Goal: Task Accomplishment & Management: Use online tool/utility

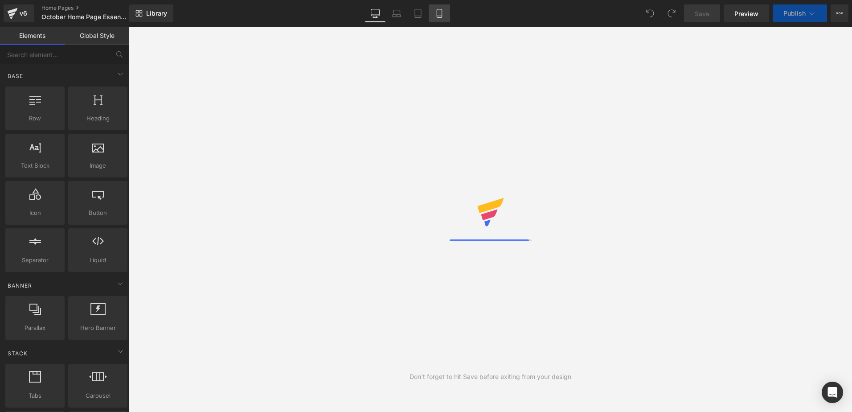
click at [439, 14] on icon at bounding box center [439, 13] width 9 height 9
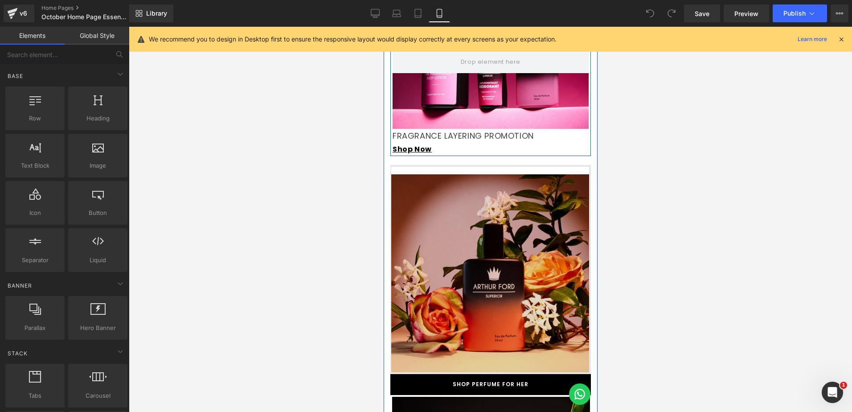
scroll to position [1338, 0]
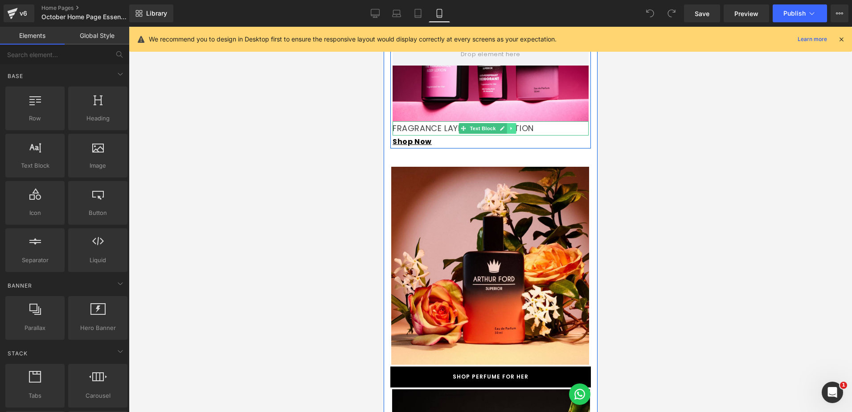
click at [510, 128] on icon at bounding box center [510, 128] width 1 height 3
click at [506, 128] on icon at bounding box center [506, 128] width 5 height 5
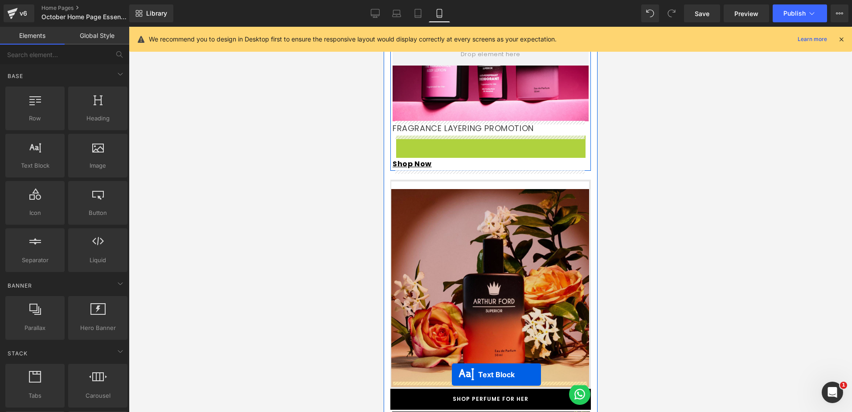
drag, startPoint x: 464, startPoint y: 140, endPoint x: 449, endPoint y: 375, distance: 234.5
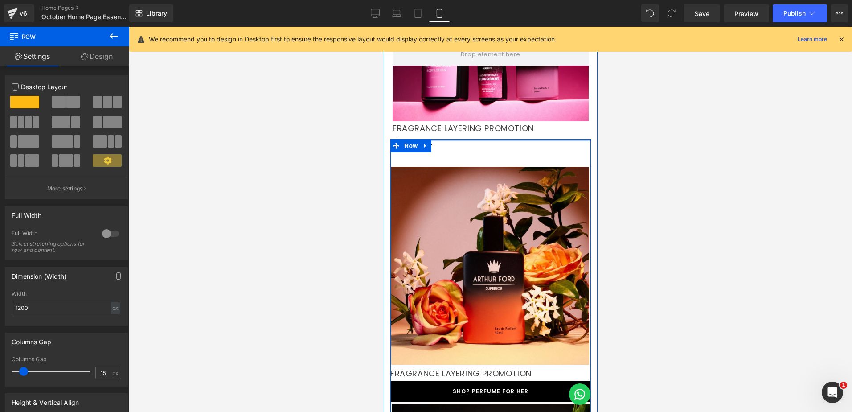
click at [434, 140] on div at bounding box center [490, 140] width 201 height 2
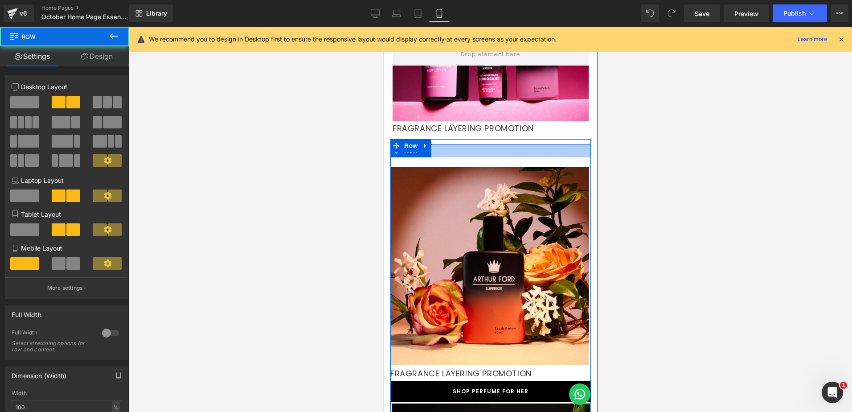
click at [433, 145] on div at bounding box center [490, 150] width 201 height 13
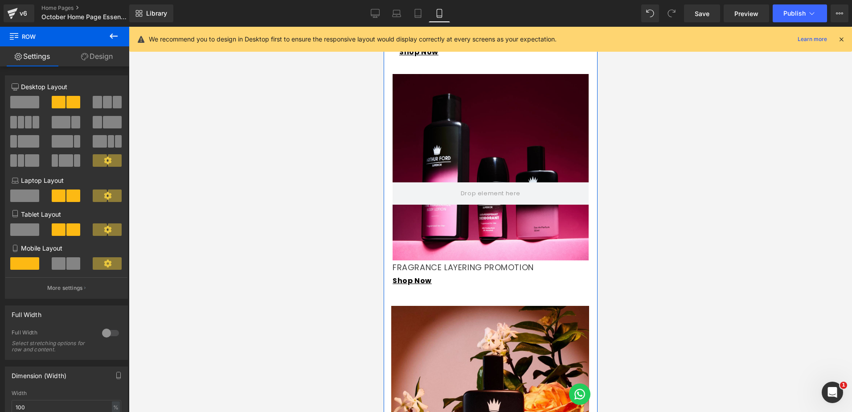
scroll to position [1115, 0]
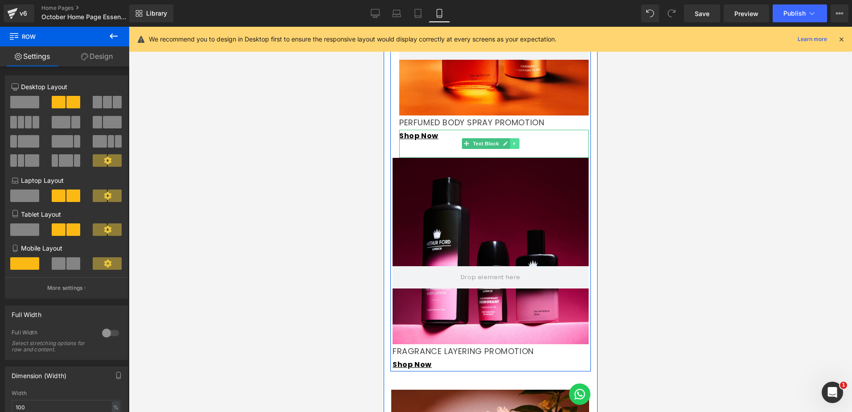
click at [512, 141] on icon at bounding box center [514, 143] width 5 height 5
click at [509, 143] on icon at bounding box center [509, 143] width 5 height 5
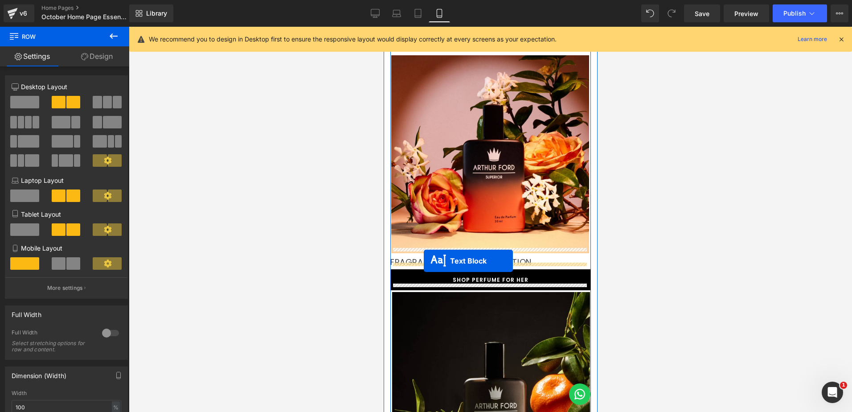
drag, startPoint x: 467, startPoint y: 169, endPoint x: 424, endPoint y: 261, distance: 101.1
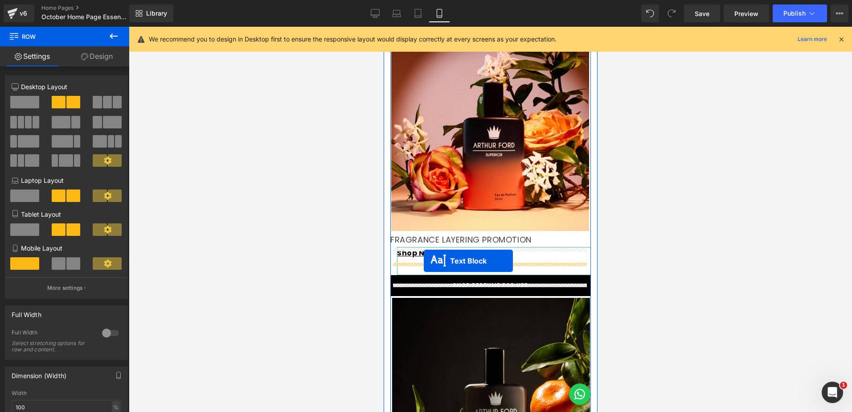
scroll to position [1449, 0]
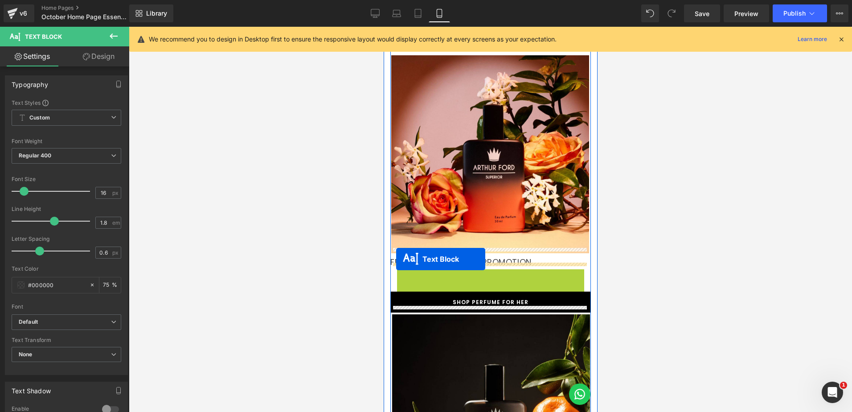
drag, startPoint x: 467, startPoint y: 277, endPoint x: 396, endPoint y: 259, distance: 73.4
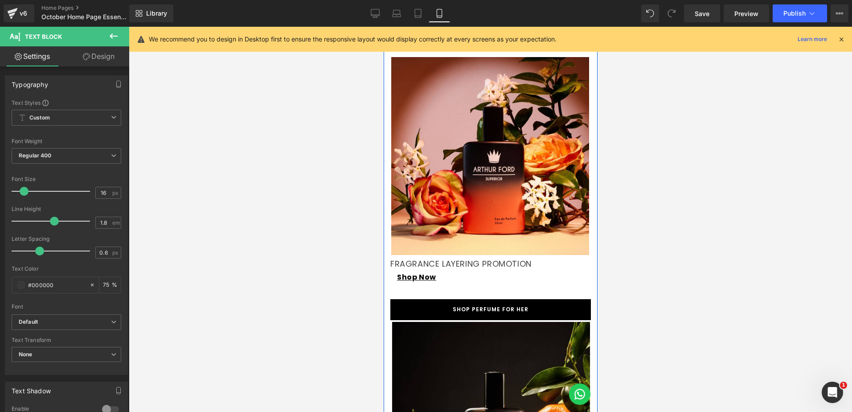
scroll to position [1494, 0]
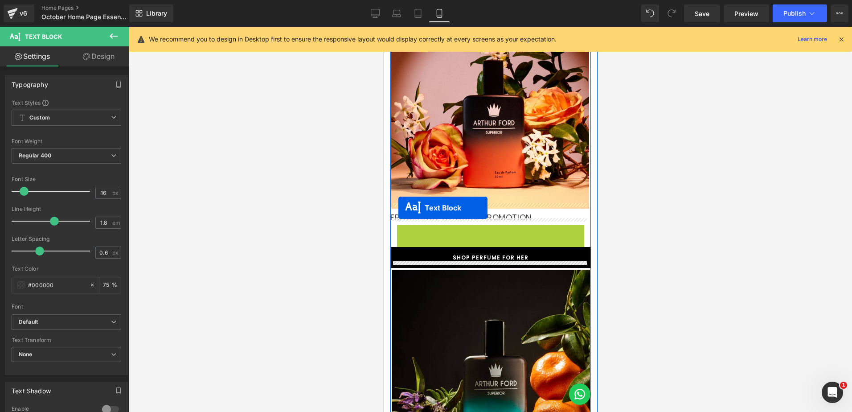
drag, startPoint x: 468, startPoint y: 232, endPoint x: 396, endPoint y: 210, distance: 74.6
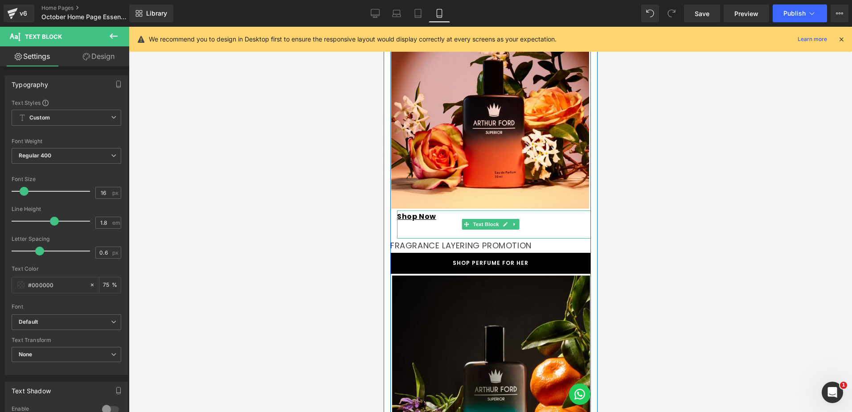
drag, startPoint x: 416, startPoint y: 219, endPoint x: 755, endPoint y: 237, distance: 339.8
click at [416, 219] on div "Shop Now" at bounding box center [494, 224] width 194 height 28
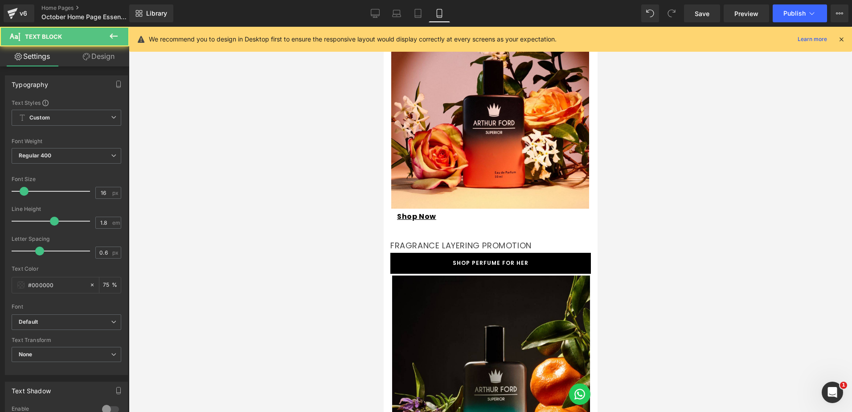
click at [106, 58] on link "Design" at bounding box center [98, 56] width 65 height 20
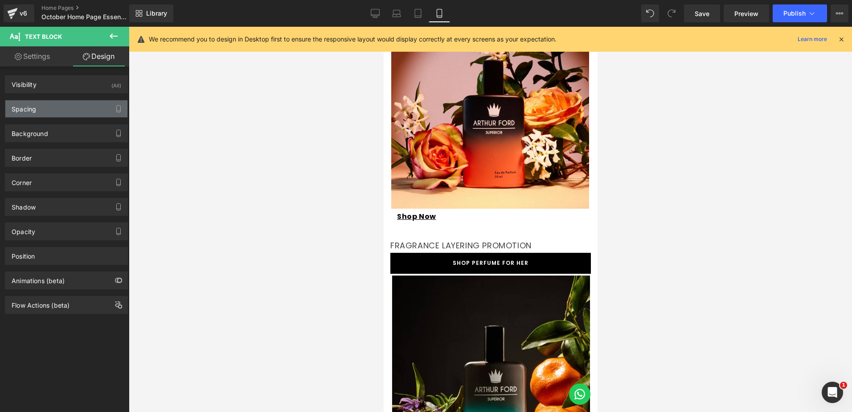
click at [56, 100] on div "Spacing" at bounding box center [66, 108] width 122 height 17
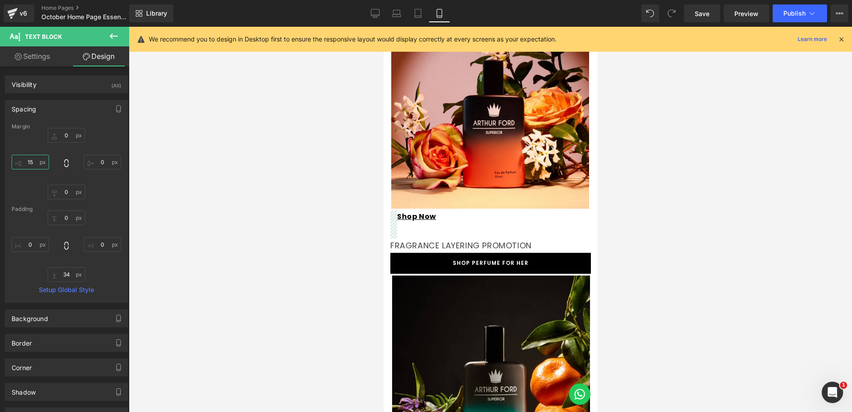
click at [33, 164] on input "15" at bounding box center [30, 162] width 37 height 15
type input "0"
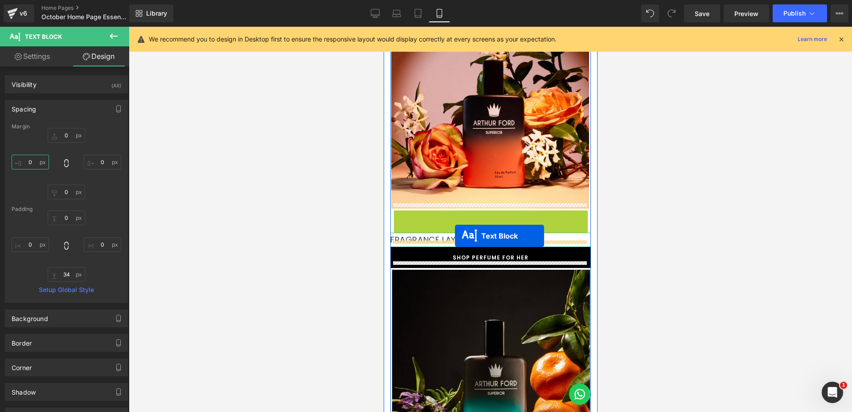
drag, startPoint x: 464, startPoint y: 220, endPoint x: 455, endPoint y: 236, distance: 18.4
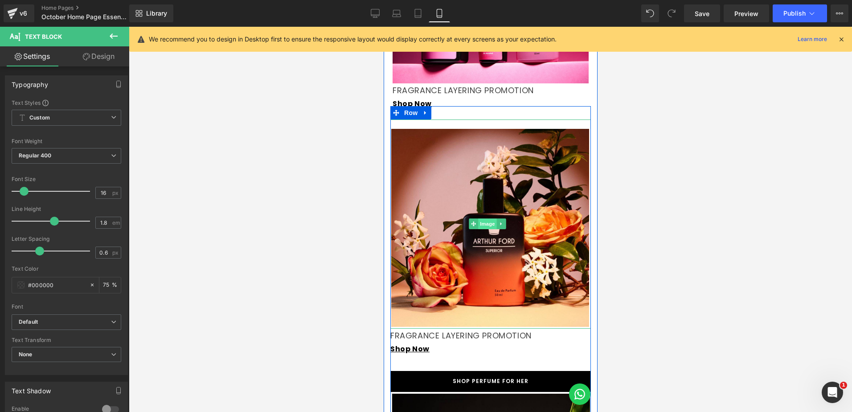
scroll to position [1360, 0]
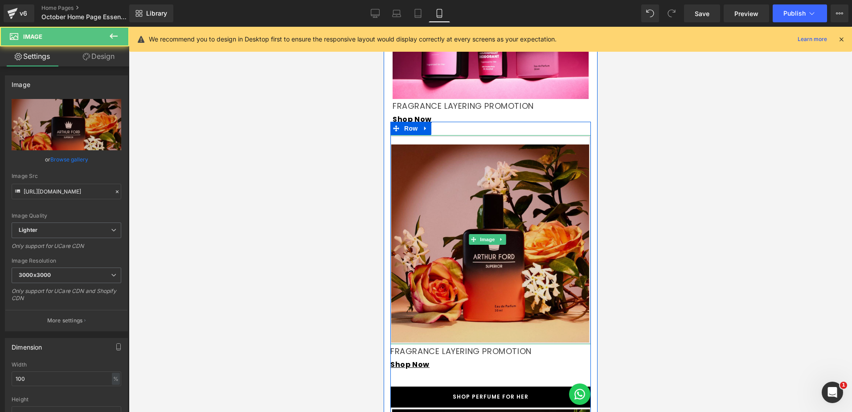
click at [441, 222] on img at bounding box center [490, 239] width 201 height 209
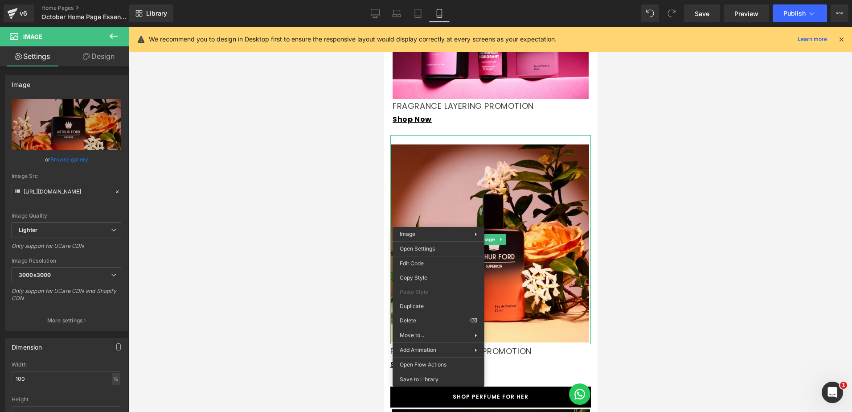
click at [432, 381] on div "Rendering Content" at bounding box center [426, 377] width 55 height 10
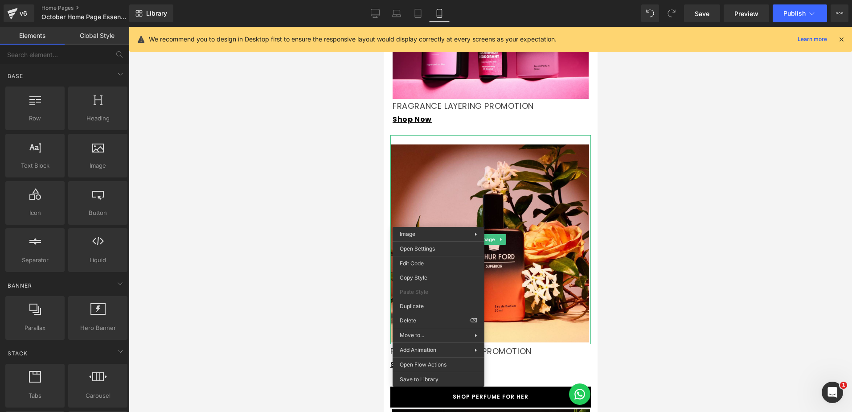
click at [314, 245] on div at bounding box center [491, 219] width 724 height 385
click at [338, 196] on div at bounding box center [491, 219] width 724 height 385
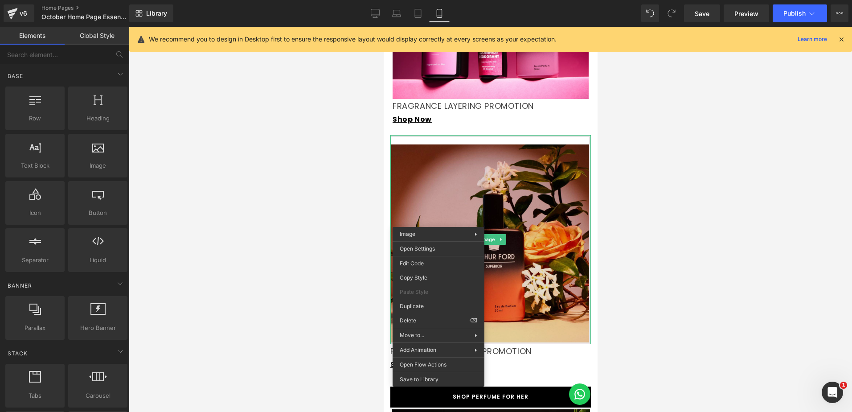
click at [478, 194] on img at bounding box center [490, 239] width 201 height 209
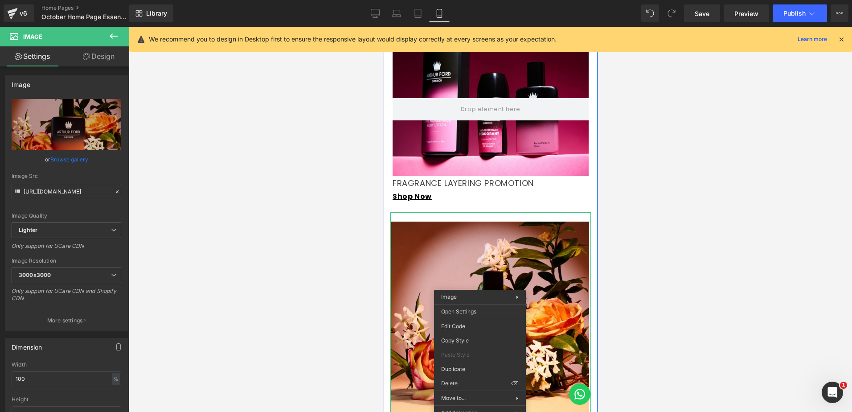
scroll to position [1271, 0]
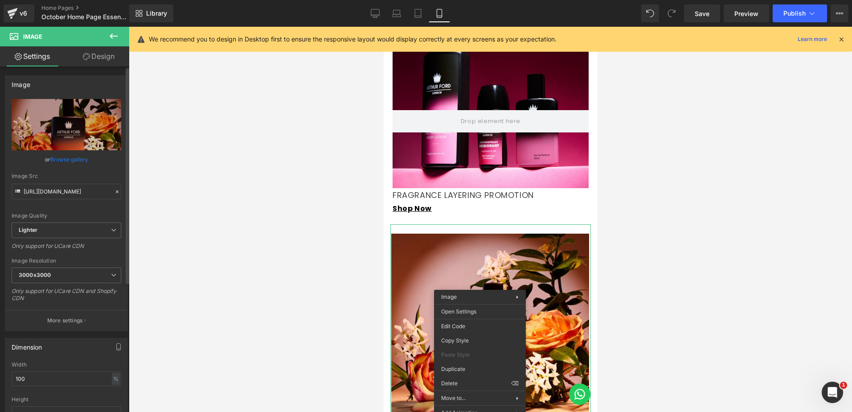
click at [80, 161] on link "Browse gallery" at bounding box center [69, 160] width 38 height 16
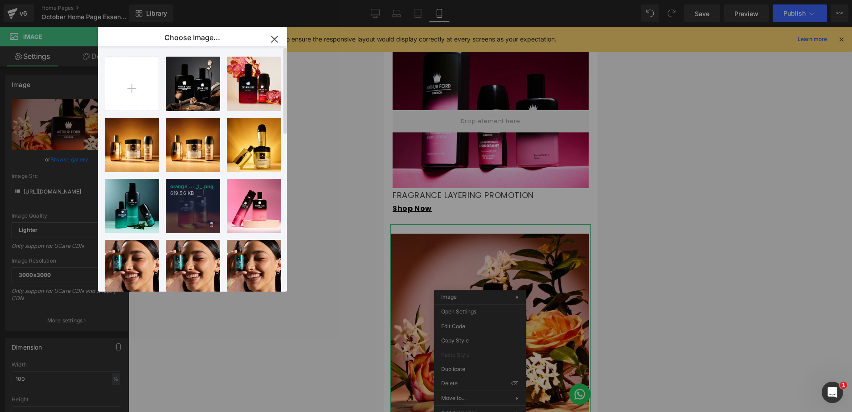
click at [193, 205] on div "orange ... _1_.png 619.56 KB" at bounding box center [193, 206] width 54 height 54
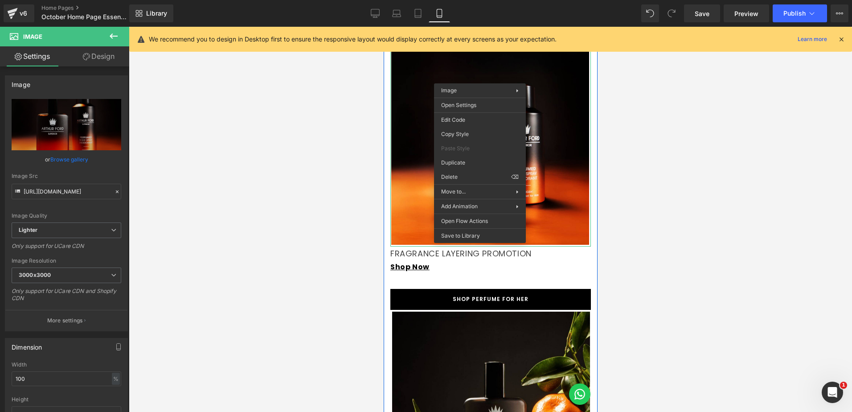
scroll to position [1539, 0]
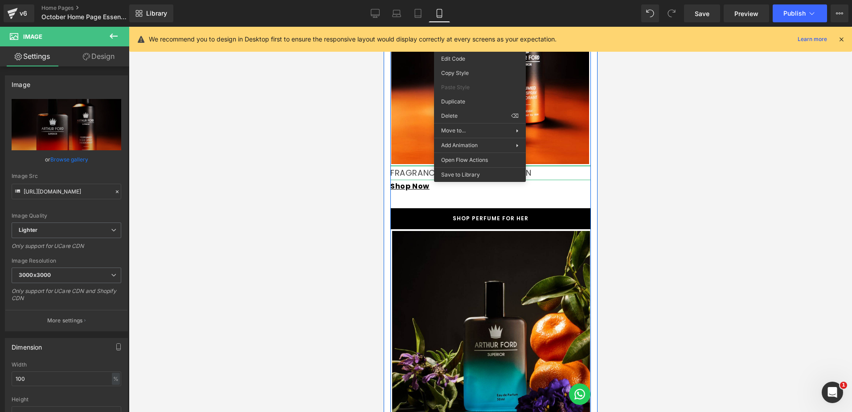
click at [414, 167] on p "FRAGRANCE LAYERING PROMOTION" at bounding box center [490, 173] width 201 height 14
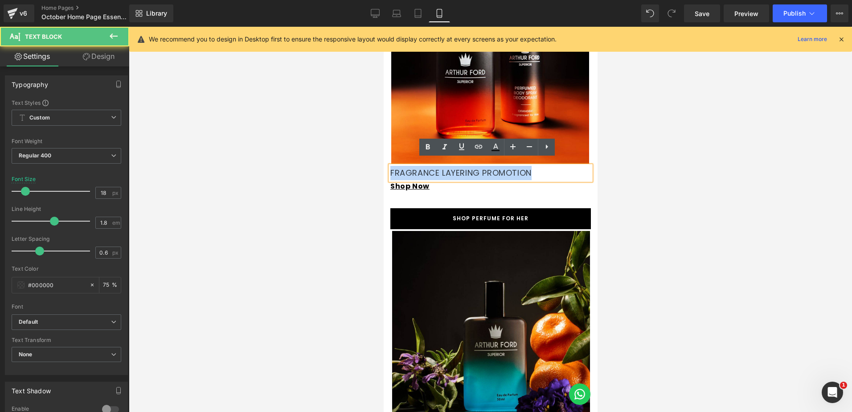
drag, startPoint x: 544, startPoint y: 166, endPoint x: 383, endPoint y: 167, distance: 160.1
click at [384, 167] on div "Hero Banner PERFUMED BODY SPRAY PROMOTION Text Block NEW PERFUMED BODY SPRAY PR…" at bounding box center [490, 228] width 214 height 1445
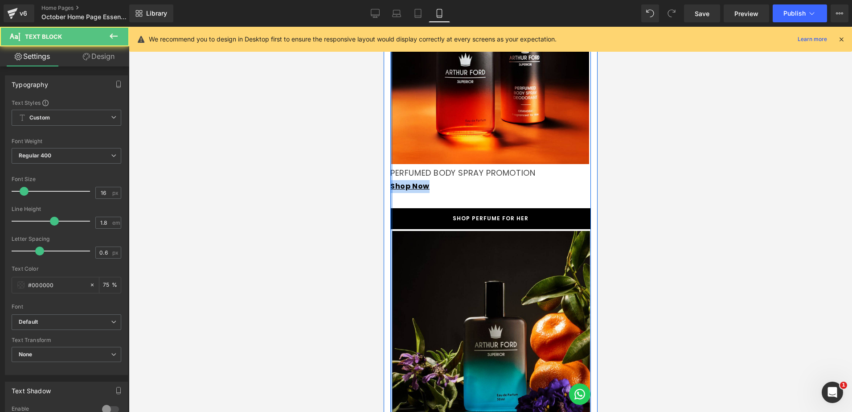
drag, startPoint x: 428, startPoint y: 180, endPoint x: 392, endPoint y: 180, distance: 36.6
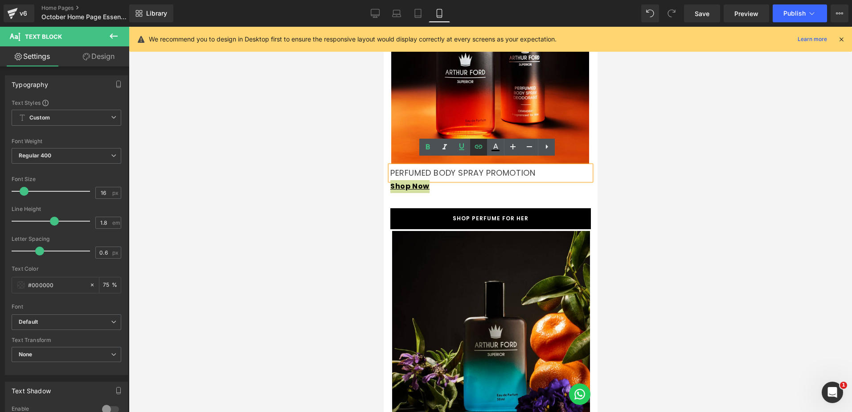
click at [476, 152] on icon at bounding box center [479, 146] width 11 height 11
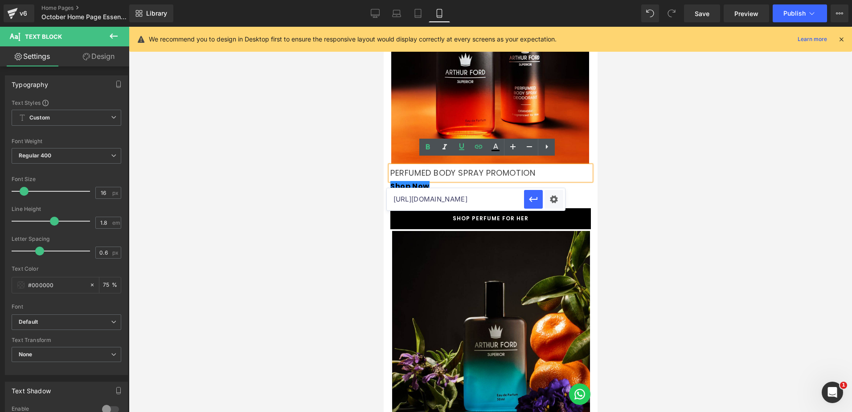
click at [505, 202] on input "https://arthur-ford.com/collections/aerosol-combo" at bounding box center [455, 199] width 137 height 22
click at [530, 202] on icon "button" at bounding box center [533, 199] width 11 height 11
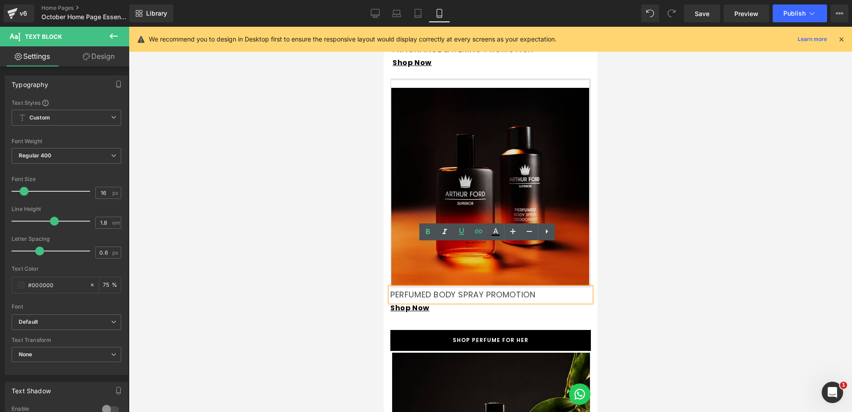
scroll to position [1405, 0]
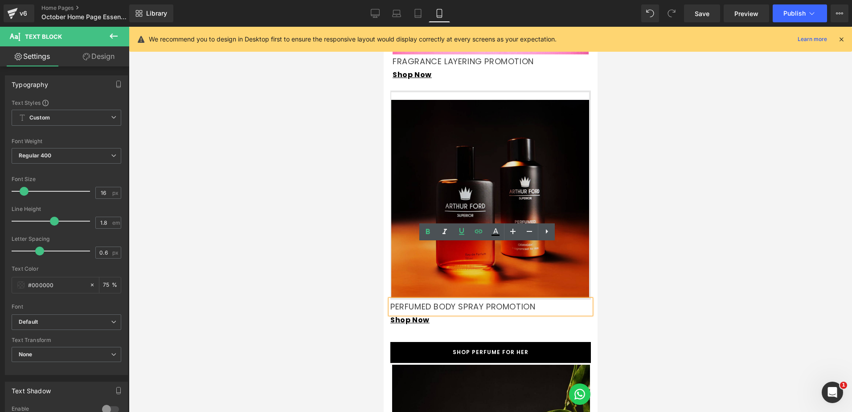
click at [464, 159] on img at bounding box center [490, 195] width 201 height 209
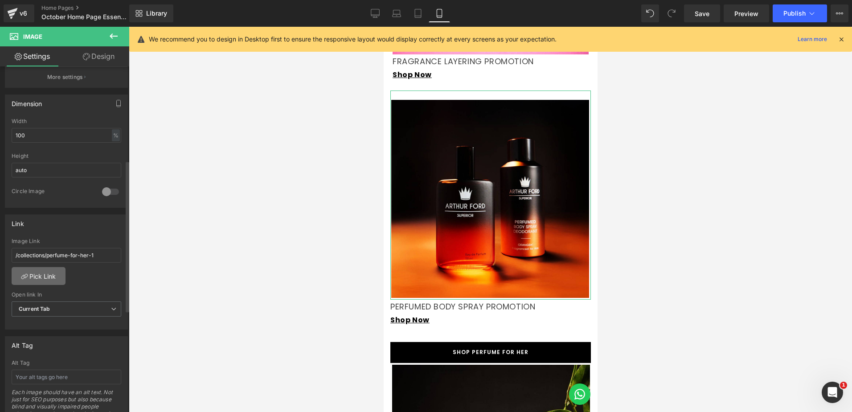
scroll to position [268, 0]
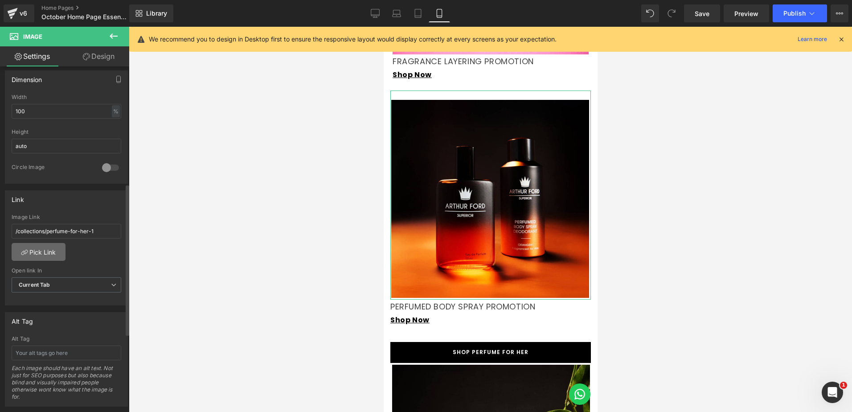
click at [37, 248] on link "Pick Link" at bounding box center [39, 252] width 54 height 18
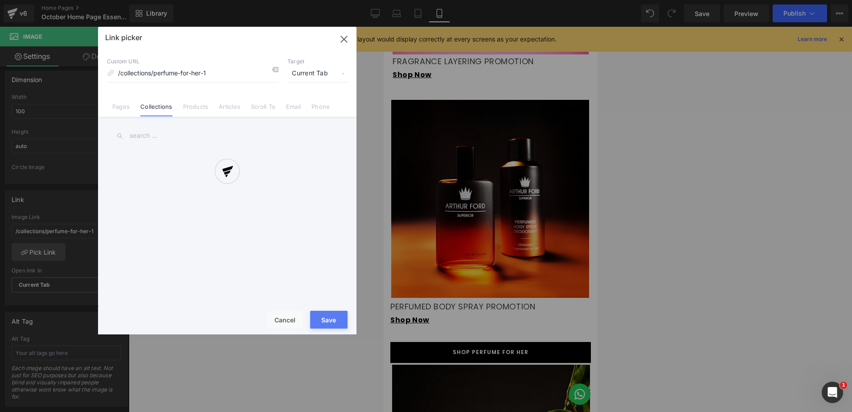
drag, startPoint x: 222, startPoint y: 71, endPoint x: 164, endPoint y: 75, distance: 58.5
click at [146, 79] on div at bounding box center [227, 181] width 259 height 308
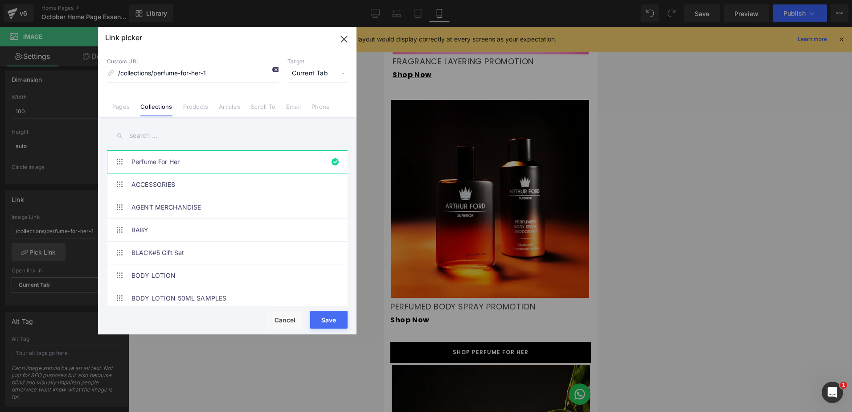
click at [274, 71] on icon at bounding box center [275, 69] width 7 height 7
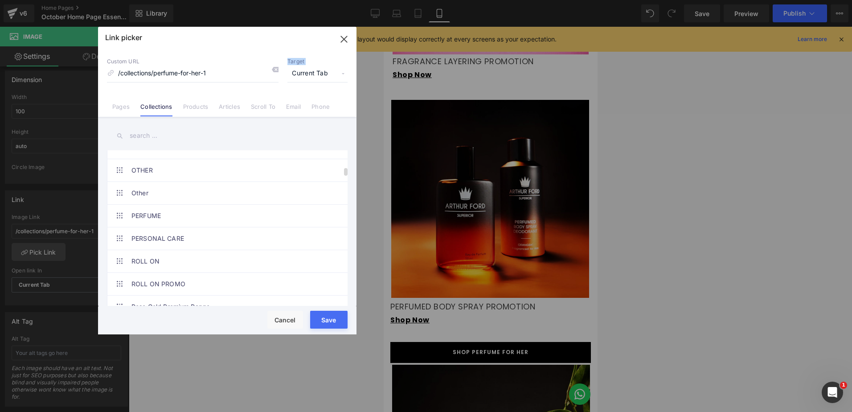
scroll to position [624, 0]
click at [169, 70] on input "/collections/perfume-for-her-1" at bounding box center [193, 73] width 172 height 17
paste input "https://arthur-ford.com/collections/aerosol-combo"
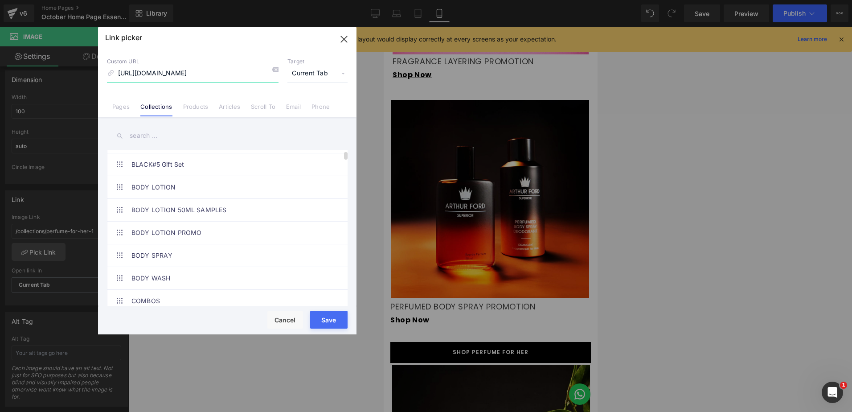
scroll to position [0, 0]
type input "https://arthur-ford.com/collections/aerosol-combo"
click at [146, 132] on input "text" at bounding box center [227, 136] width 241 height 20
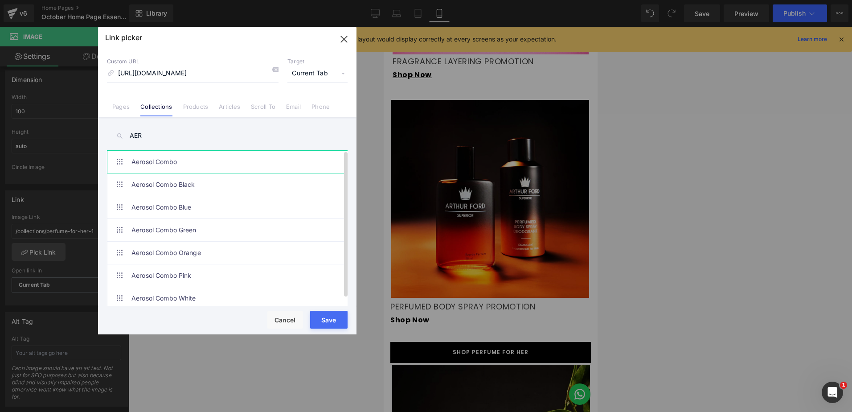
type input "AER"
click at [223, 158] on link "Aerosol Combo" at bounding box center [230, 162] width 196 height 22
click at [327, 320] on button "Save" at bounding box center [328, 320] width 37 height 18
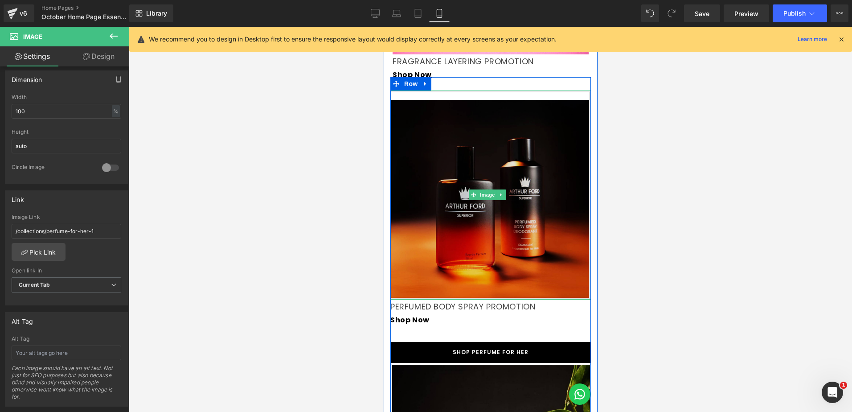
scroll to position [1449, 0]
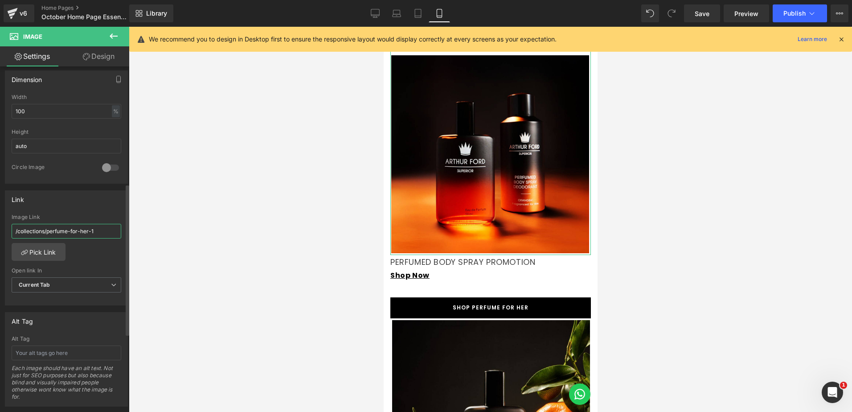
drag, startPoint x: 89, startPoint y: 232, endPoint x: 8, endPoint y: 232, distance: 80.7
click at [8, 232] on div "/collections/perfume-for-her-1 Image Link /collections/perfume-for-her-1 Pick L…" at bounding box center [66, 259] width 122 height 91
type input "/collections/aerosol-combo"
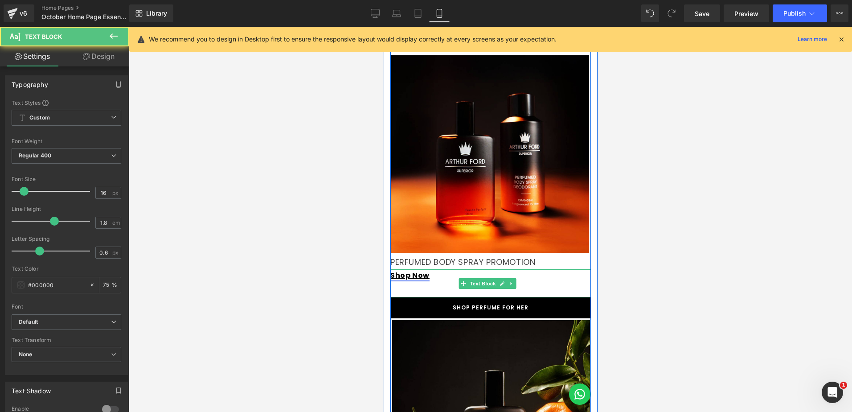
click at [424, 271] on link "Shop Now" at bounding box center [409, 275] width 39 height 10
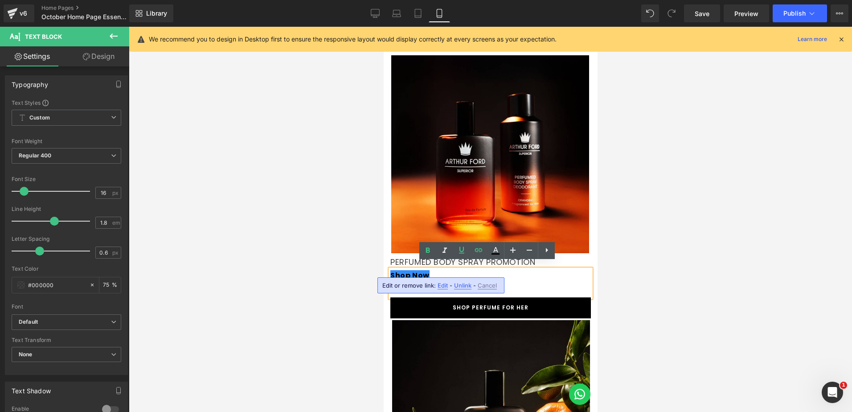
click at [444, 284] on span "Edit" at bounding box center [443, 286] width 10 height 8
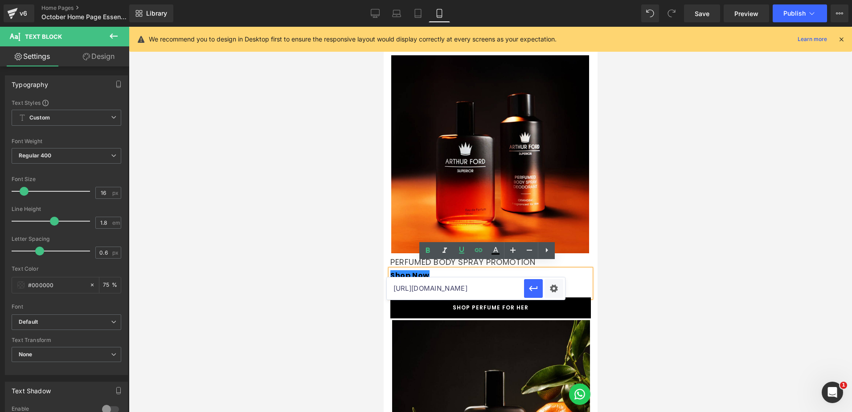
click at [474, 291] on input "https://arthur-ford.com/collections/aerosol-combo" at bounding box center [455, 288] width 137 height 22
drag, startPoint x: 516, startPoint y: 288, endPoint x: 376, endPoint y: 289, distance: 140.5
click at [376, 0] on div "Text Block You are previewing how the will restyle your page. You can not edit …" at bounding box center [426, 0] width 852 height 0
paste input "text"
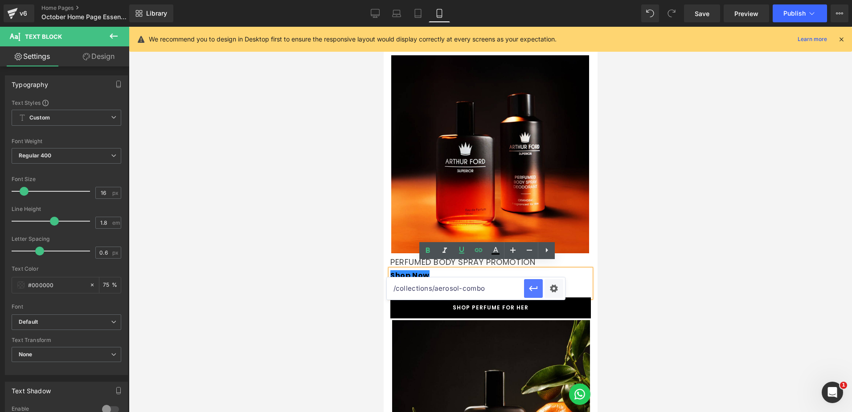
type input "/collections/aerosol-combo"
click at [539, 289] on button "button" at bounding box center [533, 288] width 19 height 19
click at [707, 16] on span "Save" at bounding box center [702, 13] width 15 height 9
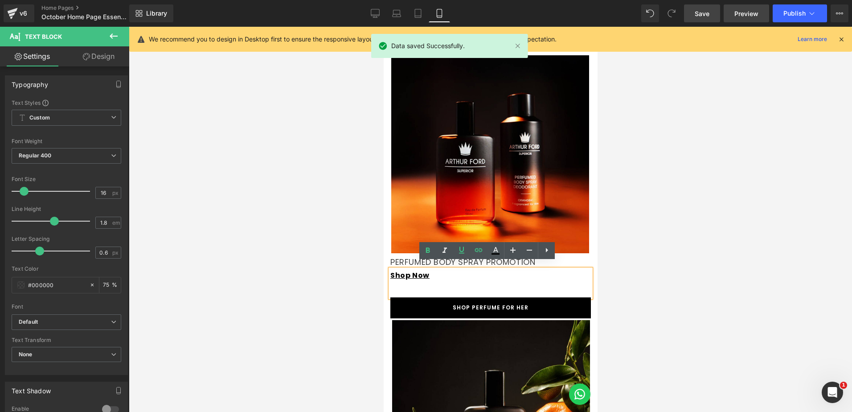
click at [742, 15] on span "Preview" at bounding box center [747, 13] width 24 height 9
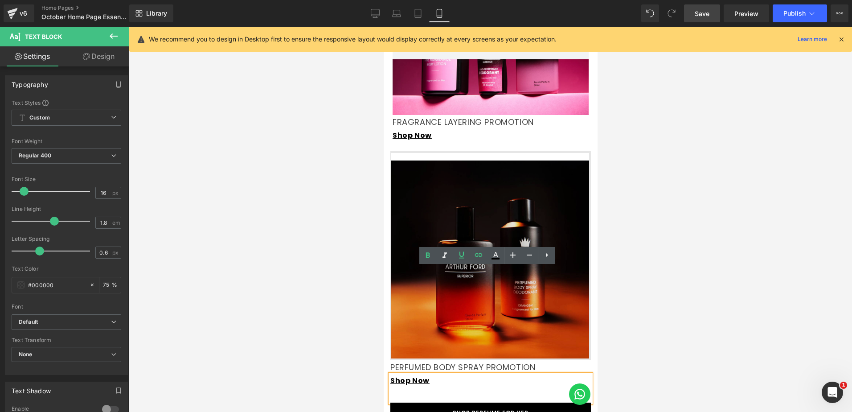
scroll to position [1449, 0]
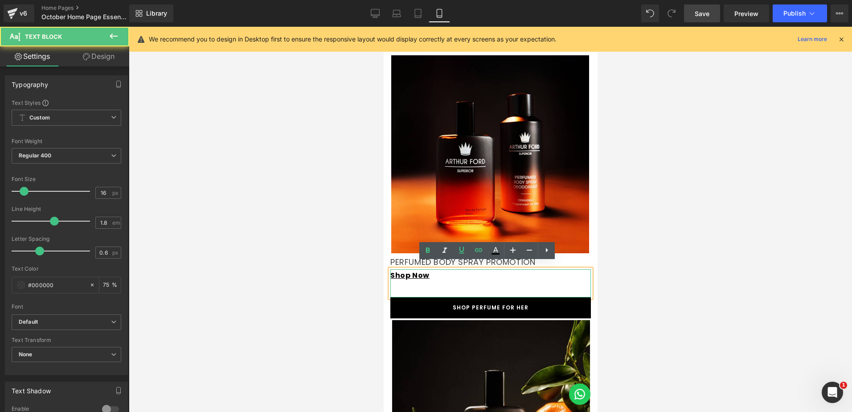
click at [540, 269] on p "Shop Now" at bounding box center [490, 275] width 201 height 13
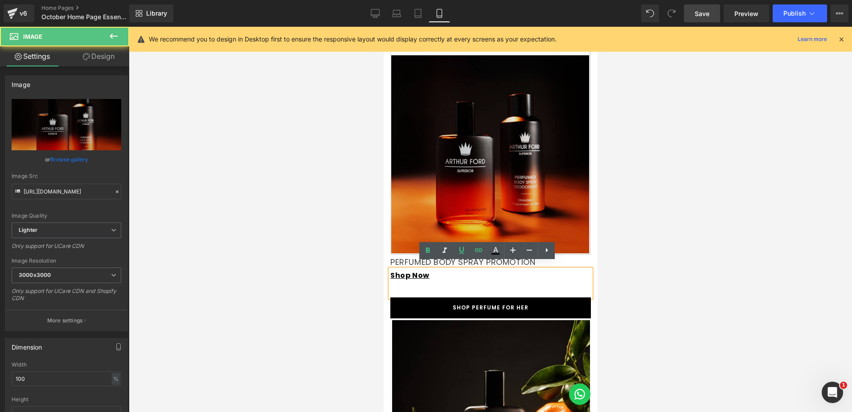
click at [456, 189] on img at bounding box center [490, 150] width 201 height 209
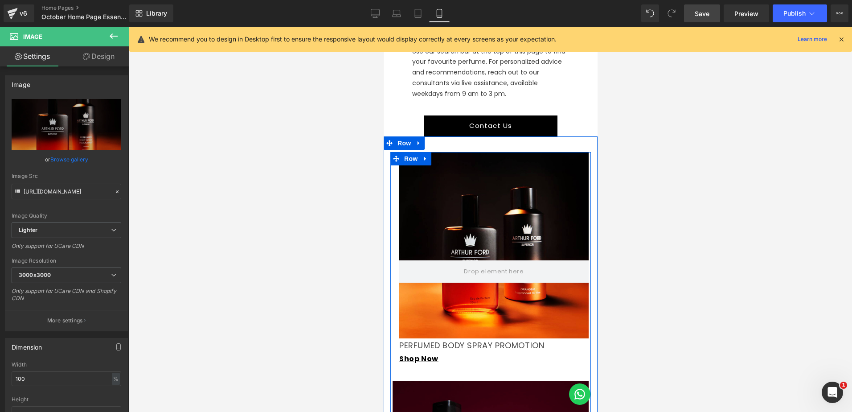
scroll to position [870, 0]
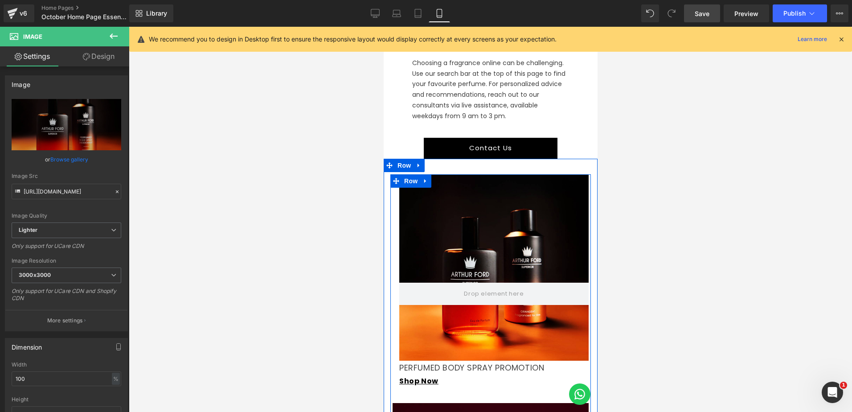
click at [444, 218] on div at bounding box center [493, 267] width 189 height 186
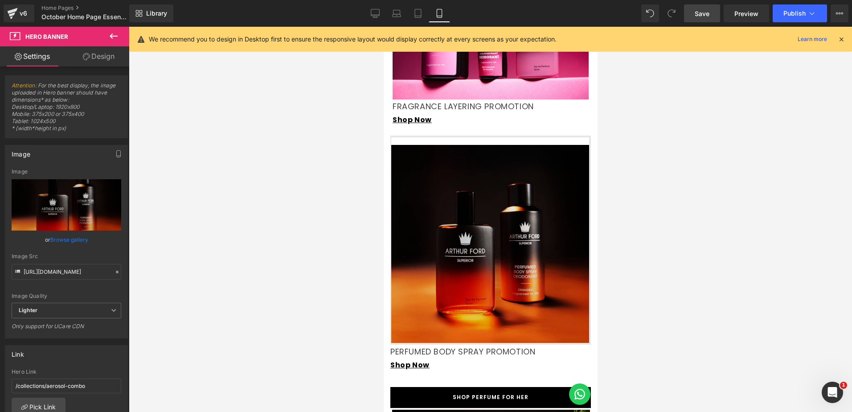
scroll to position [1360, 0]
click at [486, 227] on img at bounding box center [490, 239] width 201 height 209
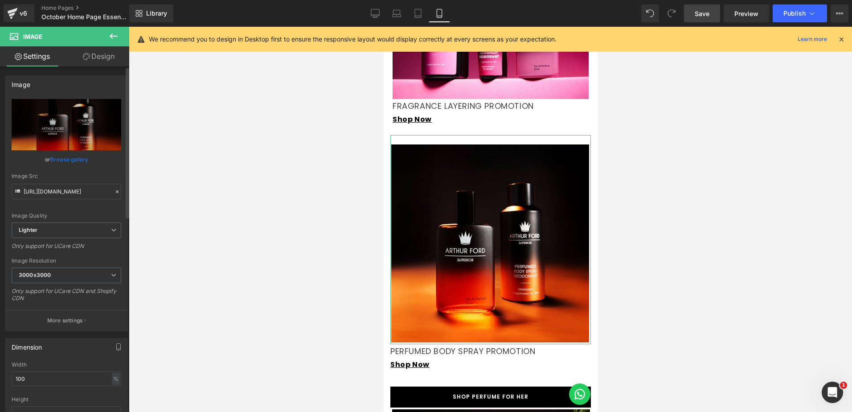
click at [67, 160] on link "Browse gallery" at bounding box center [69, 160] width 38 height 16
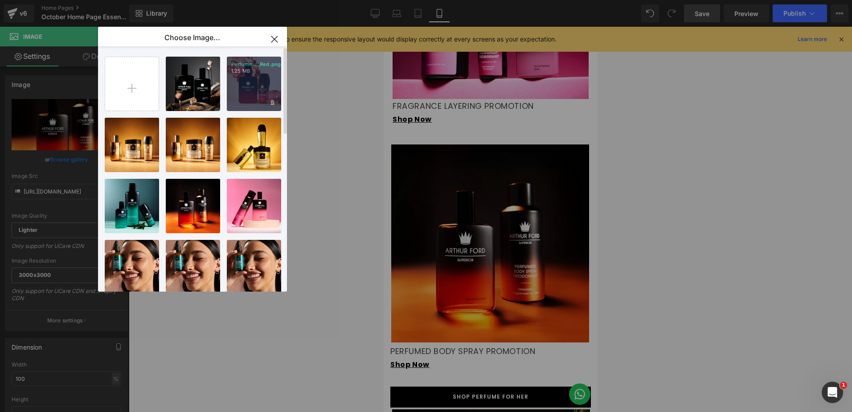
click at [240, 77] on div "Perfume..._Red.png 1.25 MB" at bounding box center [254, 84] width 54 height 54
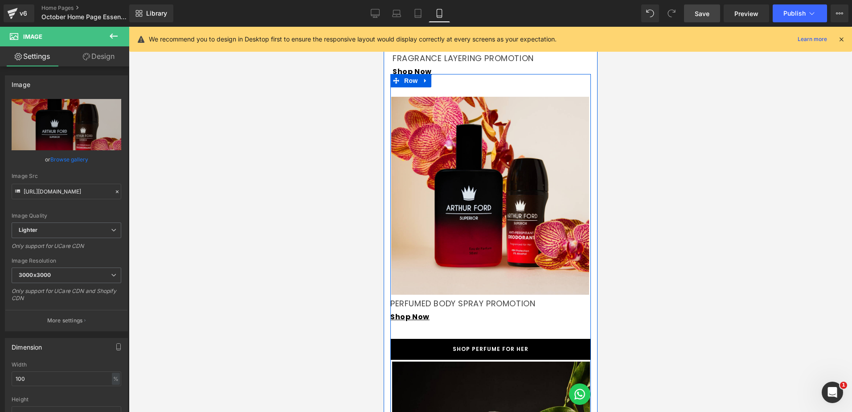
scroll to position [1449, 0]
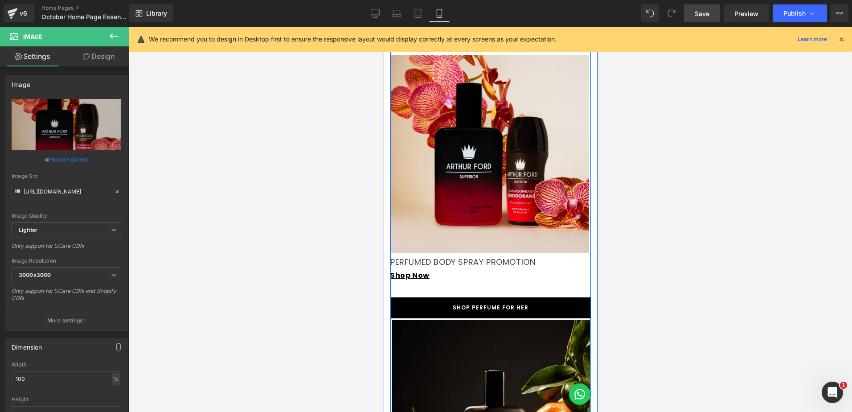
click at [513, 255] on div "PERFUMED BODY SPRAY PROMOTION Text Block" at bounding box center [490, 262] width 201 height 14
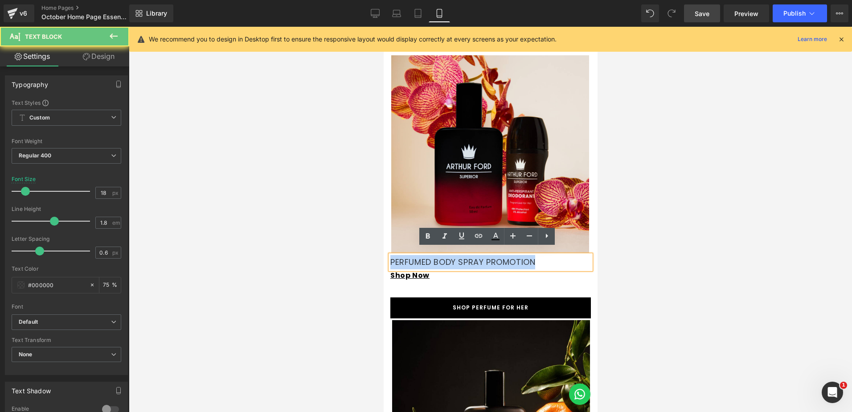
drag, startPoint x: 541, startPoint y: 254, endPoint x: 766, endPoint y: 283, distance: 227.5
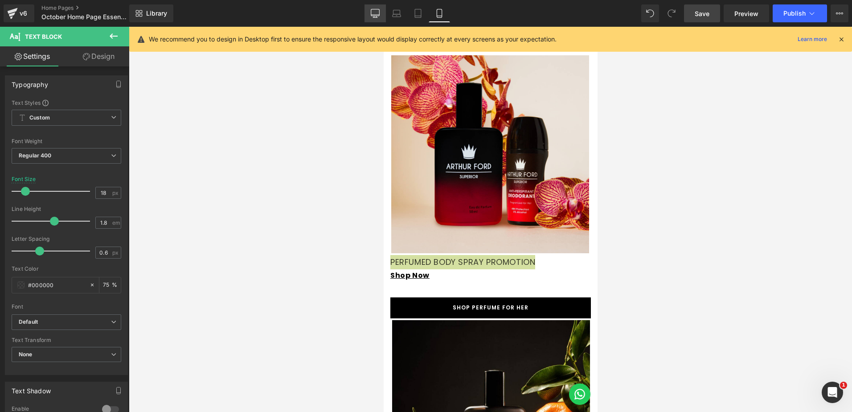
click at [381, 14] on link "Desktop" at bounding box center [375, 13] width 21 height 18
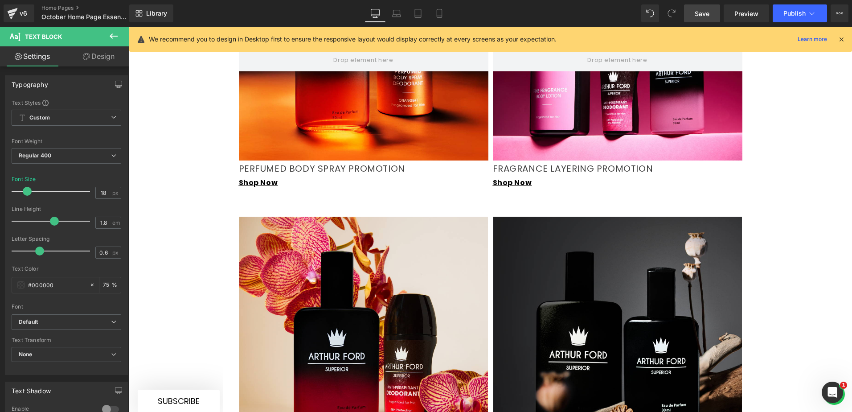
scroll to position [1382, 0]
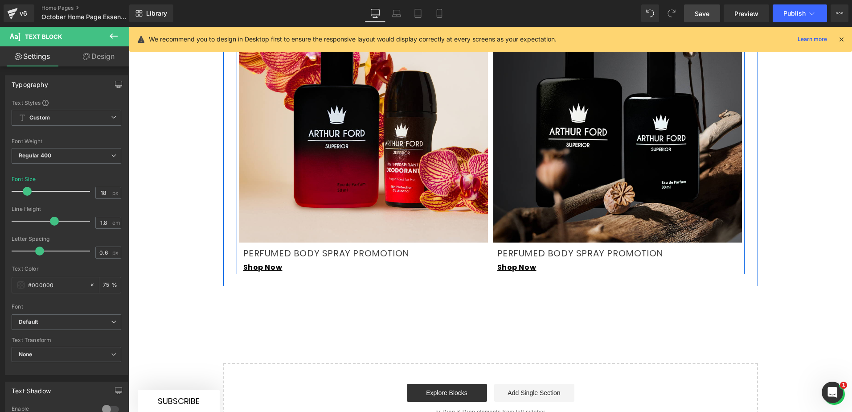
click at [314, 245] on p "PERFUMED BODY SPRAY PROMOTION" at bounding box center [366, 253] width 247 height 16
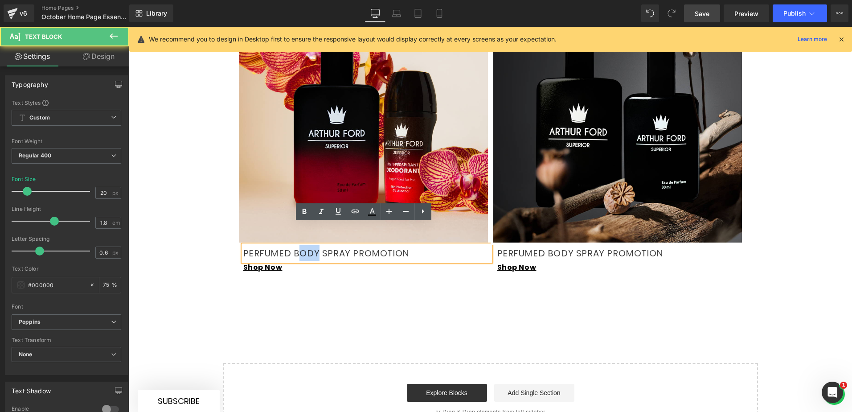
drag, startPoint x: 314, startPoint y: 231, endPoint x: 296, endPoint y: 233, distance: 17.4
click at [296, 245] on p "PERFUMED BODY SPRAY PROMOTION" at bounding box center [366, 253] width 247 height 16
drag, startPoint x: 338, startPoint y: 233, endPoint x: 290, endPoint y: 232, distance: 47.7
click at [290, 245] on p "PERFUMED BODY SPRAY PROMOTION" at bounding box center [366, 253] width 247 height 16
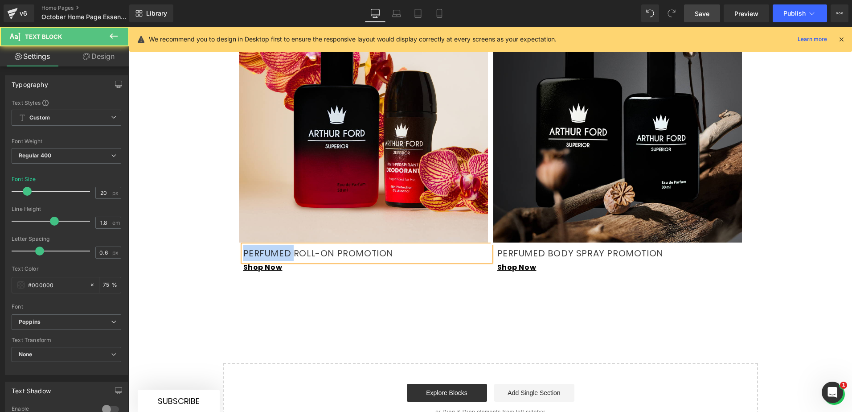
drag, startPoint x: 288, startPoint y: 232, endPoint x: 241, endPoint y: 232, distance: 46.8
click at [243, 245] on p "PERFUMED ROLL-ON PROMOTION" at bounding box center [366, 253] width 247 height 16
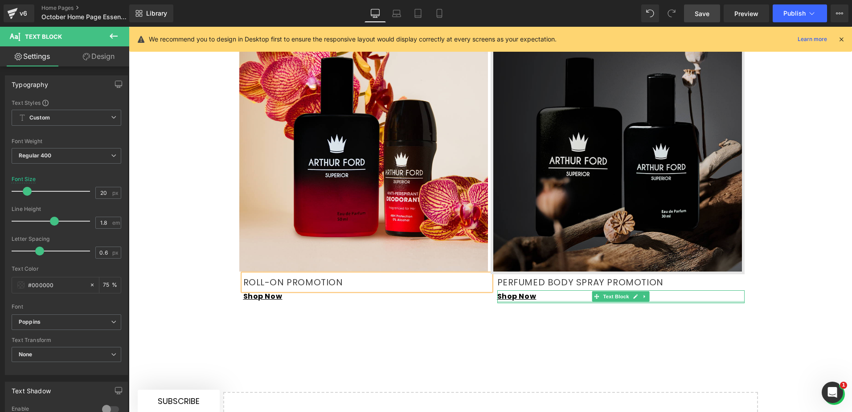
scroll to position [1338, 0]
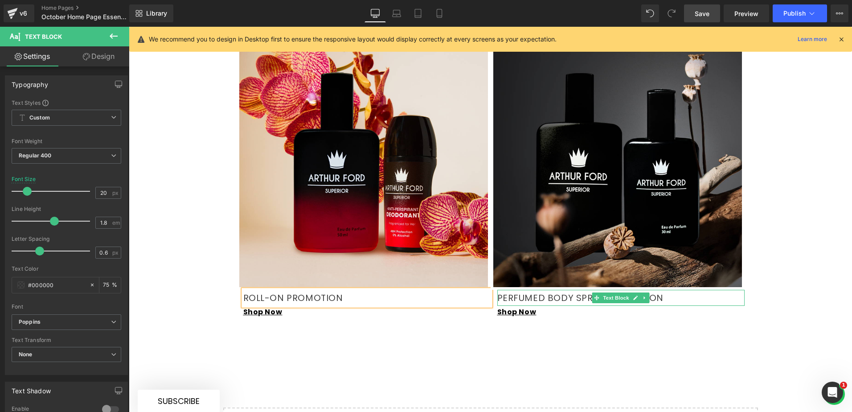
click at [549, 290] on p "PERFUMED BODY SPRAY PROMOTION" at bounding box center [621, 298] width 247 height 16
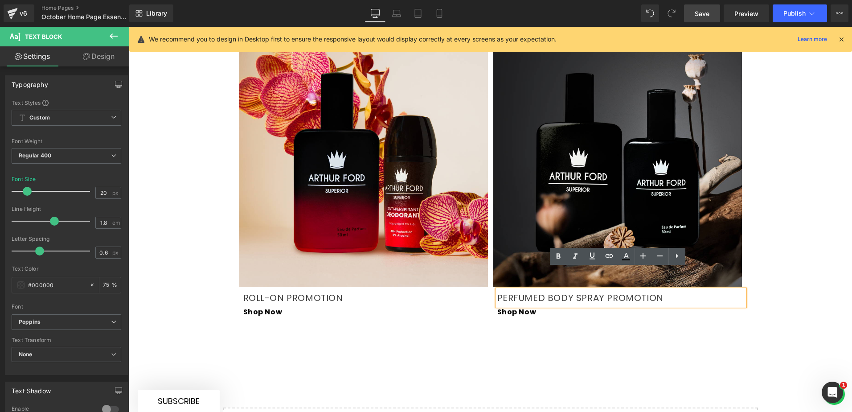
click at [659, 290] on p "PERFUMED BODY SPRAY PROMOTION" at bounding box center [621, 298] width 247 height 16
drag, startPoint x: 659, startPoint y: 277, endPoint x: 462, endPoint y: 276, distance: 197.1
click at [522, 290] on p "PERFUMED BODY SPRAY PROMOTION" at bounding box center [621, 298] width 247 height 16
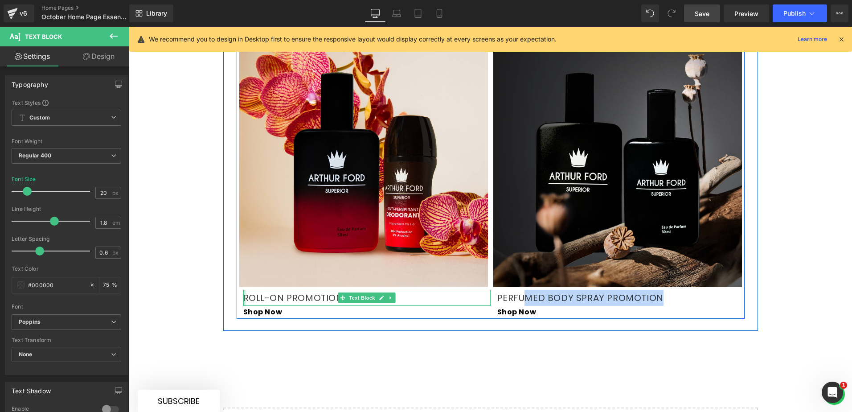
click at [243, 290] on div "ROLL-ON PROMOTION Text Block" at bounding box center [366, 298] width 247 height 16
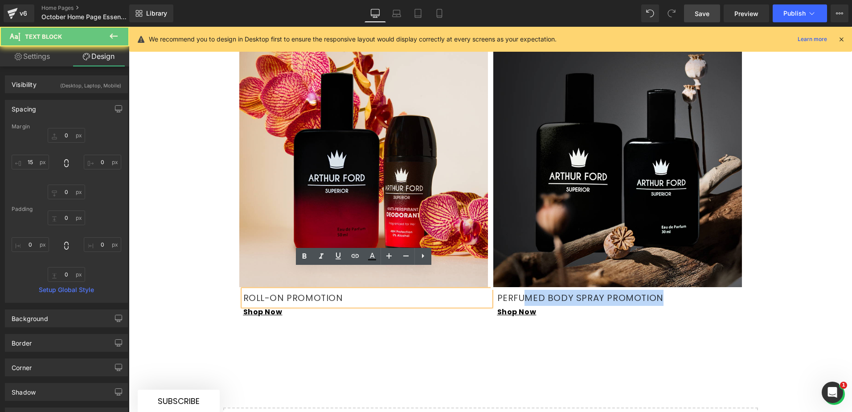
click at [243, 290] on p "ROLL-ON PROMOTION" at bounding box center [366, 298] width 247 height 16
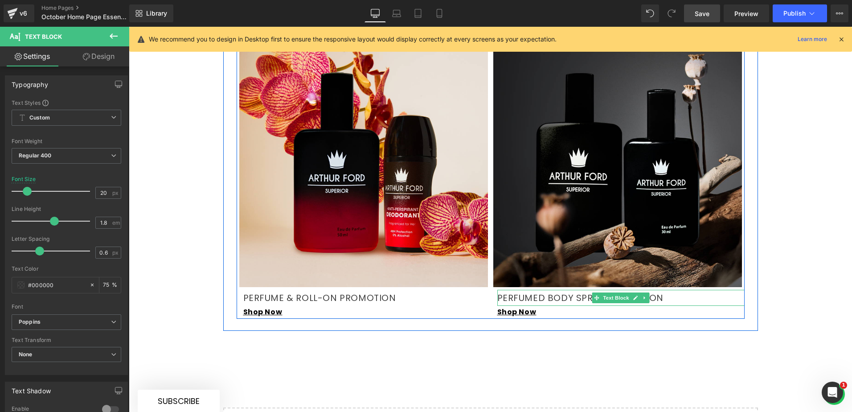
drag, startPoint x: 569, startPoint y: 276, endPoint x: 577, endPoint y: 275, distance: 7.1
click at [569, 290] on p "PERFUMED BODY SPRAY PROMOTION" at bounding box center [621, 298] width 247 height 16
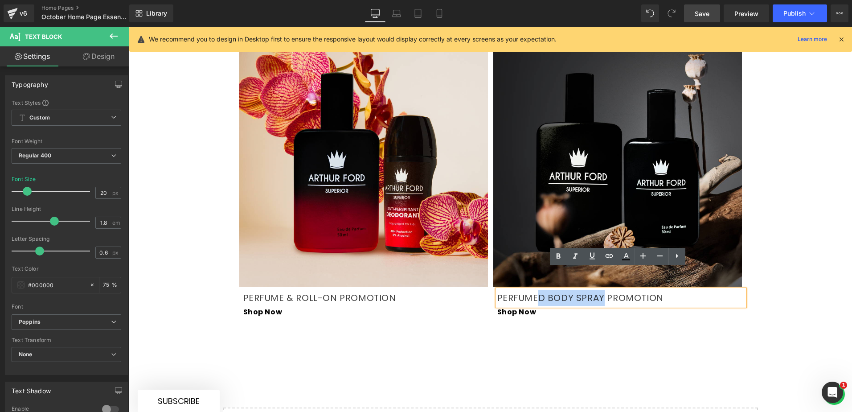
drag, startPoint x: 599, startPoint y: 275, endPoint x: 535, endPoint y: 277, distance: 64.2
click at [535, 290] on p "PERFUMED BODY SPRAY PROMOTION" at bounding box center [621, 298] width 247 height 16
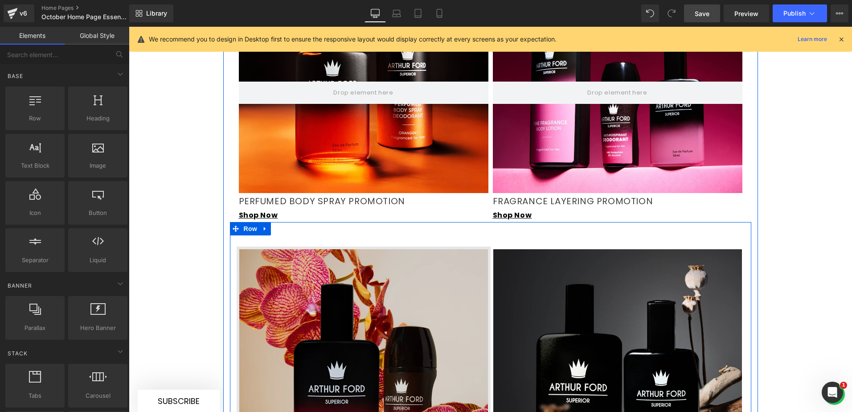
scroll to position [1293, 0]
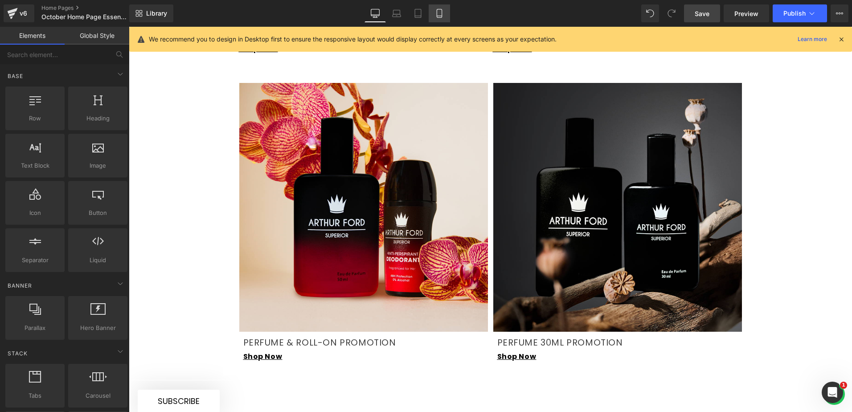
click at [437, 9] on icon at bounding box center [439, 13] width 9 height 9
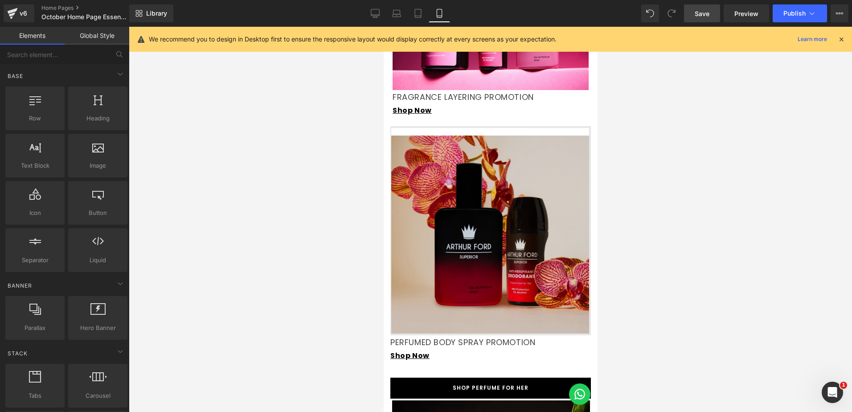
scroll to position [1366, 0]
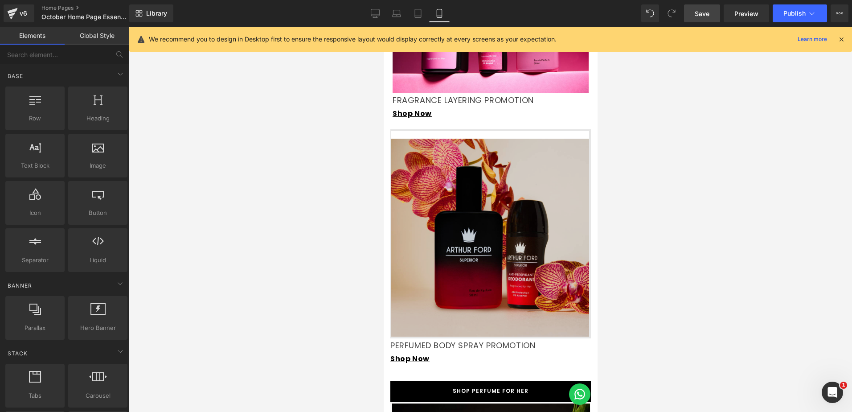
click at [490, 215] on img at bounding box center [490, 233] width 201 height 209
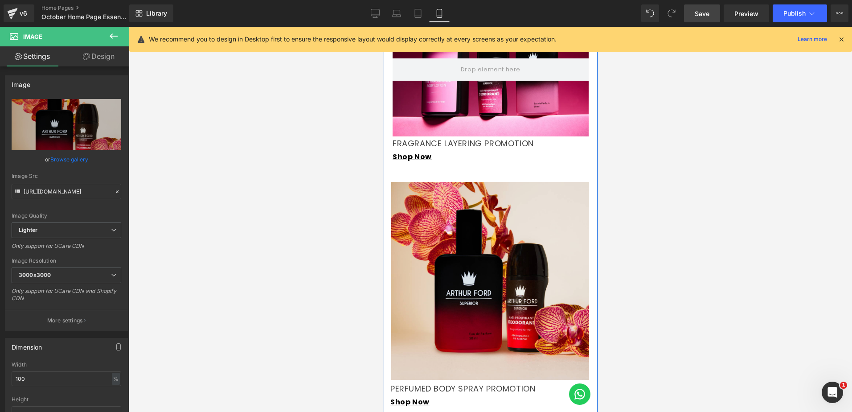
scroll to position [1500, 0]
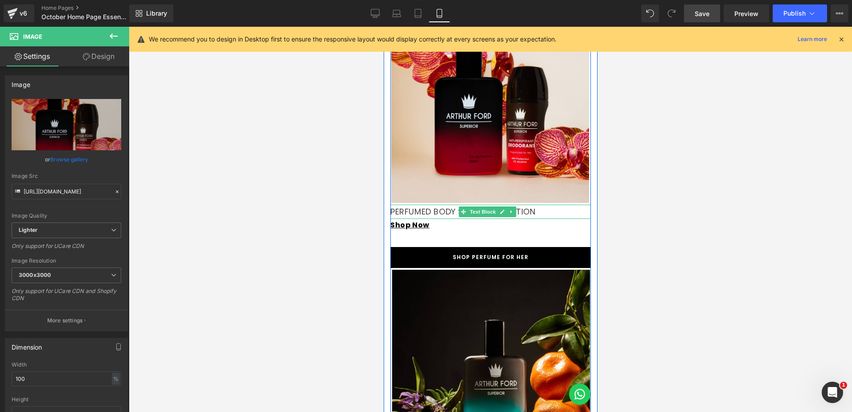
click at [431, 210] on p "PERFUMED BODY SPRAY PROMOTION" at bounding box center [490, 212] width 201 height 14
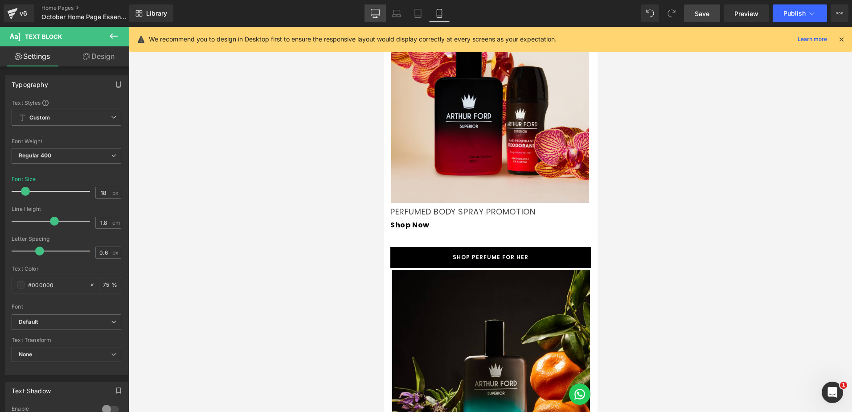
click at [374, 11] on icon at bounding box center [375, 13] width 9 height 9
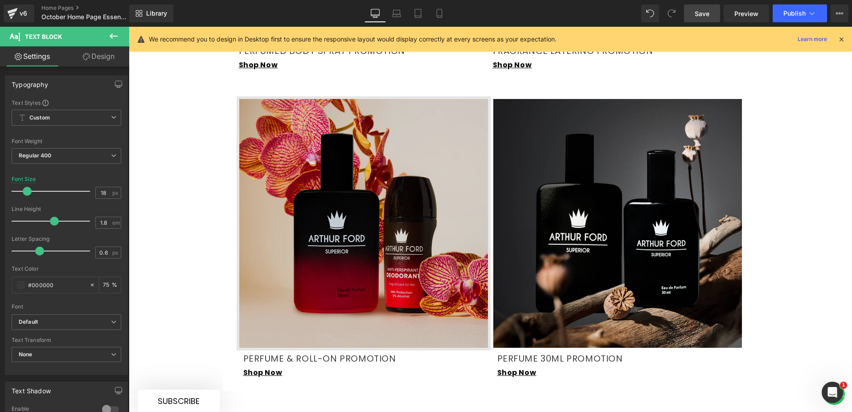
scroll to position [1293, 0]
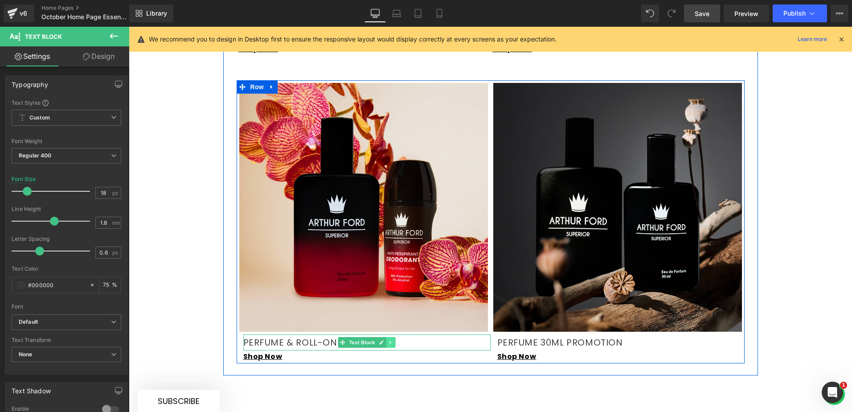
click at [389, 340] on icon at bounding box center [390, 342] width 5 height 5
click at [416, 334] on p "PERFUME & ROLL-ON PROMOTION" at bounding box center [366, 342] width 247 height 16
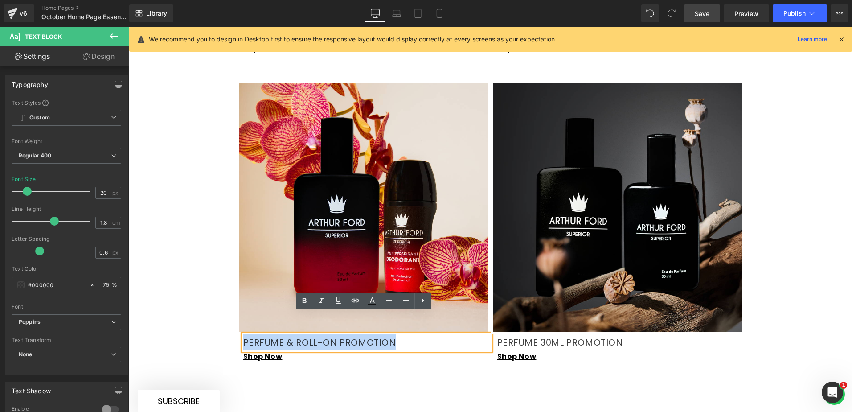
drag, startPoint x: 412, startPoint y: 319, endPoint x: 240, endPoint y: 323, distance: 172.6
click at [243, 334] on p "PERFUME & ROLL-ON PROMOTION" at bounding box center [366, 342] width 247 height 16
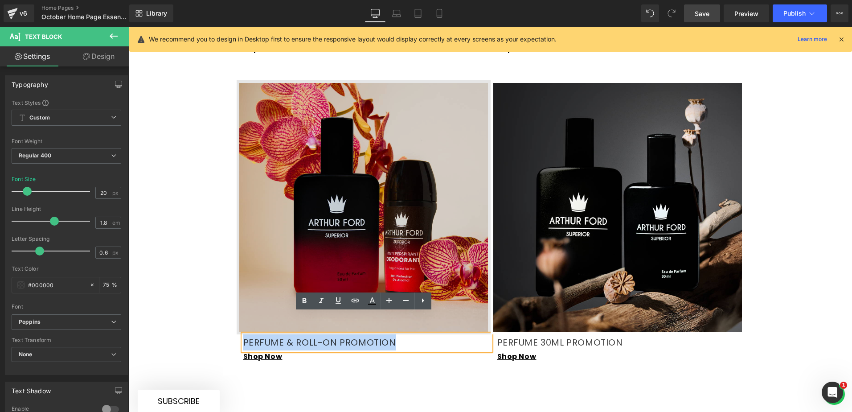
copy p "PERFUME & ROLL-ON PROMOTION"
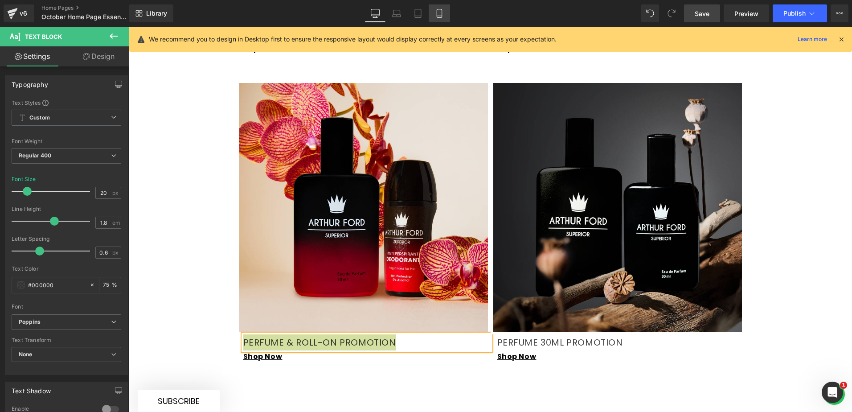
click at [439, 14] on icon at bounding box center [439, 13] width 9 height 9
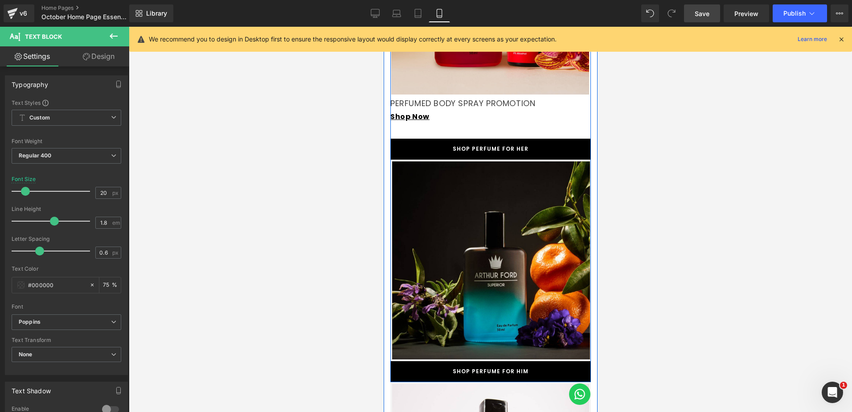
scroll to position [1471, 0]
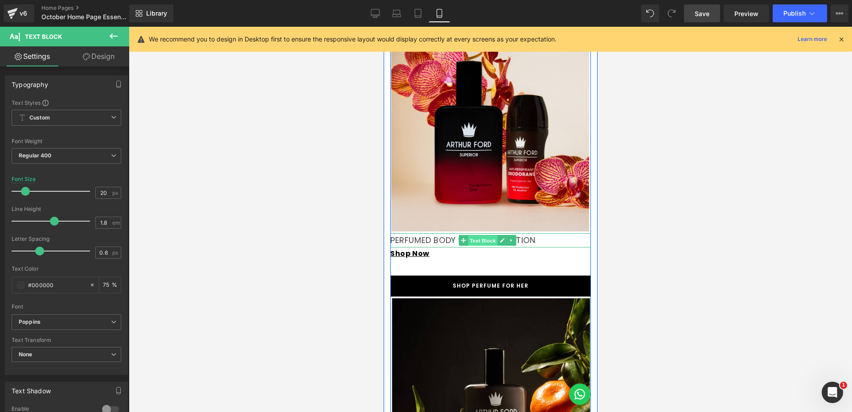
click at [490, 237] on span "Text Block" at bounding box center [482, 240] width 29 height 11
click at [532, 233] on p "PERFUMED BODY SPRAY PROMOTION" at bounding box center [490, 240] width 201 height 14
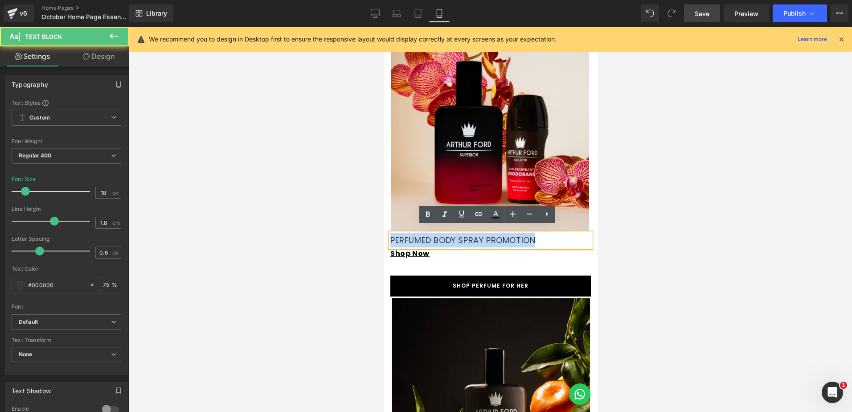
drag, startPoint x: 545, startPoint y: 233, endPoint x: 391, endPoint y: 240, distance: 153.5
click at [391, 240] on p "PERFUMED BODY SPRAY PROMOTION" at bounding box center [490, 240] width 201 height 14
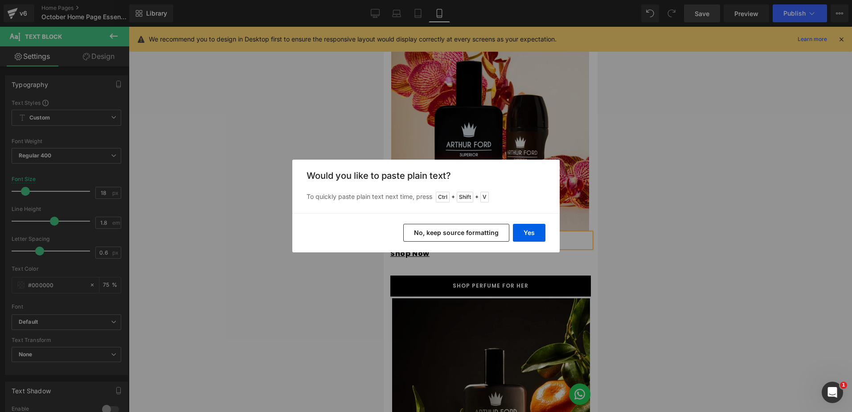
click at [481, 231] on button "No, keep source formatting" at bounding box center [457, 233] width 106 height 18
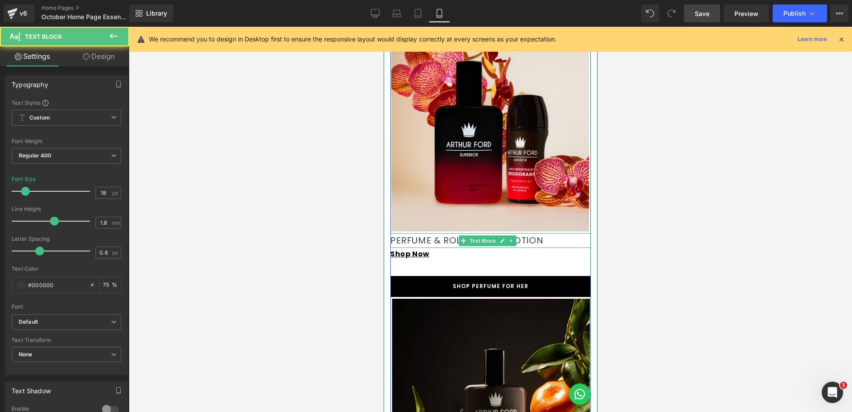
click at [547, 233] on p "PERFUME & ROLL-ON PROMOTION" at bounding box center [490, 240] width 201 height 15
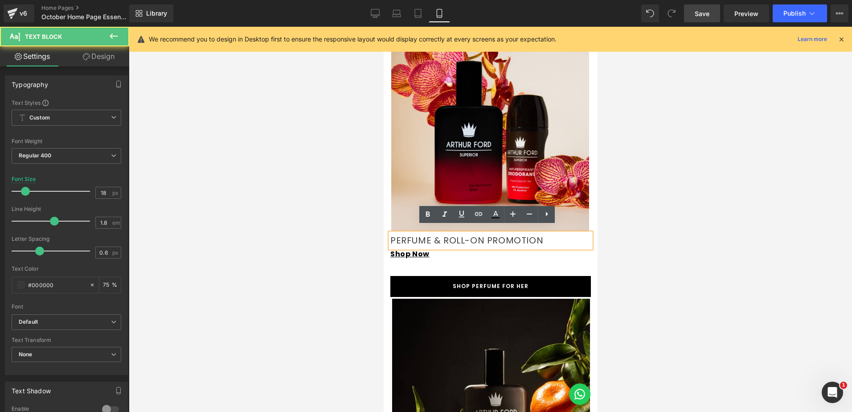
click at [652, 226] on div at bounding box center [491, 219] width 724 height 385
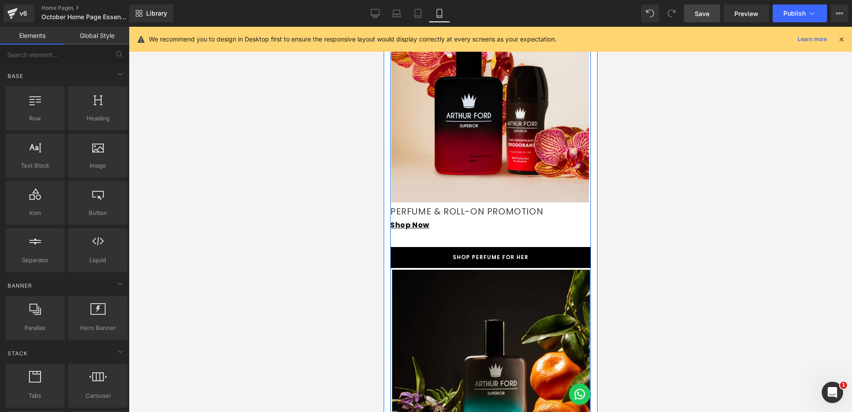
scroll to position [1516, 0]
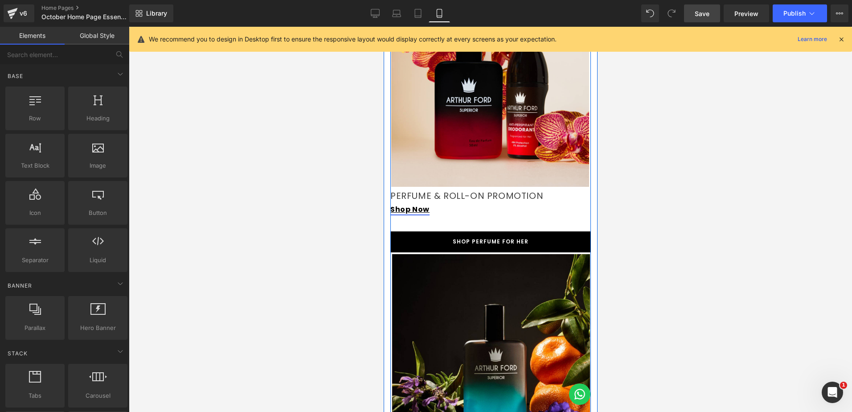
click at [419, 204] on link "Shop Now" at bounding box center [409, 209] width 39 height 10
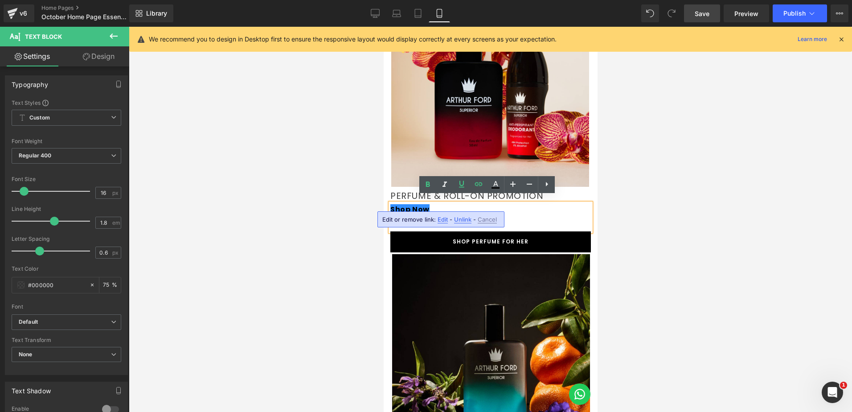
click at [442, 219] on span "Edit" at bounding box center [443, 220] width 10 height 8
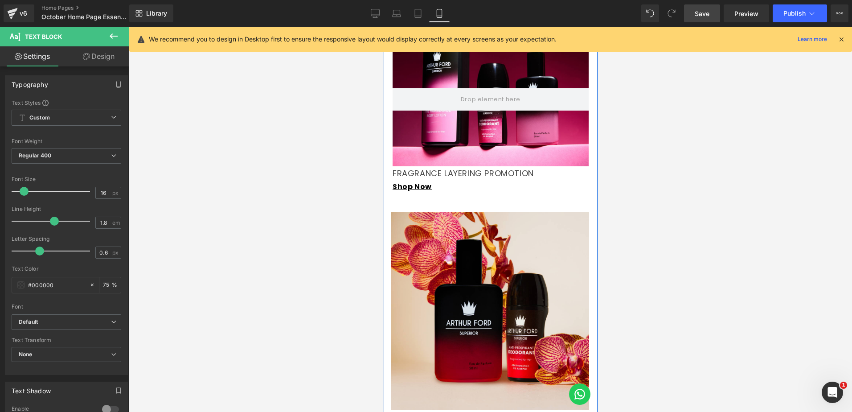
scroll to position [1561, 0]
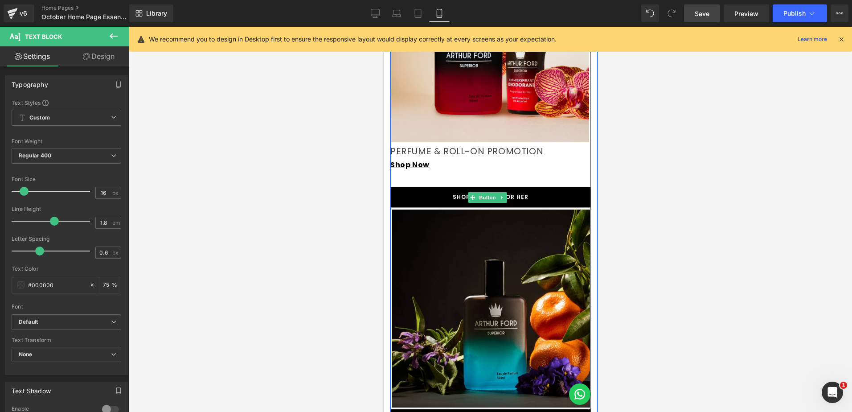
click at [445, 193] on link "SHOP PERFUME FOR HER" at bounding box center [490, 197] width 201 height 21
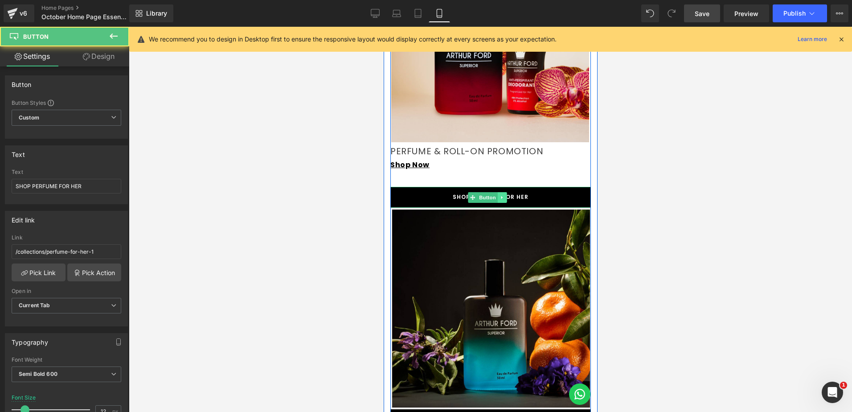
click at [501, 196] on icon at bounding box center [501, 197] width 1 height 3
click at [508, 195] on icon at bounding box center [506, 197] width 5 height 5
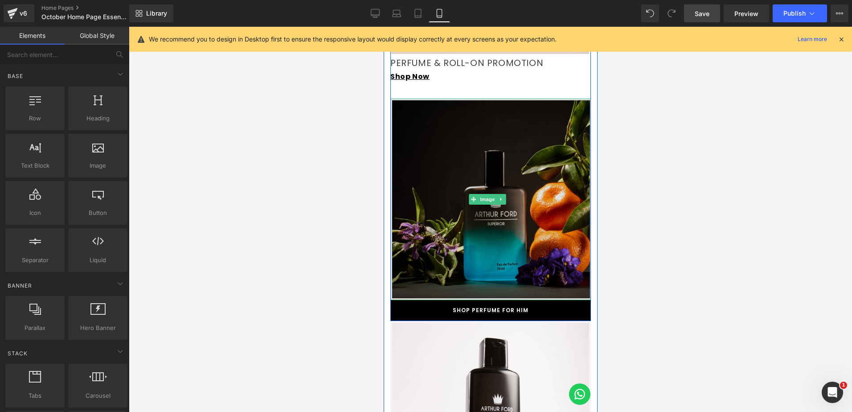
scroll to position [1650, 0]
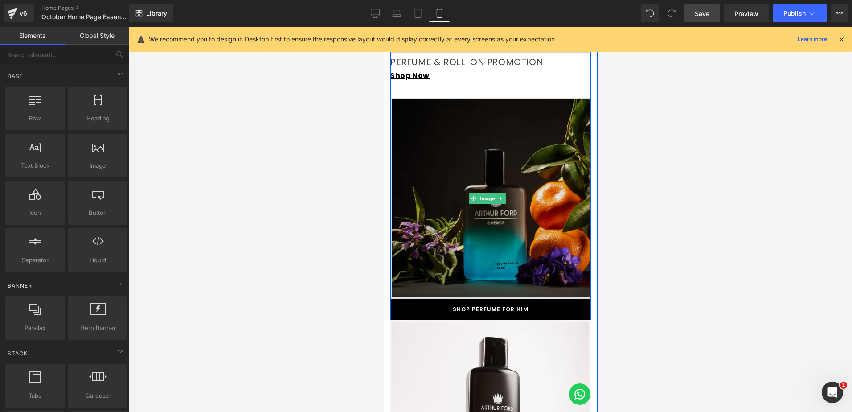
click at [474, 207] on img at bounding box center [490, 199] width 201 height 202
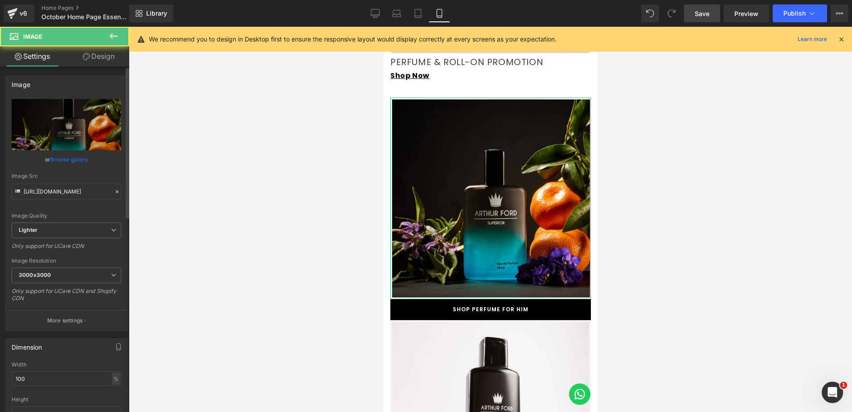
click at [73, 158] on link "Browse gallery" at bounding box center [69, 160] width 38 height 16
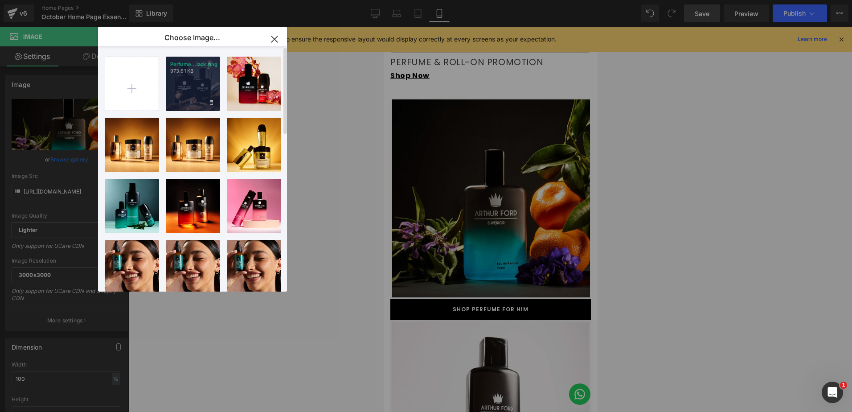
click at [198, 88] on div "Perfume...lack.png 973.61 KB" at bounding box center [193, 84] width 54 height 54
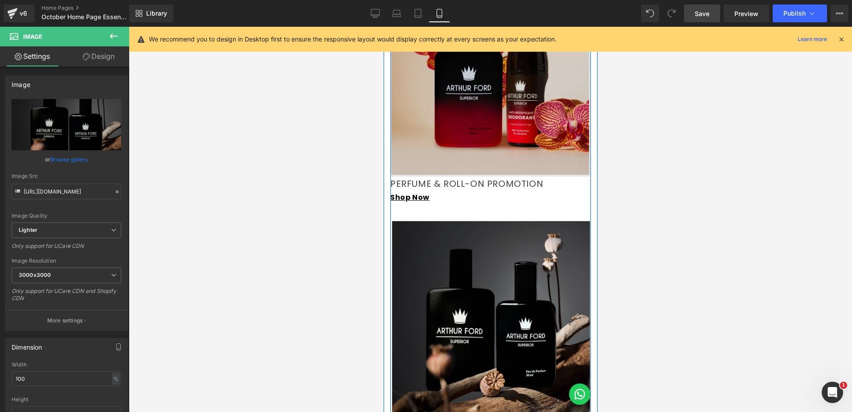
scroll to position [1516, 0]
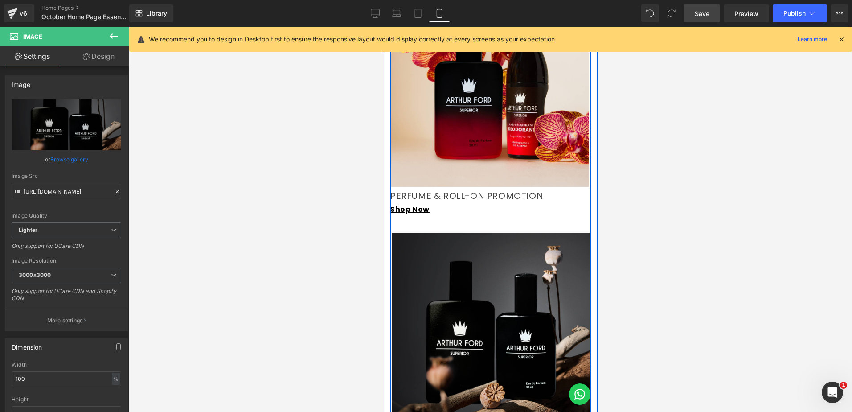
click at [402, 189] on span "PERFUME & ROLL-ON PROMOTION" at bounding box center [466, 195] width 153 height 12
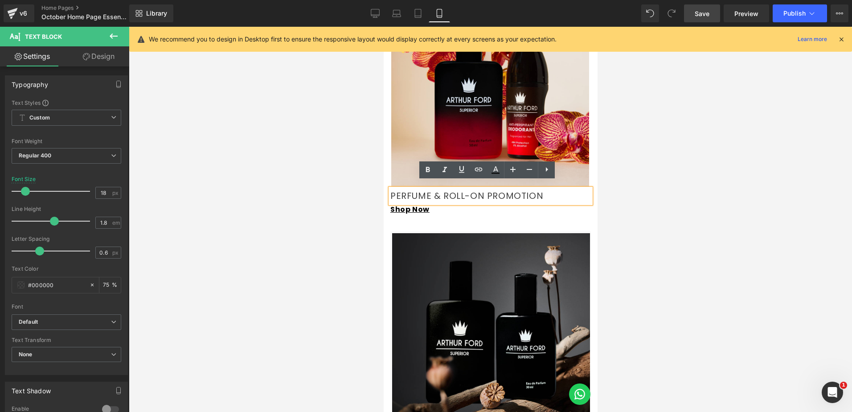
click at [447, 207] on p "Shop Now" at bounding box center [490, 209] width 201 height 13
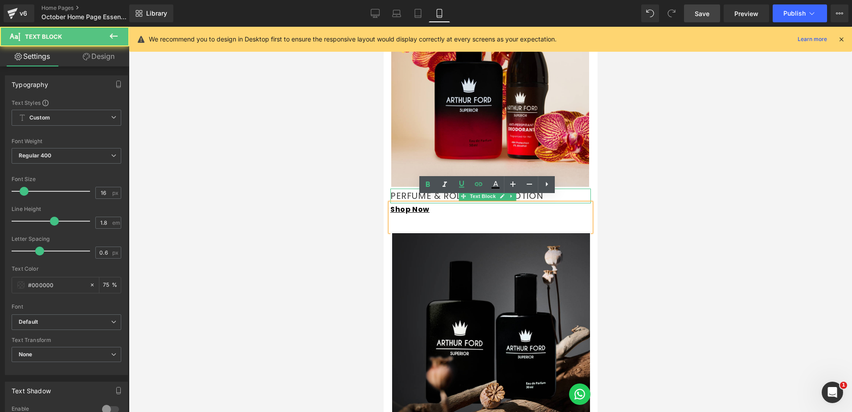
click at [577, 189] on p "PERFUME & ROLL-ON PROMOTION" at bounding box center [490, 196] width 201 height 15
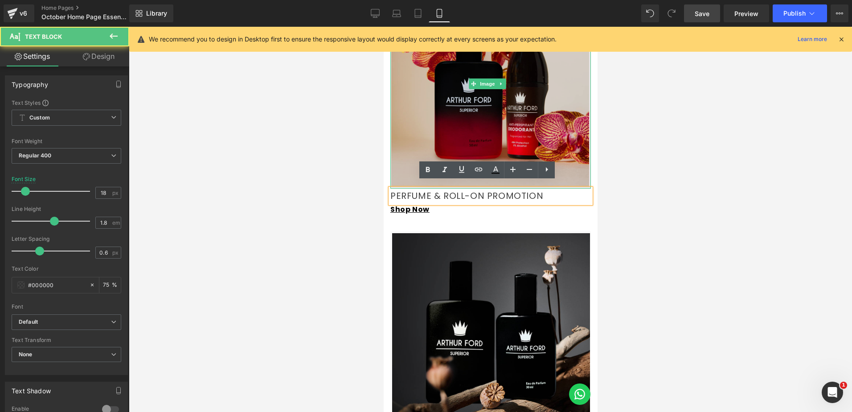
click at [551, 124] on img at bounding box center [490, 83] width 201 height 209
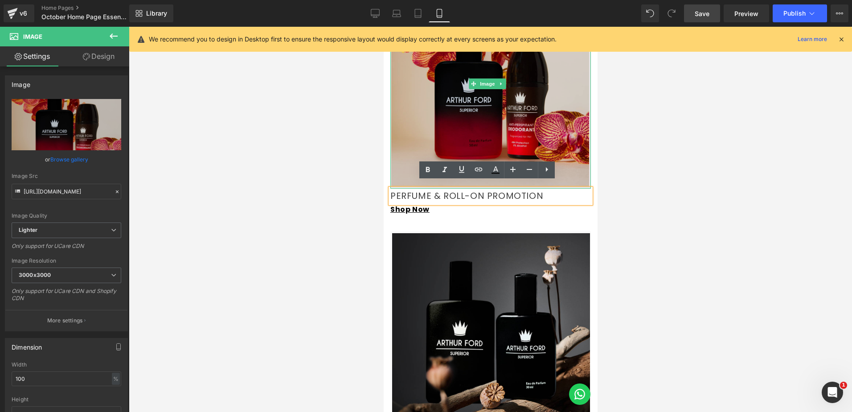
click at [502, 113] on img at bounding box center [490, 83] width 201 height 209
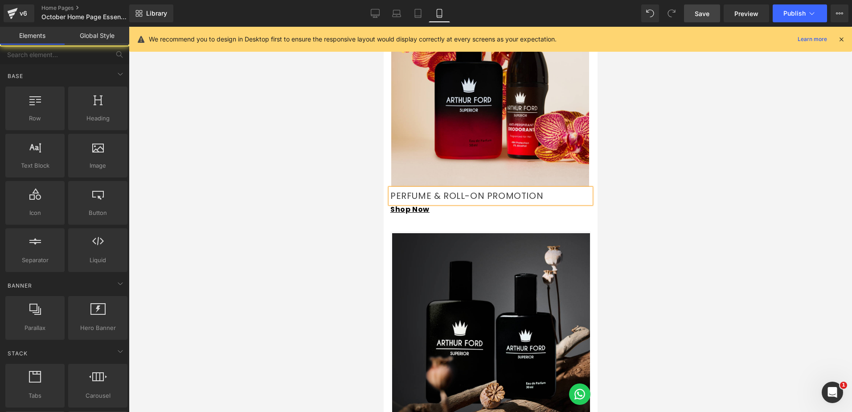
click at [670, 184] on div at bounding box center [491, 219] width 724 height 385
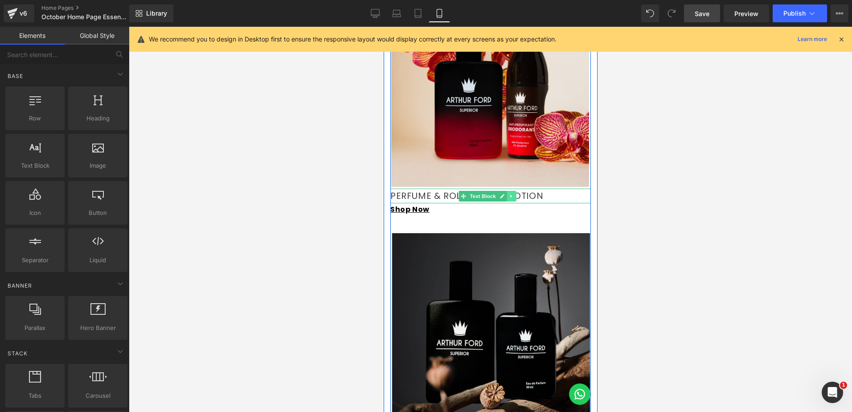
click at [509, 194] on icon at bounding box center [511, 196] width 5 height 5
click at [506, 194] on icon at bounding box center [506, 196] width 5 height 5
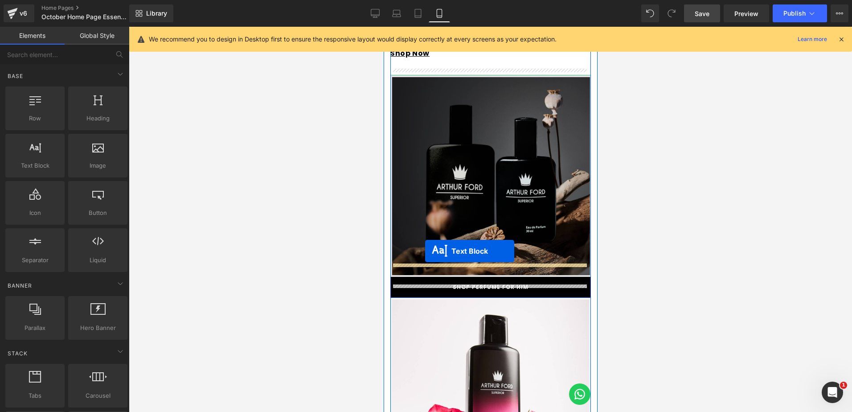
drag, startPoint x: 465, startPoint y: 203, endPoint x: 425, endPoint y: 251, distance: 62.4
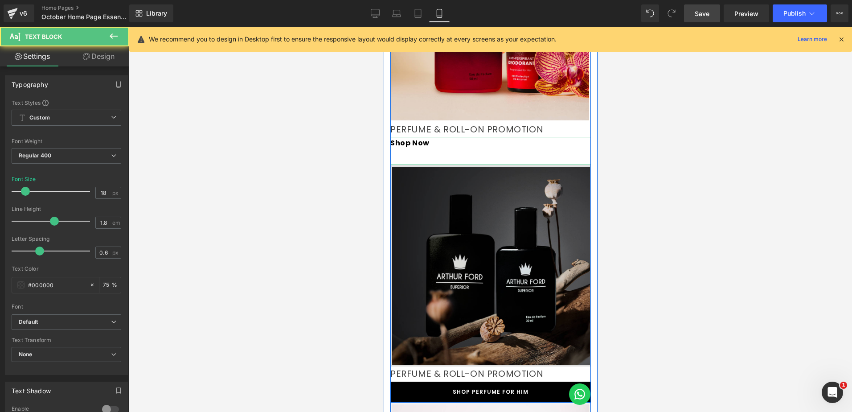
scroll to position [1494, 0]
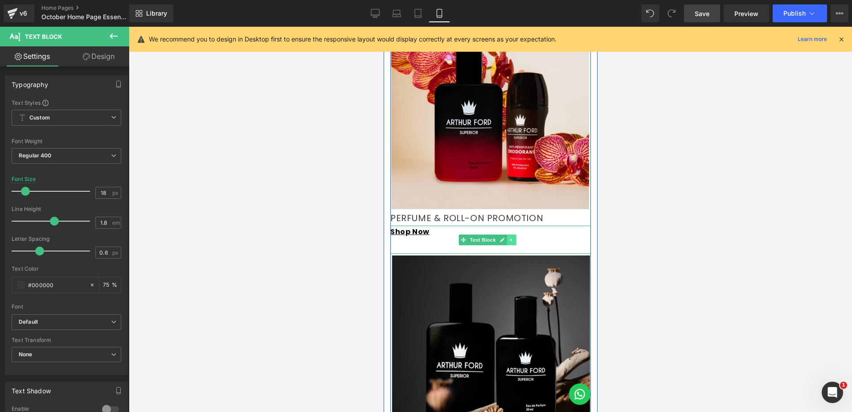
click at [512, 237] on icon at bounding box center [511, 239] width 5 height 5
click at [508, 237] on icon at bounding box center [506, 239] width 5 height 5
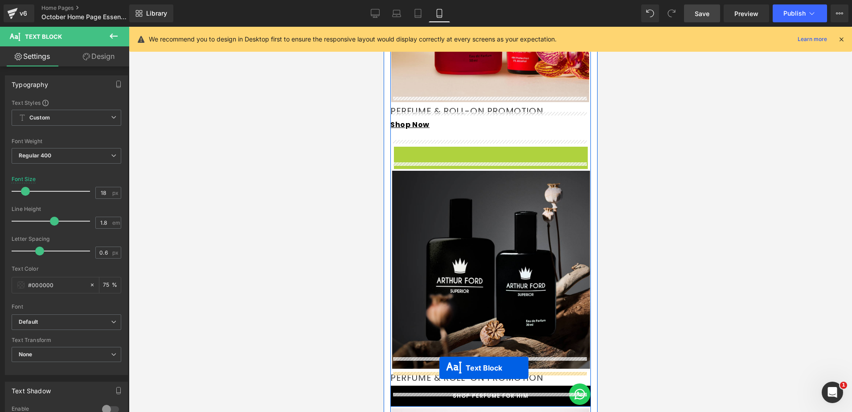
scroll to position [1654, 0]
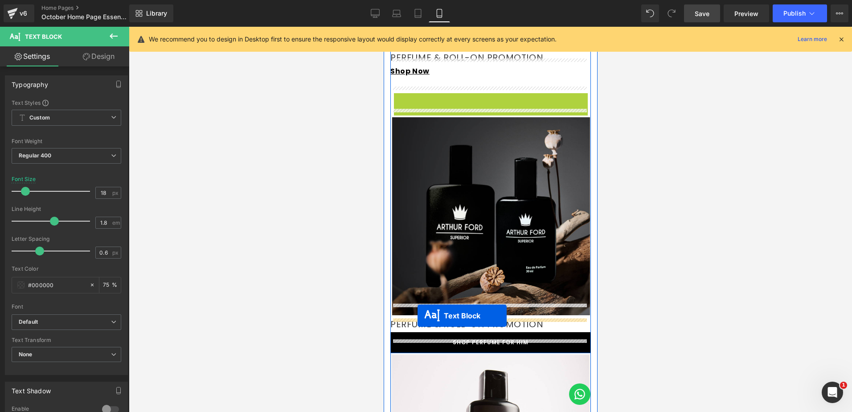
drag, startPoint x: 462, startPoint y: 170, endPoint x: 417, endPoint y: 316, distance: 152.2
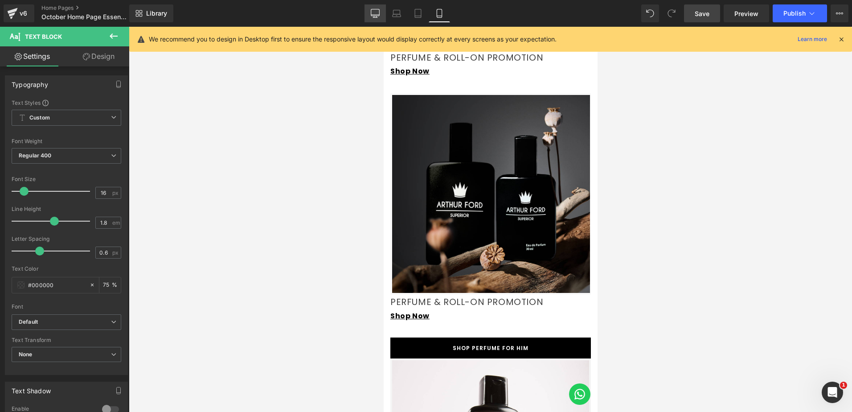
click at [377, 9] on icon at bounding box center [375, 12] width 8 height 7
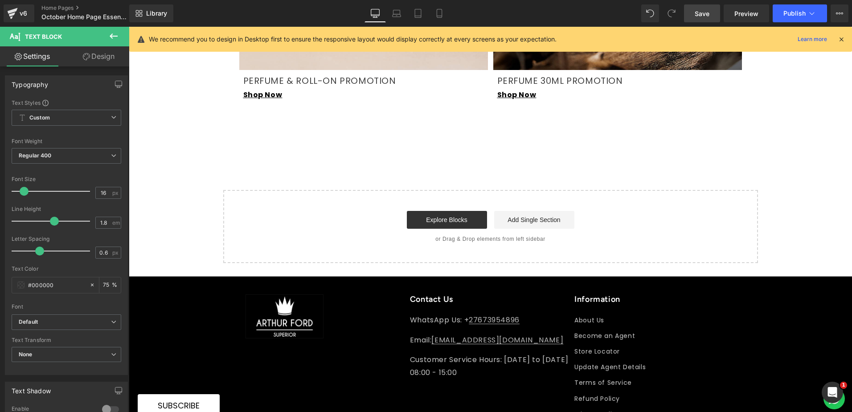
scroll to position [0, 0]
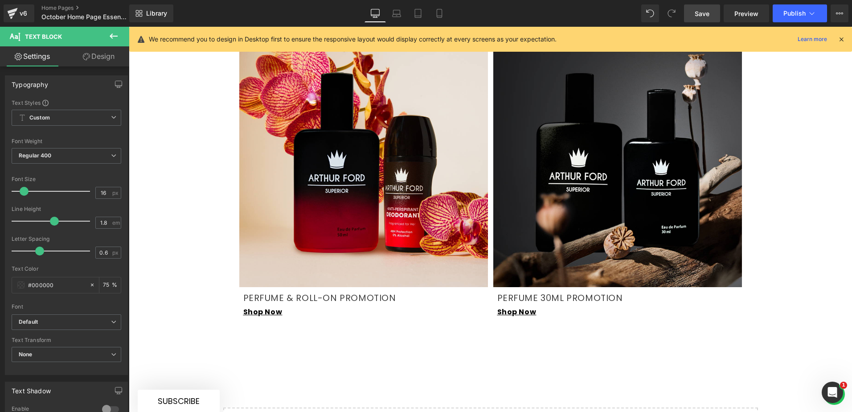
drag, startPoint x: 441, startPoint y: 15, endPoint x: 436, endPoint y: 42, distance: 27.3
click at [442, 15] on icon at bounding box center [439, 13] width 9 height 9
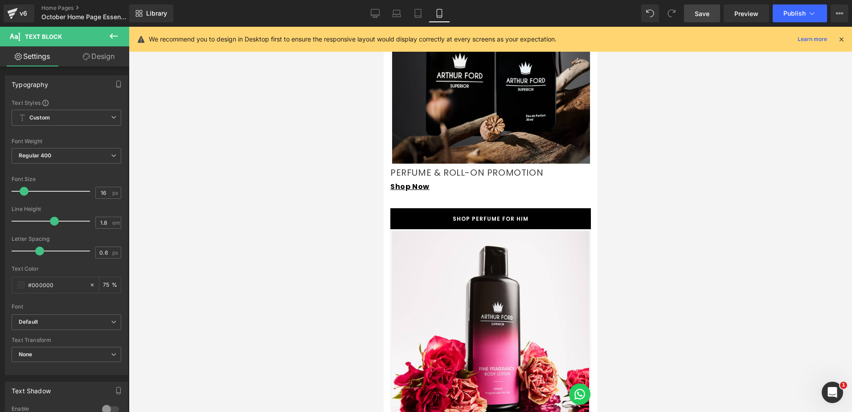
scroll to position [1749, 0]
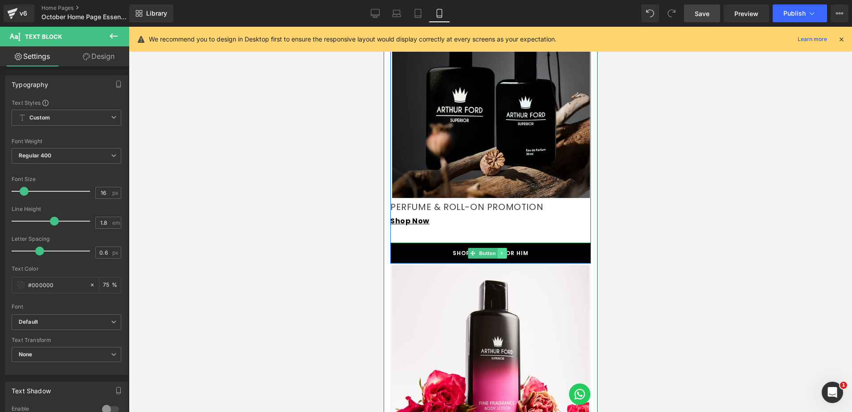
click at [500, 248] on link at bounding box center [501, 253] width 9 height 11
click at [509, 248] on link at bounding box center [506, 253] width 9 height 11
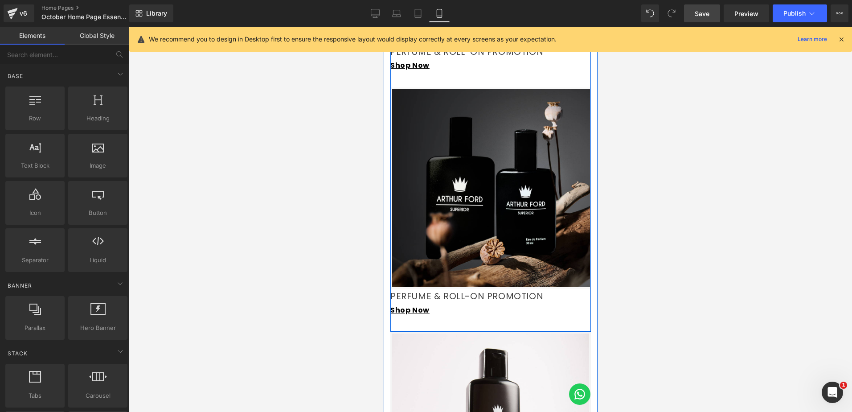
scroll to position [1883, 0]
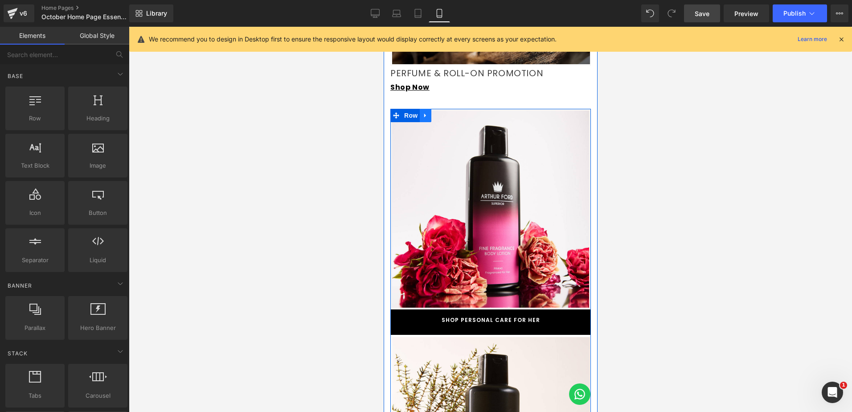
click at [425, 112] on icon at bounding box center [425, 115] width 6 height 7
click at [450, 112] on icon at bounding box center [448, 115] width 6 height 6
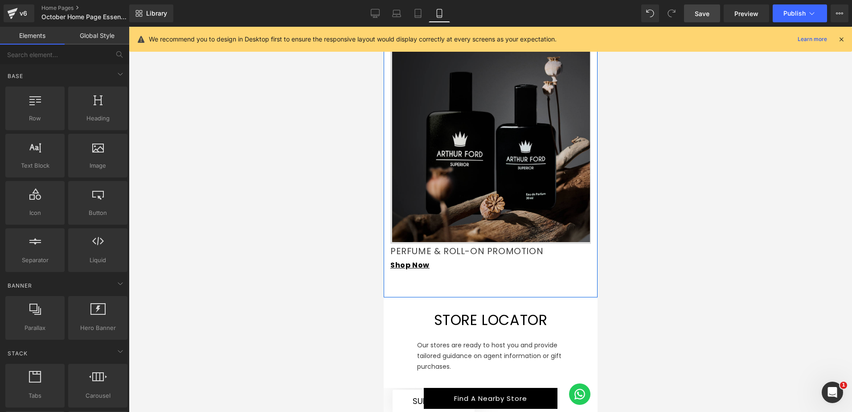
scroll to position [1705, 0]
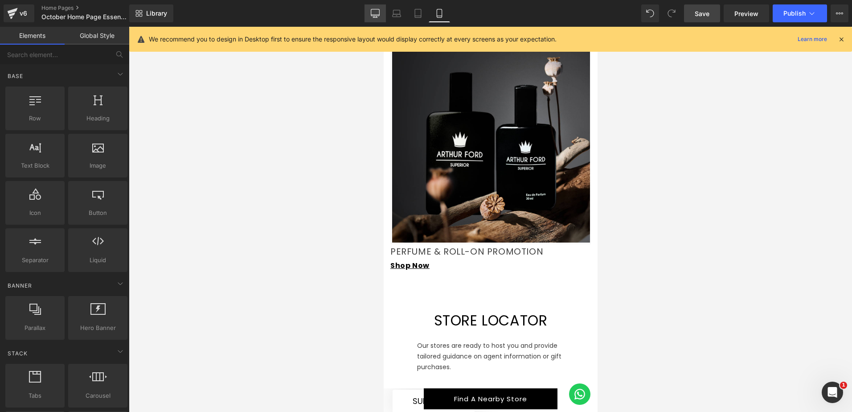
click at [376, 15] on icon at bounding box center [375, 13] width 9 height 9
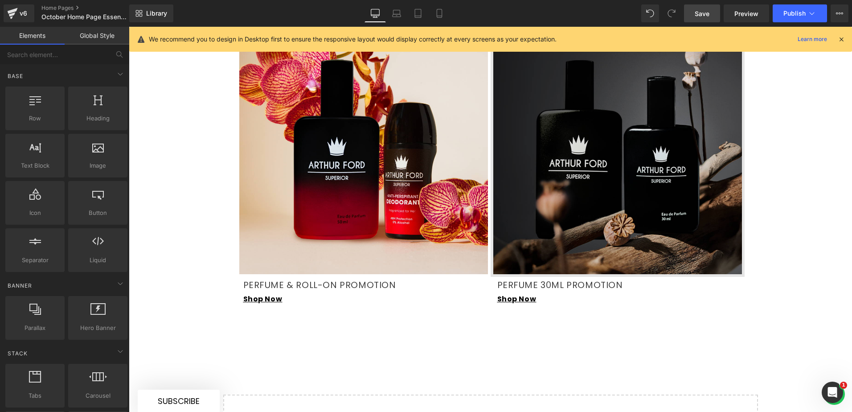
scroll to position [1308, 0]
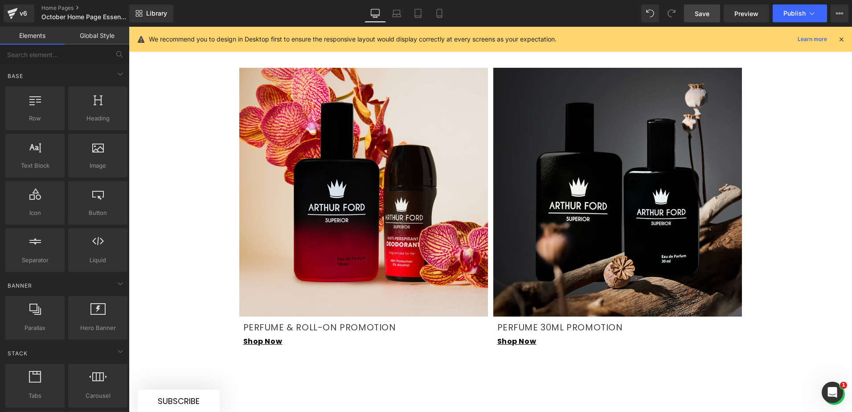
click at [572, 319] on p "PERFUME 30ML PROMOTION" at bounding box center [621, 327] width 247 height 16
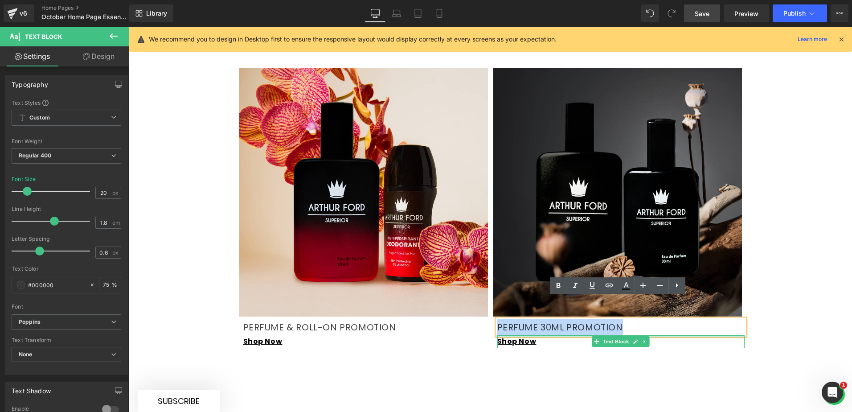
drag, startPoint x: 619, startPoint y: 308, endPoint x: 497, endPoint y: 313, distance: 122.3
click at [497, 313] on div "Image PERFUME 30ML PROMOTION Text Block Shop Now Text Block" at bounding box center [618, 206] width 254 height 283
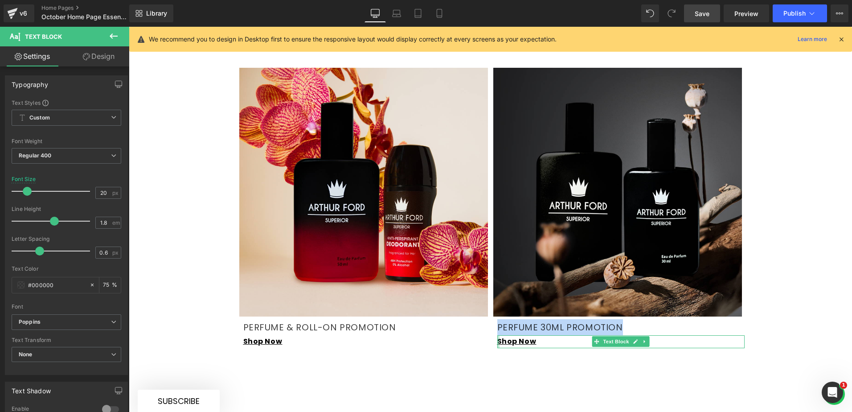
copy p "PERFUME 30ML PROMOTION"
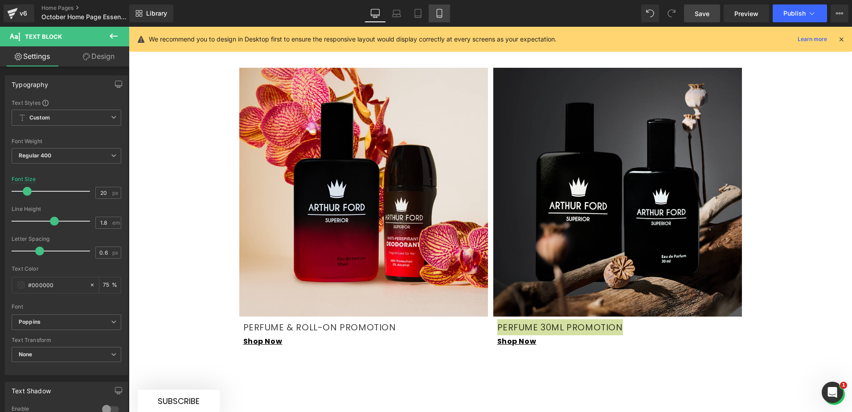
click at [440, 11] on icon at bounding box center [439, 13] width 9 height 9
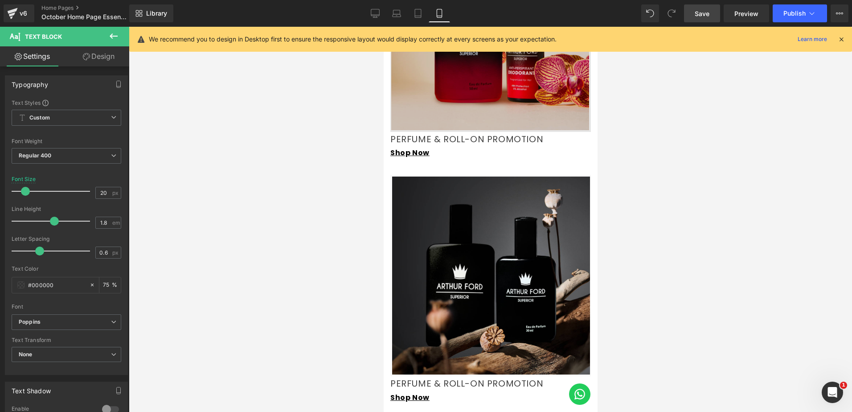
scroll to position [1694, 0]
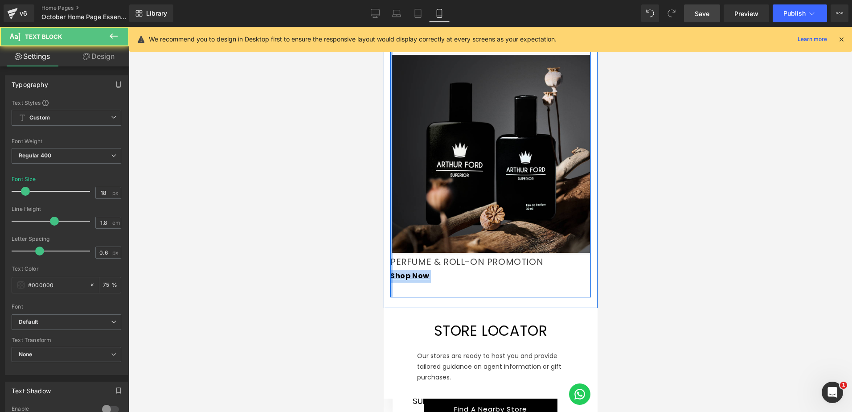
drag, startPoint x: 539, startPoint y: 247, endPoint x: 392, endPoint y: 248, distance: 147.1
click at [392, 248] on div "Image PERFUME & ROLL-ON PROMOTION Text Block Shop Now Text Block Image PERFUME …" at bounding box center [490, 45] width 201 height 525
drag, startPoint x: 392, startPoint y: 248, endPoint x: 531, endPoint y: 246, distance: 138.7
click at [531, 255] on span "PERFUME & ROLL-ON PROMOTION" at bounding box center [466, 261] width 153 height 12
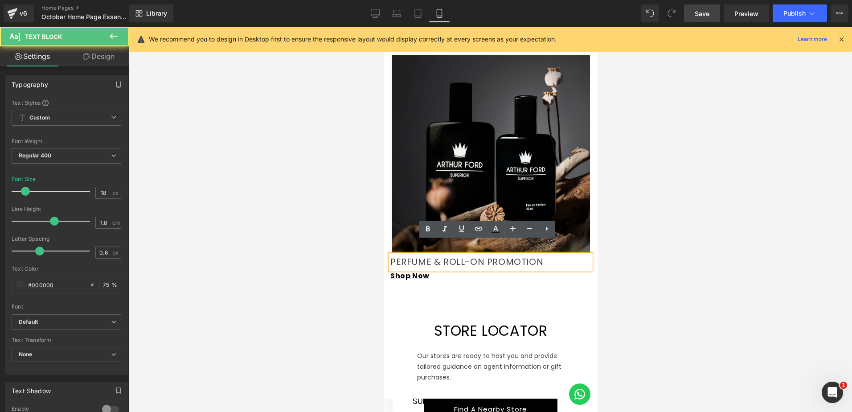
click at [541, 255] on p "PERFUME & ROLL-ON PROMOTION" at bounding box center [490, 262] width 201 height 15
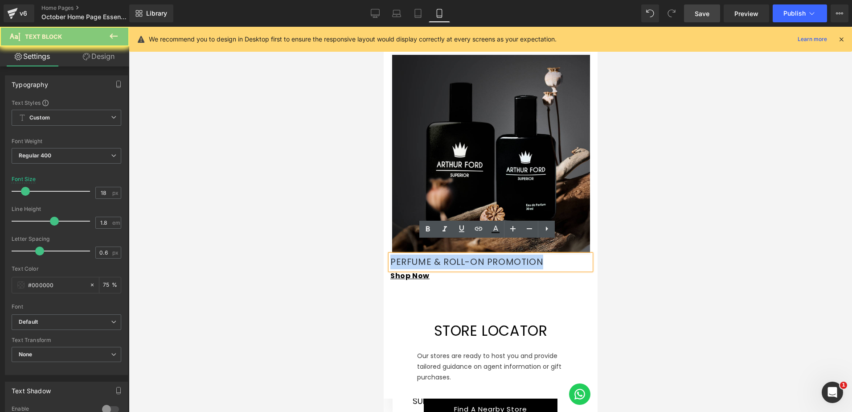
click at [541, 255] on p "PERFUME & ROLL-ON PROMOTION" at bounding box center [490, 262] width 201 height 15
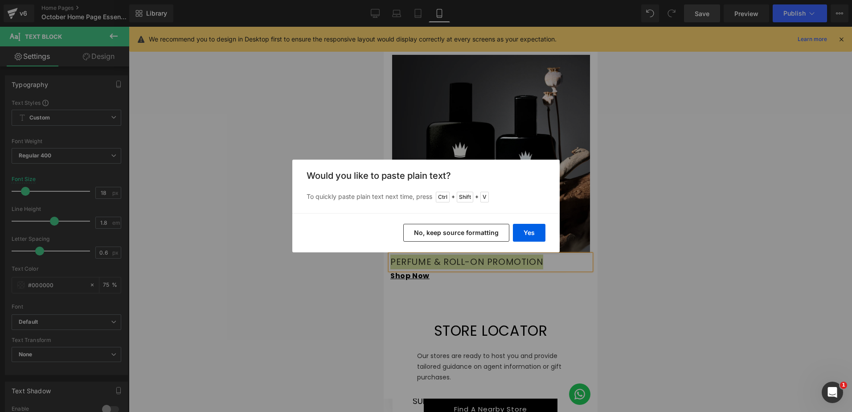
click at [478, 232] on button "No, keep source formatting" at bounding box center [457, 233] width 106 height 18
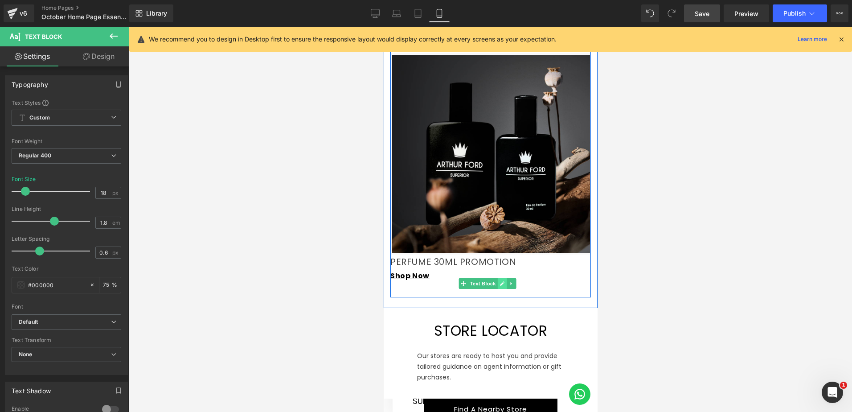
click at [500, 281] on icon at bounding box center [502, 283] width 4 height 4
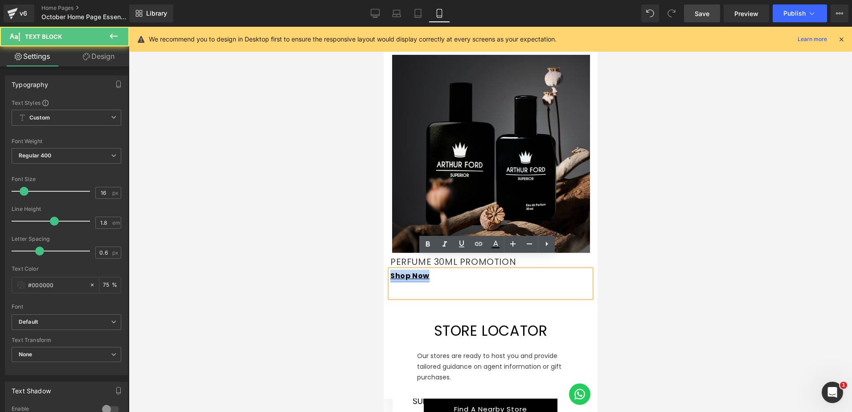
drag, startPoint x: 433, startPoint y: 262, endPoint x: 390, endPoint y: 262, distance: 42.8
click at [390, 270] on p "Shop Now" at bounding box center [490, 276] width 201 height 13
click at [474, 242] on icon at bounding box center [479, 244] width 11 height 11
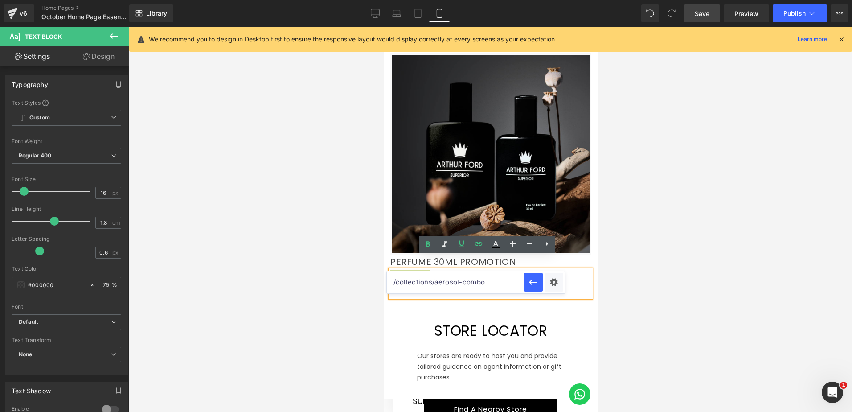
drag, startPoint x: 473, startPoint y: 279, endPoint x: 393, endPoint y: 278, distance: 79.4
click at [393, 278] on input "/collections/aerosol-combo" at bounding box center [455, 282] width 137 height 22
paste input "[URL][DOMAIN_NAME]"
type input "[URL][DOMAIN_NAME]"
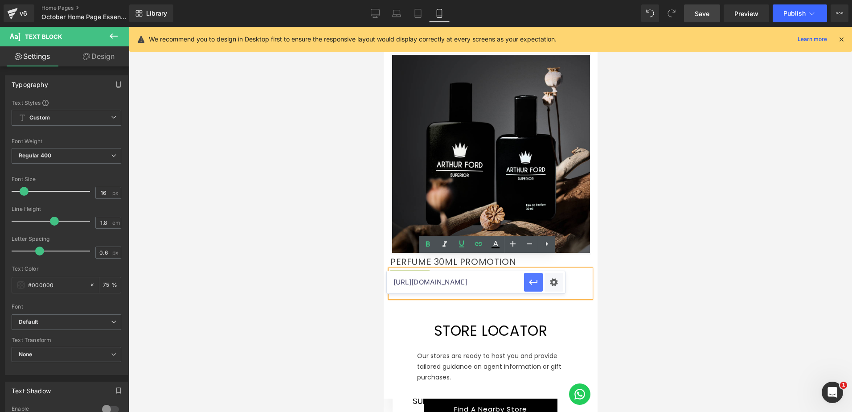
click at [528, 284] on icon "button" at bounding box center [533, 282] width 11 height 11
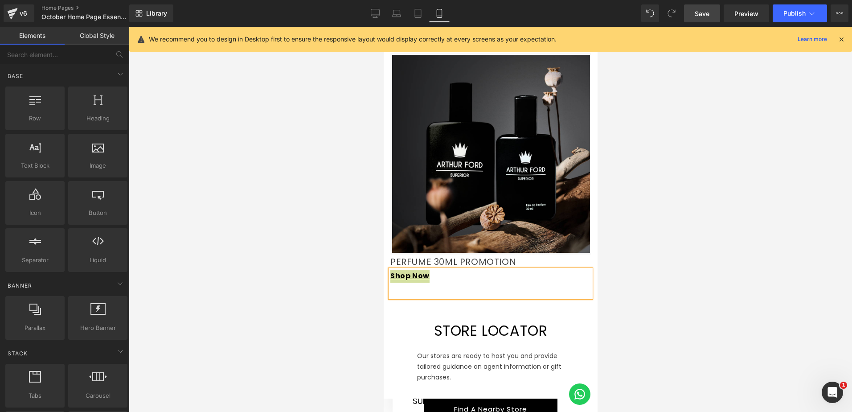
click at [689, 201] on div at bounding box center [491, 219] width 724 height 385
click at [704, 12] on span "Save" at bounding box center [702, 13] width 15 height 9
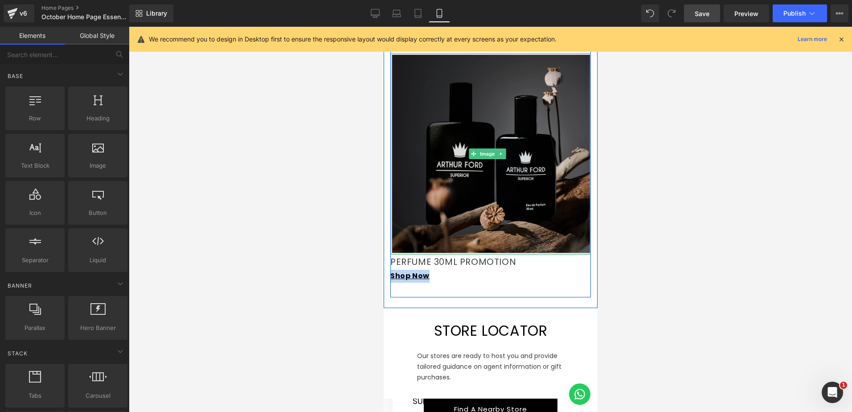
click at [454, 175] on img at bounding box center [490, 154] width 201 height 202
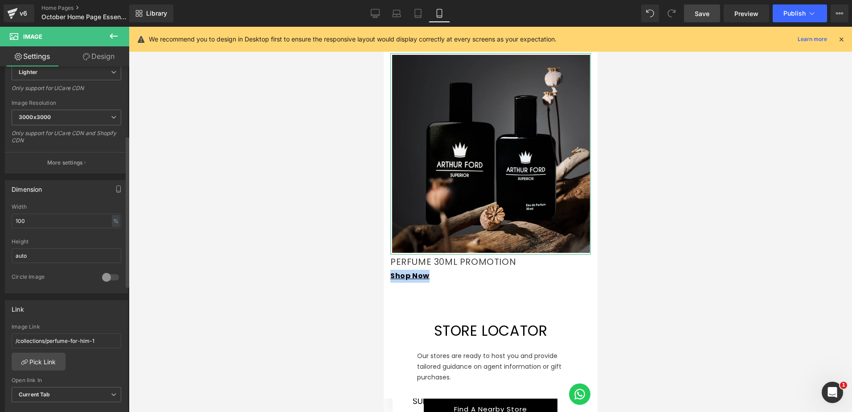
scroll to position [178, 0]
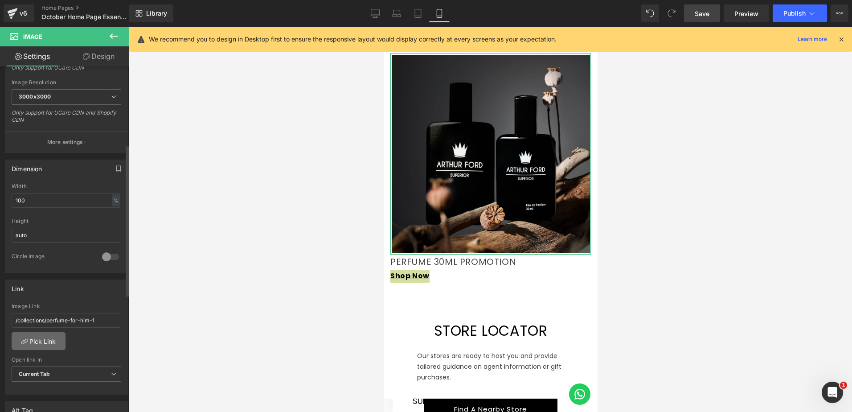
click at [52, 339] on link "Pick Link" at bounding box center [39, 341] width 54 height 18
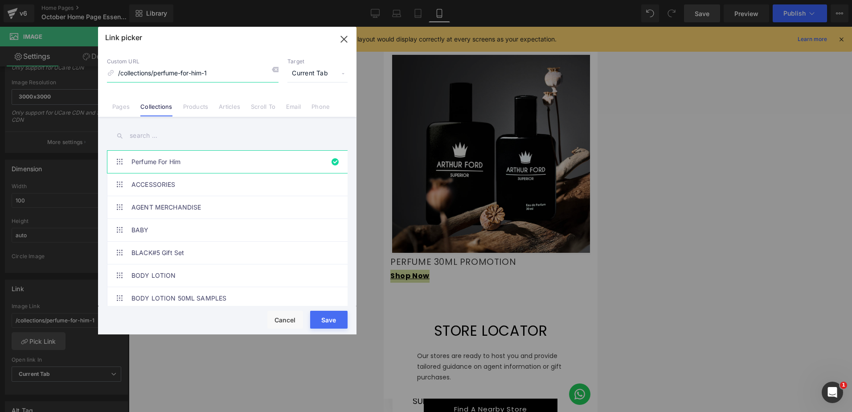
drag, startPoint x: 177, startPoint y: 74, endPoint x: 111, endPoint y: 75, distance: 66.0
click at [111, 75] on div "Custom URL /collections/perfume-for-him-1" at bounding box center [193, 70] width 172 height 24
paste input "[URL][DOMAIN_NAME]"
drag, startPoint x: 157, startPoint y: 72, endPoint x: 103, endPoint y: 78, distance: 53.9
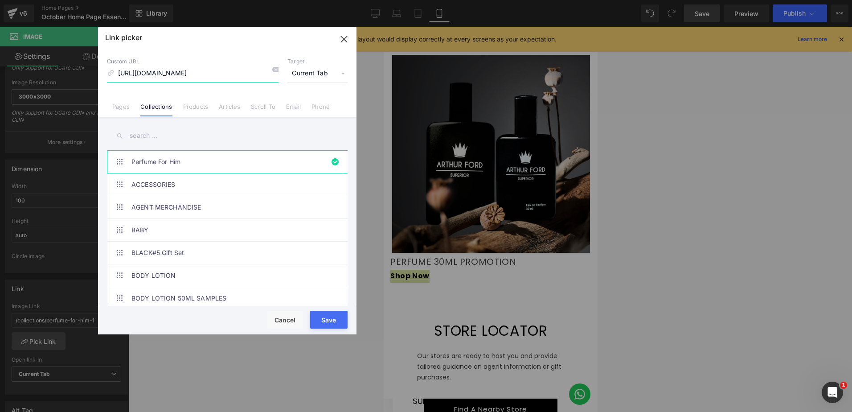
click at [103, 78] on div "Custom URL https://arthur-ford.com/collections/perfume-combo-50ml-30ml Target C…" at bounding box center [227, 83] width 259 height 68
click at [249, 71] on input "collections/perfume-combo-50ml-30ml" at bounding box center [193, 73] width 172 height 17
drag, startPoint x: 240, startPoint y: 73, endPoint x: 103, endPoint y: 78, distance: 137.0
click at [103, 78] on div "Custom URL collections/perfume-combo-50ml-30ml Target Current Tab Current Tab N…" at bounding box center [227, 83] width 259 height 68
paste input "https://arthur-ford.com/"
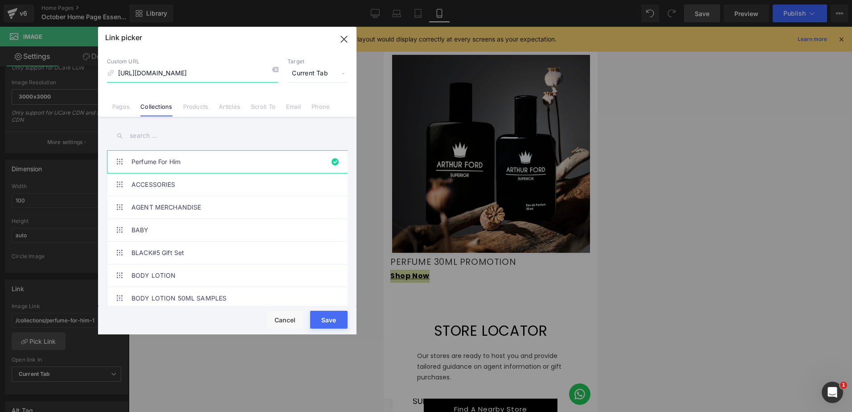
scroll to position [0, 32]
type input "[URL][DOMAIN_NAME]"
click at [337, 315] on button "Save" at bounding box center [328, 320] width 37 height 18
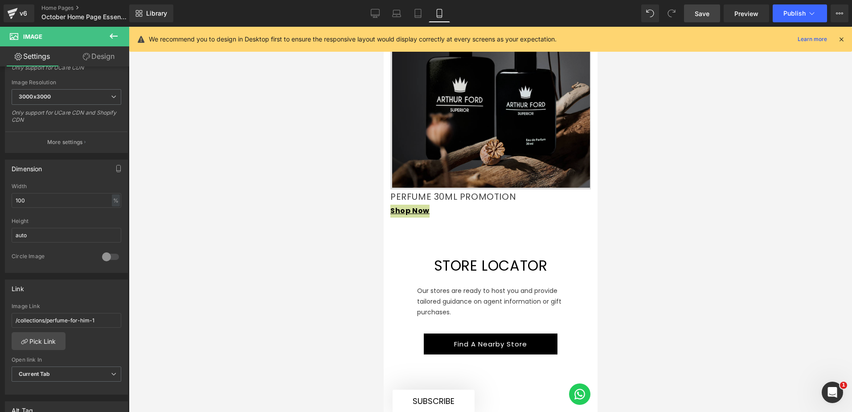
scroll to position [1694, 0]
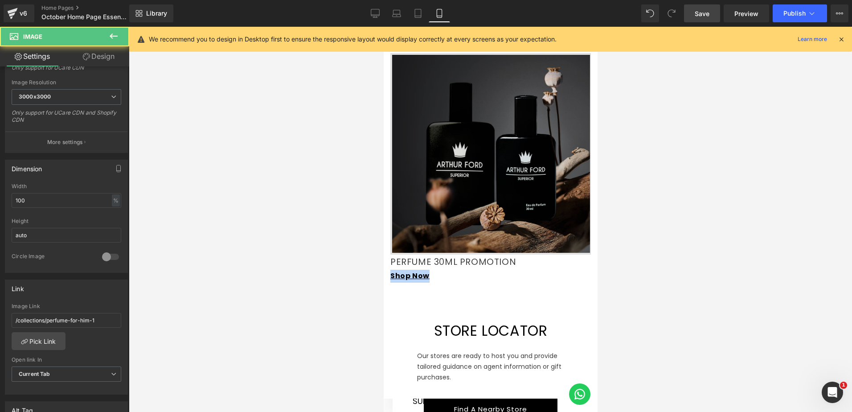
click at [487, 152] on img at bounding box center [490, 154] width 201 height 202
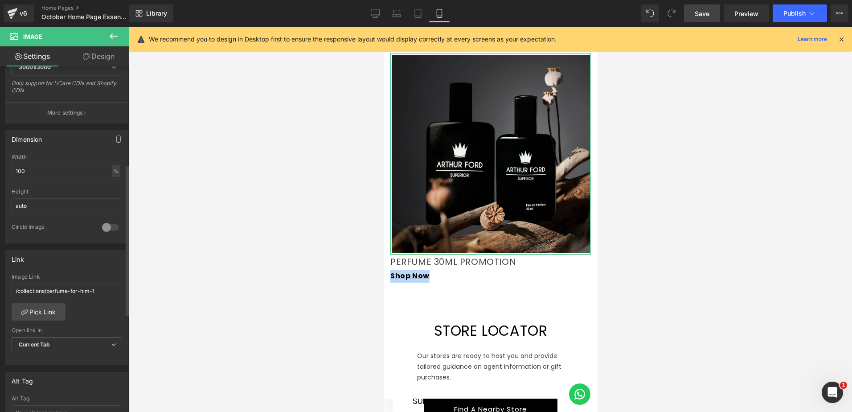
scroll to position [223, 0]
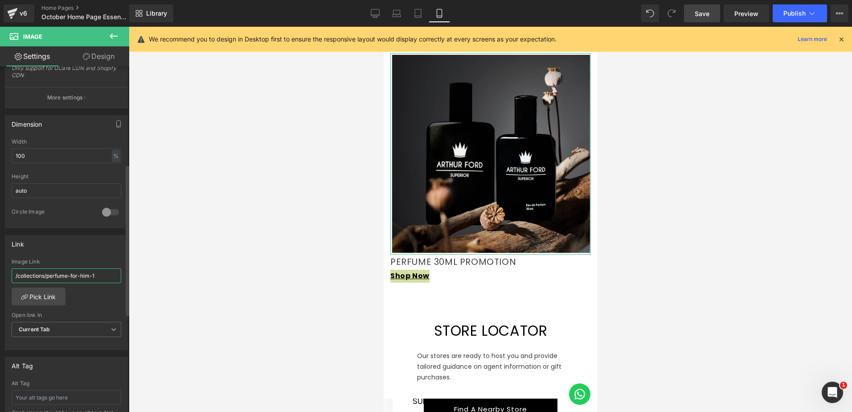
click at [93, 278] on input "/collections/perfume-for-him-1" at bounding box center [67, 275] width 110 height 15
type input "[URL][DOMAIN_NAME]"
click at [712, 11] on link "Save" at bounding box center [702, 13] width 36 height 18
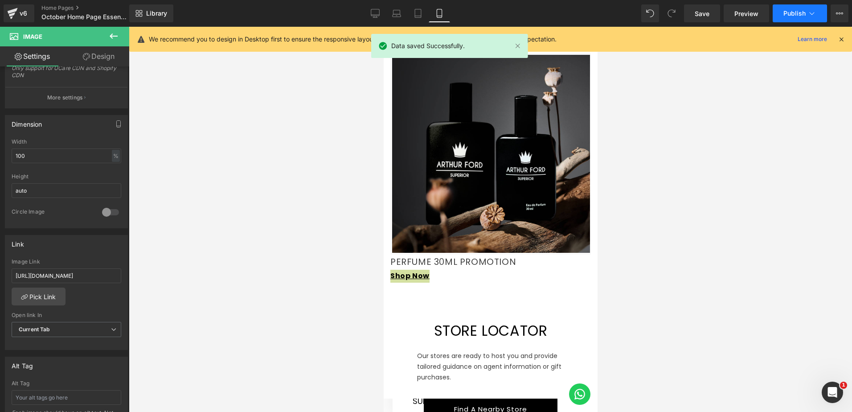
click at [786, 14] on span "Publish" at bounding box center [795, 13] width 22 height 7
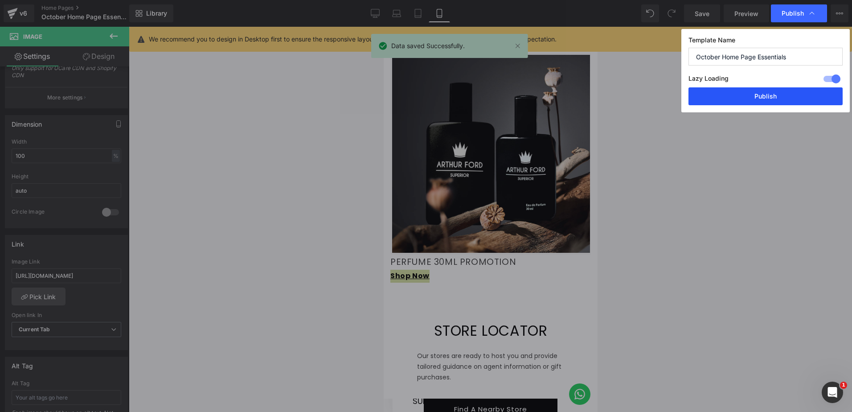
click at [749, 96] on button "Publish" at bounding box center [766, 96] width 154 height 18
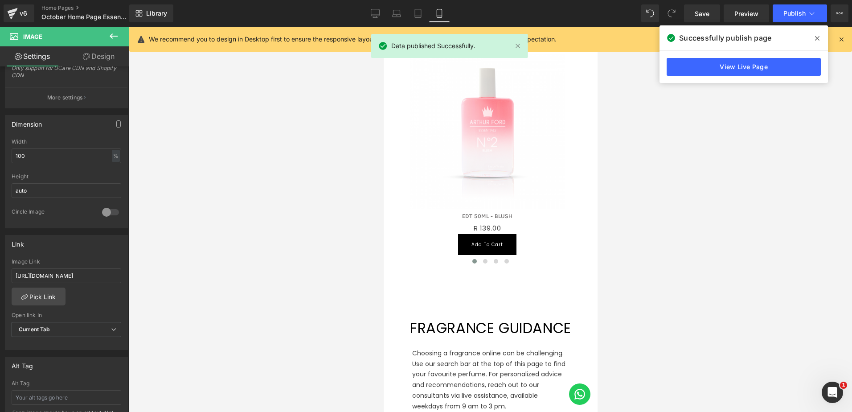
scroll to position [357, 0]
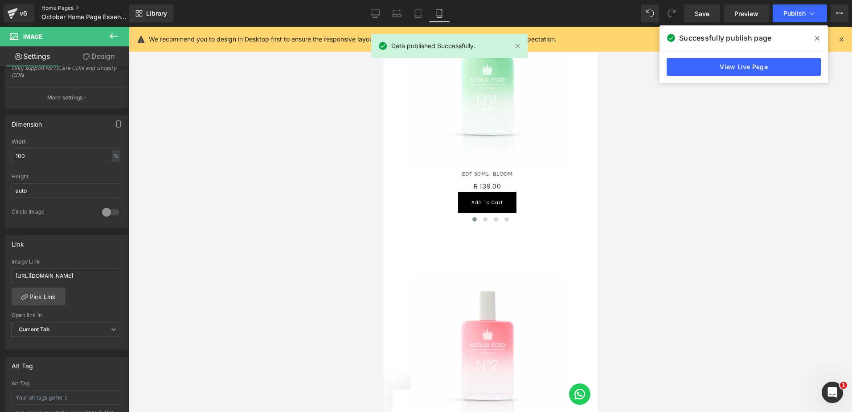
click at [47, 5] on link "Home Pages" at bounding box center [92, 7] width 103 height 7
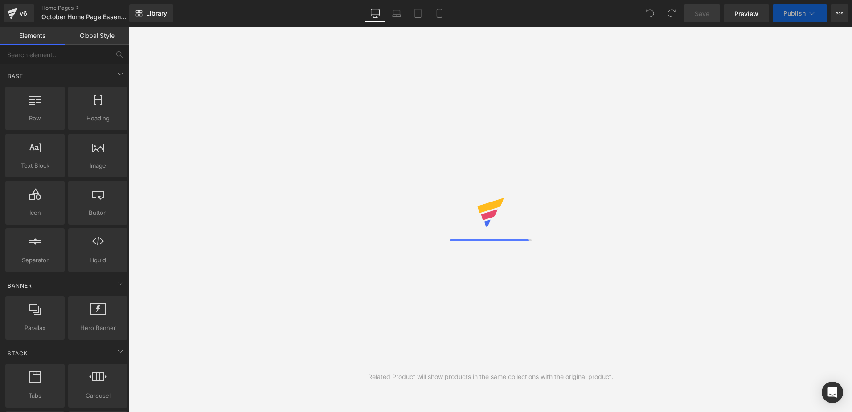
click at [442, 15] on icon at bounding box center [439, 13] width 9 height 9
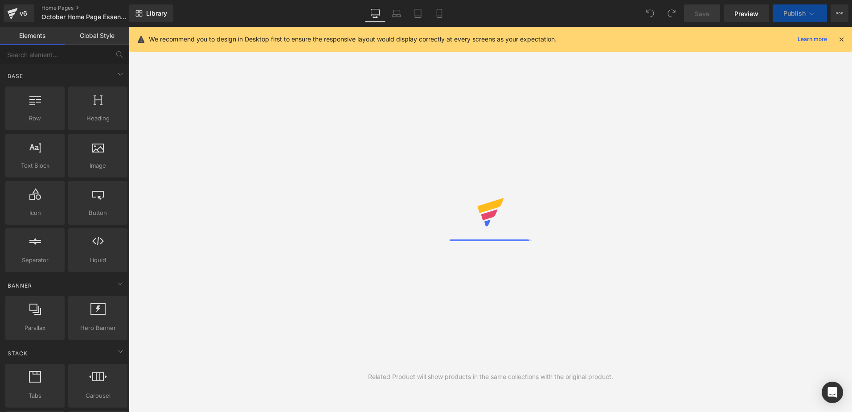
click at [435, 15] on icon at bounding box center [439, 13] width 9 height 9
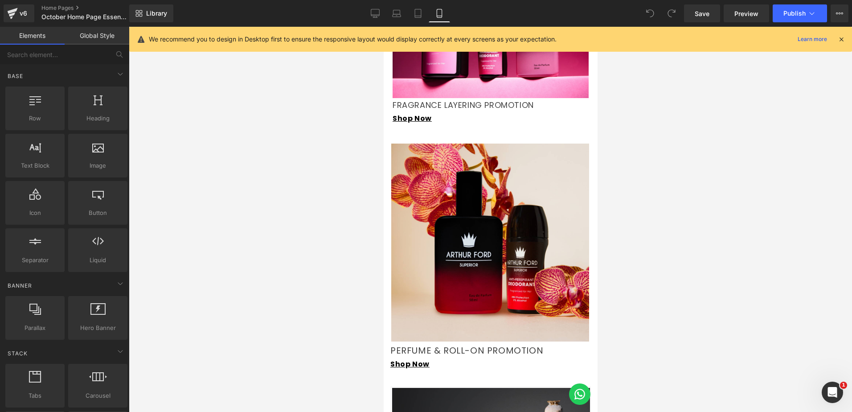
scroll to position [1471, 0]
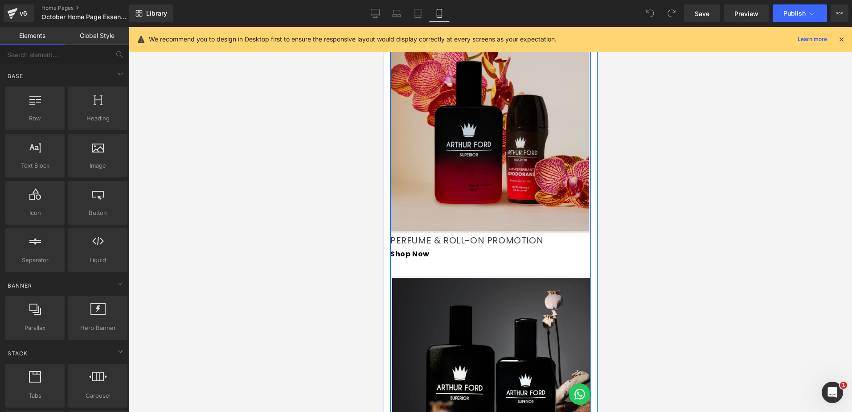
click at [454, 176] on img at bounding box center [490, 128] width 201 height 209
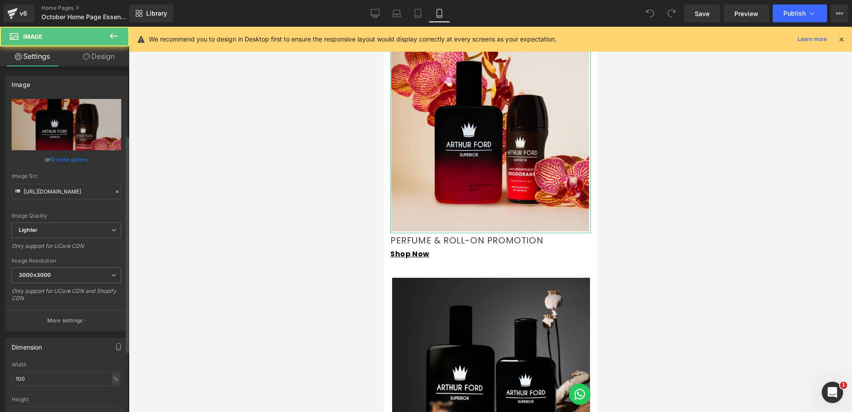
scroll to position [223, 0]
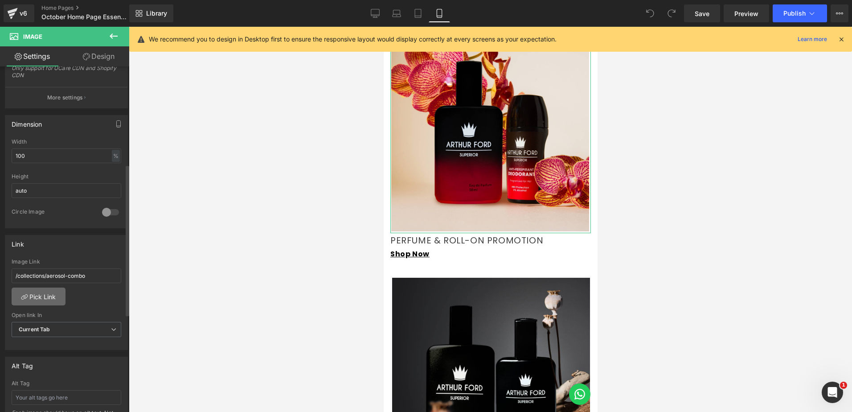
click at [58, 294] on link "Pick Link" at bounding box center [39, 297] width 54 height 18
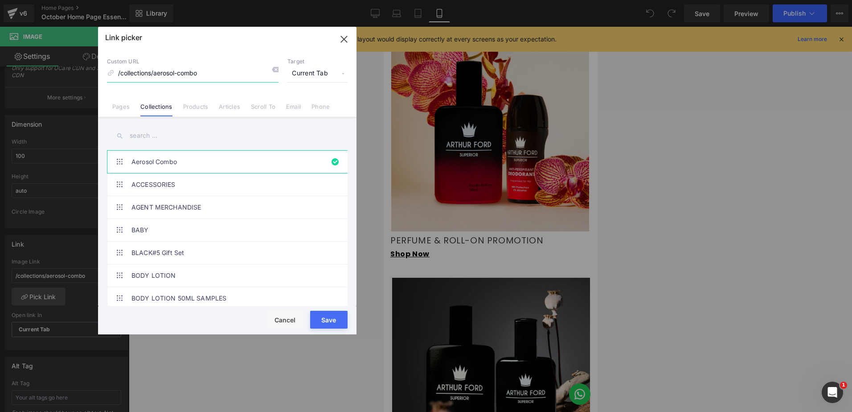
drag, startPoint x: 203, startPoint y: 76, endPoint x: 115, endPoint y: 75, distance: 88.3
click at [115, 75] on input "/collections/aerosol-combo" at bounding box center [193, 73] width 172 height 17
type input "ROLL"
click at [154, 140] on input "text" at bounding box center [227, 136] width 241 height 20
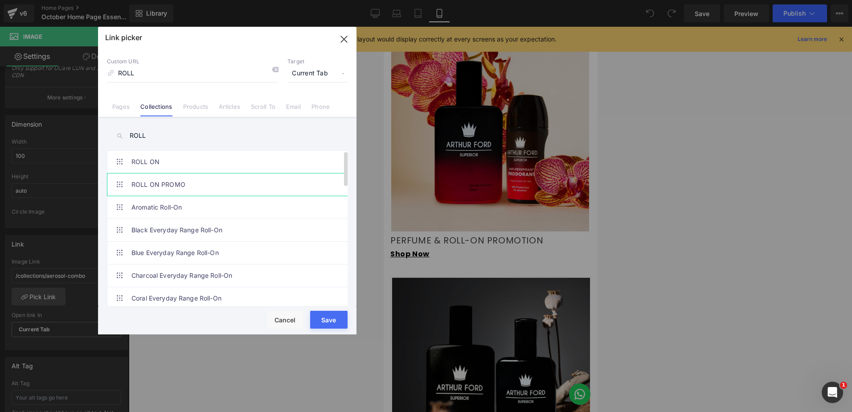
type input "ROLL"
click at [165, 182] on link "ROLL ON PROMO" at bounding box center [230, 184] width 196 height 22
click at [334, 322] on button "Save" at bounding box center [328, 320] width 37 height 18
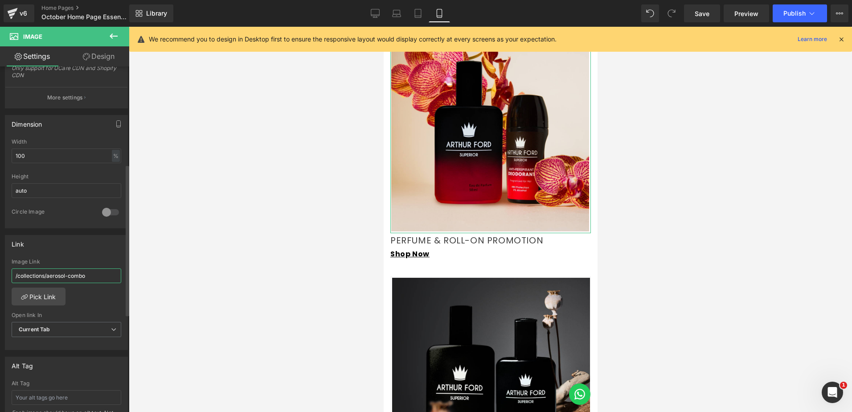
drag, startPoint x: 64, startPoint y: 279, endPoint x: 9, endPoint y: 281, distance: 54.4
click at [9, 281] on div "/collections/aerosol-combo Image Link /collections/aerosol-combo Pick Link Curr…" at bounding box center [66, 304] width 122 height 91
click at [86, 276] on input "/collections/roll-on-promo" at bounding box center [67, 275] width 110 height 15
drag, startPoint x: 86, startPoint y: 274, endPoint x: 4, endPoint y: 277, distance: 82.1
click at [4, 277] on div "Link /collections/aerosol-combo Image Link /collections/roll-on-promo Pick Link…" at bounding box center [66, 289] width 133 height 122
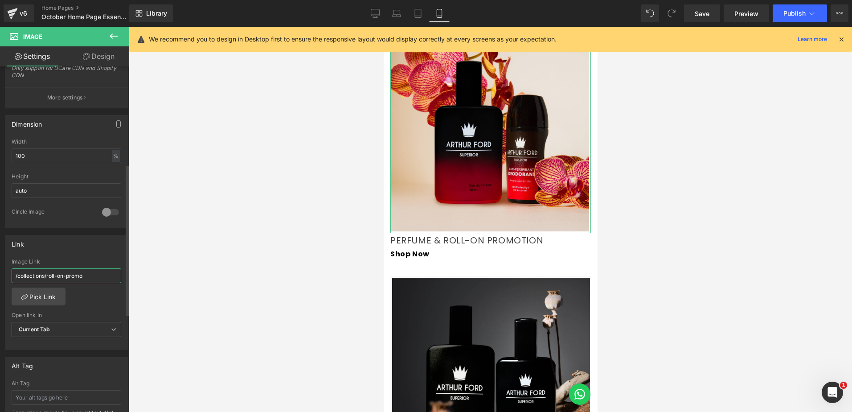
paste input "[URL][DOMAIN_NAME]"
type input "[URL][DOMAIN_NAME]"
click at [81, 299] on div "/collections/aerosol-combo Image Link [URL][DOMAIN_NAME] Pick Link Current Tab …" at bounding box center [66, 304] width 122 height 91
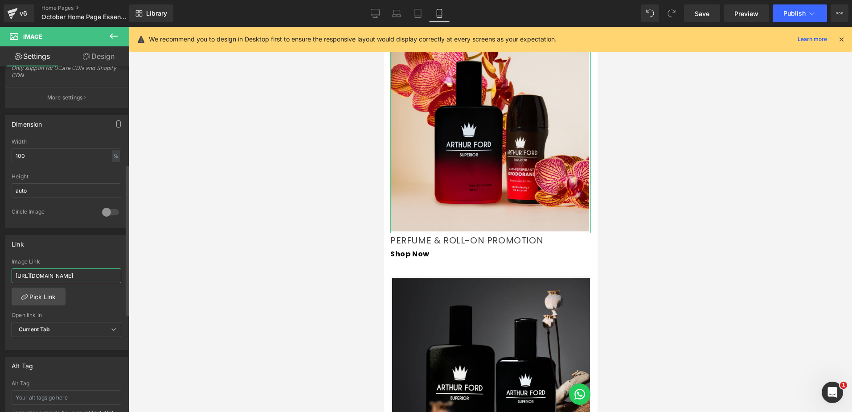
click at [74, 275] on input "[URL][DOMAIN_NAME]" at bounding box center [67, 275] width 110 height 15
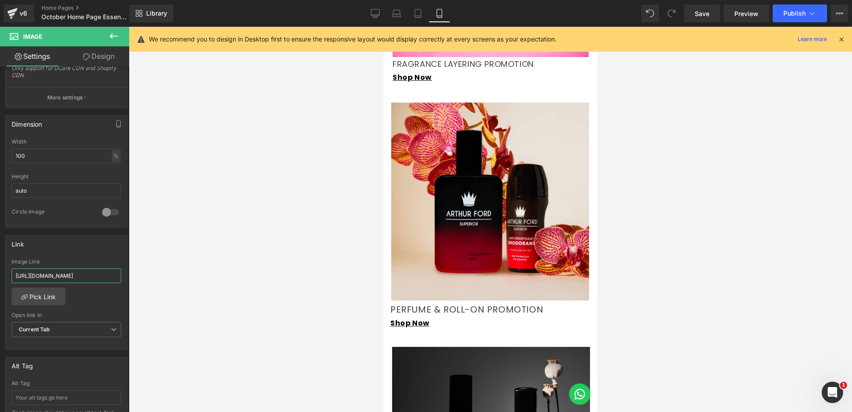
scroll to position [1382, 0]
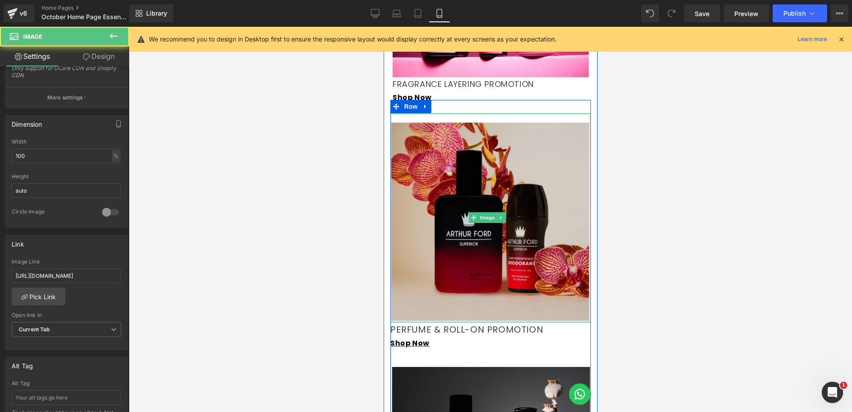
click at [516, 188] on img at bounding box center [490, 217] width 201 height 209
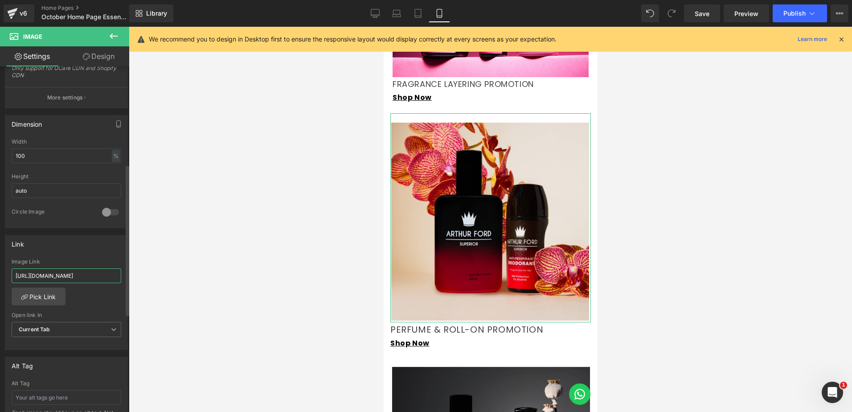
click at [75, 277] on input "[URL][DOMAIN_NAME]" at bounding box center [67, 275] width 110 height 15
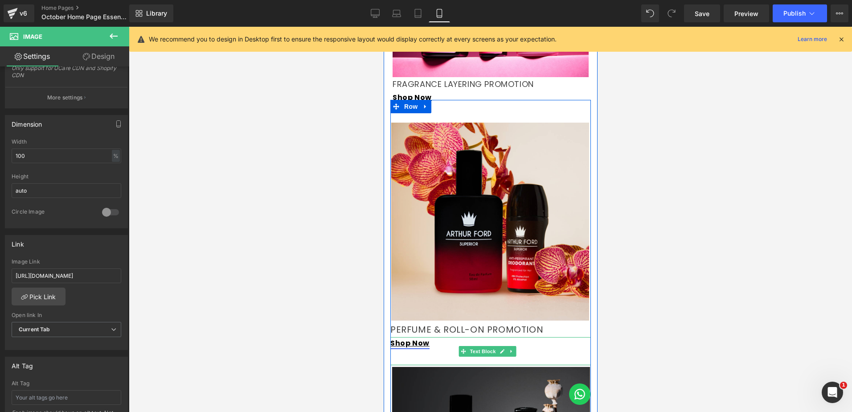
click at [423, 338] on link "Shop Now" at bounding box center [409, 343] width 39 height 10
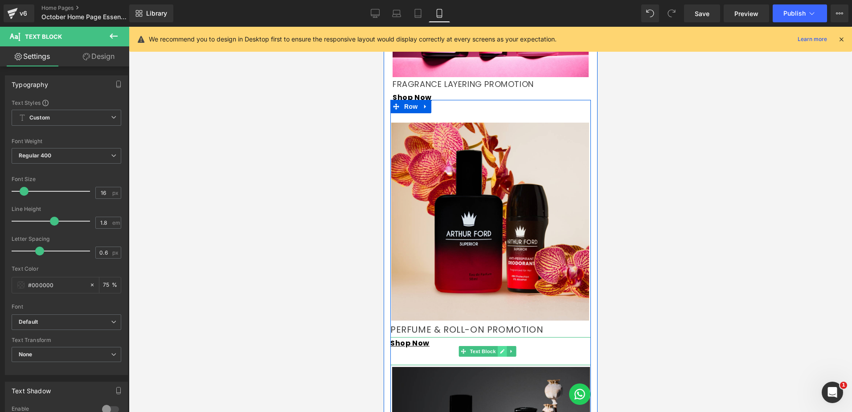
click at [502, 349] on icon at bounding box center [501, 351] width 5 height 5
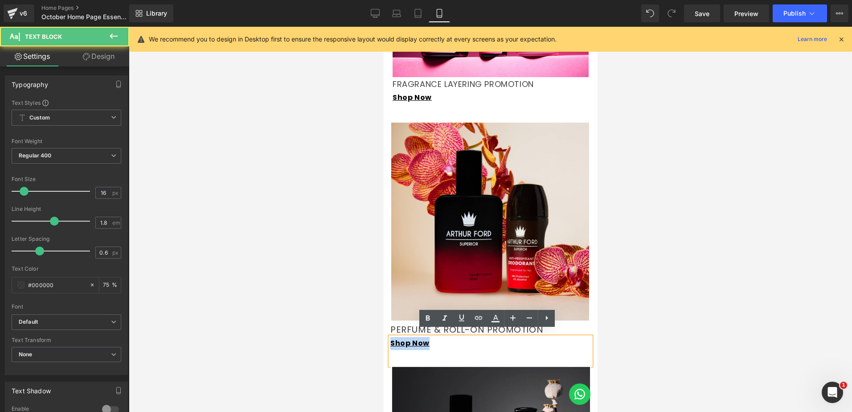
drag, startPoint x: 425, startPoint y: 337, endPoint x: 374, endPoint y: 335, distance: 51.8
click at [480, 320] on icon at bounding box center [479, 318] width 11 height 11
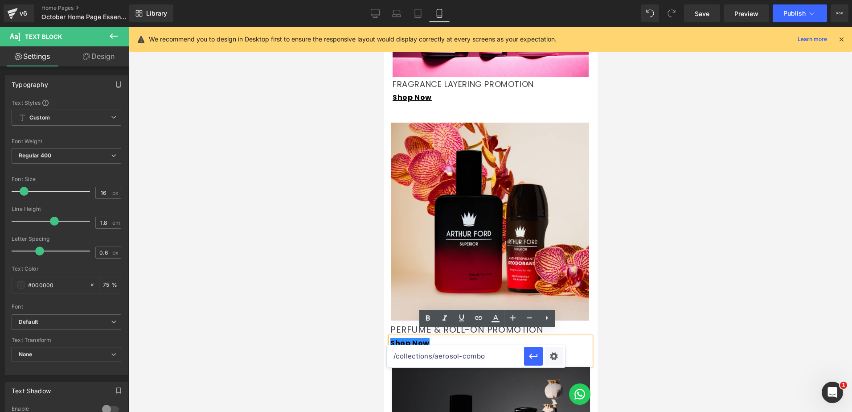
drag, startPoint x: 465, startPoint y: 358, endPoint x: 383, endPoint y: 361, distance: 81.6
click at [383, 0] on div "You are previewing how the will restyle your page. You can not edit Elements in…" at bounding box center [426, 0] width 852 height 0
paste input "[URL][DOMAIN_NAME]"
type input "[URL][DOMAIN_NAME]"
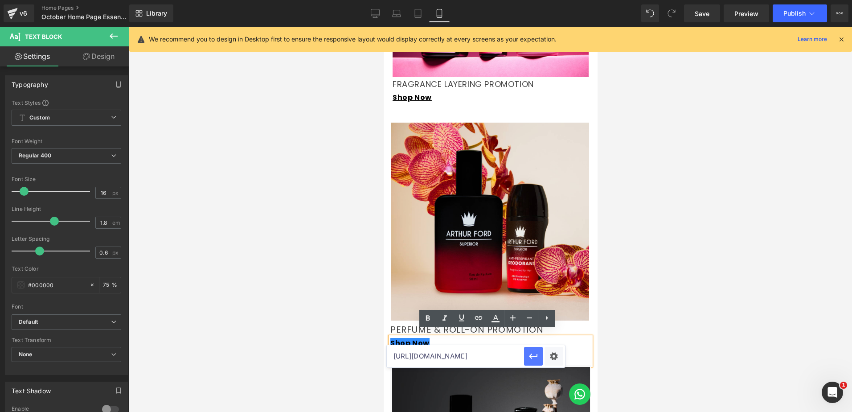
click at [536, 354] on icon "button" at bounding box center [533, 356] width 11 height 11
click at [626, 316] on div at bounding box center [491, 219] width 724 height 385
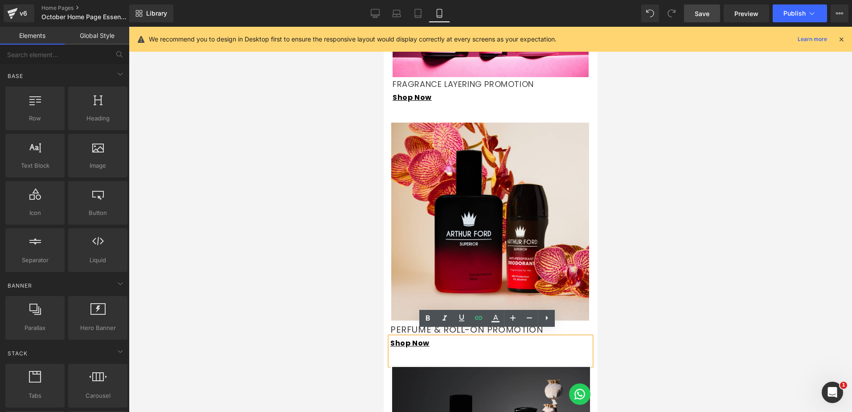
click at [709, 12] on span "Save" at bounding box center [702, 13] width 15 height 9
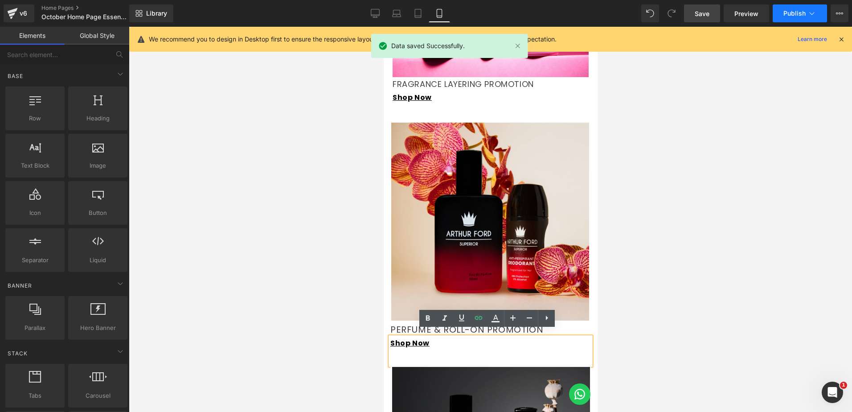
click at [799, 14] on span "Publish" at bounding box center [795, 13] width 22 height 7
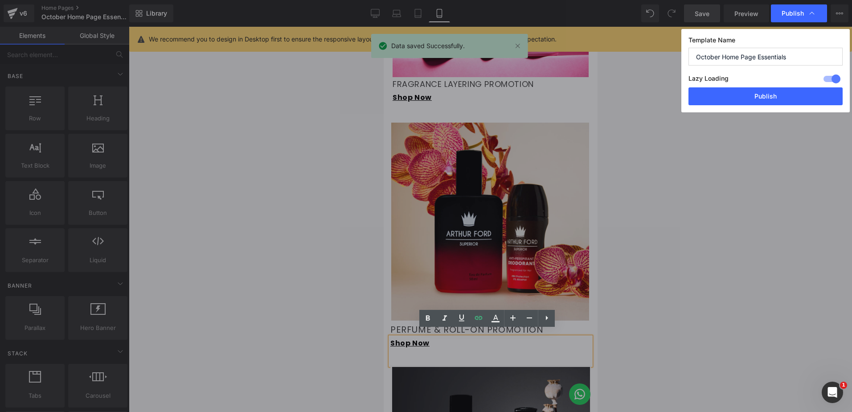
drag, startPoint x: 770, startPoint y: 94, endPoint x: 682, endPoint y: 177, distance: 121.4
click at [769, 94] on button "Publish" at bounding box center [766, 96] width 154 height 18
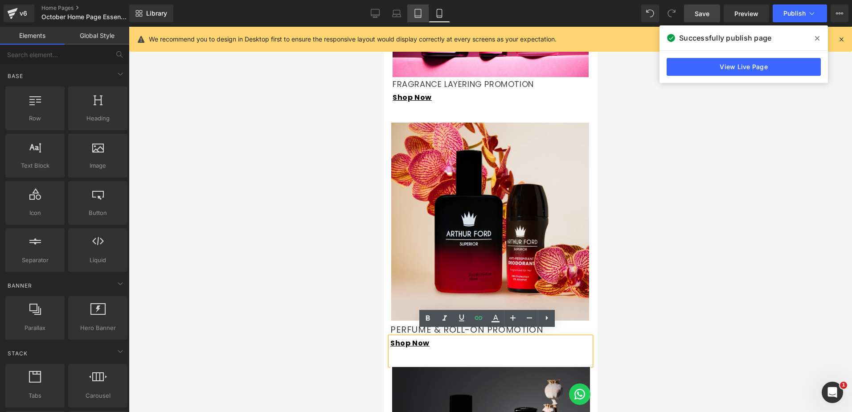
click at [423, 14] on icon at bounding box center [418, 13] width 9 height 9
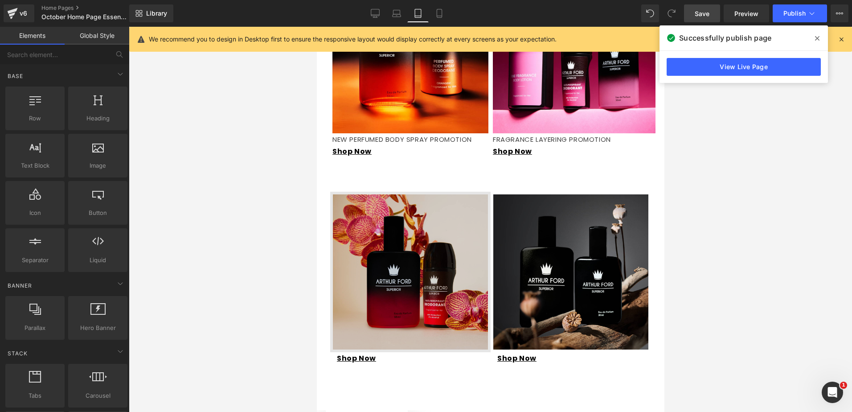
scroll to position [892, 0]
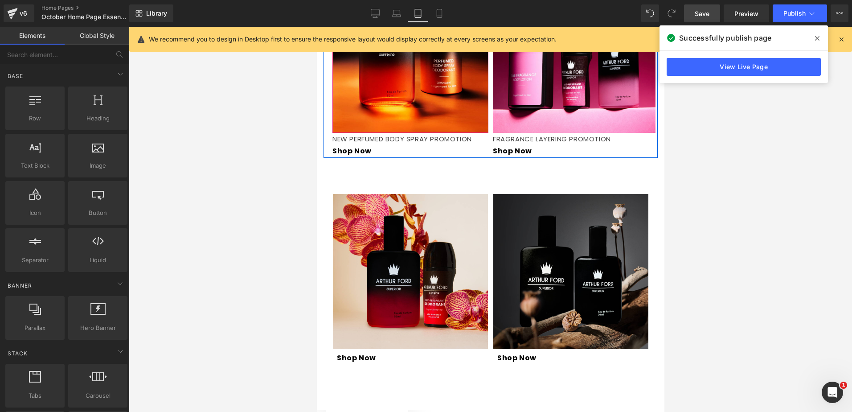
click at [394, 116] on div at bounding box center [410, 39] width 156 height 187
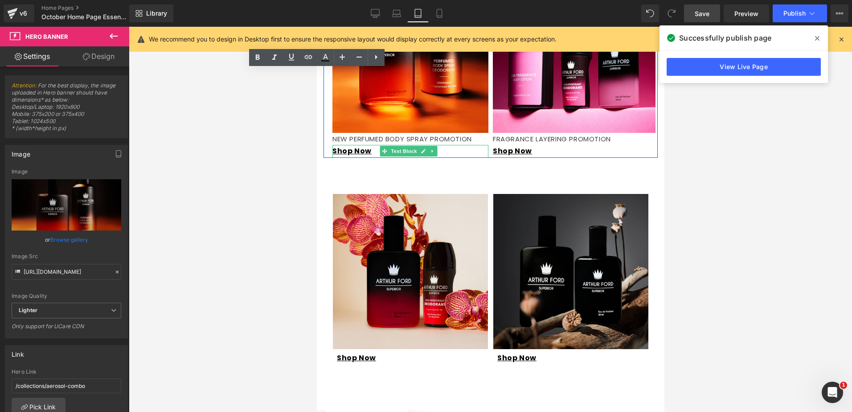
click at [430, 153] on icon at bounding box center [432, 150] width 5 height 5
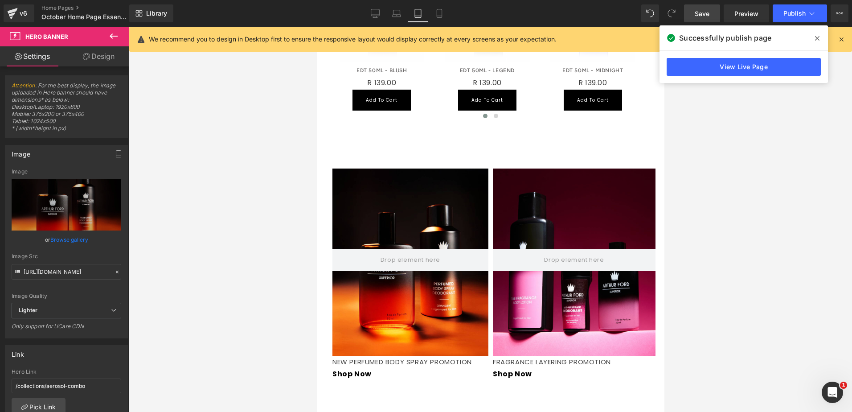
click at [428, 165] on div "Hero Banner 190px PERFUMED BODY SPRAY PROMOTION Text Block NEW PERFUMED BODY SP…" at bounding box center [491, 397] width 348 height 472
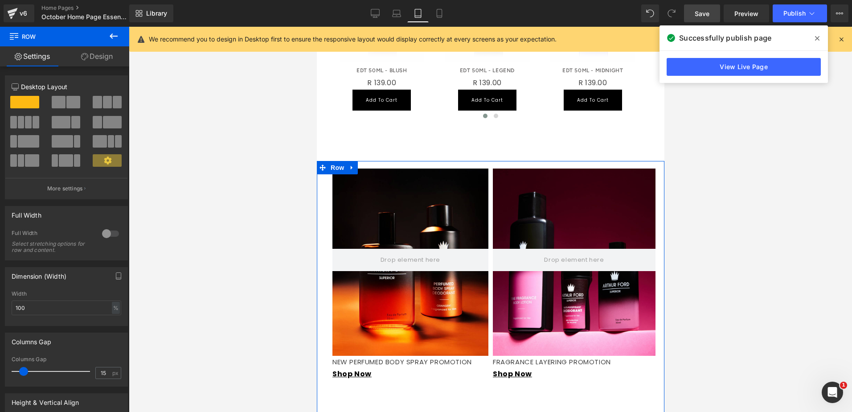
click at [486, 165] on div "Hero Banner 190px PERFUMED BODY SPRAY PROMOTION Text Block NEW PERFUMED BODY SP…" at bounding box center [491, 397] width 348 height 472
click at [95, 63] on link "Design" at bounding box center [97, 56] width 65 height 20
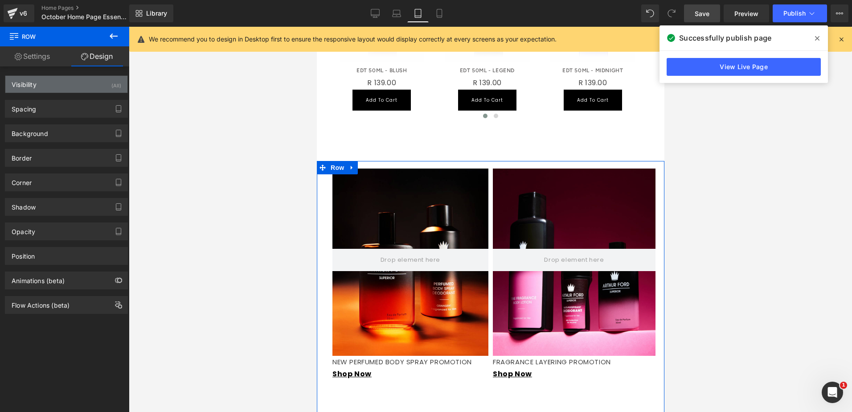
click at [78, 82] on div "Visibility (All)" at bounding box center [66, 84] width 122 height 17
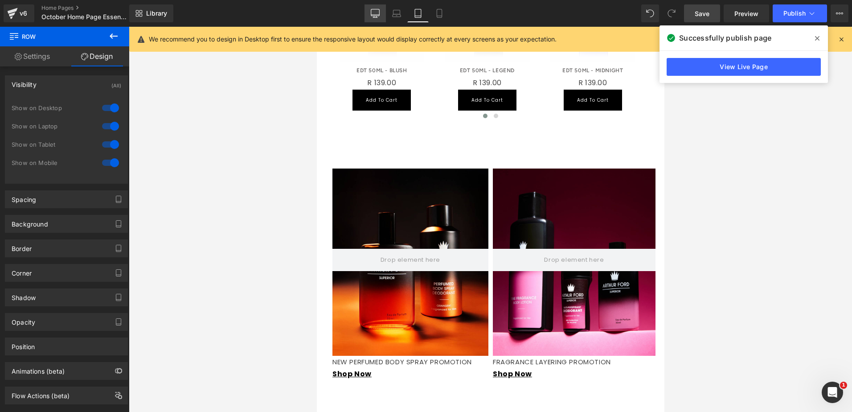
click at [371, 13] on icon at bounding box center [375, 13] width 9 height 9
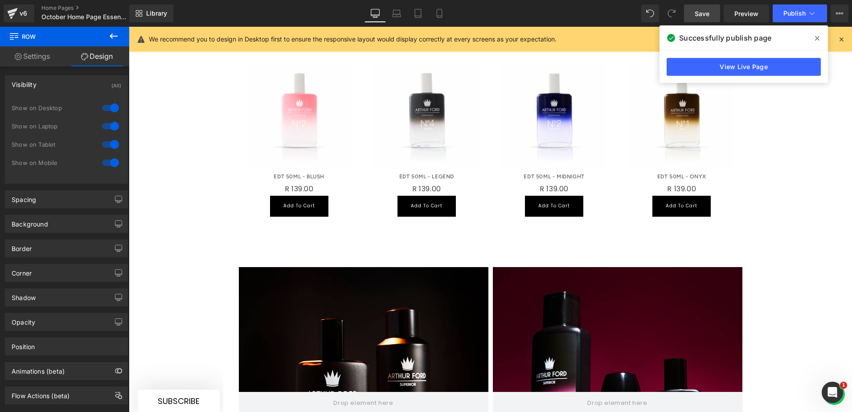
scroll to position [792, 0]
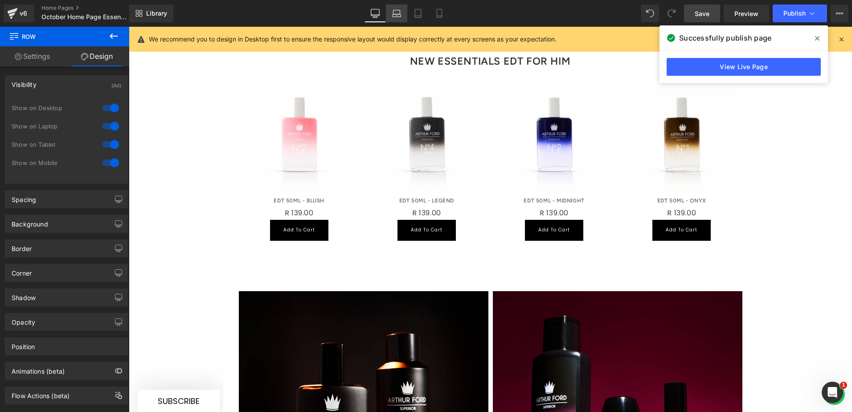
click at [397, 12] on icon at bounding box center [396, 13] width 9 height 9
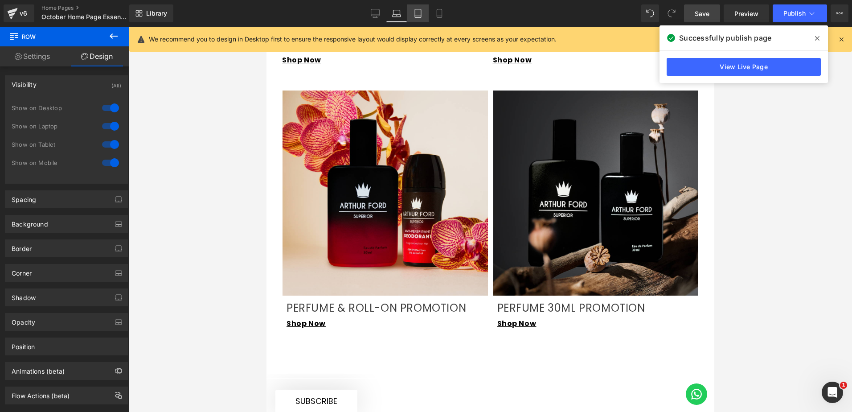
click at [418, 18] on link "Tablet" at bounding box center [418, 13] width 21 height 18
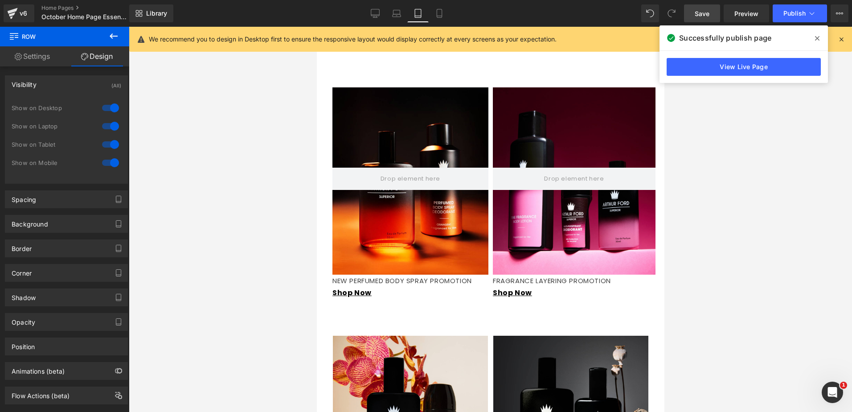
scroll to position [926, 0]
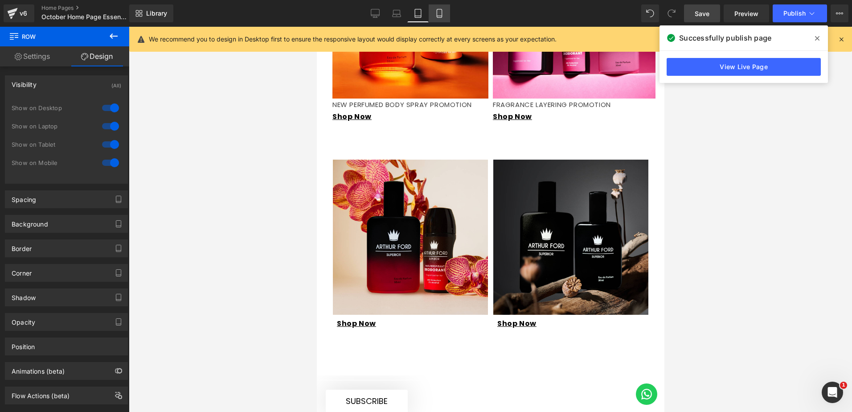
click at [437, 15] on icon at bounding box center [439, 13] width 9 height 9
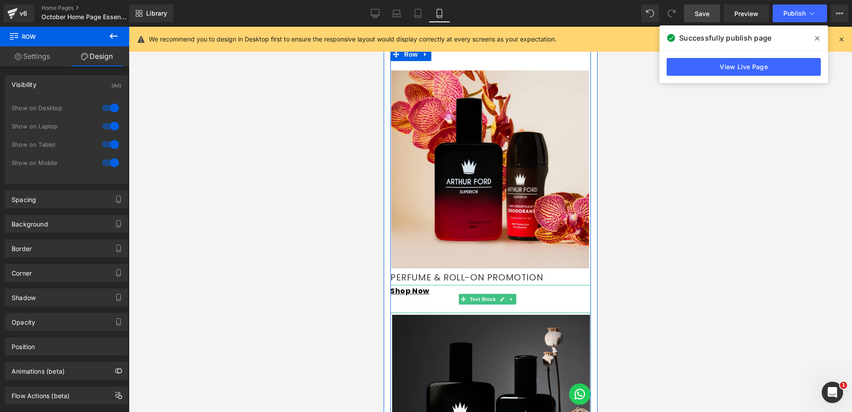
scroll to position [1228, 0]
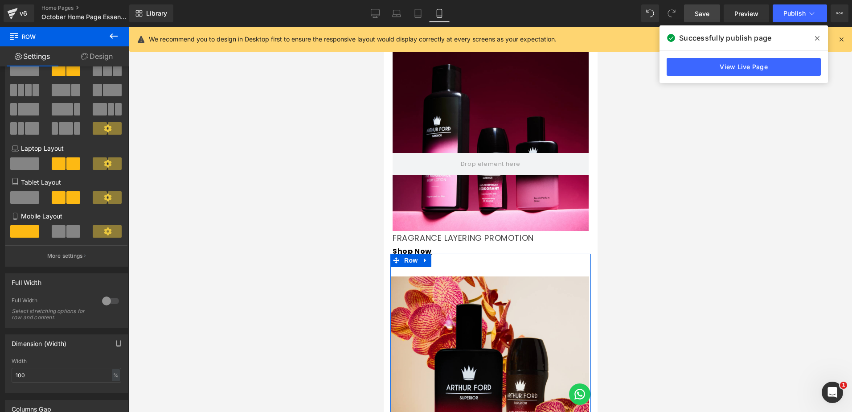
scroll to position [0, 0]
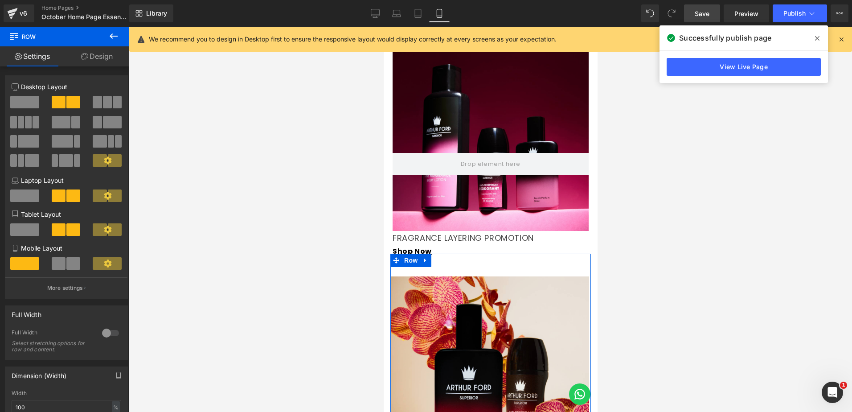
click at [108, 54] on link "Design" at bounding box center [97, 56] width 65 height 20
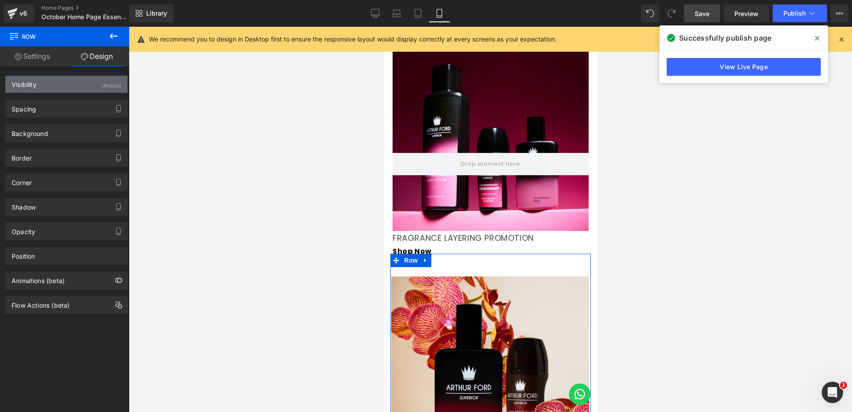
click at [97, 80] on div "Visibility (Mobile)" at bounding box center [66, 84] width 122 height 17
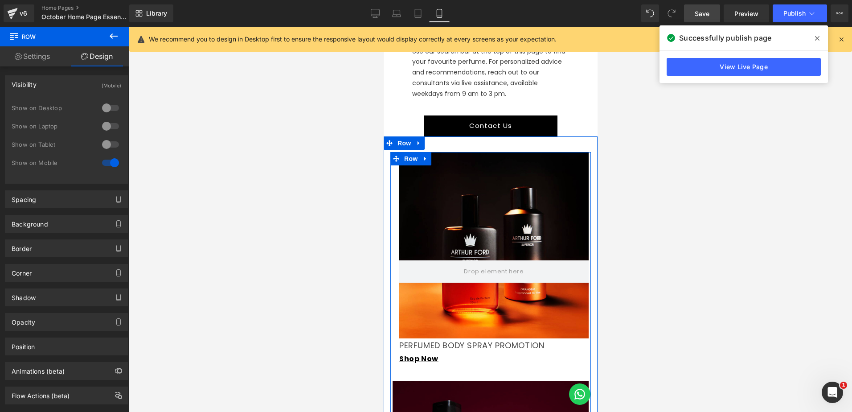
scroll to position [872, 0]
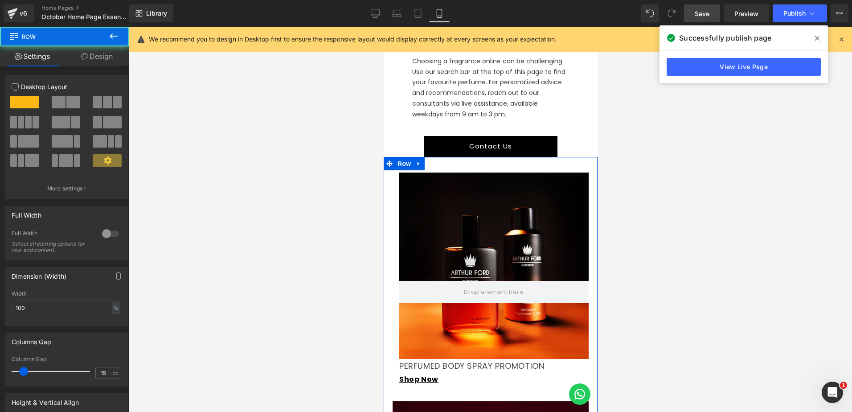
click at [105, 58] on link "Design" at bounding box center [97, 56] width 65 height 20
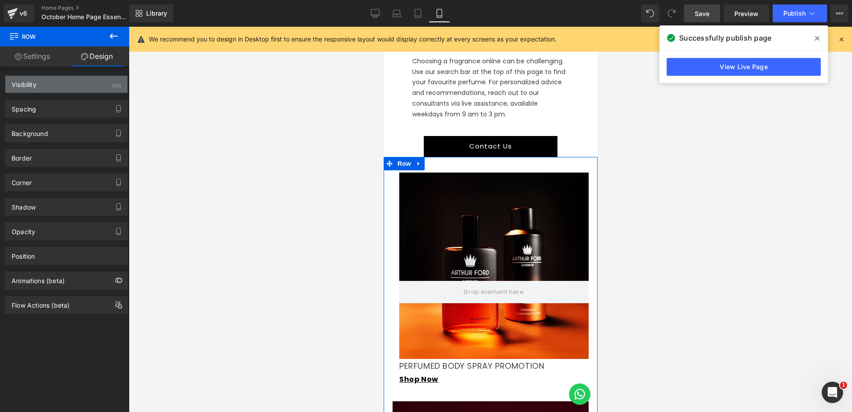
click at [87, 84] on div "Visibility (All)" at bounding box center [66, 84] width 122 height 17
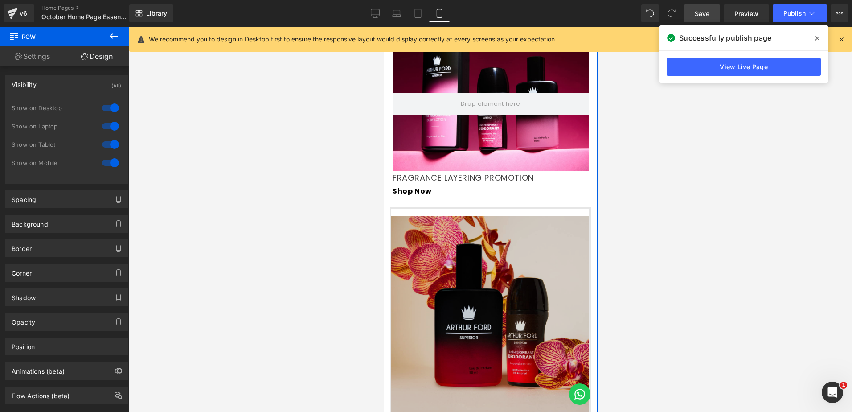
scroll to position [1318, 0]
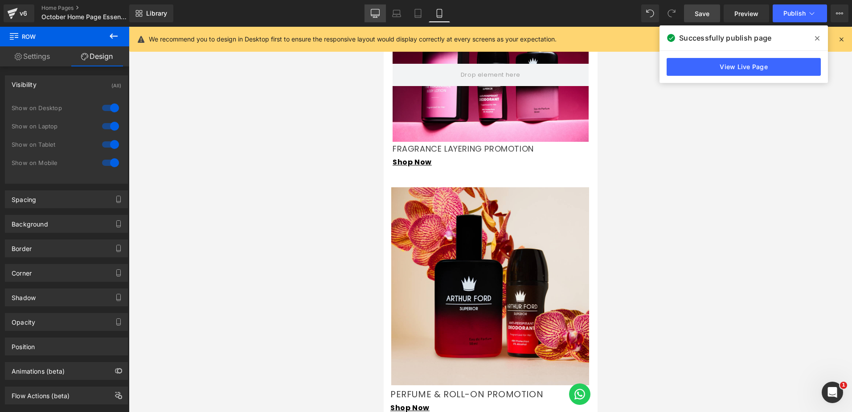
click at [374, 10] on icon at bounding box center [375, 13] width 9 height 9
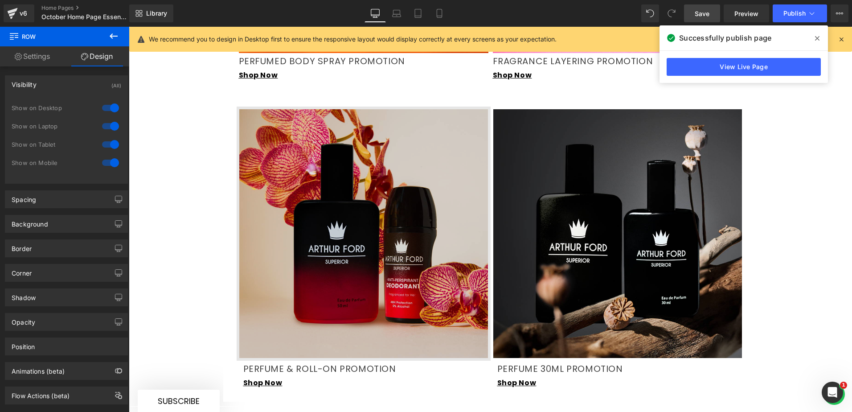
scroll to position [1133, 0]
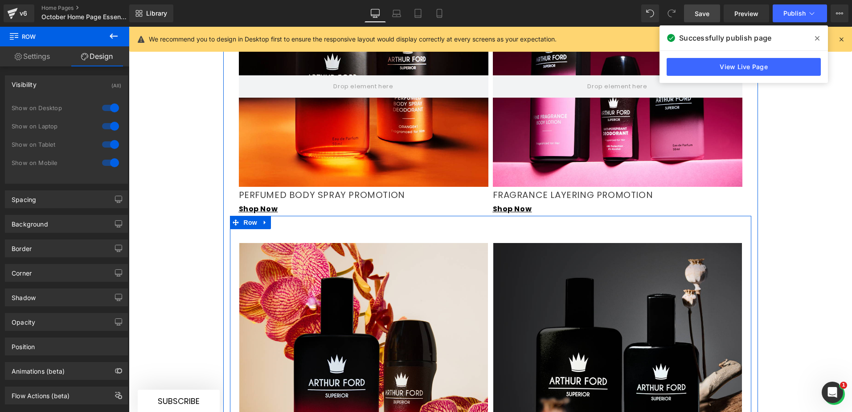
click at [428, 216] on div "Image PERFUME & ROLL-ON PROMOTION Text Block Shop Now Text Block Image PERFUME …" at bounding box center [491, 376] width 522 height 320
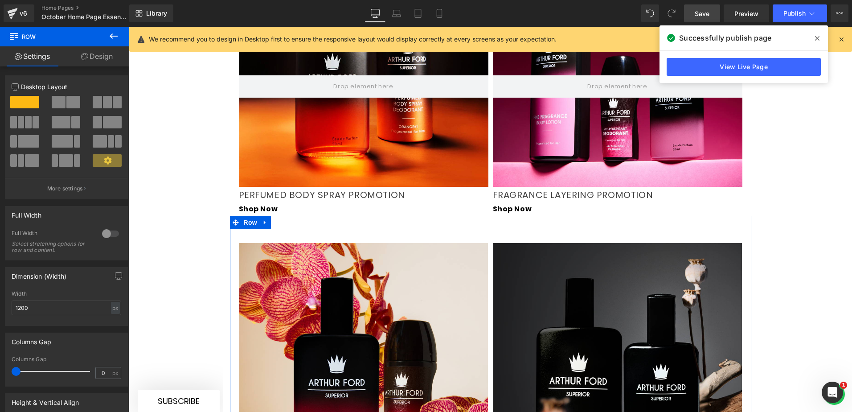
click at [100, 56] on link "Design" at bounding box center [97, 56] width 65 height 20
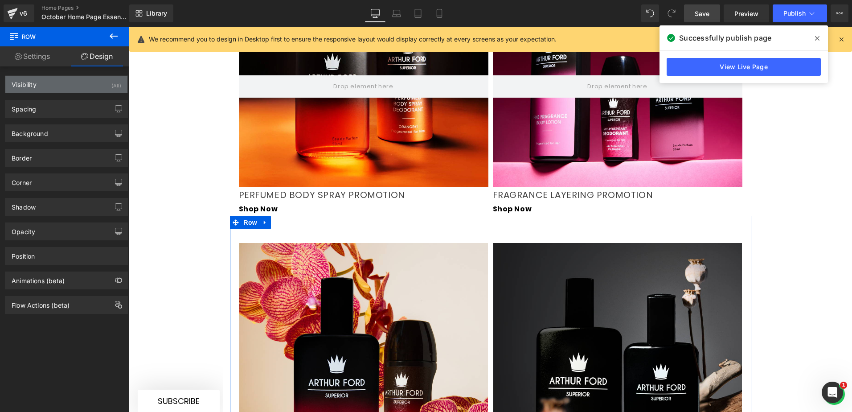
click at [95, 86] on div "Visibility (All)" at bounding box center [66, 84] width 122 height 17
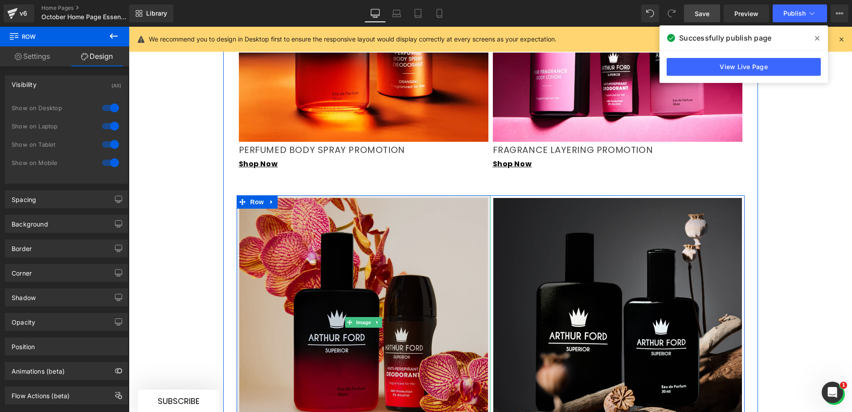
scroll to position [1178, 0]
click at [295, 196] on img at bounding box center [364, 323] width 254 height 254
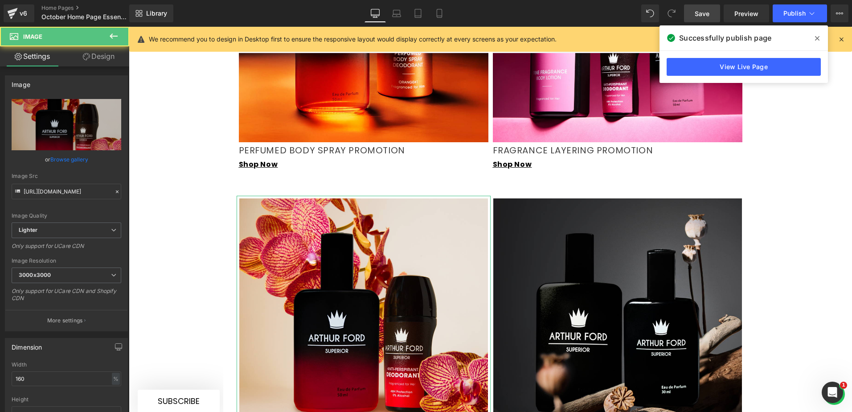
click at [107, 56] on link "Design" at bounding box center [98, 56] width 65 height 20
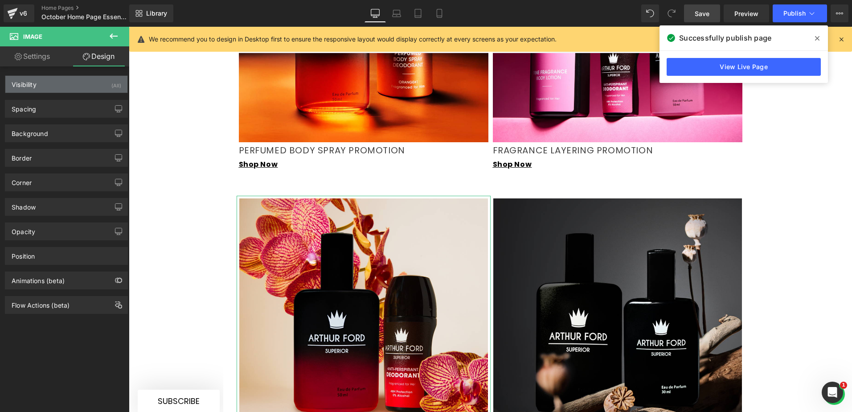
click at [88, 79] on div "Visibility (All)" at bounding box center [66, 84] width 122 height 17
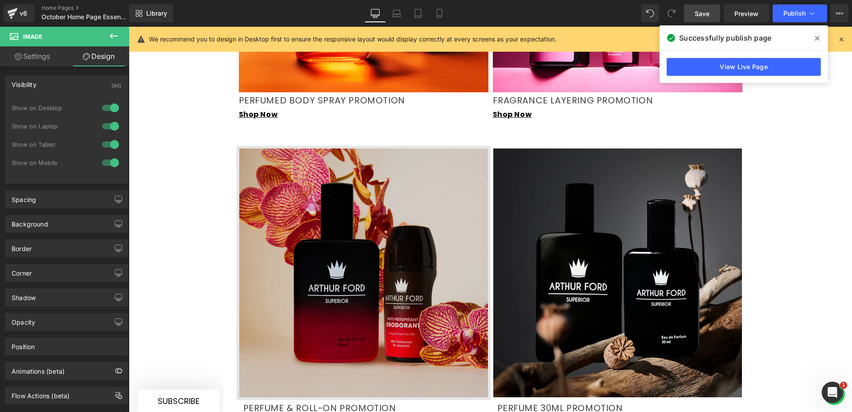
scroll to position [1222, 0]
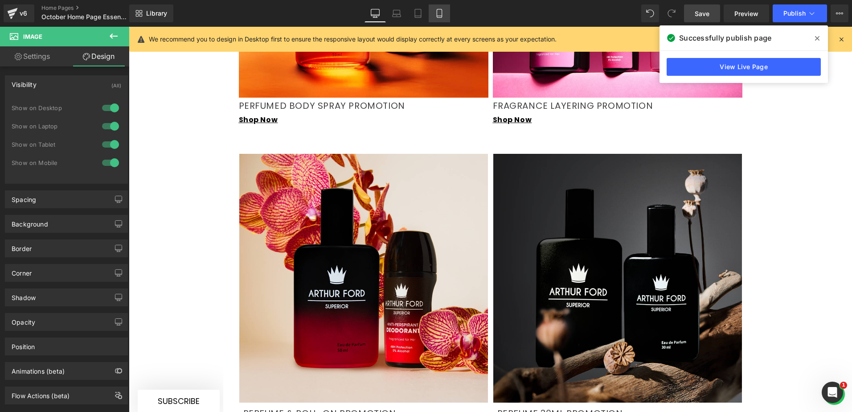
click at [437, 8] on link "Mobile" at bounding box center [439, 13] width 21 height 18
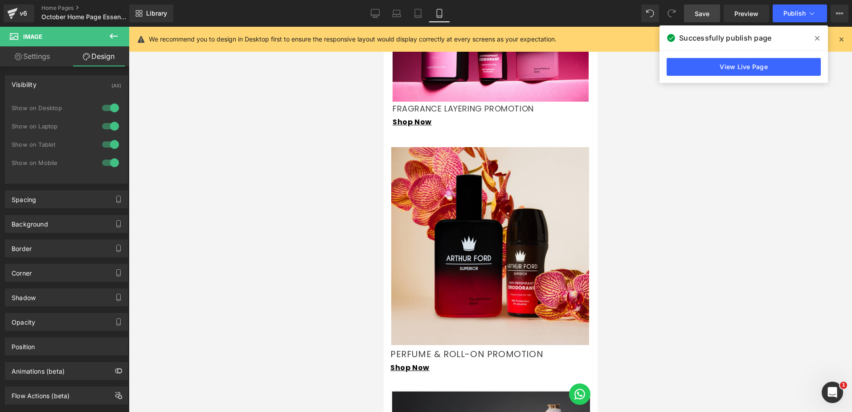
scroll to position [1293, 0]
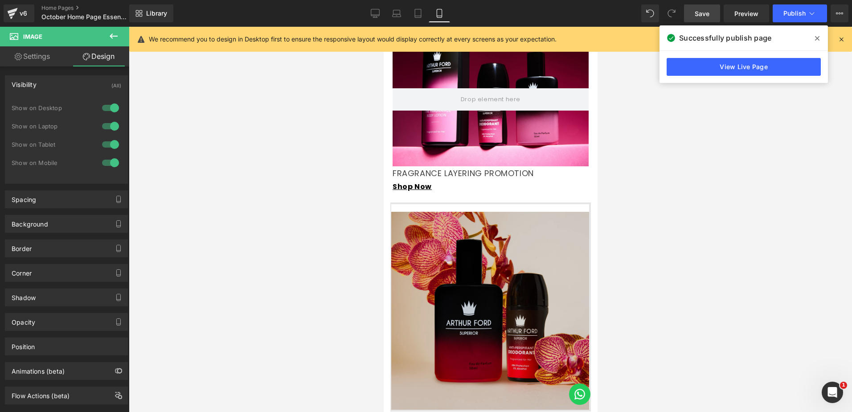
click at [447, 202] on div "Image" at bounding box center [490, 306] width 201 height 209
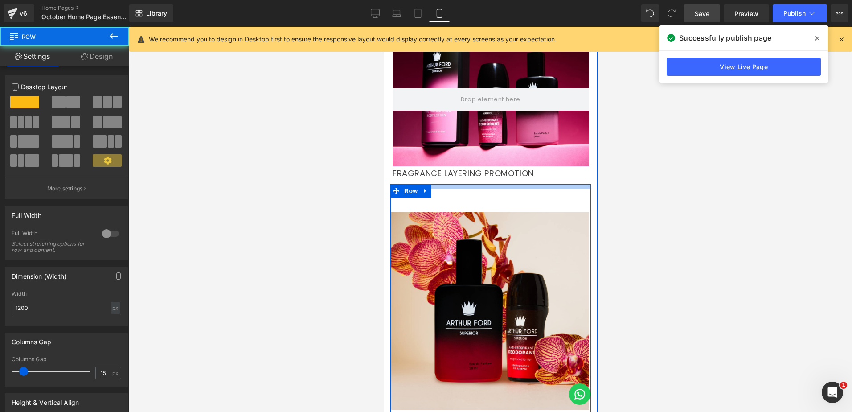
click at [458, 186] on div at bounding box center [490, 187] width 201 height 4
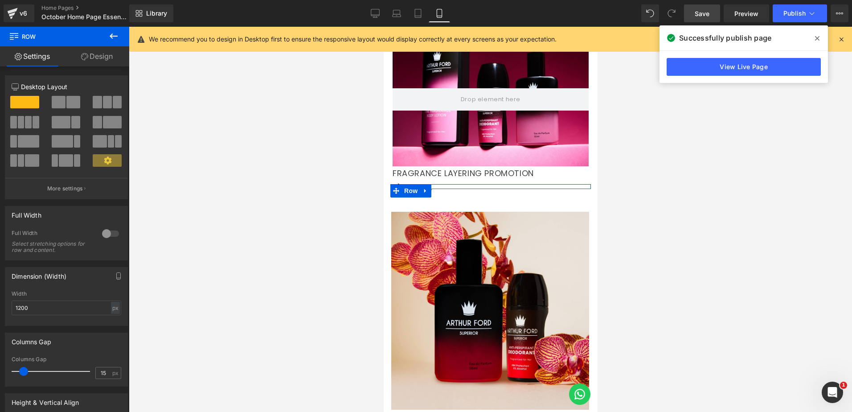
click at [109, 53] on link "Design" at bounding box center [97, 56] width 65 height 20
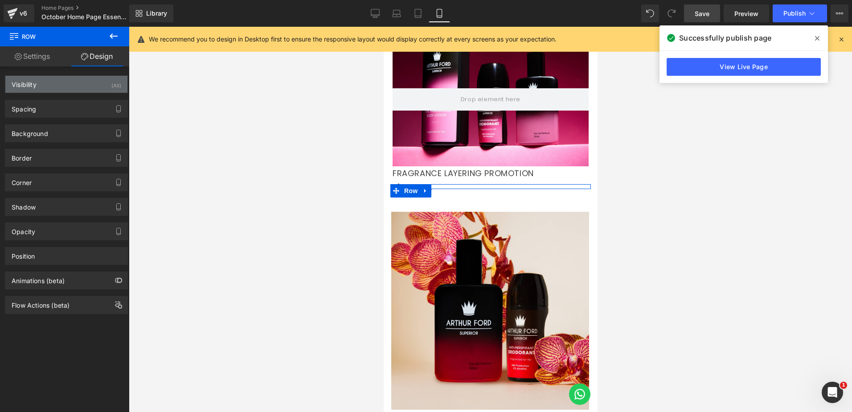
click at [74, 77] on div "Visibility (All)" at bounding box center [66, 84] width 122 height 17
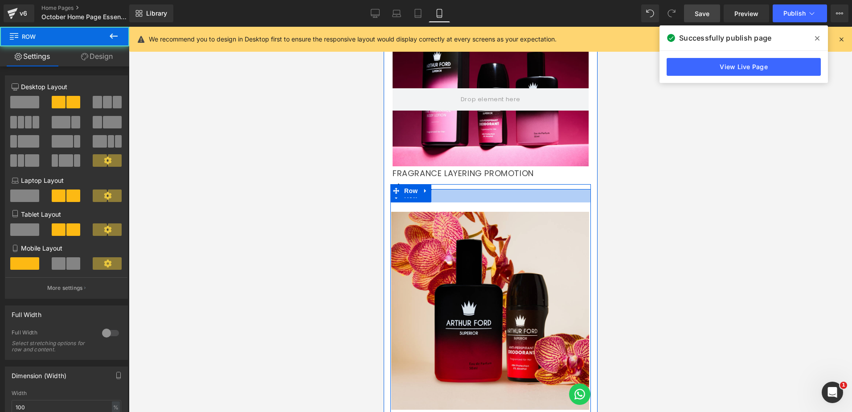
click at [472, 198] on div at bounding box center [490, 195] width 201 height 13
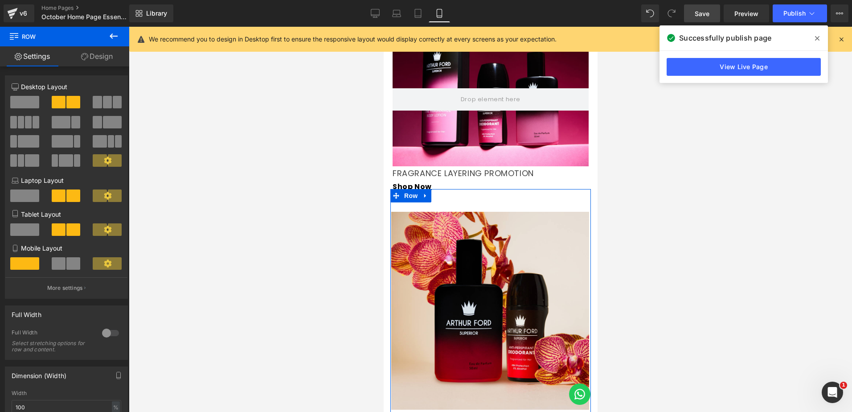
click at [99, 58] on link "Design" at bounding box center [97, 56] width 65 height 20
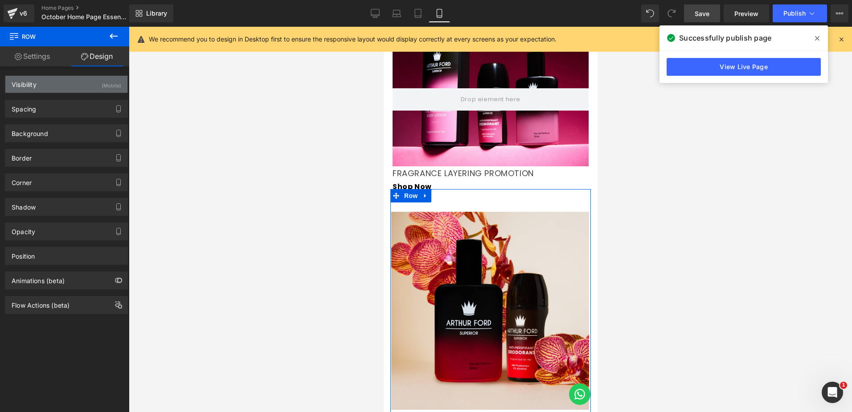
click at [90, 79] on div "Visibility (Mobile)" at bounding box center [66, 84] width 122 height 17
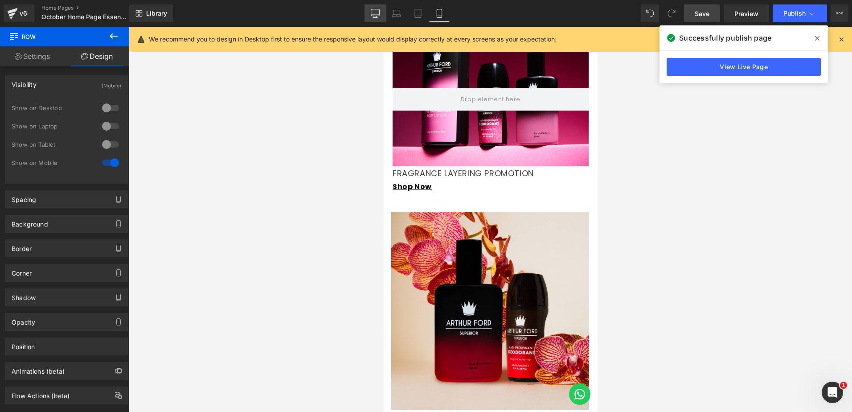
click at [373, 12] on icon at bounding box center [375, 13] width 9 height 9
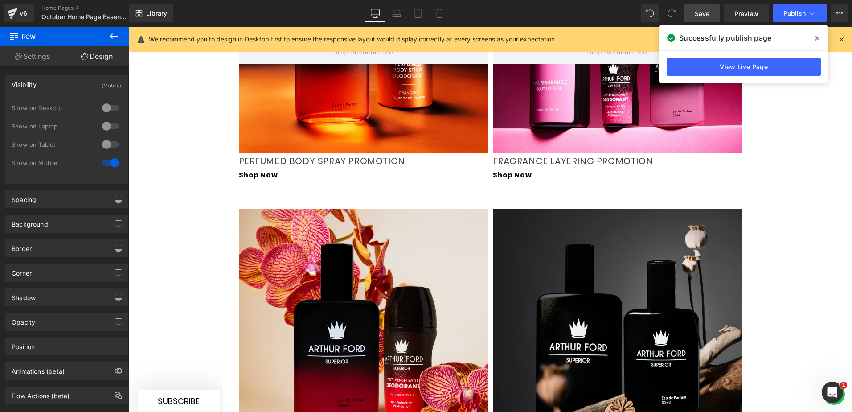
scroll to position [1159, 0]
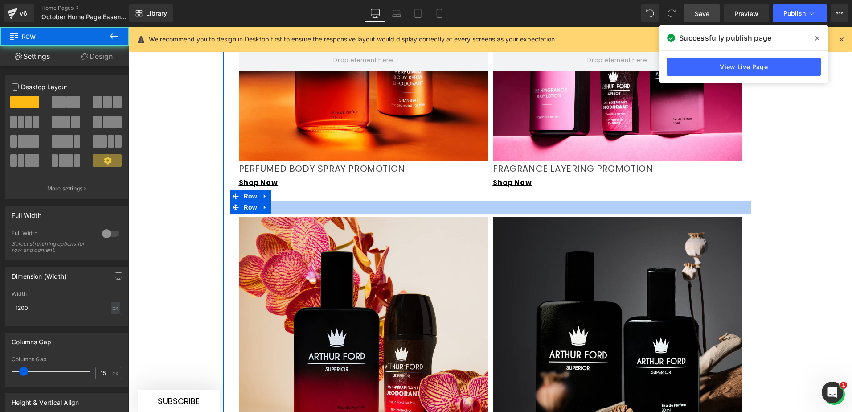
click at [338, 201] on div "Image PERFUME & ROLL-ON PROMOTION Text Block Shop Now Text Block Image PERFUME …" at bounding box center [491, 351] width 522 height 301
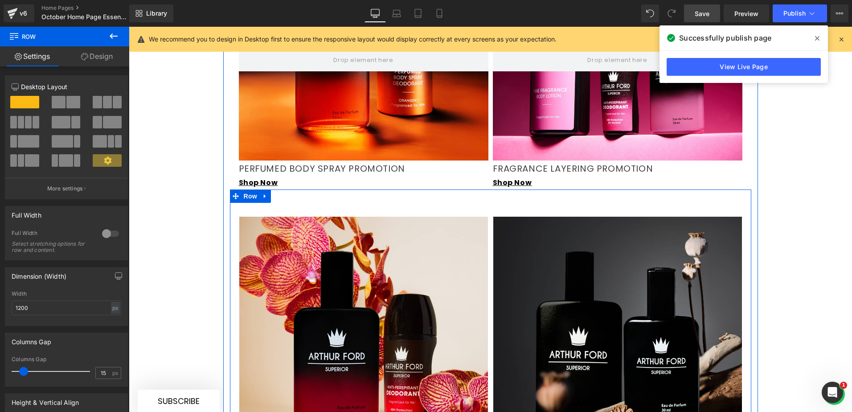
click at [299, 189] on div "Image PERFUME & ROLL-ON PROMOTION Text Block Shop Now Text Block Image PERFUME …" at bounding box center [491, 349] width 522 height 320
click at [112, 56] on link "Design" at bounding box center [97, 56] width 65 height 20
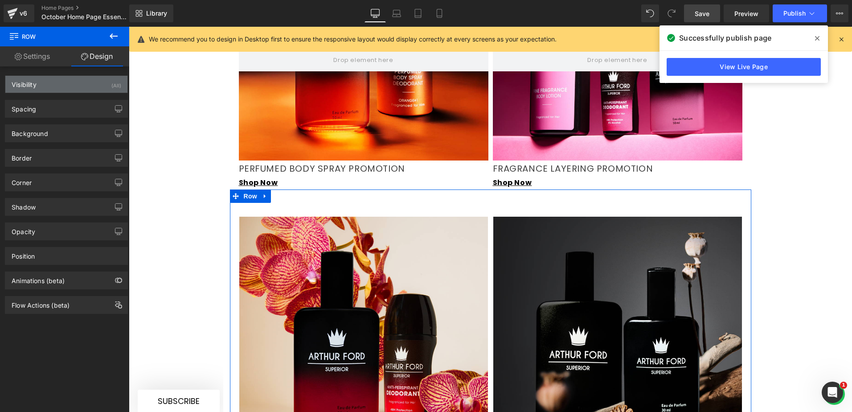
click at [93, 89] on div "Visibility (All)" at bounding box center [66, 84] width 122 height 17
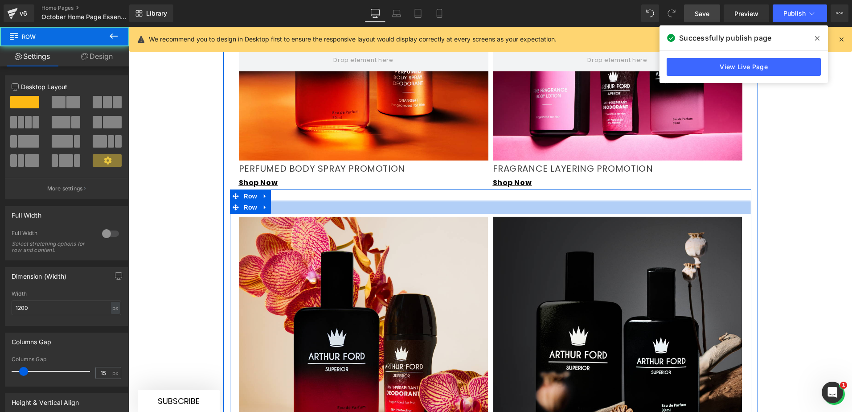
click at [287, 201] on div at bounding box center [491, 207] width 522 height 13
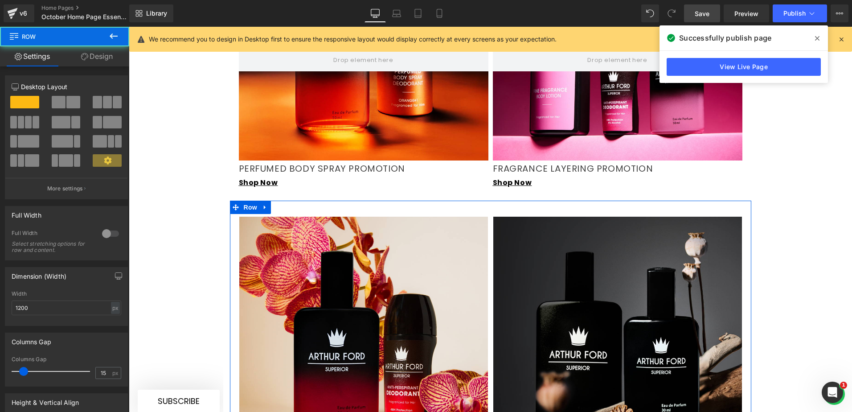
click at [107, 59] on link "Design" at bounding box center [97, 56] width 65 height 20
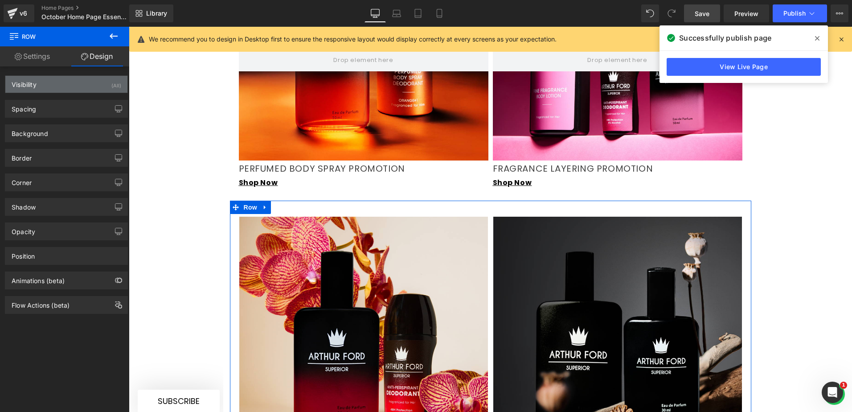
click at [84, 83] on div "Visibility (All)" at bounding box center [66, 84] width 122 height 17
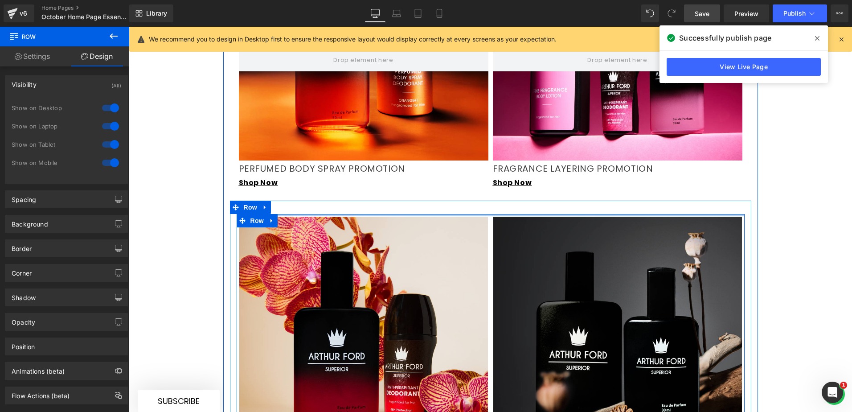
click at [295, 214] on div at bounding box center [491, 215] width 508 height 2
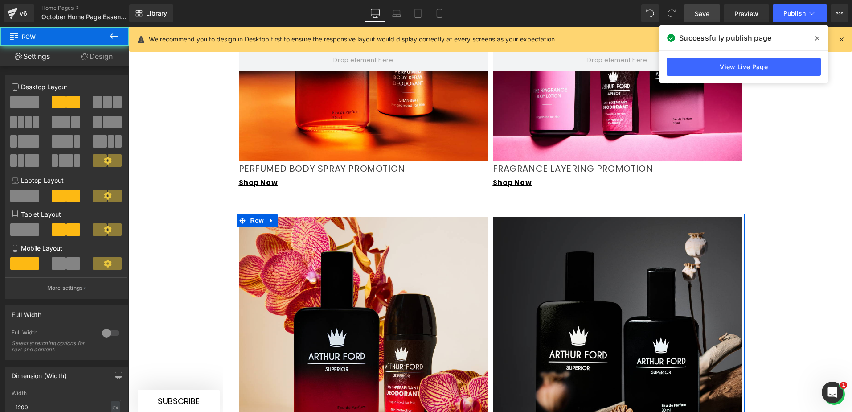
click at [105, 61] on link "Design" at bounding box center [97, 56] width 65 height 20
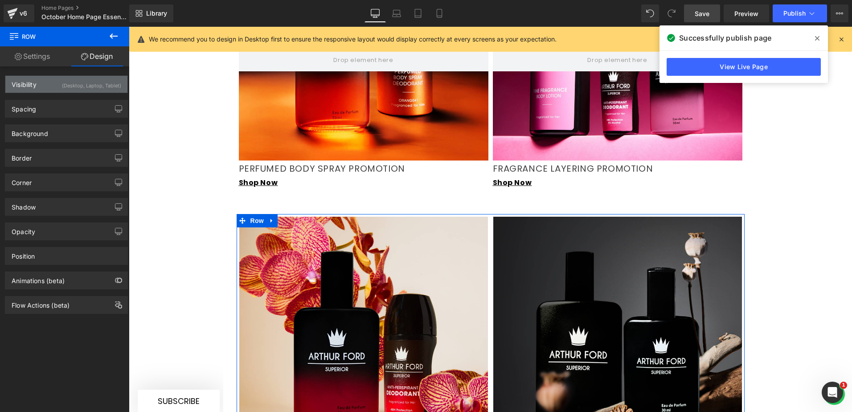
click at [98, 77] on div "(Desktop, Laptop, Tablet)" at bounding box center [91, 83] width 59 height 15
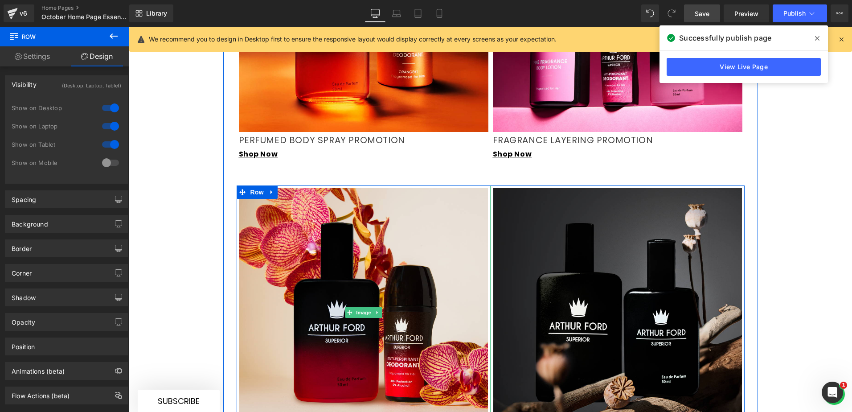
scroll to position [1204, 0]
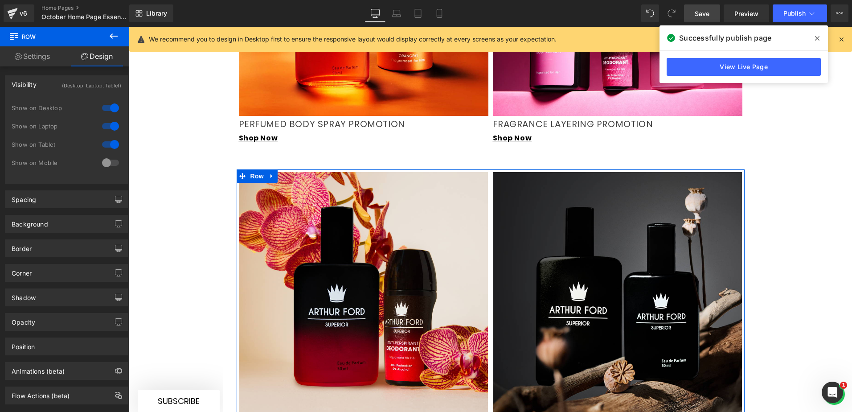
click at [105, 164] on div at bounding box center [110, 163] width 21 height 14
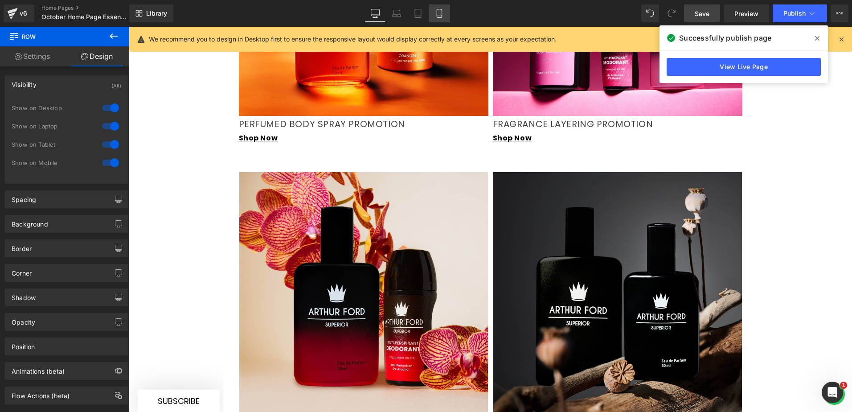
click at [436, 16] on icon at bounding box center [439, 13] width 9 height 9
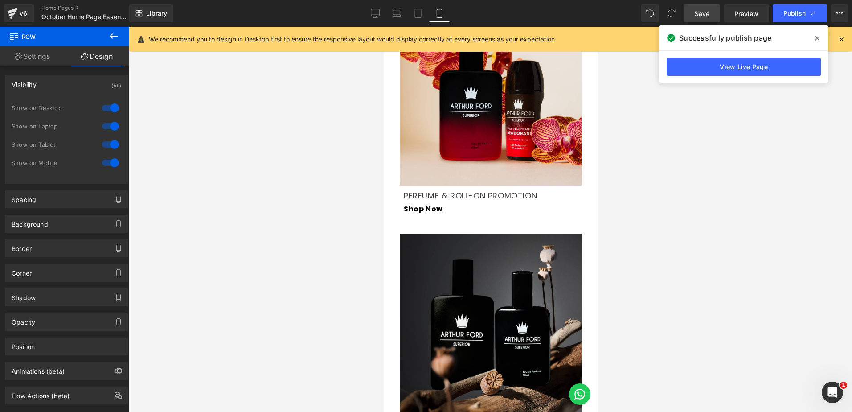
scroll to position [1463, 0]
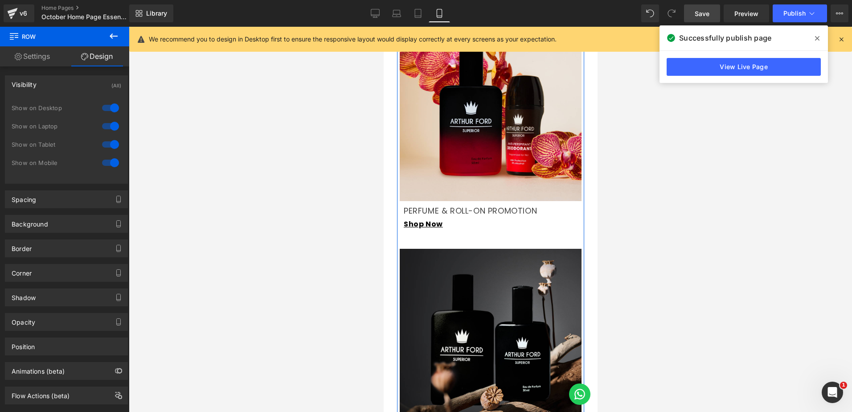
click at [100, 163] on div at bounding box center [110, 163] width 21 height 14
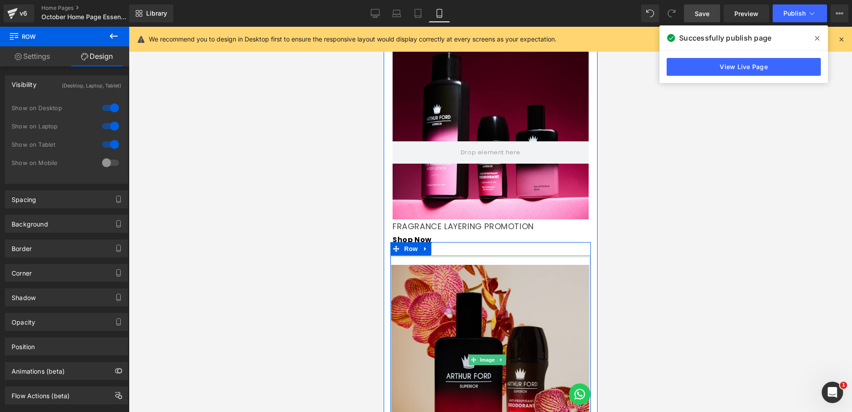
scroll to position [1285, 0]
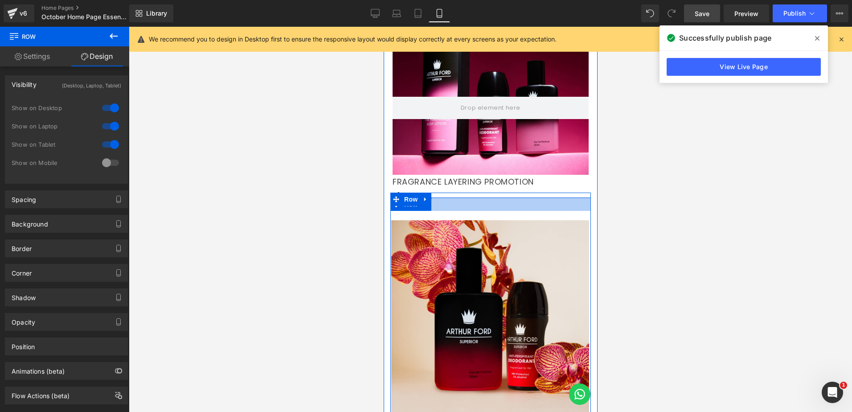
click at [474, 206] on div at bounding box center [490, 204] width 201 height 13
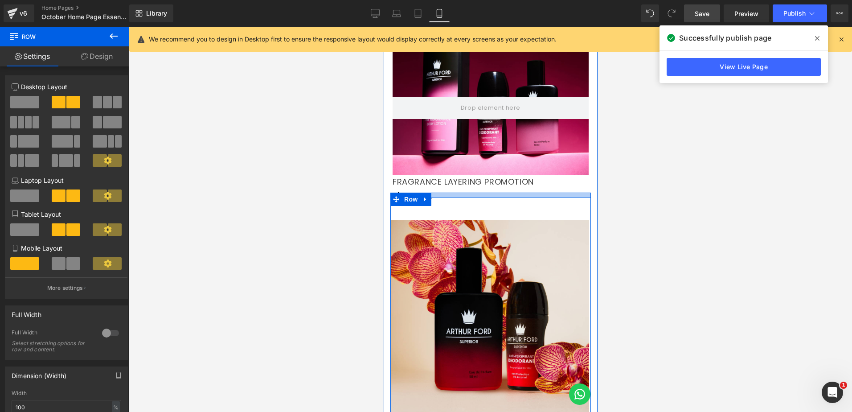
click at [454, 195] on div at bounding box center [490, 195] width 201 height 4
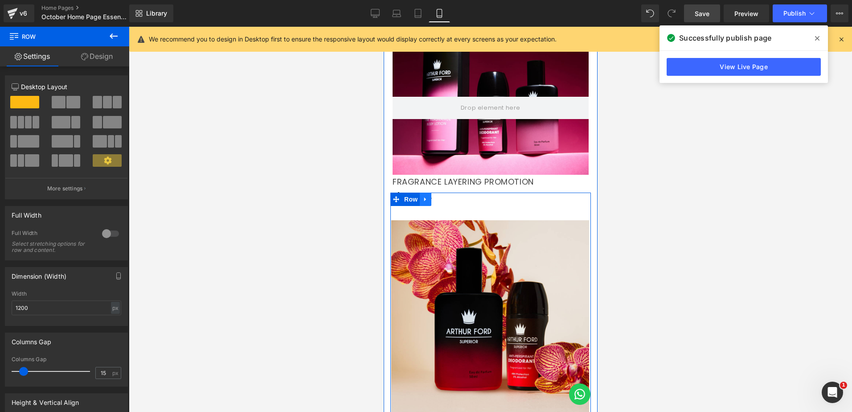
click at [428, 198] on link at bounding box center [426, 199] width 12 height 13
click at [452, 198] on link at bounding box center [449, 199] width 12 height 13
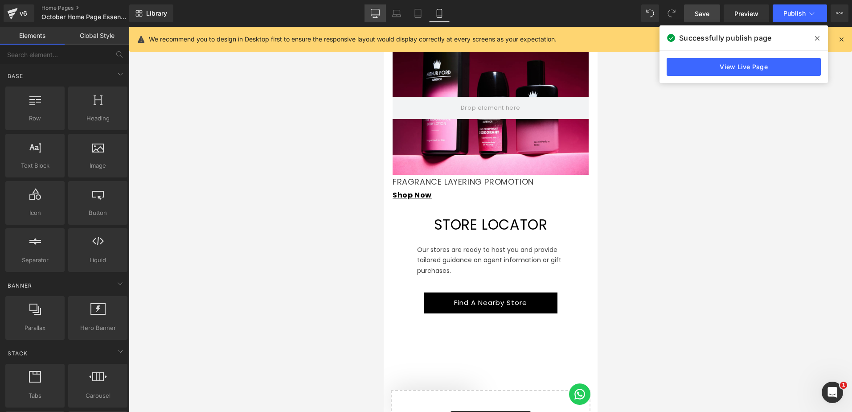
click at [372, 11] on icon at bounding box center [375, 12] width 8 height 7
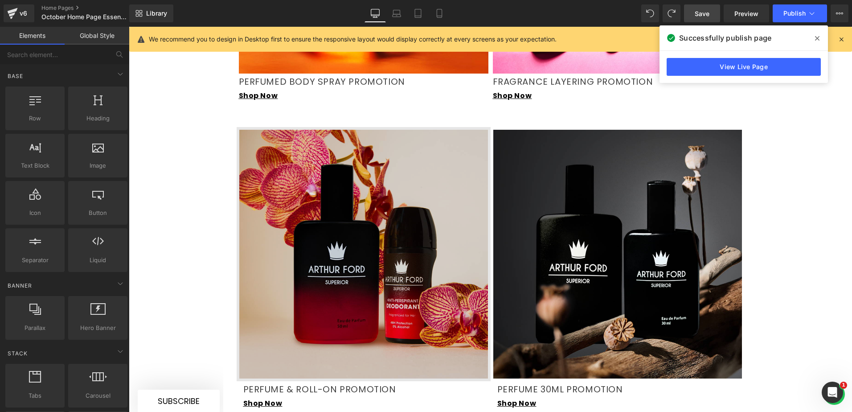
scroll to position [1260, 0]
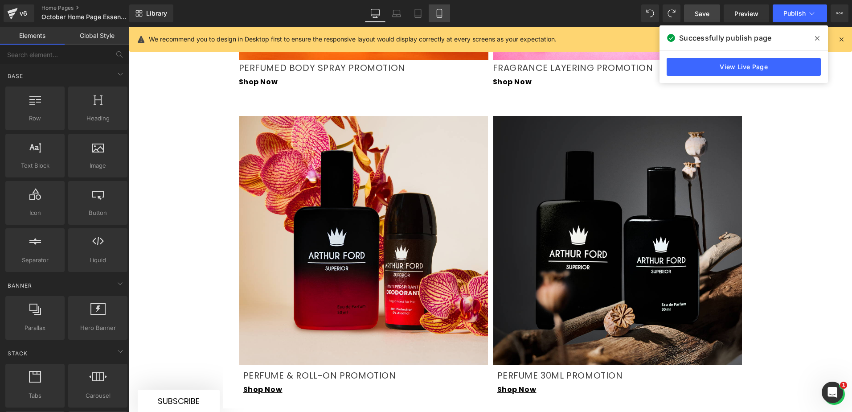
click at [436, 15] on icon at bounding box center [439, 13] width 9 height 9
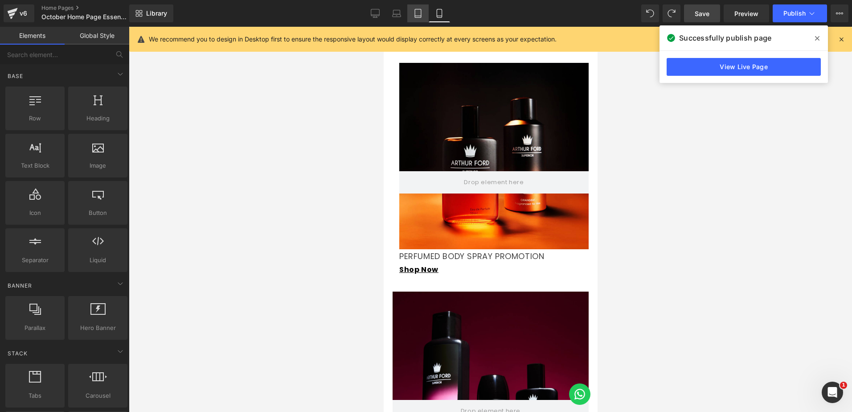
drag, startPoint x: 419, startPoint y: 18, endPoint x: 116, endPoint y: 104, distance: 315.0
click at [419, 18] on link "Tablet" at bounding box center [418, 13] width 21 height 18
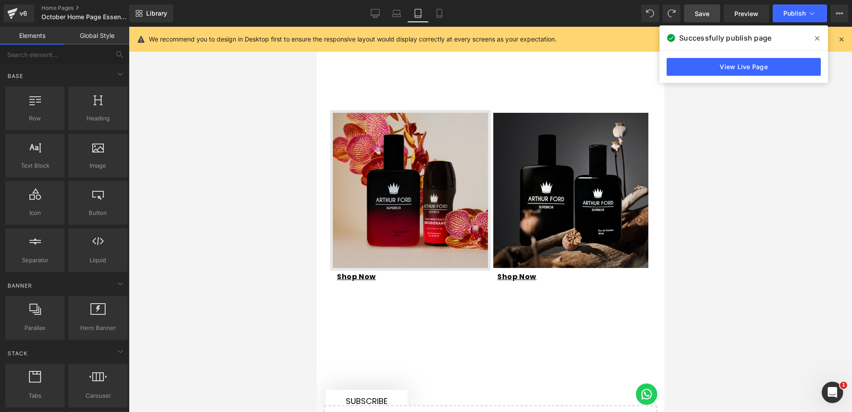
scroll to position [1115, 0]
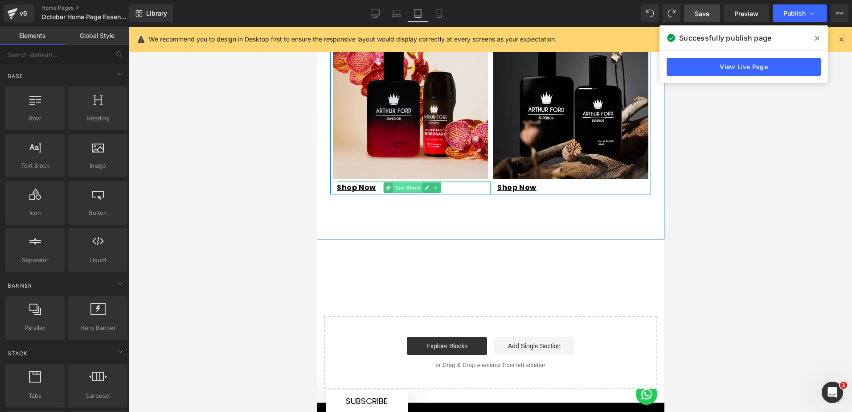
click at [408, 183] on span "Text Block" at bounding box center [406, 187] width 29 height 11
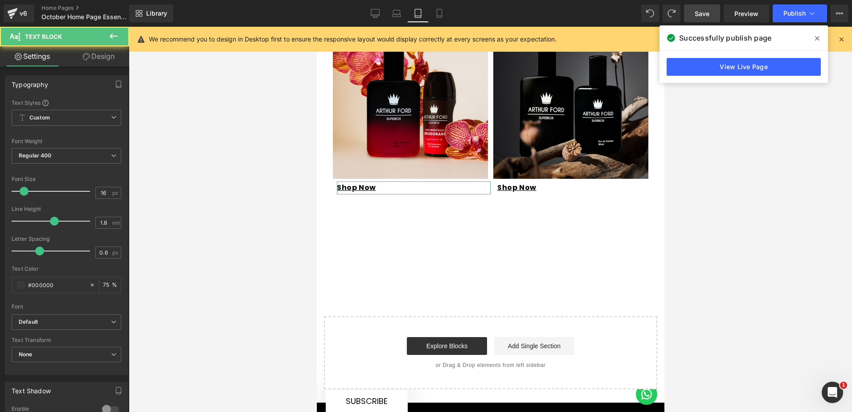
click at [99, 59] on link "Design" at bounding box center [98, 56] width 65 height 20
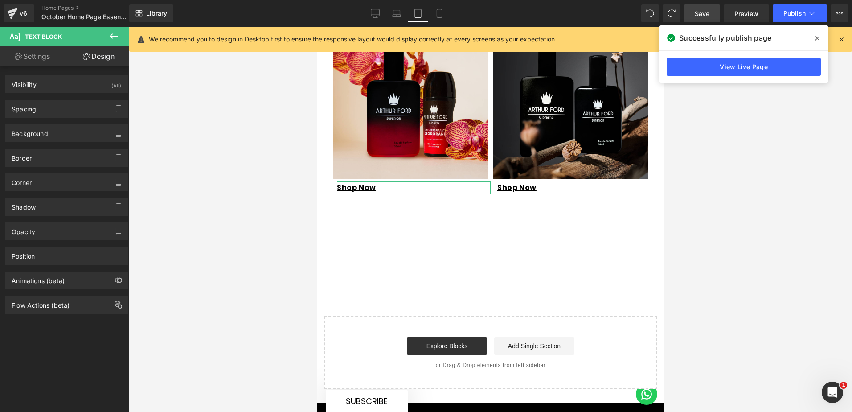
click at [82, 73] on div "Visibility (All) 0|0|0|0 1 Show on Desktop 1 Show on Laptop 1 Show on Tablet 1 …" at bounding box center [66, 81] width 133 height 25
click at [82, 80] on div "Visibility (All)" at bounding box center [66, 84] width 122 height 17
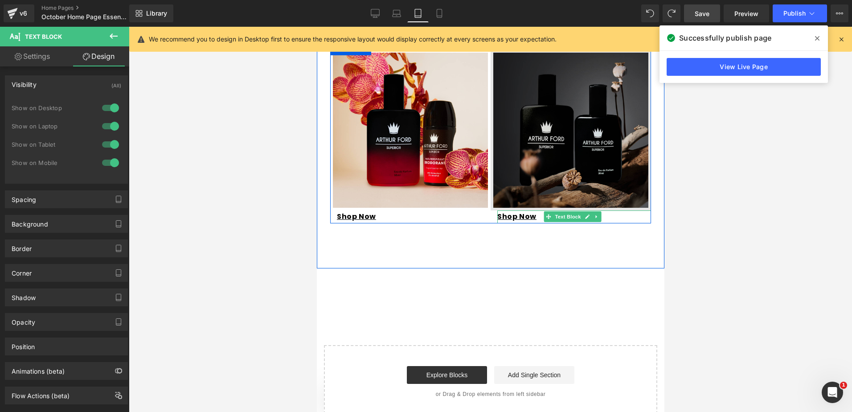
scroll to position [1071, 0]
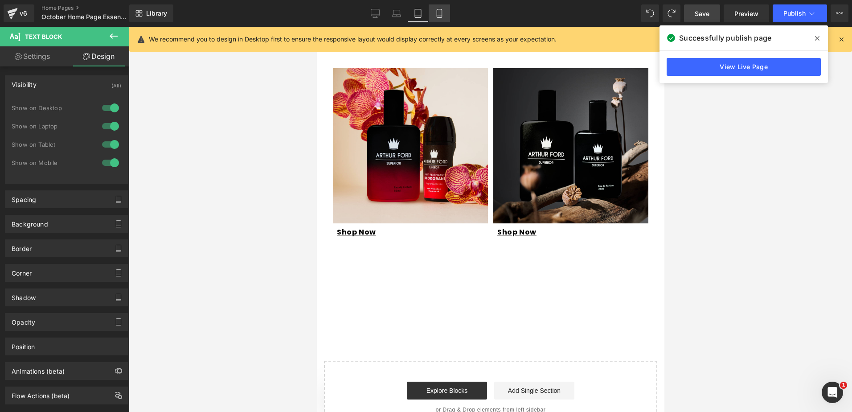
click at [441, 11] on icon at bounding box center [439, 13] width 9 height 9
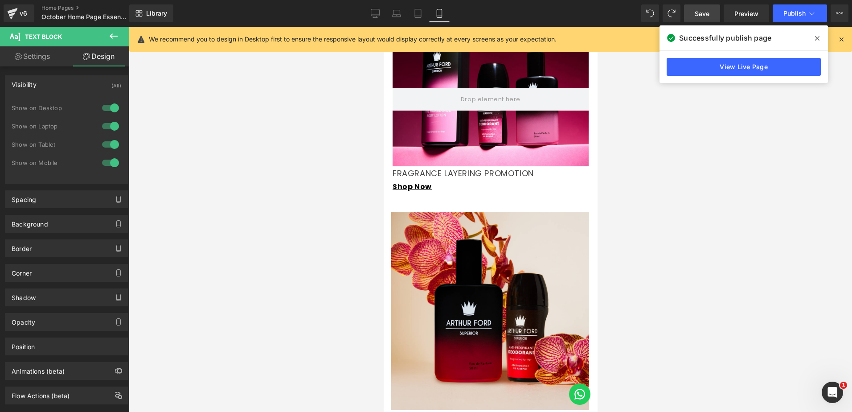
scroll to position [1561, 0]
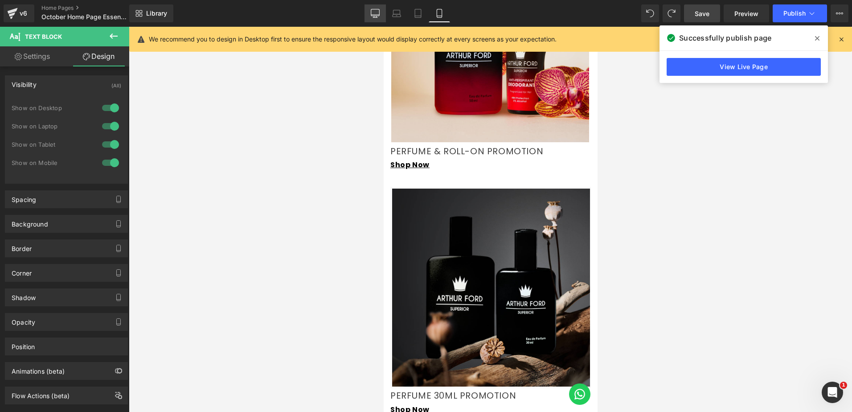
click at [375, 13] on icon at bounding box center [375, 13] width 9 height 9
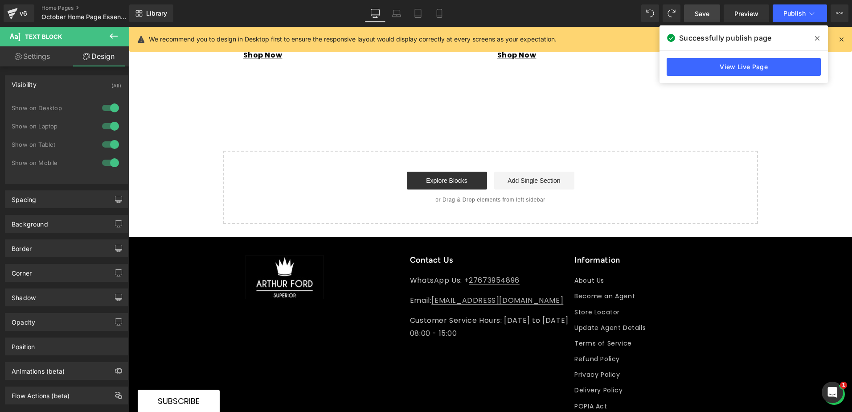
scroll to position [1515, 0]
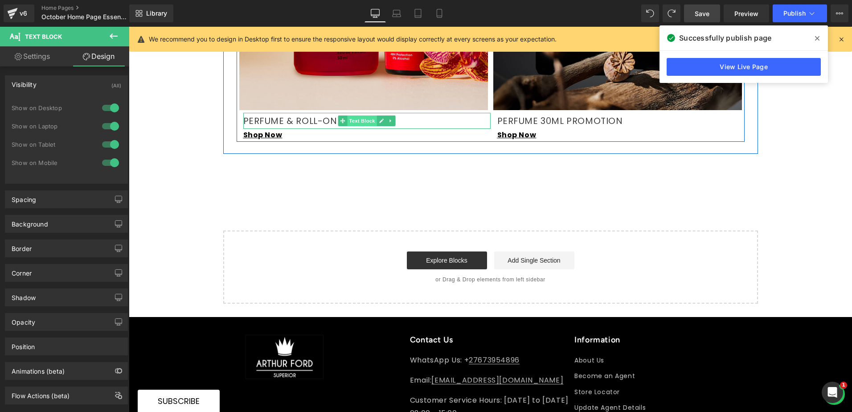
click at [360, 115] on span "Text Block" at bounding box center [361, 120] width 29 height 11
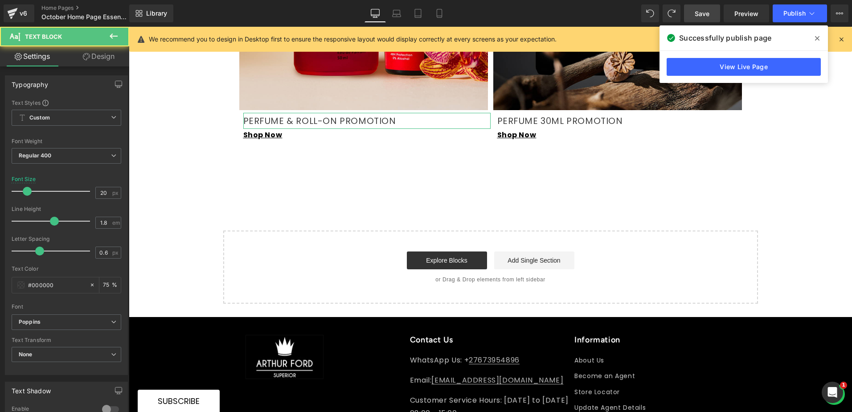
click at [103, 56] on link "Design" at bounding box center [98, 56] width 65 height 20
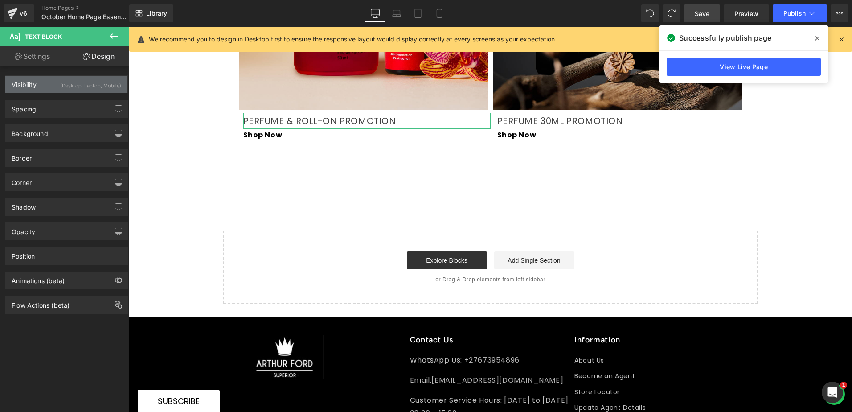
click at [66, 83] on div "(Desktop, Laptop, Mobile)" at bounding box center [90, 83] width 61 height 15
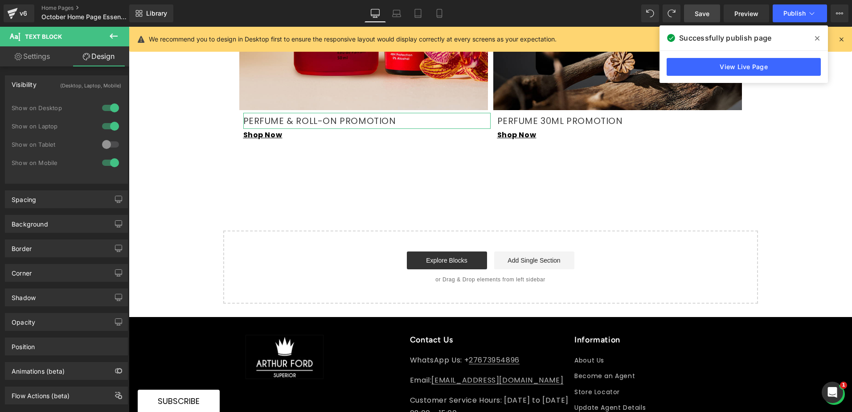
click at [105, 145] on div at bounding box center [110, 144] width 21 height 14
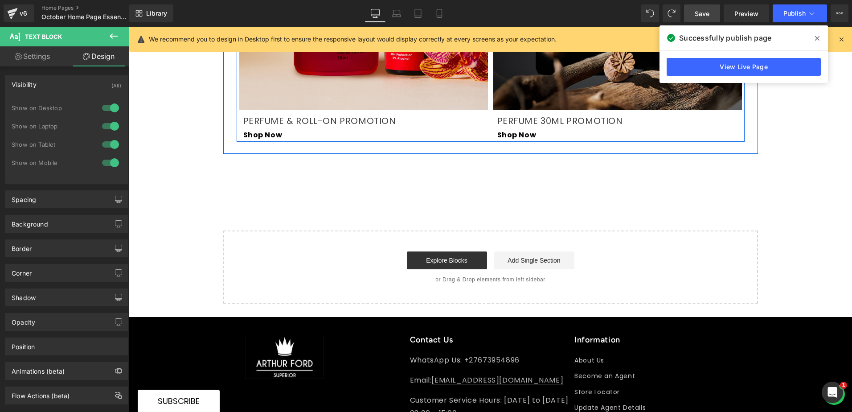
click at [513, 113] on p "PERFUME 30ML PROMOTION" at bounding box center [621, 121] width 247 height 16
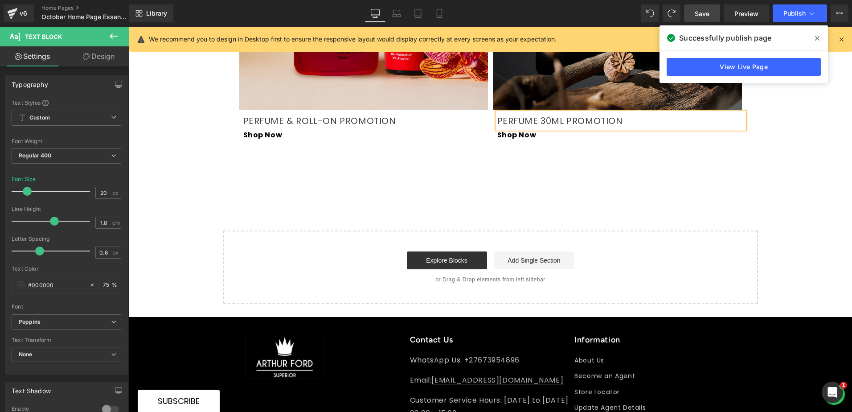
click at [105, 56] on link "Design" at bounding box center [98, 56] width 65 height 20
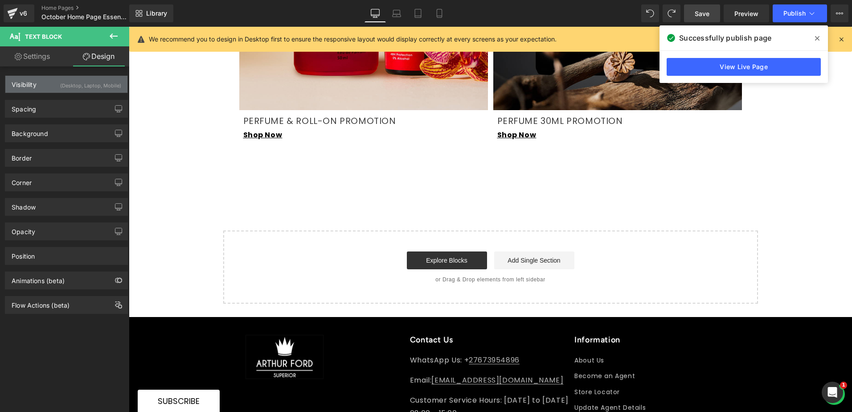
click at [60, 82] on div "(Desktop, Laptop, Mobile)" at bounding box center [90, 83] width 61 height 15
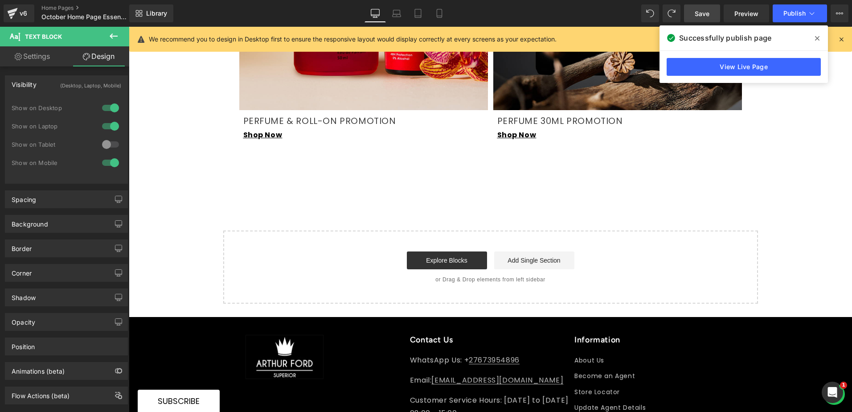
click at [102, 142] on div at bounding box center [110, 144] width 21 height 14
click at [421, 14] on icon at bounding box center [418, 13] width 6 height 8
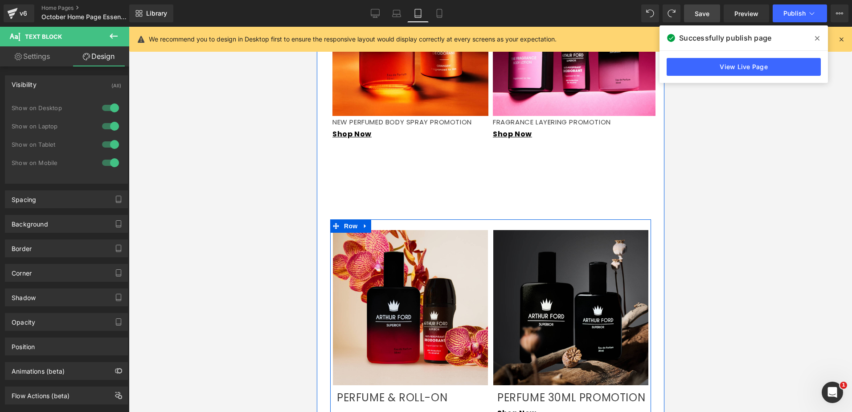
scroll to position [890, 0]
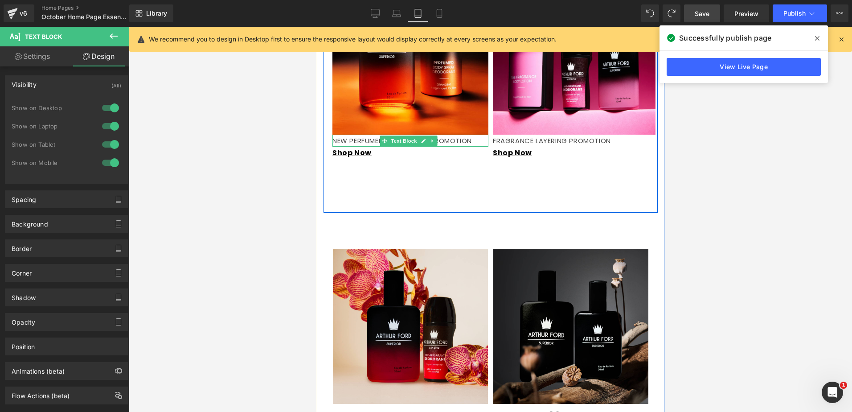
click at [352, 139] on p "NEW PERFUMED BODY SPRAY PROMOTION" at bounding box center [410, 141] width 156 height 12
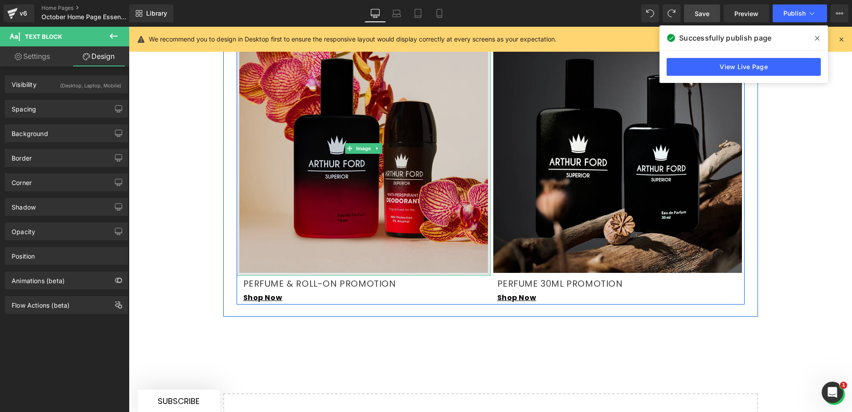
scroll to position [1336, 0]
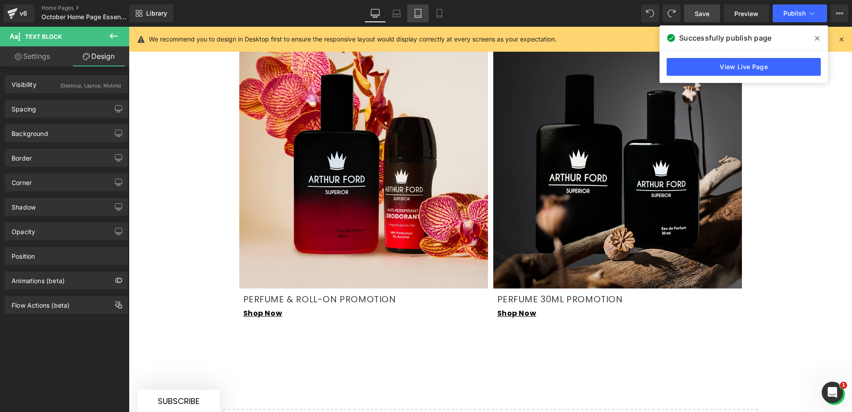
click at [413, 19] on link "Tablet" at bounding box center [418, 13] width 21 height 18
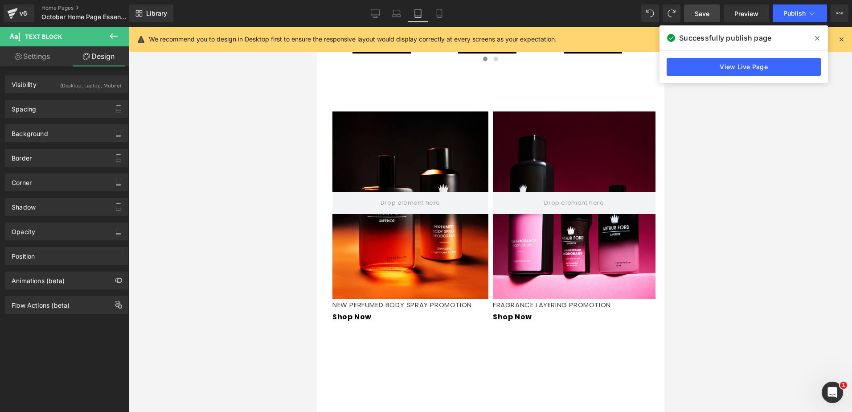
scroll to position [803, 0]
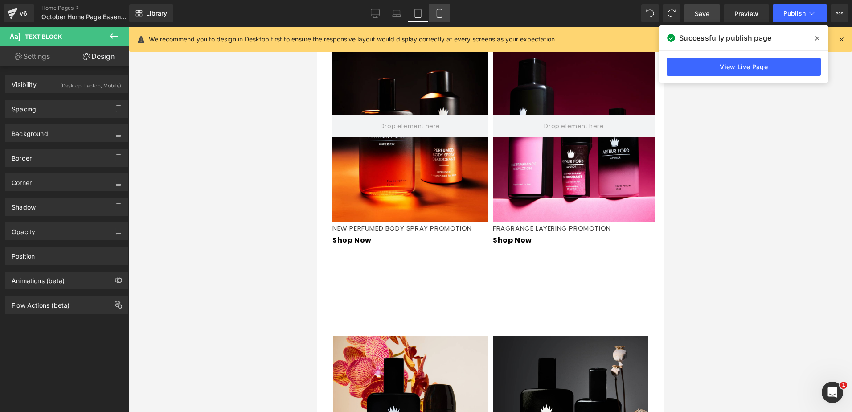
click at [434, 15] on link "Mobile" at bounding box center [439, 13] width 21 height 18
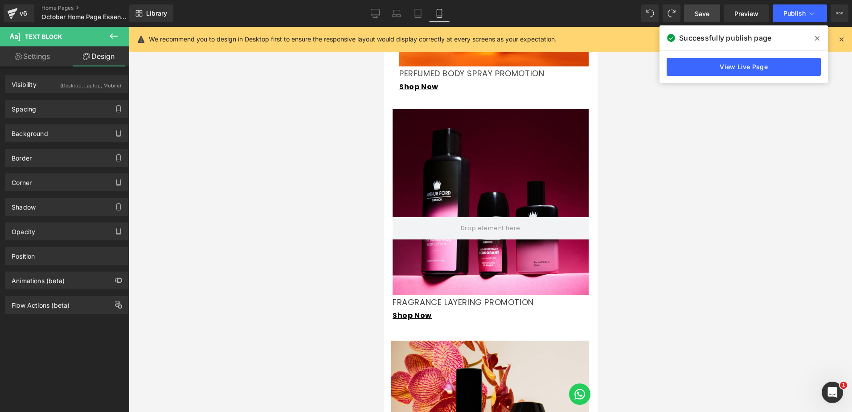
scroll to position [1338, 0]
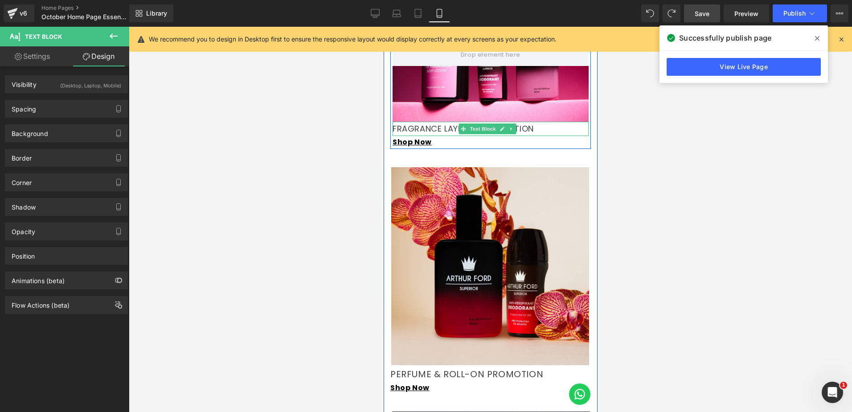
click at [425, 129] on p "FRAGRANCE LAYERING PROMOTION" at bounding box center [490, 129] width 196 height 14
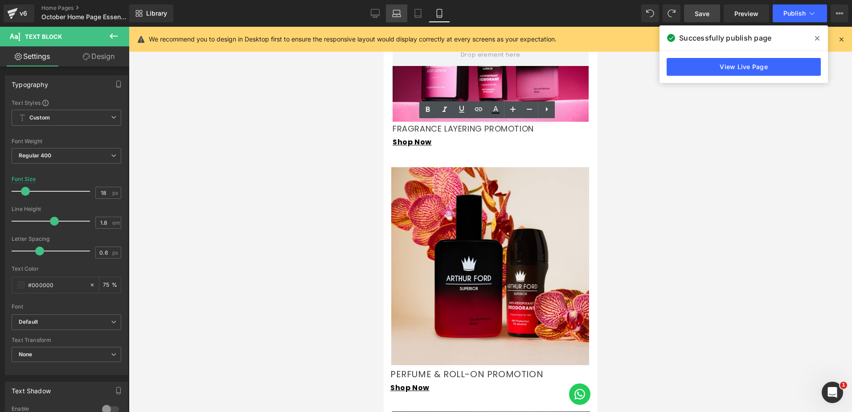
click at [394, 16] on icon at bounding box center [397, 15] width 8 height 3
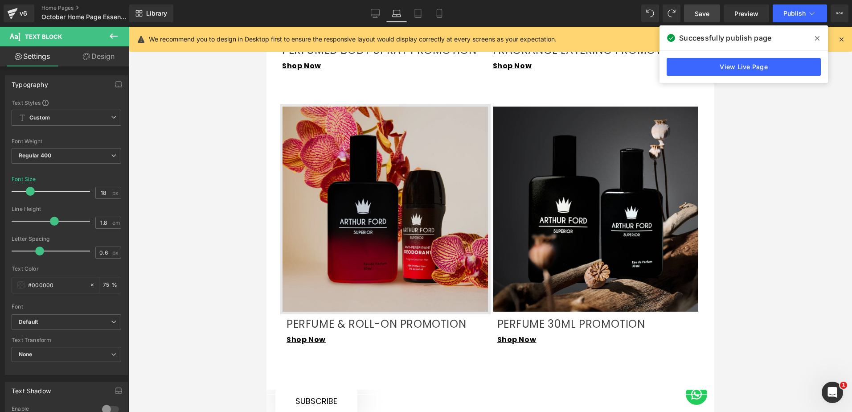
scroll to position [1241, 0]
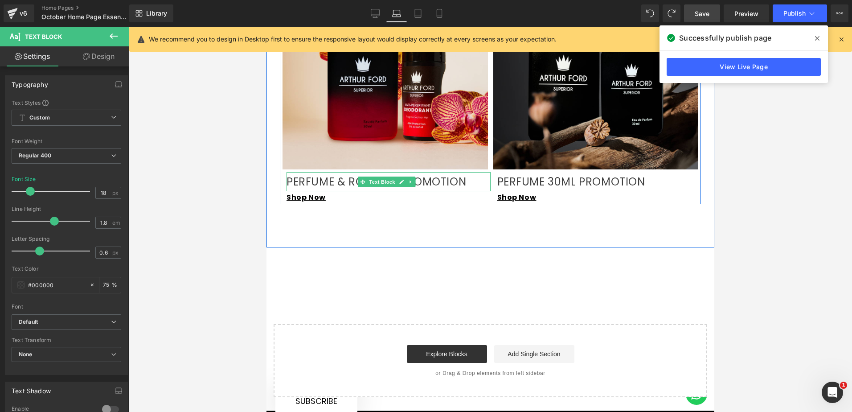
click at [435, 174] on p "PERFUME & ROLL-ON PROMOTION" at bounding box center [389, 181] width 204 height 19
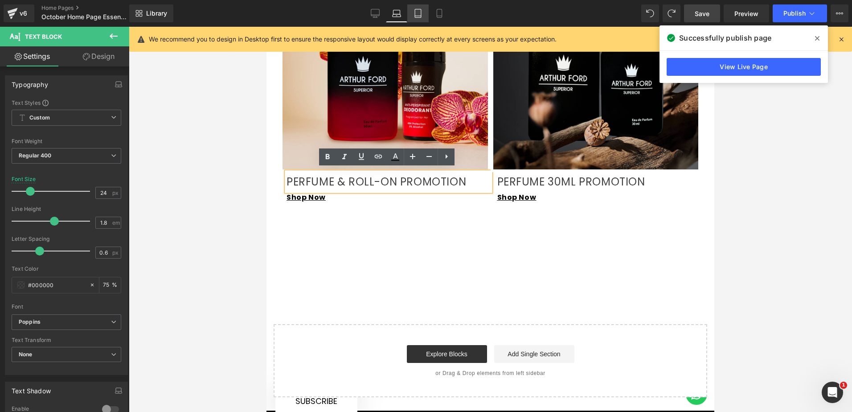
click at [420, 20] on link "Tablet" at bounding box center [418, 13] width 21 height 18
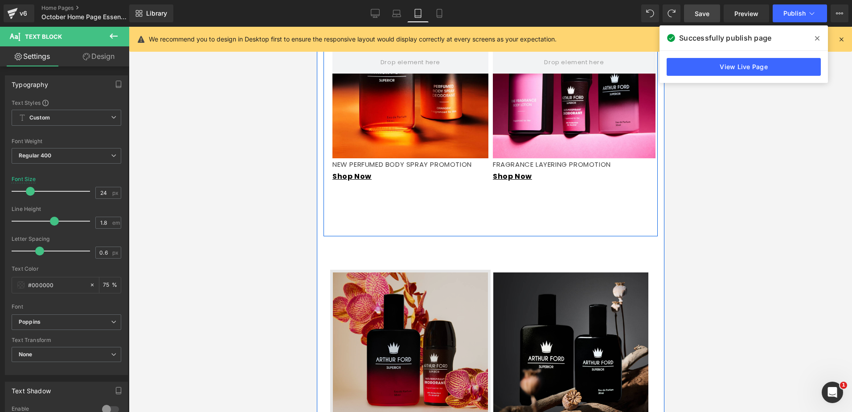
scroll to position [936, 0]
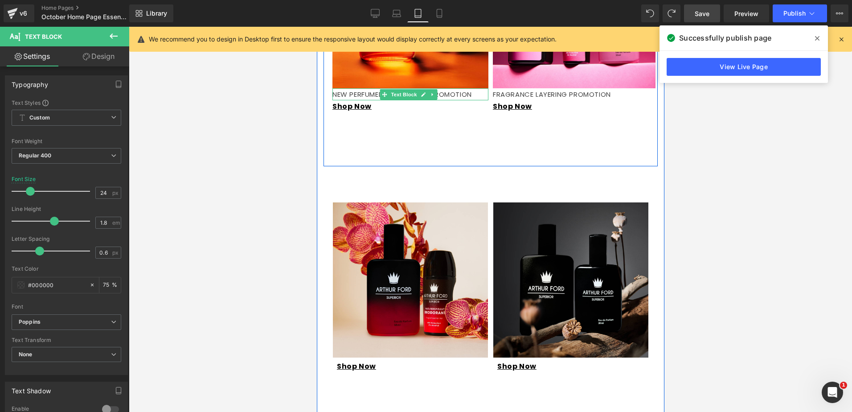
click at [420, 91] on link at bounding box center [423, 94] width 9 height 11
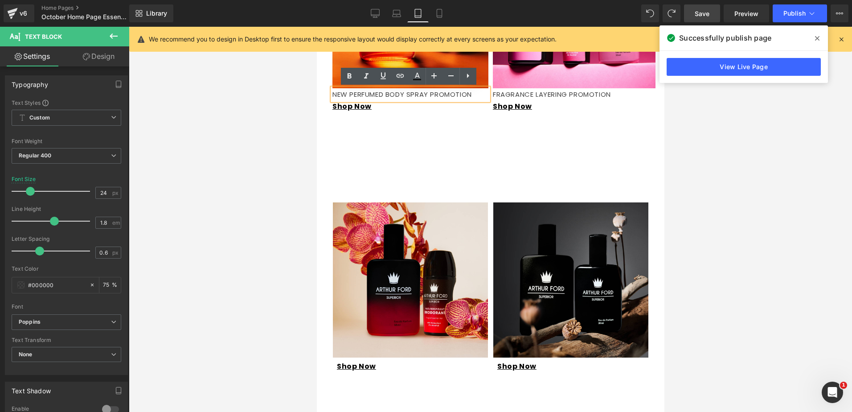
click at [461, 95] on p "NEW PERFUMED BODY SPRAY PROMOTION" at bounding box center [410, 94] width 156 height 12
click at [110, 56] on link "Design" at bounding box center [98, 56] width 65 height 20
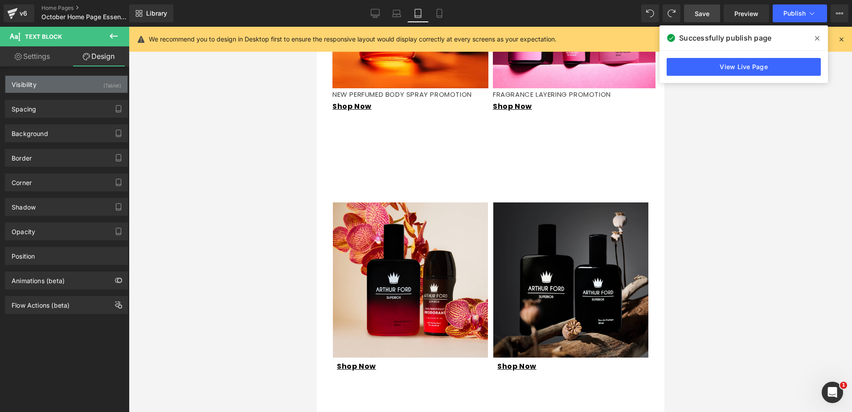
click at [89, 83] on div "Visibility (Tablet)" at bounding box center [66, 84] width 122 height 17
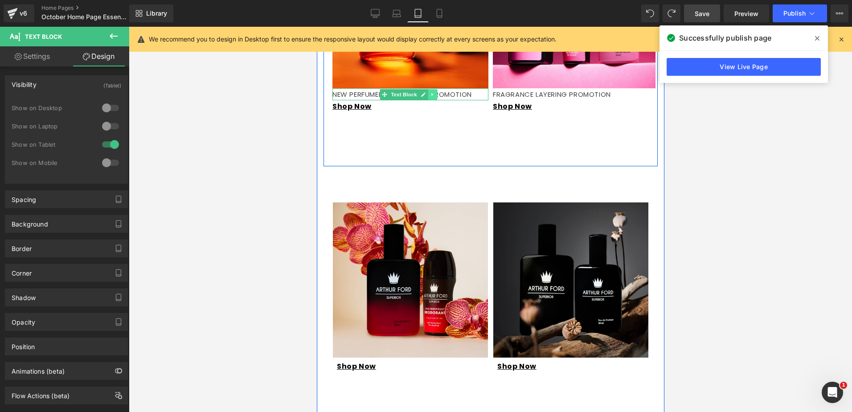
click at [430, 94] on icon at bounding box center [432, 94] width 5 height 5
click at [427, 93] on icon at bounding box center [427, 94] width 5 height 5
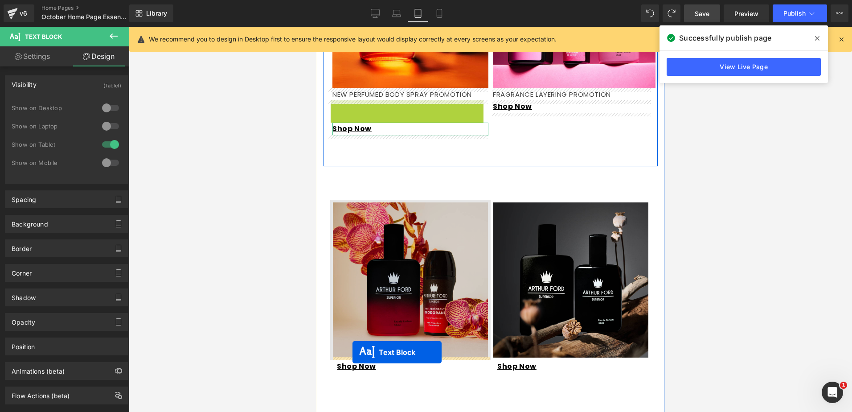
drag, startPoint x: 386, startPoint y: 104, endPoint x: 355, endPoint y: 345, distance: 242.7
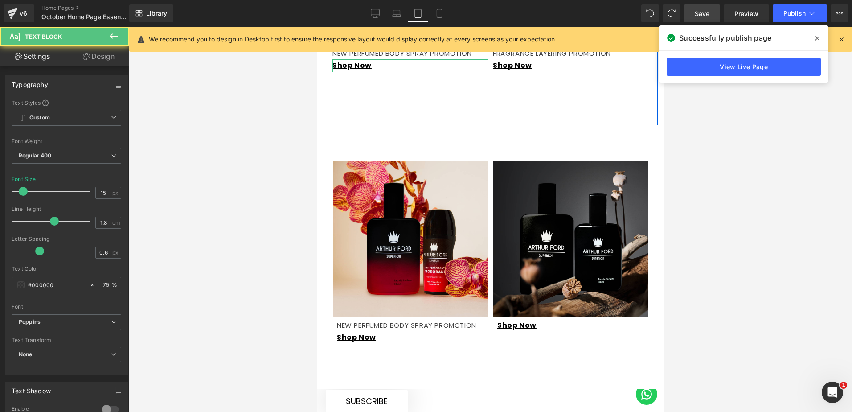
scroll to position [1070, 0]
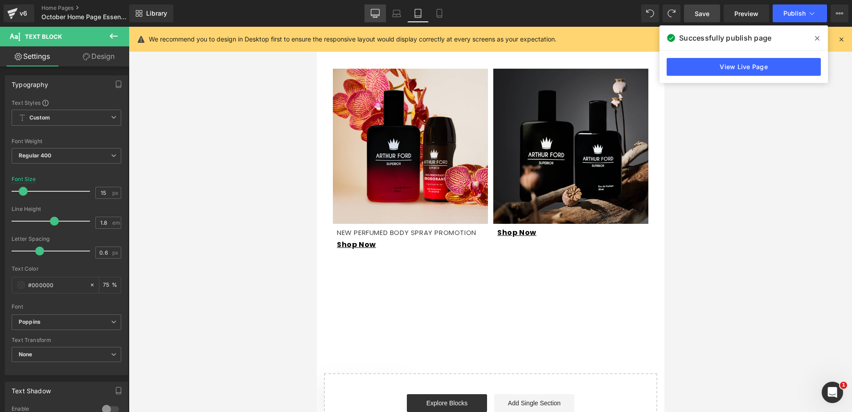
click at [379, 10] on icon at bounding box center [375, 13] width 9 height 9
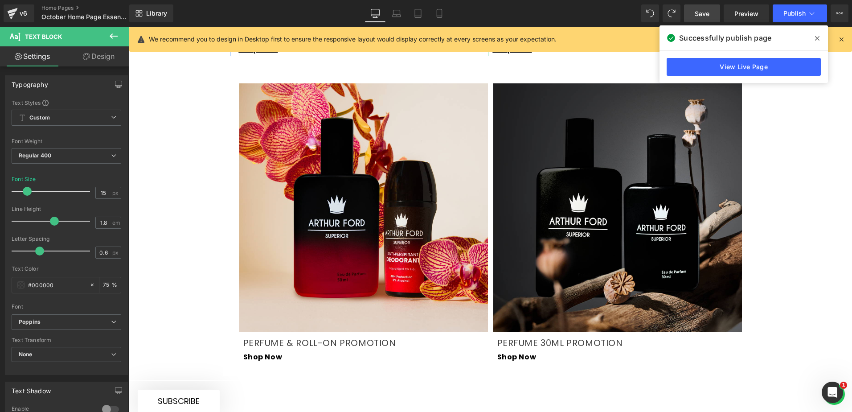
scroll to position [1293, 0]
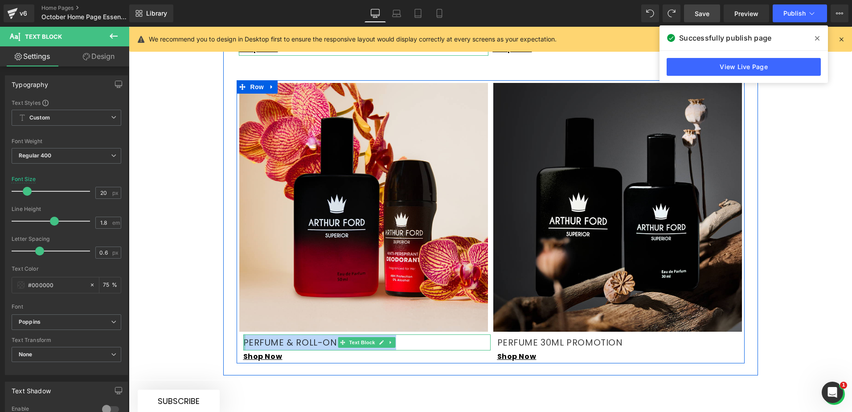
drag, startPoint x: 394, startPoint y: 320, endPoint x: 240, endPoint y: 315, distance: 154.3
click at [243, 334] on div "PERFUME & ROLL-ON PROMOTION Text Block" at bounding box center [366, 342] width 247 height 16
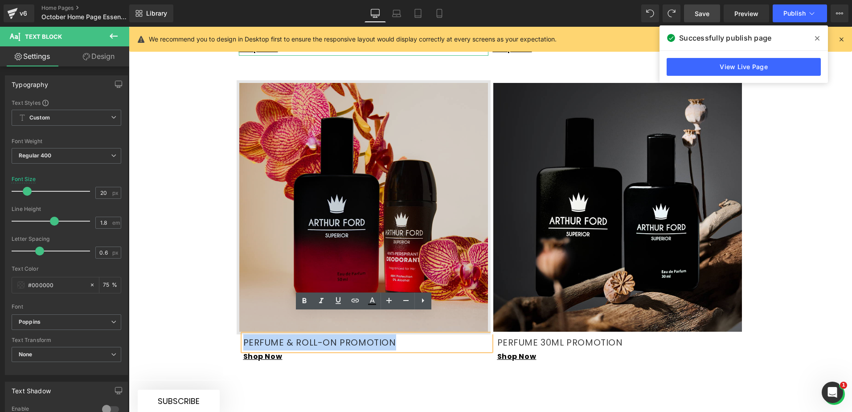
copy p "PERFUME & ROLL-ON PROMOTION"
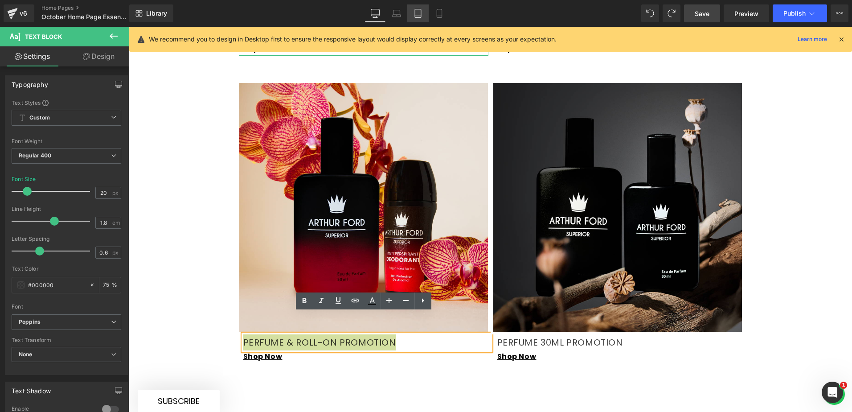
click at [419, 12] on icon at bounding box center [418, 13] width 9 height 9
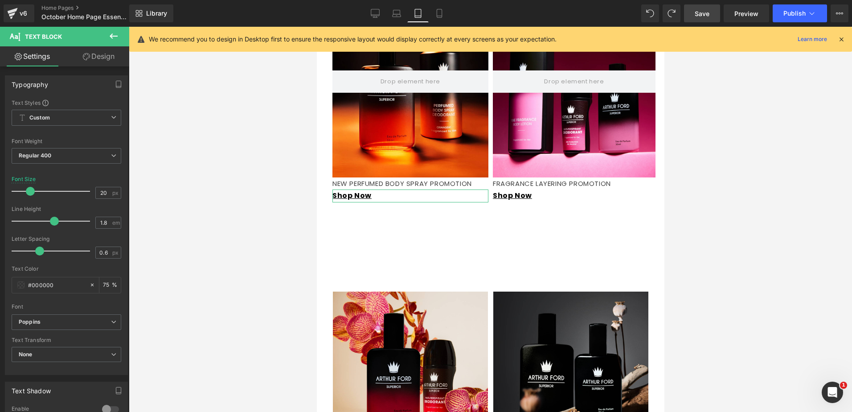
scroll to position [1070, 0]
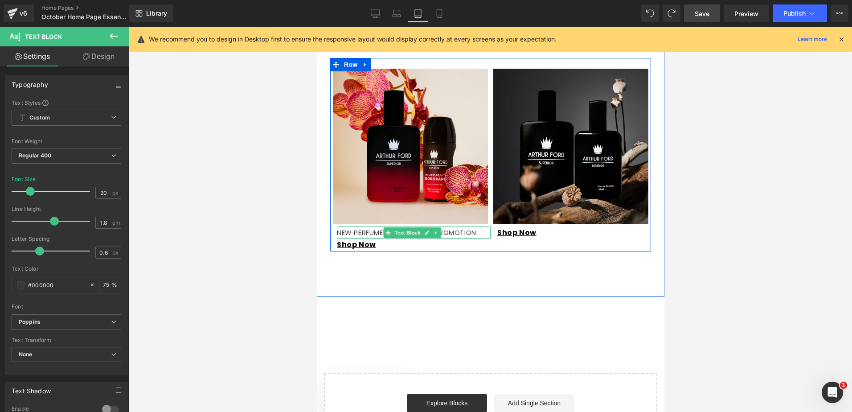
click at [453, 227] on p "NEW PERFUMED BODY SPRAY PROMOTION" at bounding box center [414, 232] width 154 height 12
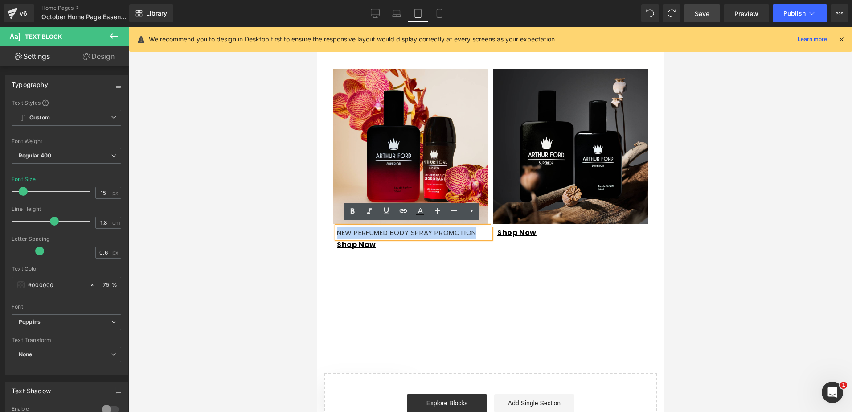
drag, startPoint x: 480, startPoint y: 231, endPoint x: 327, endPoint y: 235, distance: 152.5
click at [327, 235] on div "Image NEW PERFUMED BODY SPRAY PROMOTION Text Block PERFUME & ROLL-ON PROMOTION …" at bounding box center [490, 155] width 334 height 194
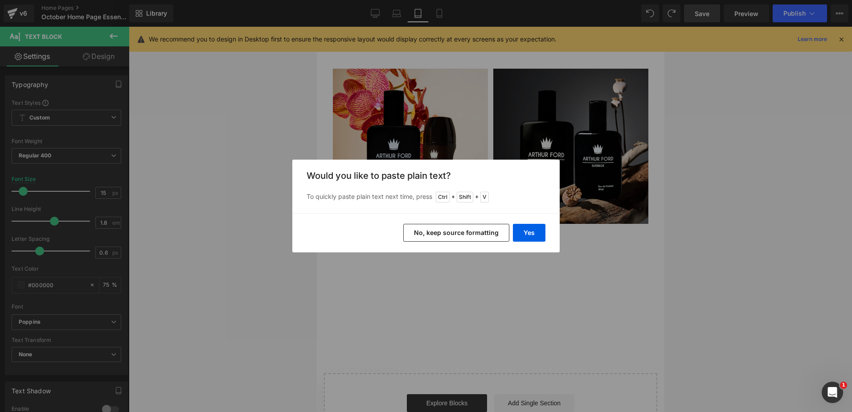
click at [474, 233] on button "No, keep source formatting" at bounding box center [457, 233] width 106 height 18
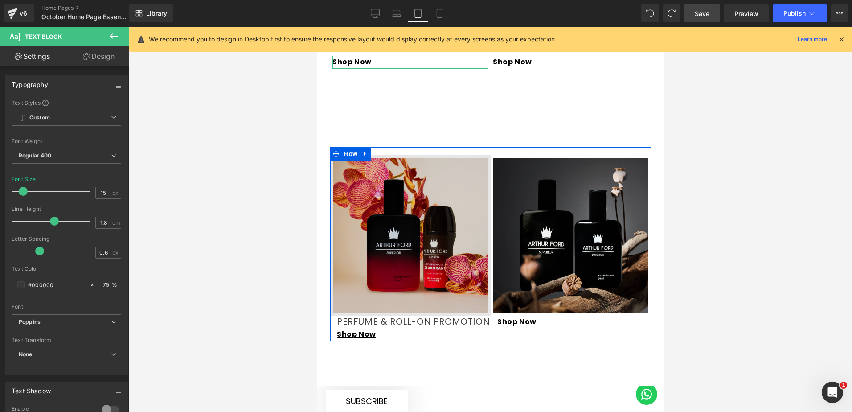
scroll to position [936, 0]
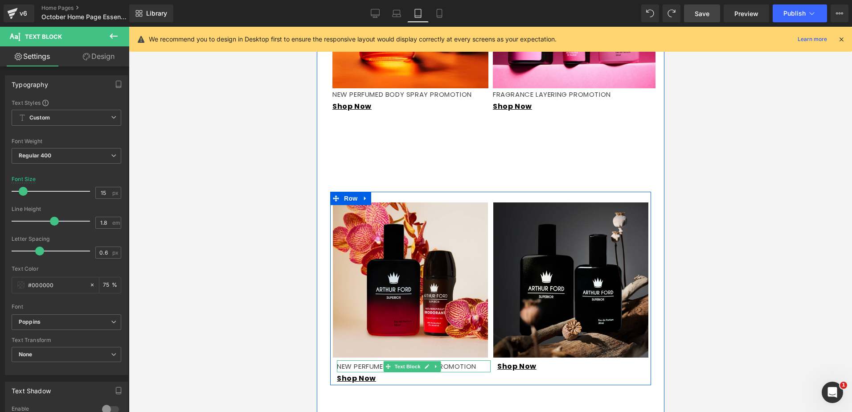
click at [447, 363] on p "NEW PERFUMED BODY SPRAY PROMOTION" at bounding box center [414, 366] width 154 height 12
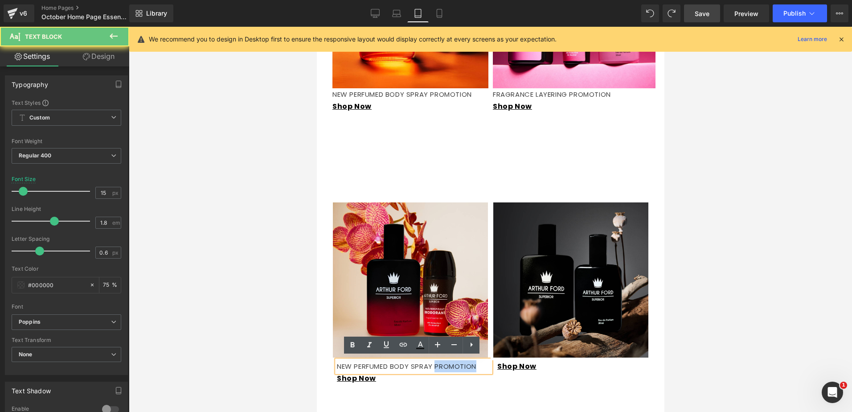
click at [447, 363] on p "NEW PERFUMED BODY SPRAY PROMOTION" at bounding box center [414, 366] width 154 height 12
click at [448, 363] on p "NEW PERFUMED BODY SPRAY PROMOTION" at bounding box center [414, 366] width 154 height 12
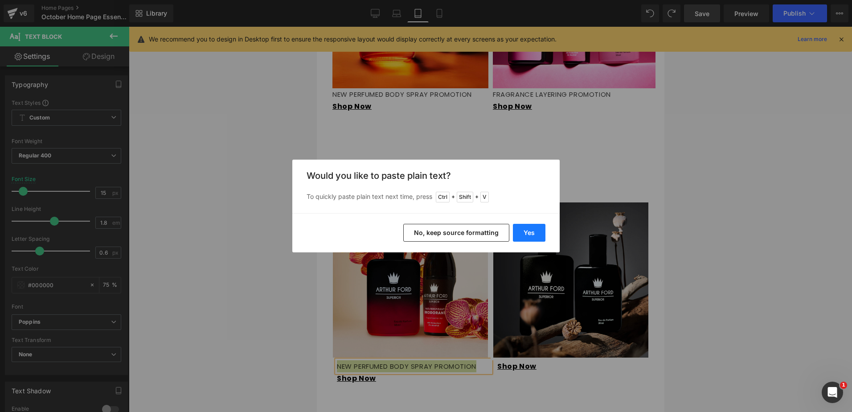
drag, startPoint x: 522, startPoint y: 226, endPoint x: 203, endPoint y: 201, distance: 319.8
click at [522, 226] on button "Yes" at bounding box center [529, 233] width 33 height 18
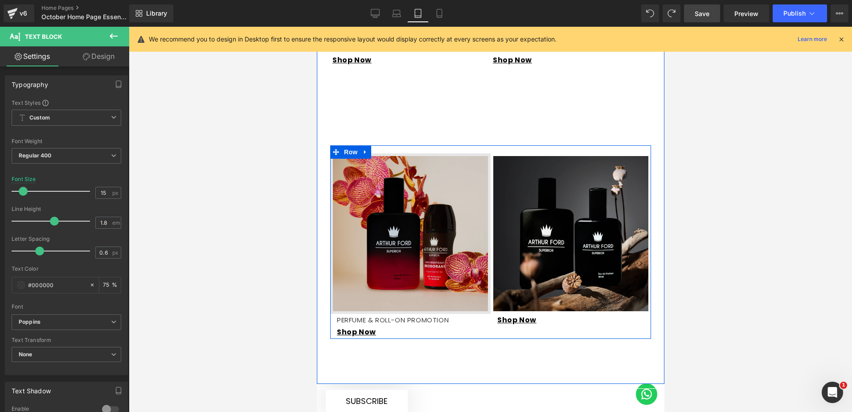
scroll to position [1025, 0]
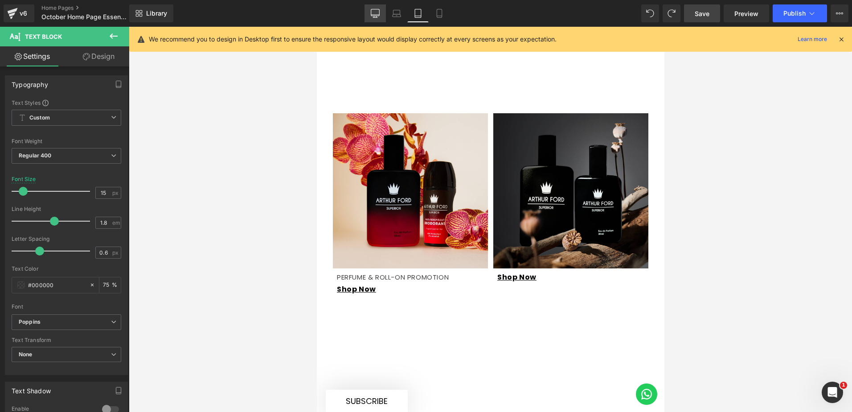
click at [377, 12] on icon at bounding box center [375, 13] width 9 height 9
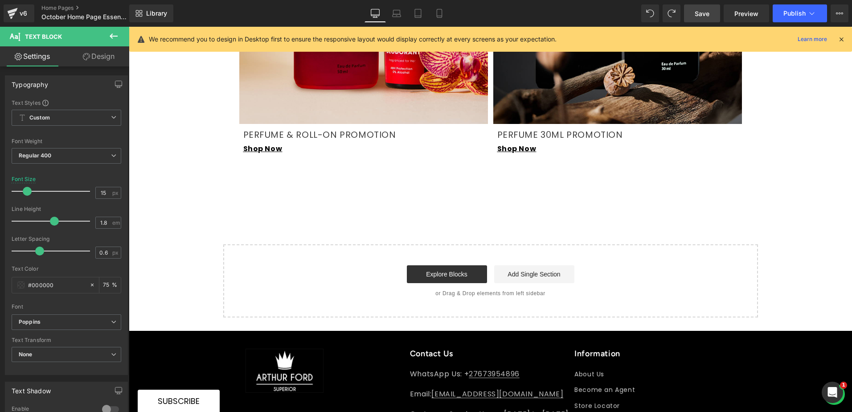
scroll to position [1427, 0]
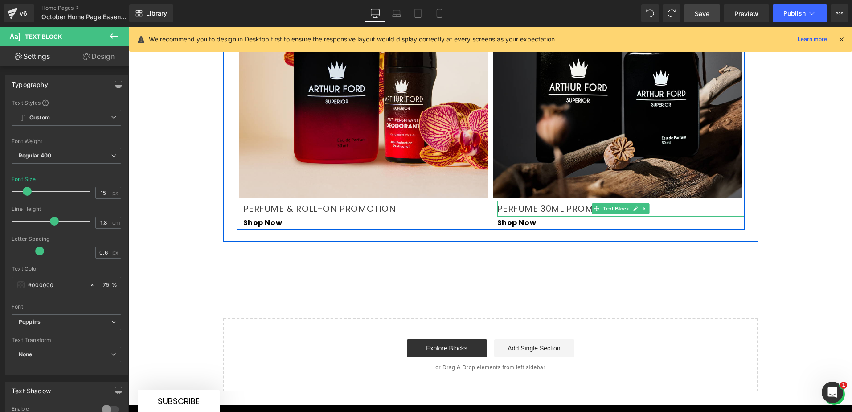
click at [652, 201] on p "PERFUME 30ML PROMOTION" at bounding box center [621, 209] width 247 height 16
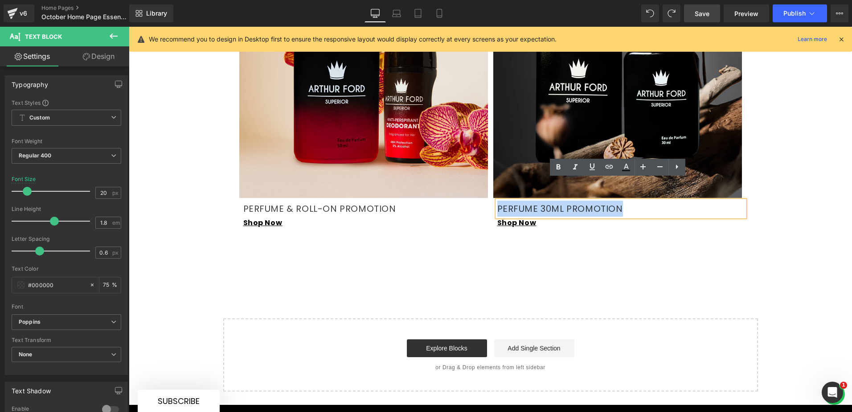
drag, startPoint x: 619, startPoint y: 187, endPoint x: 494, endPoint y: 187, distance: 124.8
click at [498, 201] on p "PERFUME 30ML PROMOTION" at bounding box center [621, 209] width 247 height 16
copy p "PERFUME 30ML PROMOTION"
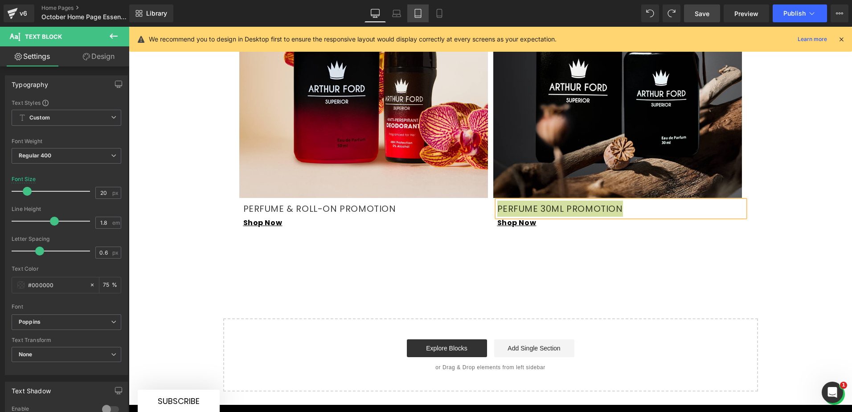
click at [421, 15] on icon at bounding box center [418, 13] width 9 height 9
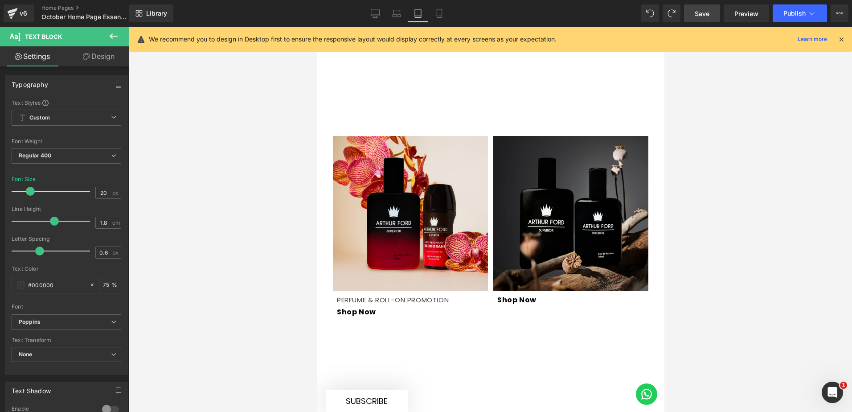
scroll to position [1115, 0]
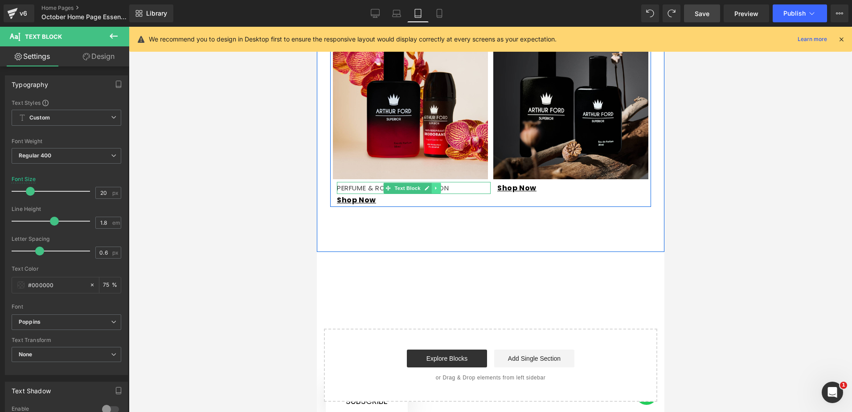
click at [433, 185] on icon at bounding box center [435, 187] width 5 height 5
click at [432, 185] on icon at bounding box center [431, 187] width 5 height 5
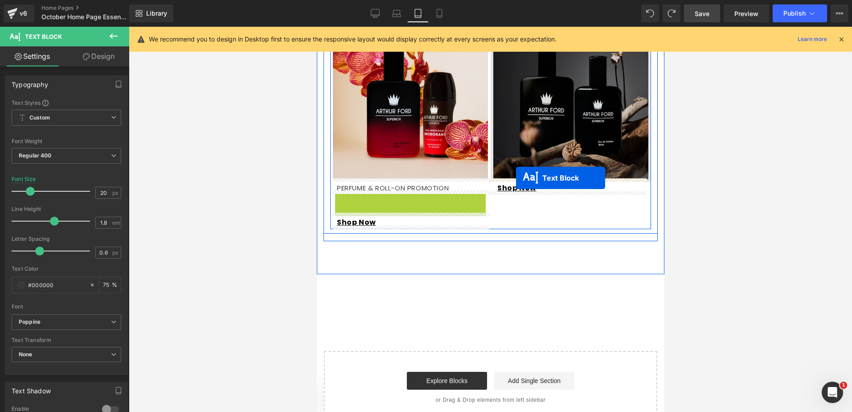
drag, startPoint x: 390, startPoint y: 195, endPoint x: 516, endPoint y: 178, distance: 127.3
click at [516, 177] on div "Image" at bounding box center [570, 101] width 161 height 161
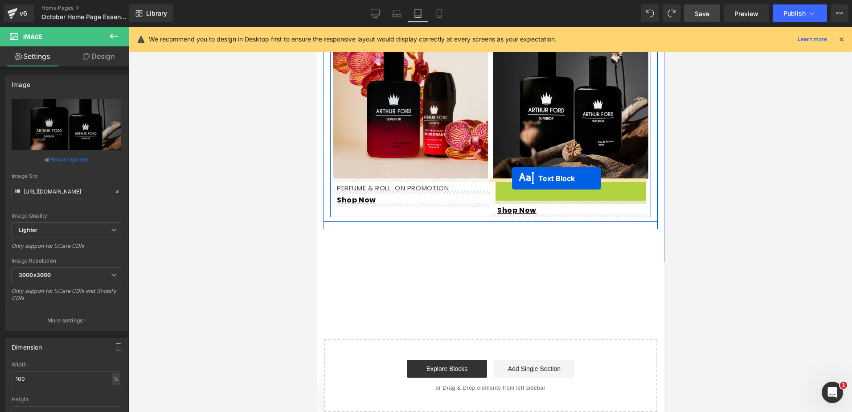
drag, startPoint x: 548, startPoint y: 183, endPoint x: 507, endPoint y: 179, distance: 41.3
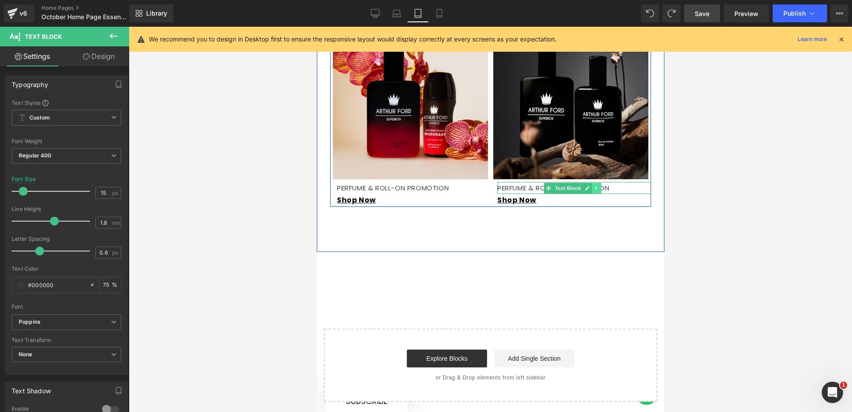
click at [594, 186] on icon at bounding box center [596, 187] width 5 height 5
click at [618, 185] on p "PERFUME & ROLL-ON PROMOTION" at bounding box center [574, 188] width 154 height 12
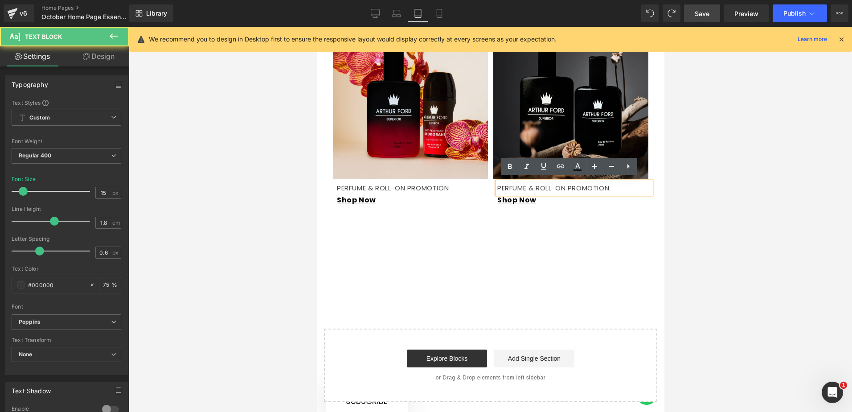
click at [612, 184] on p "PERFUME & ROLL-ON PROMOTION" at bounding box center [574, 188] width 154 height 12
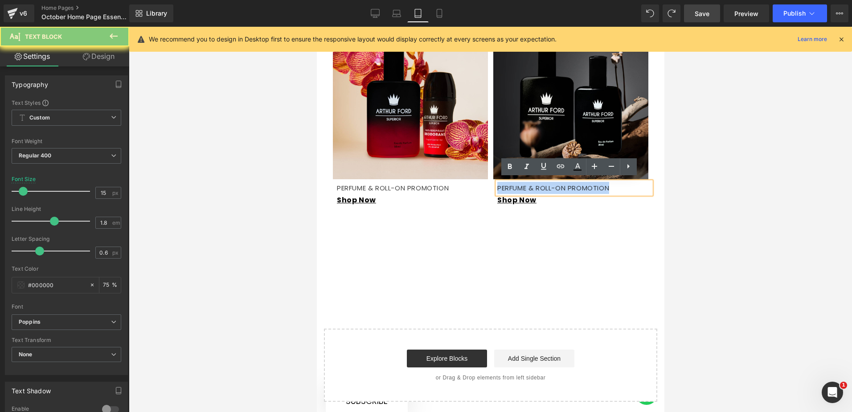
click at [612, 184] on p "PERFUME & ROLL-ON PROMOTION" at bounding box center [574, 188] width 154 height 12
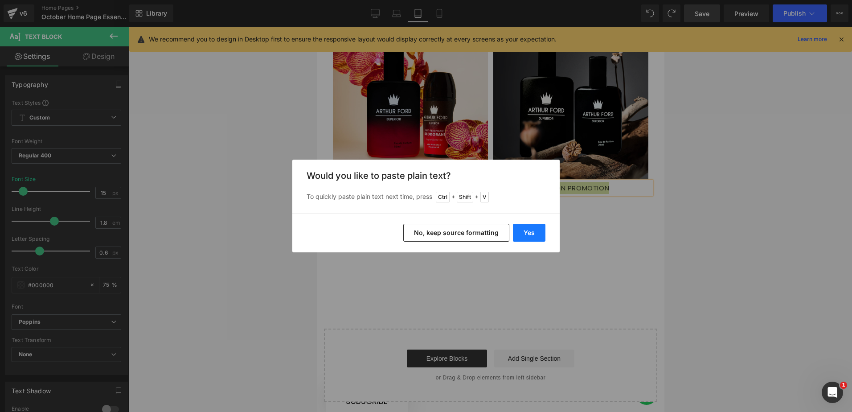
click at [531, 234] on button "Yes" at bounding box center [529, 233] width 33 height 18
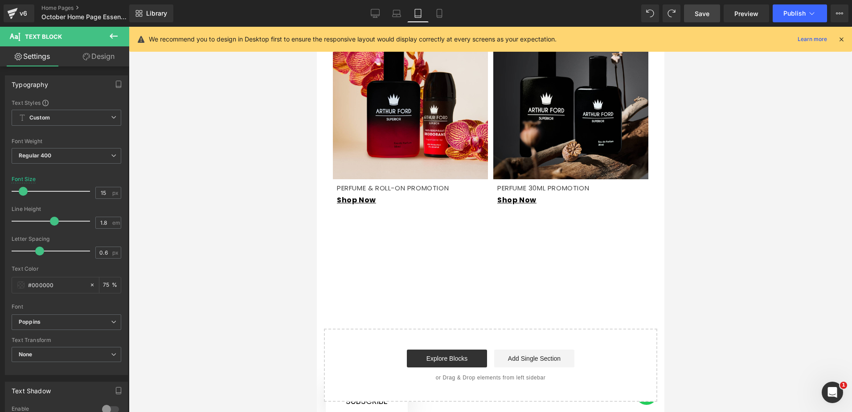
click at [692, 198] on div at bounding box center [491, 219] width 724 height 385
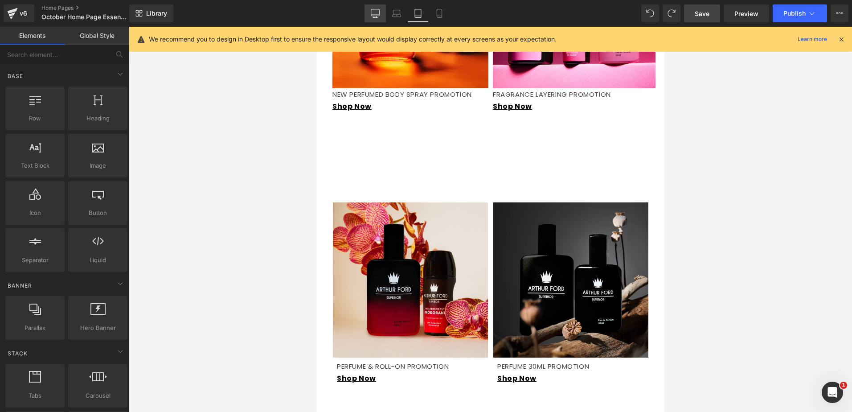
click at [368, 11] on link "Desktop" at bounding box center [375, 13] width 21 height 18
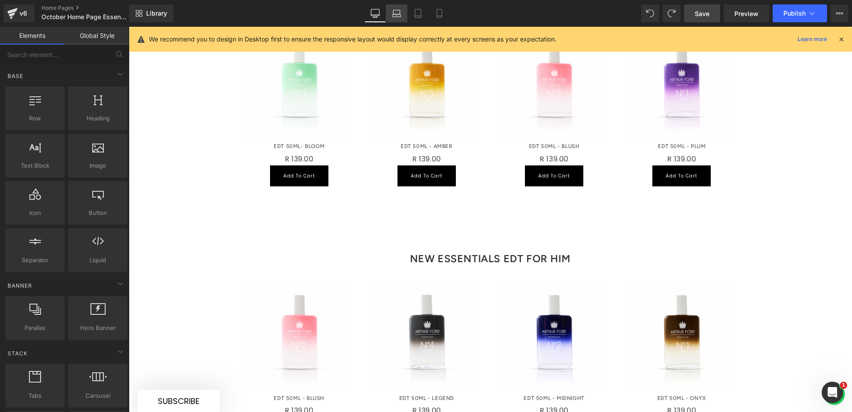
click at [399, 10] on icon at bounding box center [397, 12] width 7 height 4
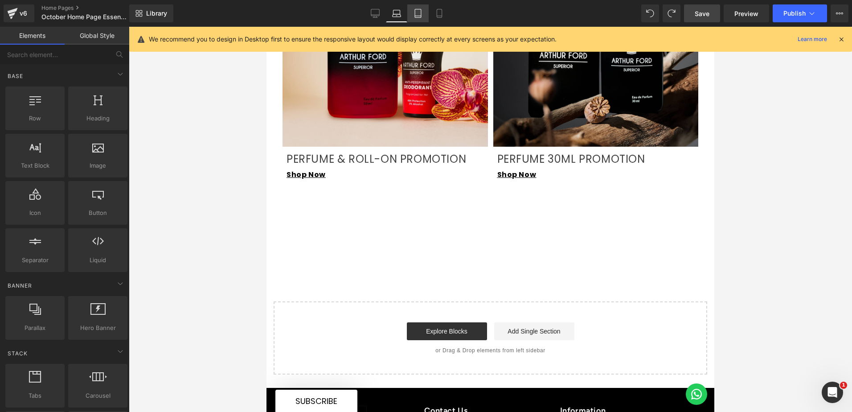
click at [416, 8] on link "Tablet" at bounding box center [418, 13] width 21 height 18
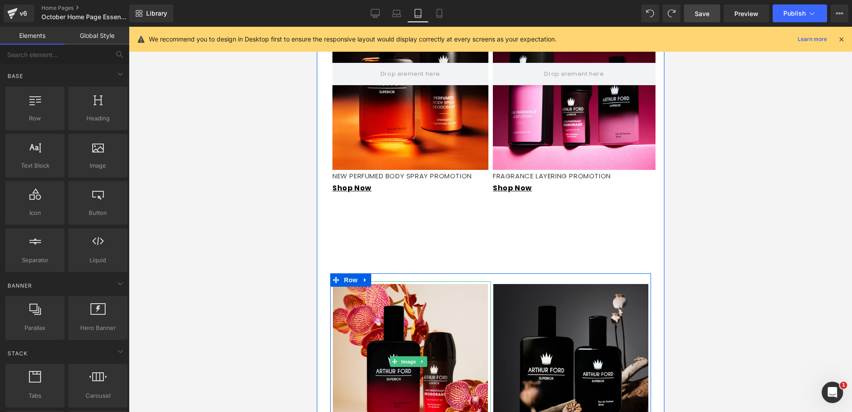
scroll to position [846, 0]
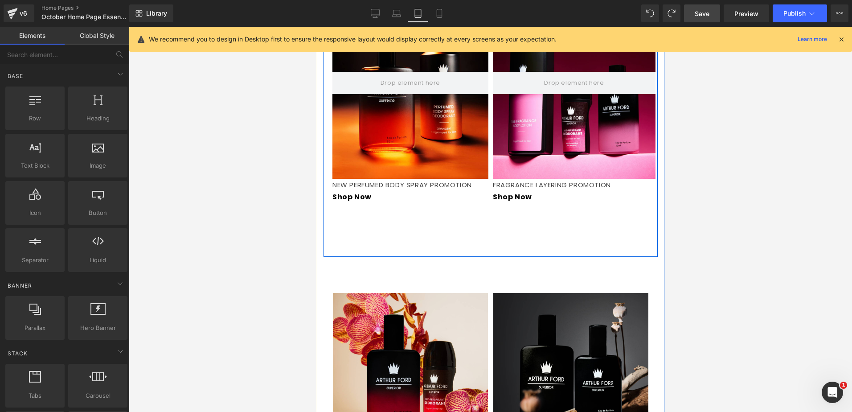
click at [441, 240] on div "Hero Banner 190px PERFUMED BODY SPRAY PROMOTION Text Block NEW PERFUMED BODY SP…" at bounding box center [490, 124] width 334 height 265
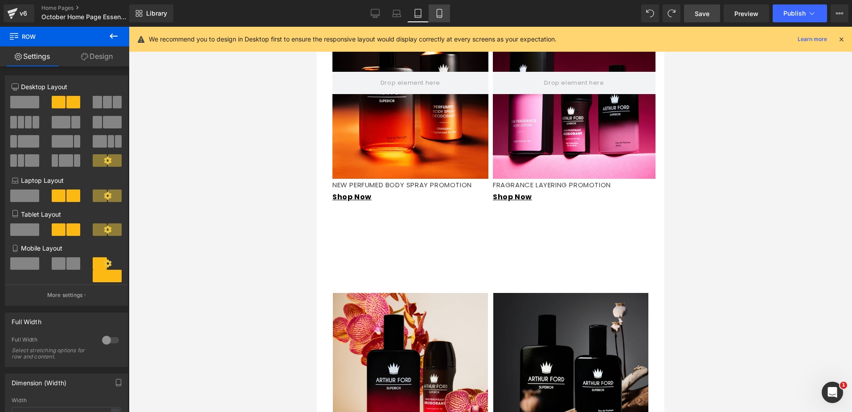
click at [437, 15] on icon at bounding box center [439, 13] width 9 height 9
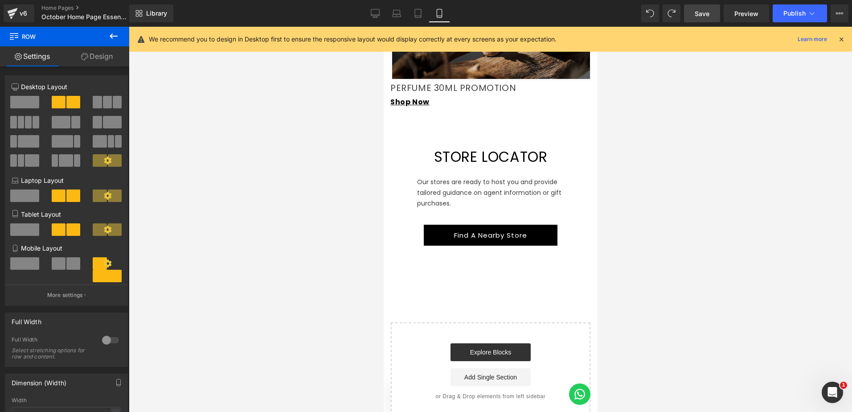
drag, startPoint x: 418, startPoint y: 16, endPoint x: 421, endPoint y: 41, distance: 26.0
click at [418, 16] on icon at bounding box center [418, 16] width 6 height 0
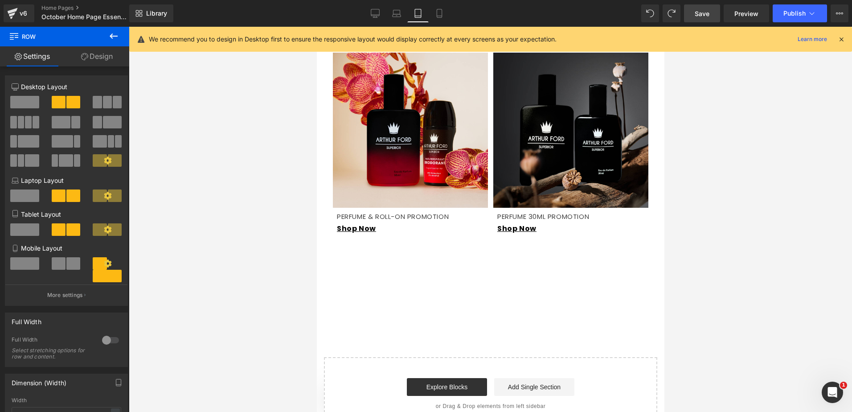
scroll to position [908, 0]
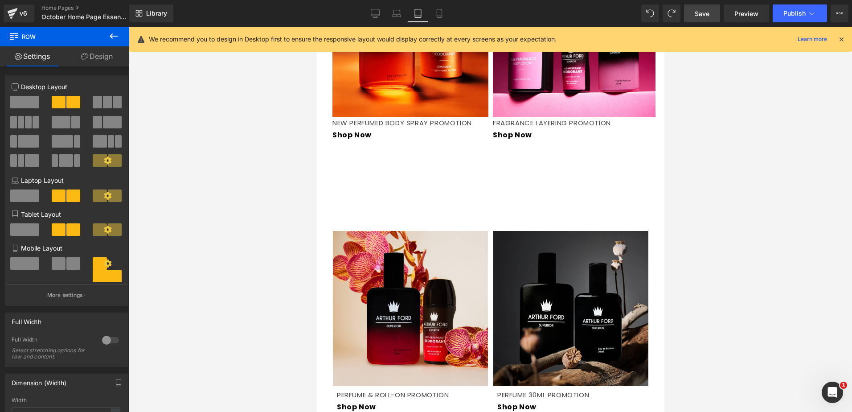
click at [428, 190] on div "Hero Banner 190px PERFUMED BODY SPRAY PROMOTION Text Block NEW PERFUMED BODY SP…" at bounding box center [490, 62] width 334 height 265
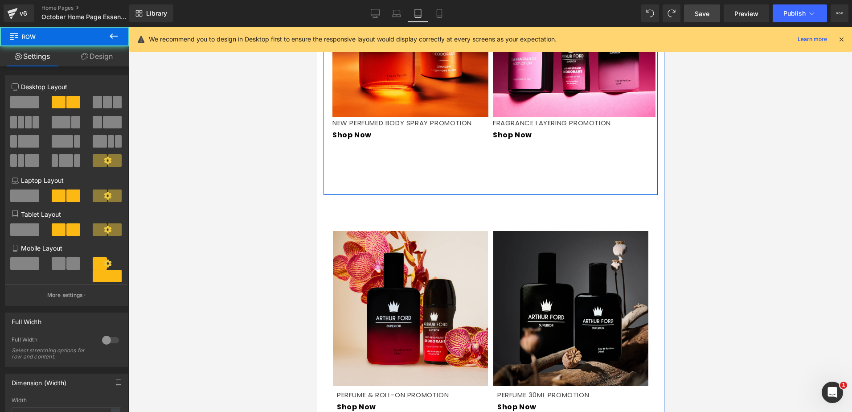
click at [444, 185] on div "Hero Banner 190px PERFUMED BODY SPRAY PROMOTION Text Block NEW PERFUMED BODY SP…" at bounding box center [490, 62] width 334 height 265
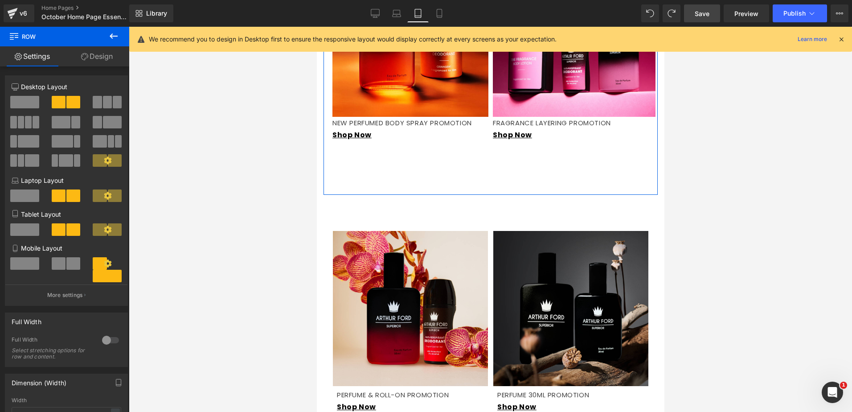
click at [103, 54] on link "Design" at bounding box center [97, 56] width 65 height 20
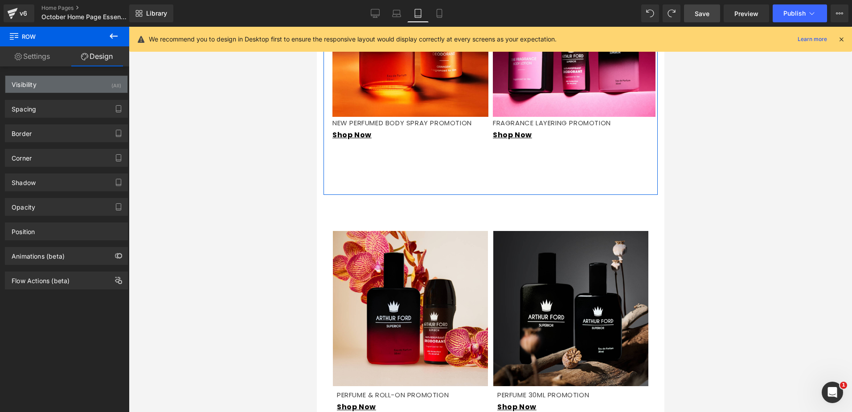
click at [102, 81] on div "Visibility (All)" at bounding box center [66, 84] width 122 height 17
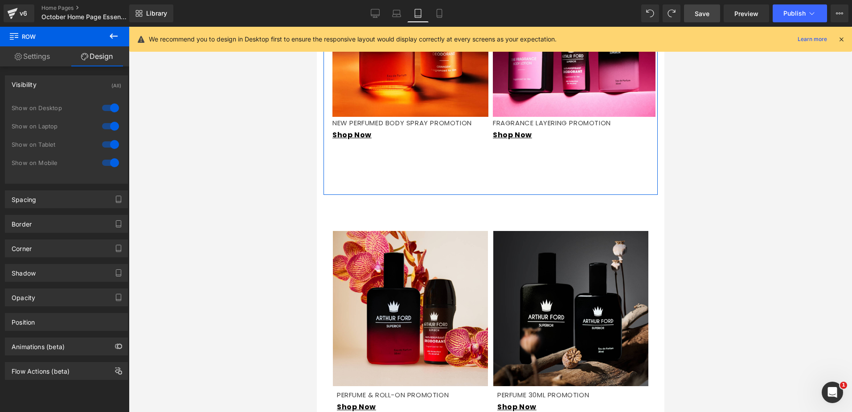
click at [102, 81] on div "Visibility (All)" at bounding box center [66, 84] width 122 height 17
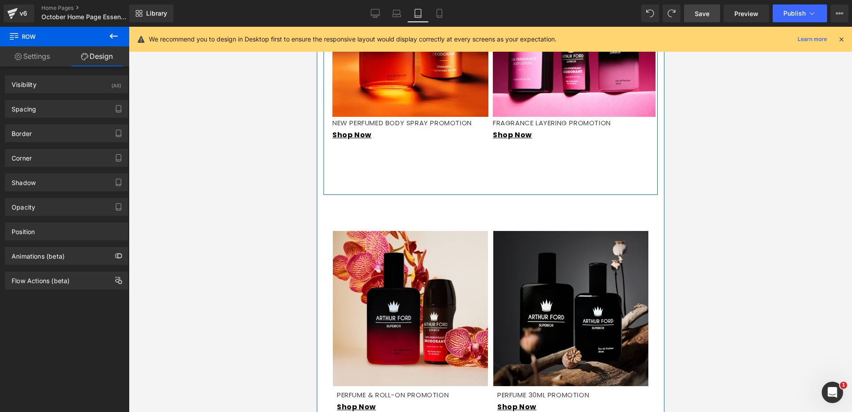
click at [426, 165] on div "Hero Banner 190px PERFUMED BODY SPRAY PROMOTION Text Block NEW PERFUMED BODY SP…" at bounding box center [490, 62] width 334 height 265
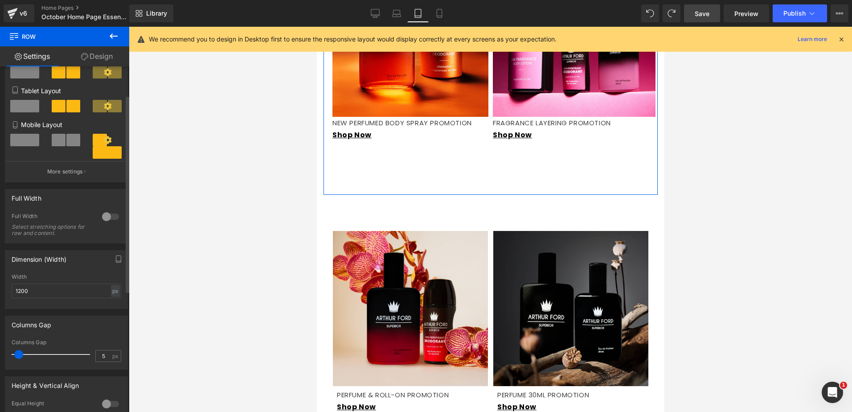
scroll to position [0, 0]
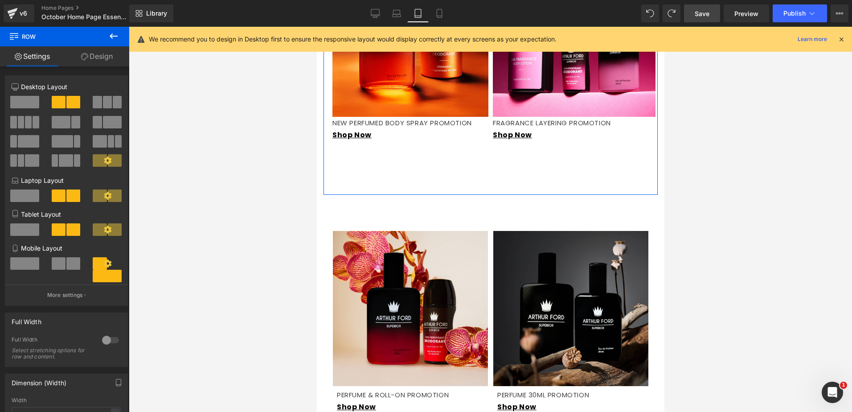
click at [100, 57] on link "Design" at bounding box center [97, 56] width 65 height 20
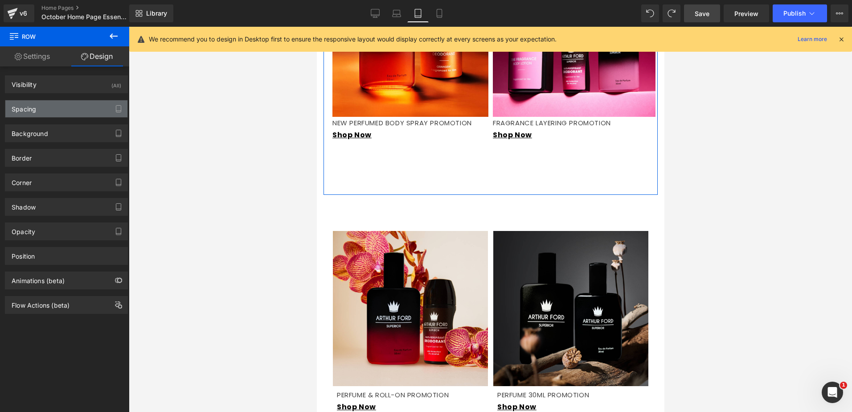
click at [51, 106] on div "Spacing" at bounding box center [66, 108] width 122 height 17
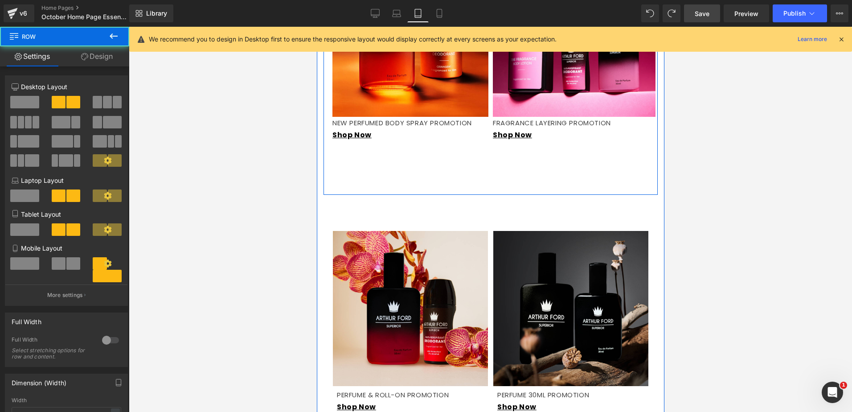
click at [408, 166] on div "Hero Banner 190px PERFUMED BODY SPRAY PROMOTION Text Block NEW PERFUMED BODY SP…" at bounding box center [490, 62] width 334 height 265
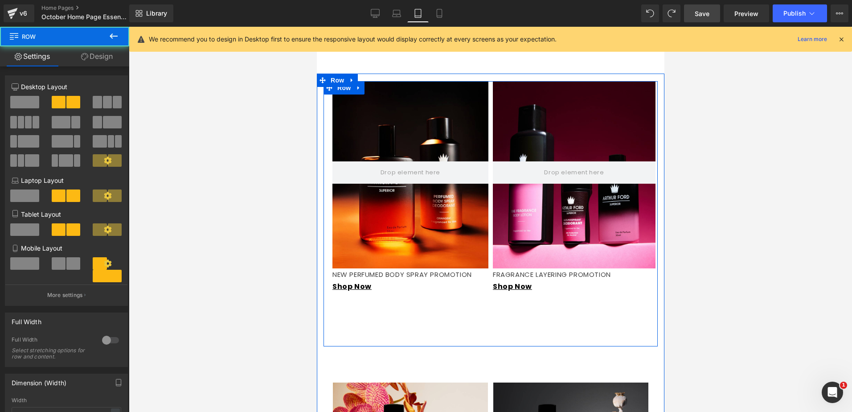
scroll to position [729, 0]
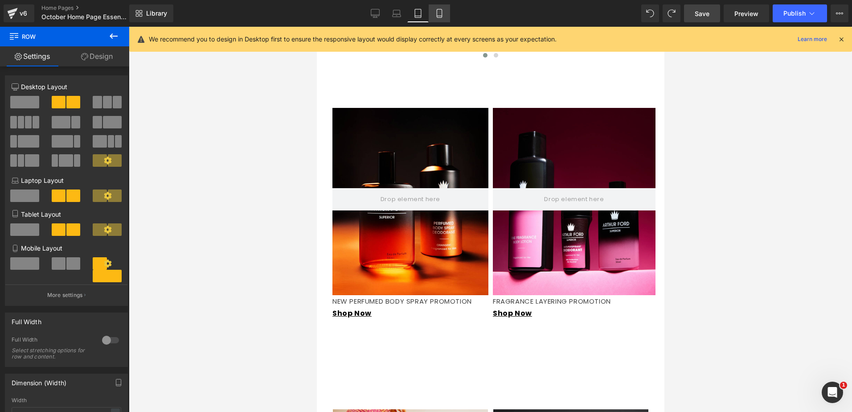
click at [437, 16] on icon at bounding box center [439, 13] width 9 height 9
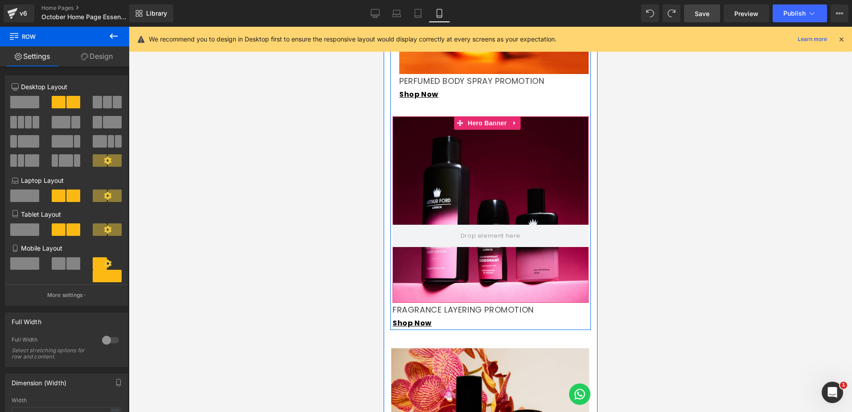
scroll to position [1025, 0]
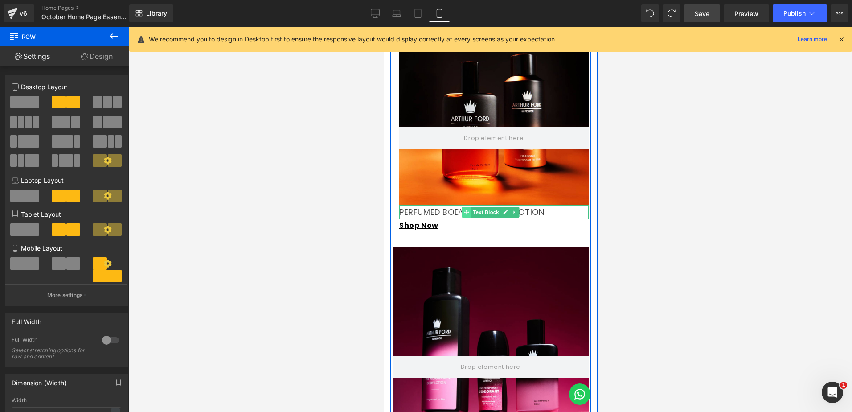
click at [465, 211] on icon at bounding box center [466, 212] width 5 height 5
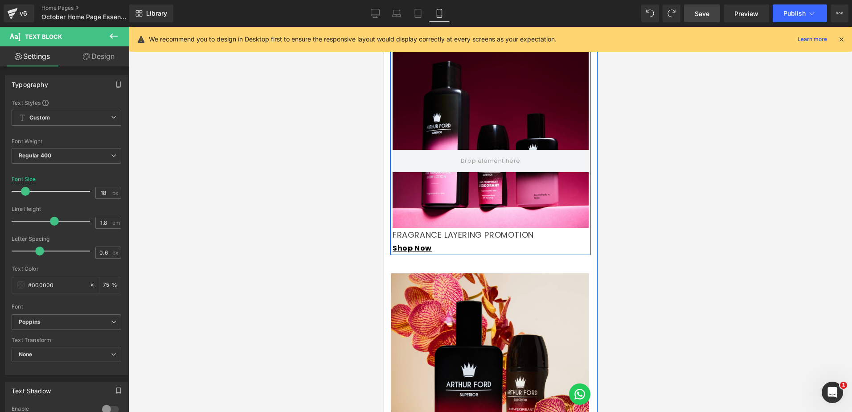
scroll to position [1248, 0]
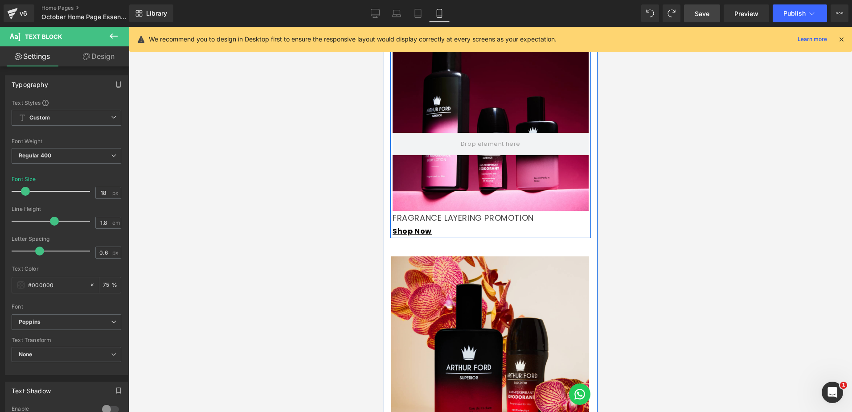
click at [447, 221] on p "FRAGRANCE LAYERING PROMOTION" at bounding box center [490, 218] width 196 height 14
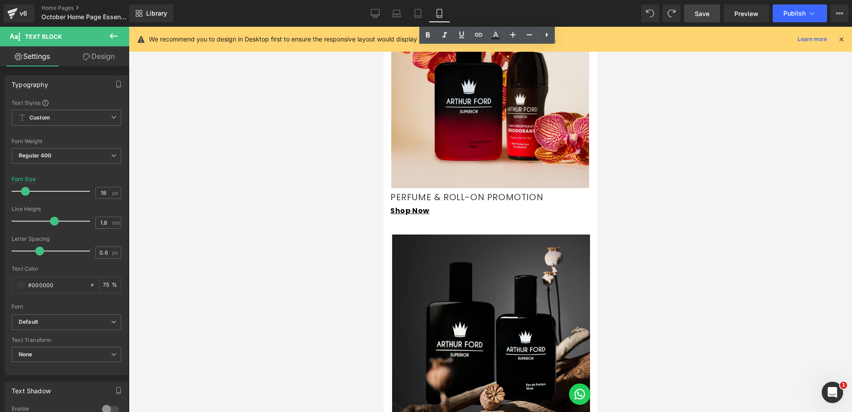
scroll to position [1516, 0]
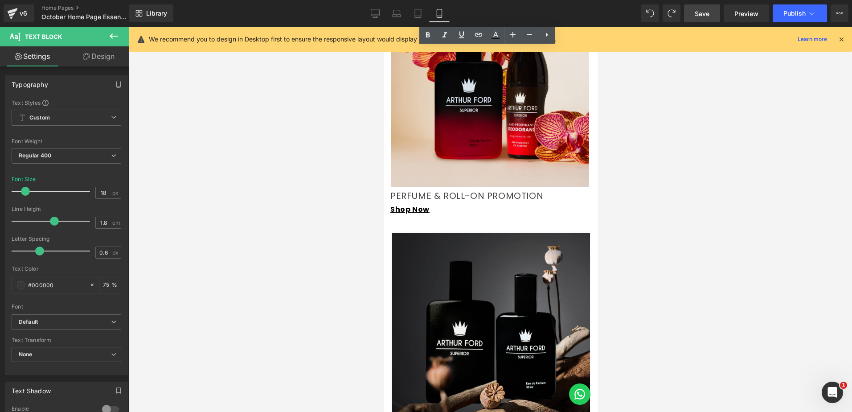
click at [446, 194] on span "PERFUME & ROLL-ON PROMOTION" at bounding box center [466, 195] width 153 height 12
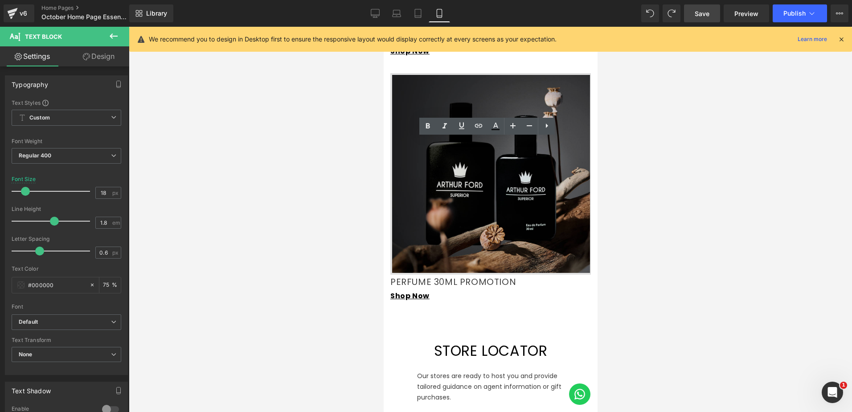
scroll to position [1694, 0]
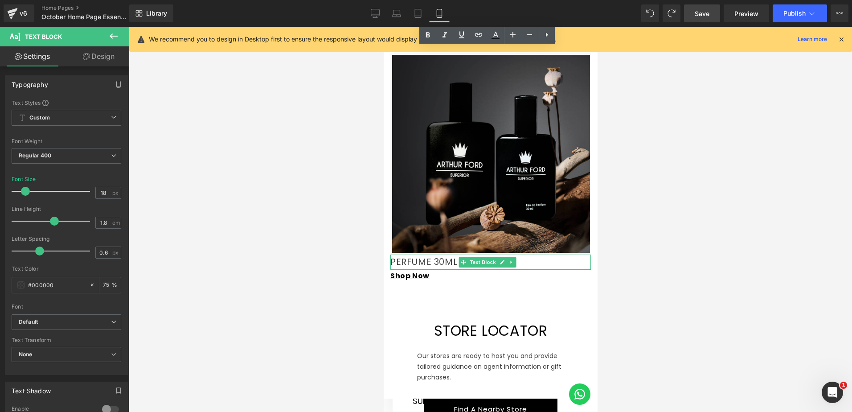
click at [455, 255] on span "PERFUME 30ML PROMOTION" at bounding box center [453, 261] width 126 height 12
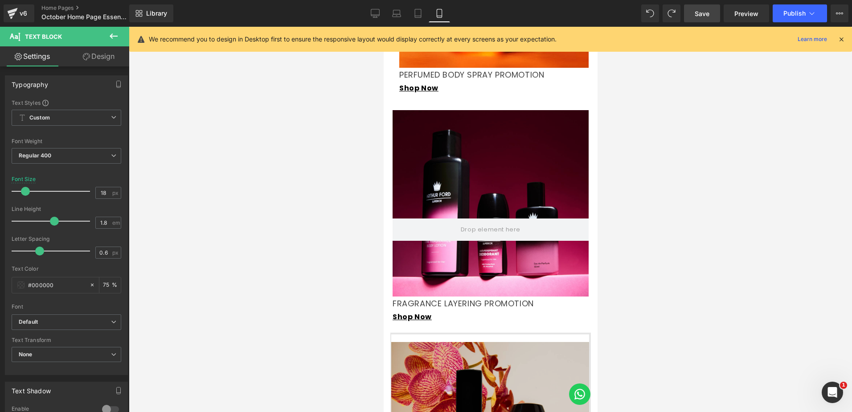
scroll to position [1070, 0]
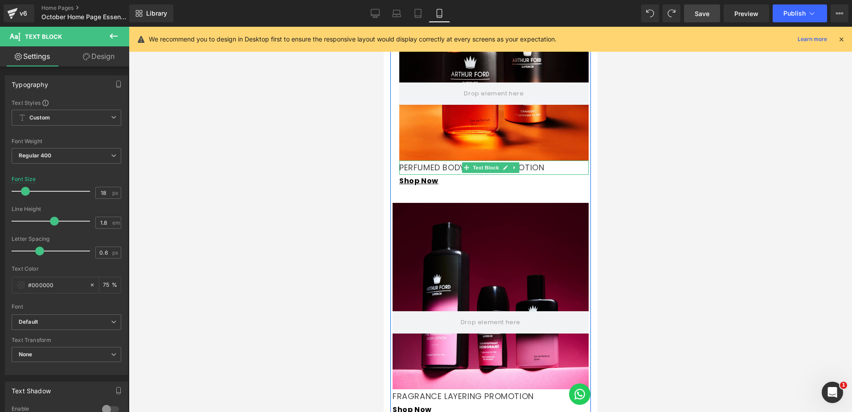
click at [440, 166] on p "PERFUMED BODY SPRAY PROMOTION" at bounding box center [493, 168] width 189 height 14
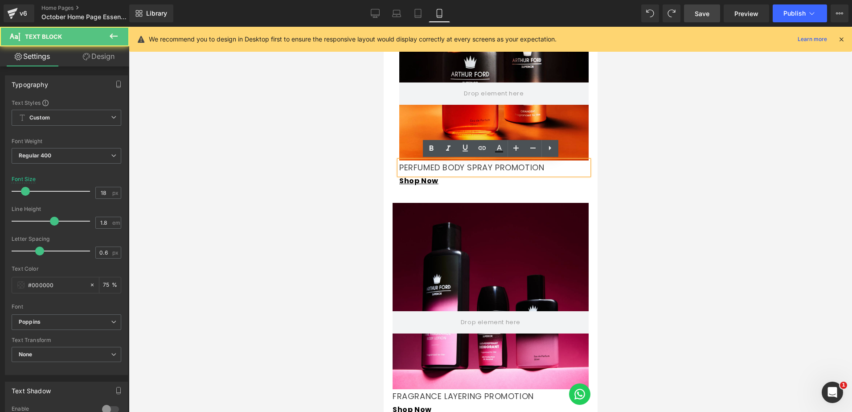
drag, startPoint x: 442, startPoint y: 166, endPoint x: 428, endPoint y: 167, distance: 13.9
click at [428, 167] on p "PERFUMED BODY SPRAY PROMOTION" at bounding box center [493, 168] width 189 height 14
click at [650, 175] on div at bounding box center [491, 219] width 724 height 385
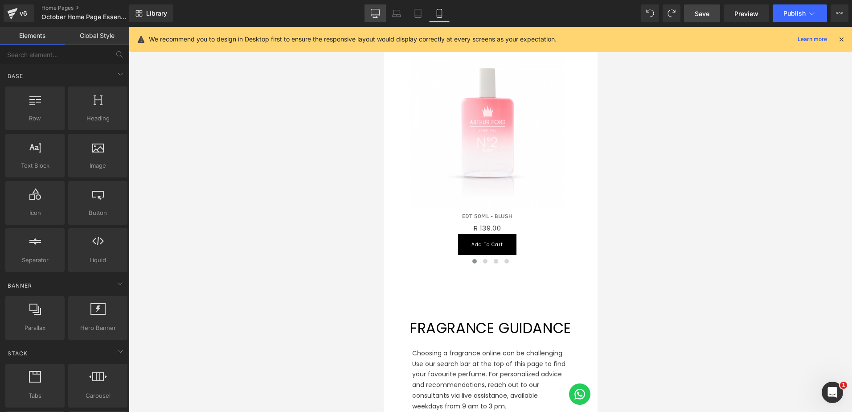
click at [379, 12] on icon at bounding box center [375, 13] width 9 height 9
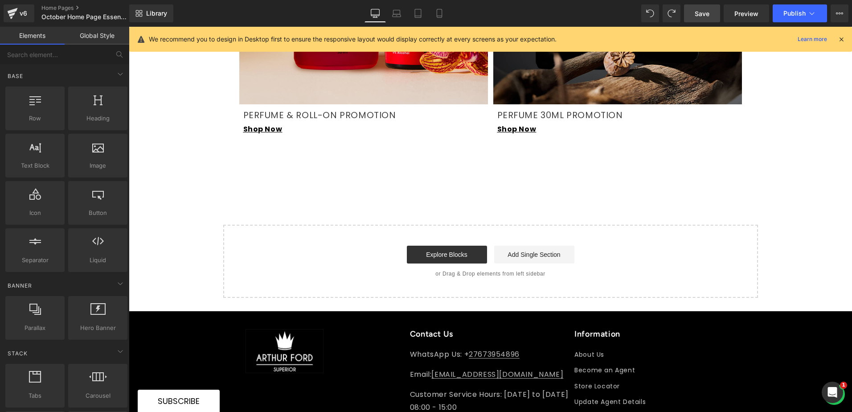
scroll to position [1427, 0]
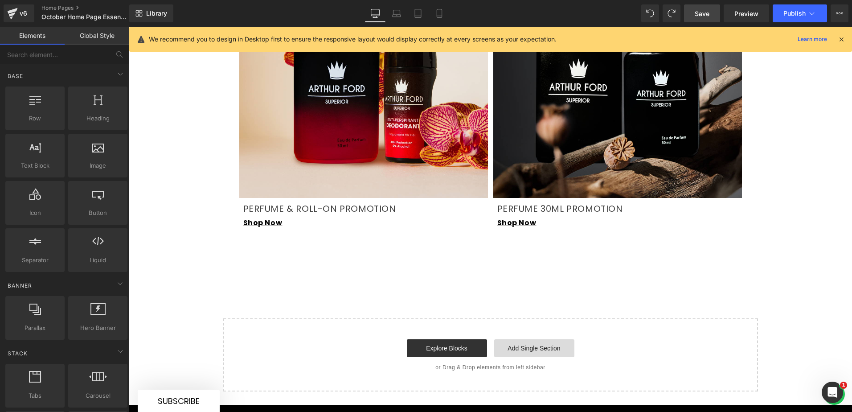
click at [521, 339] on link "Add Single Section" at bounding box center [534, 348] width 80 height 18
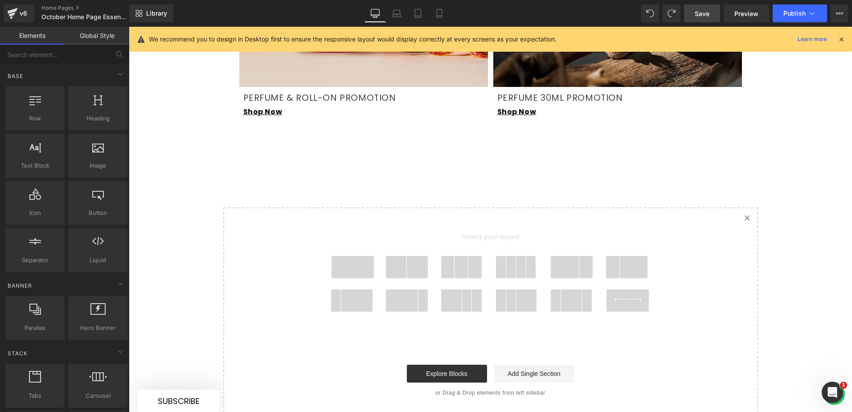
scroll to position [1561, 0]
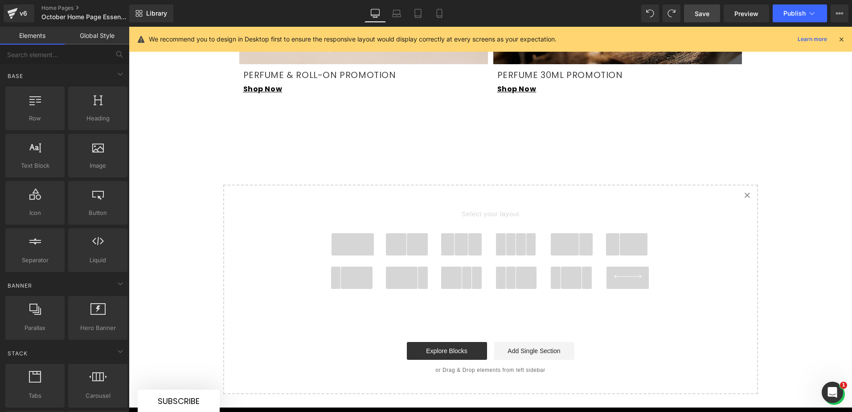
click at [359, 233] on span at bounding box center [353, 244] width 43 height 22
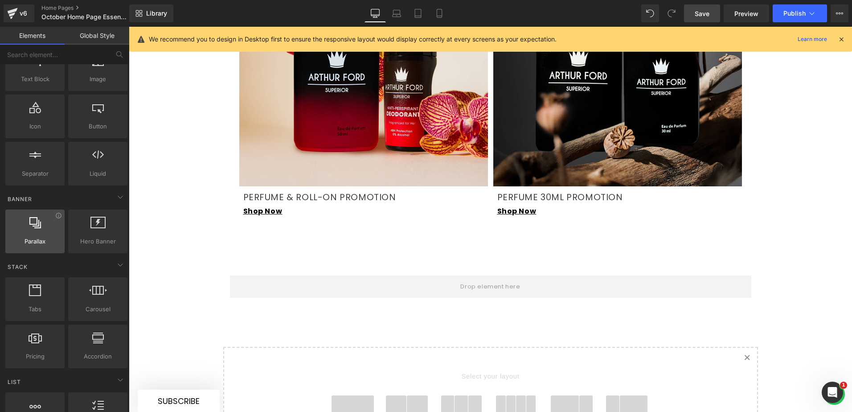
scroll to position [45, 0]
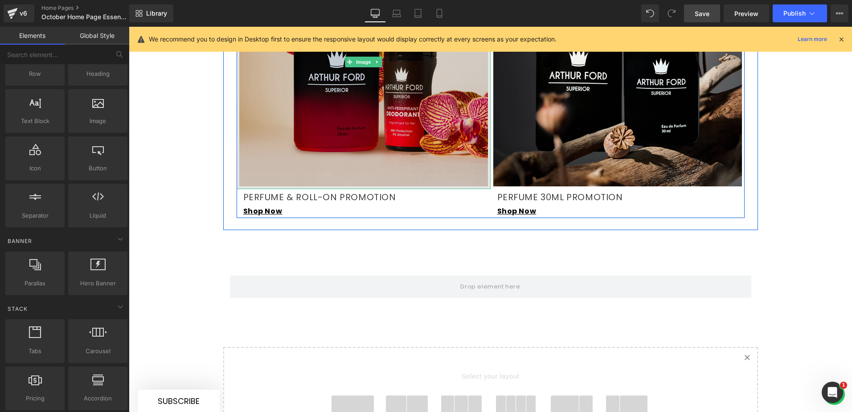
click at [362, 120] on img at bounding box center [364, 62] width 254 height 254
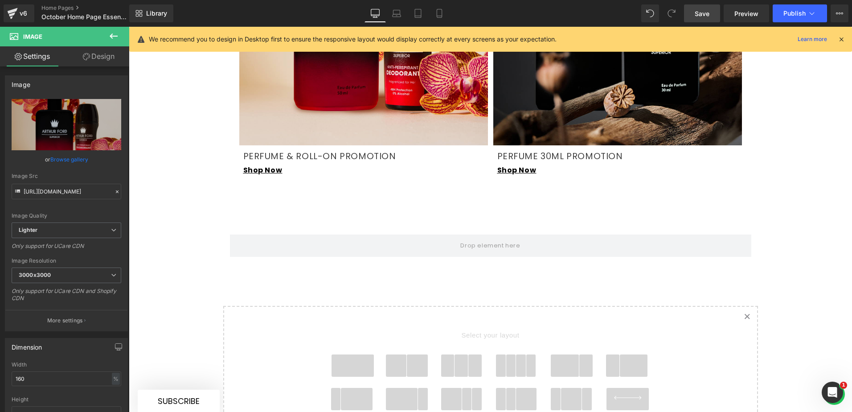
scroll to position [1528, 0]
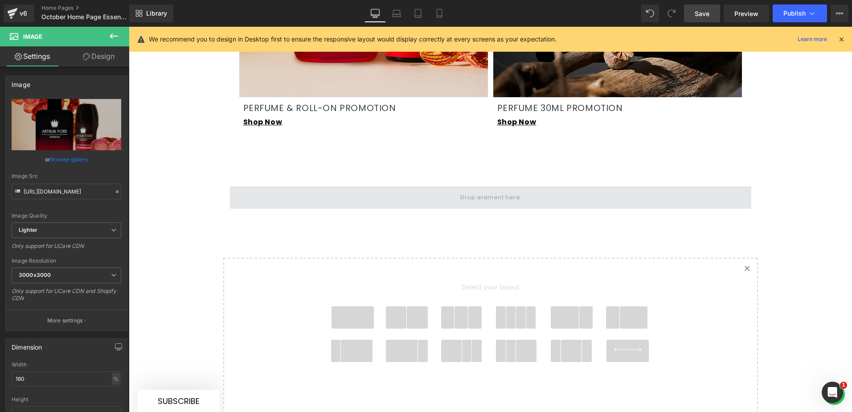
click at [292, 186] on span at bounding box center [491, 197] width 522 height 22
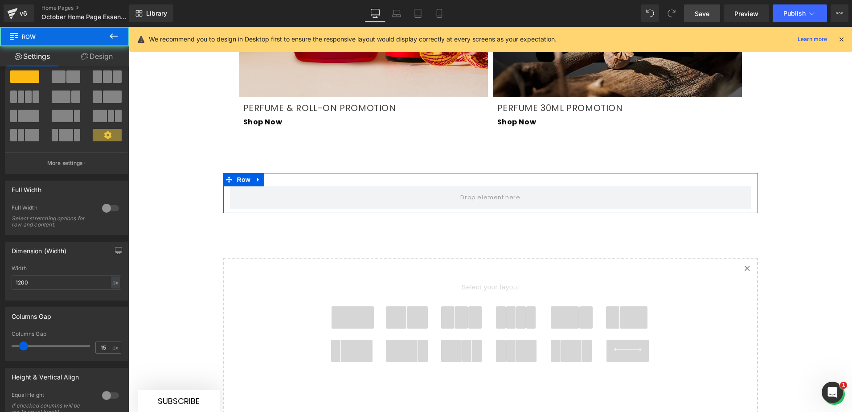
scroll to position [45, 0]
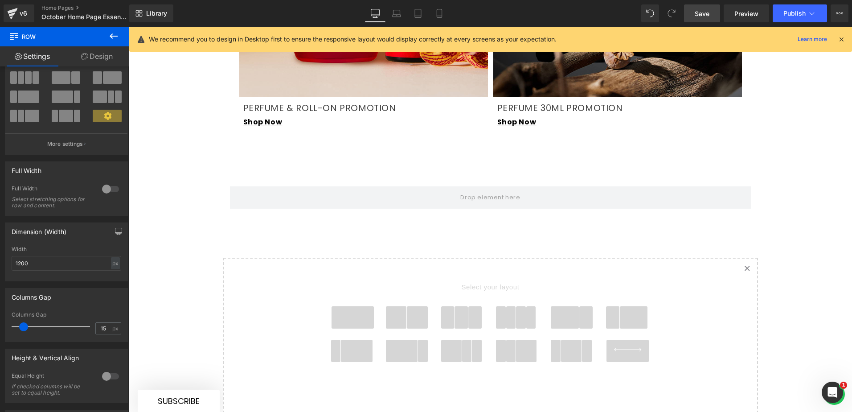
click at [111, 34] on icon at bounding box center [113, 36] width 11 height 11
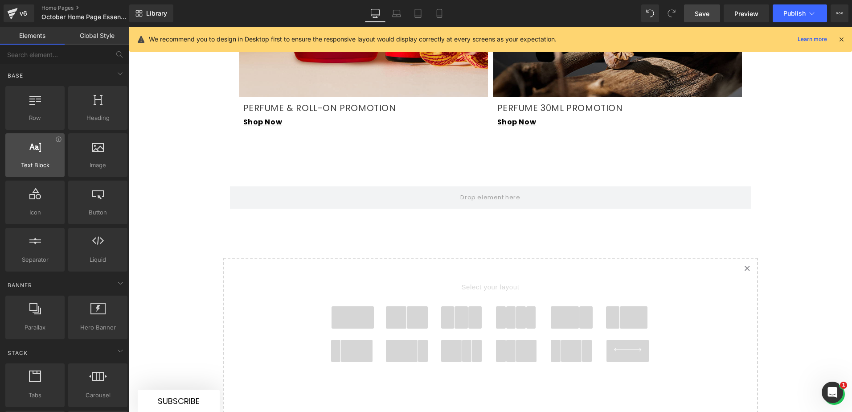
scroll to position [0, 0]
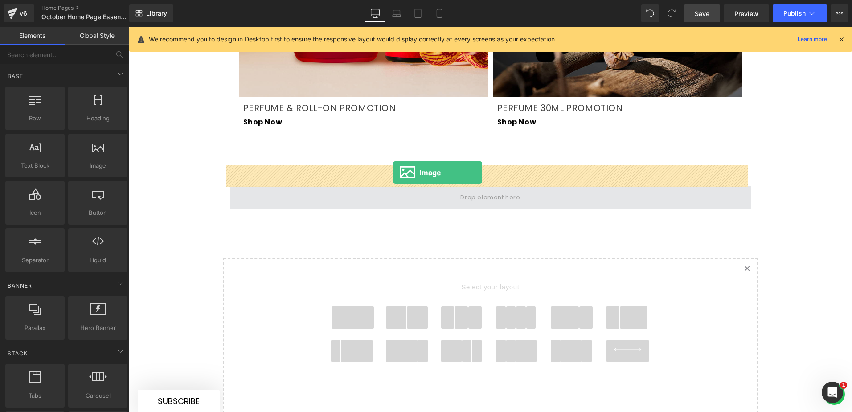
drag, startPoint x: 221, startPoint y: 189, endPoint x: 393, endPoint y: 173, distance: 172.9
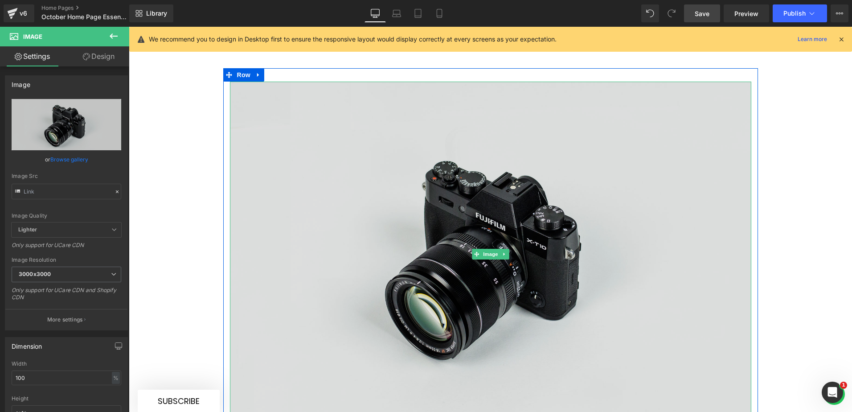
scroll to position [1661, 0]
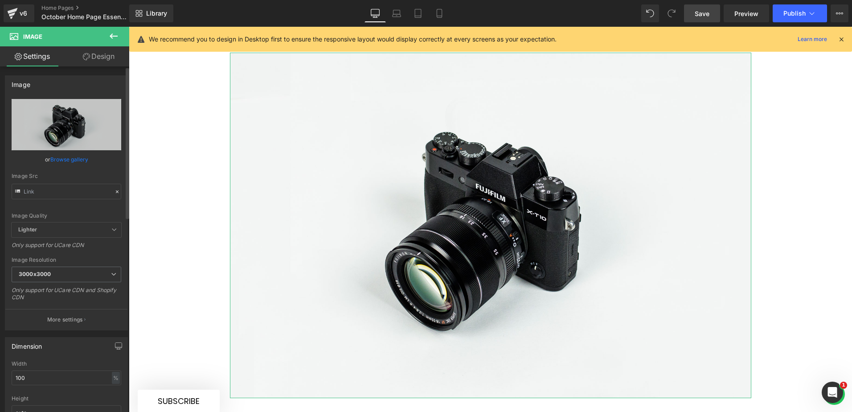
click at [64, 157] on link "Browse gallery" at bounding box center [69, 160] width 38 height 16
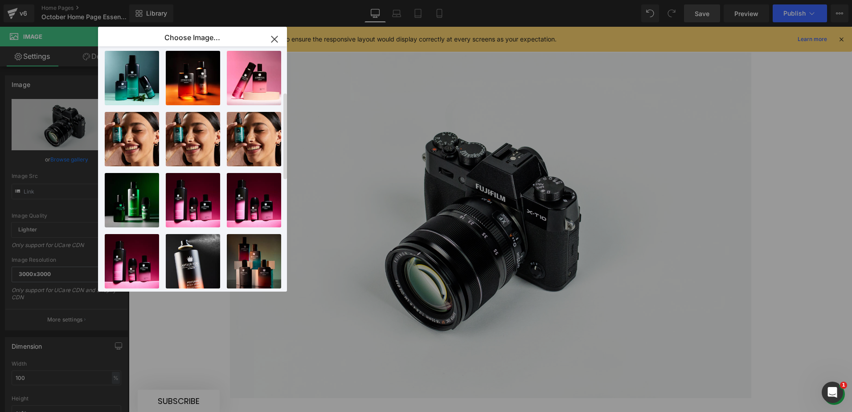
scroll to position [0, 0]
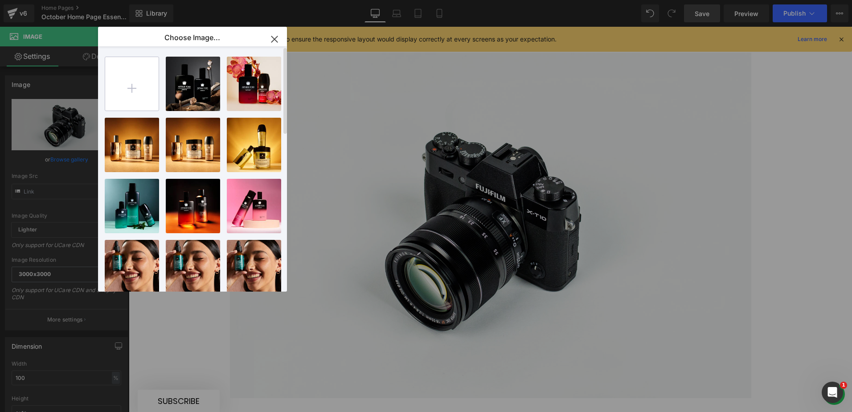
click at [125, 80] on input "file" at bounding box center [132, 84] width 54 height 54
type input "C:\fakepath\Desktop - Pop up - 800 x 800 [DEMOGRAPHIC_DATA].png"
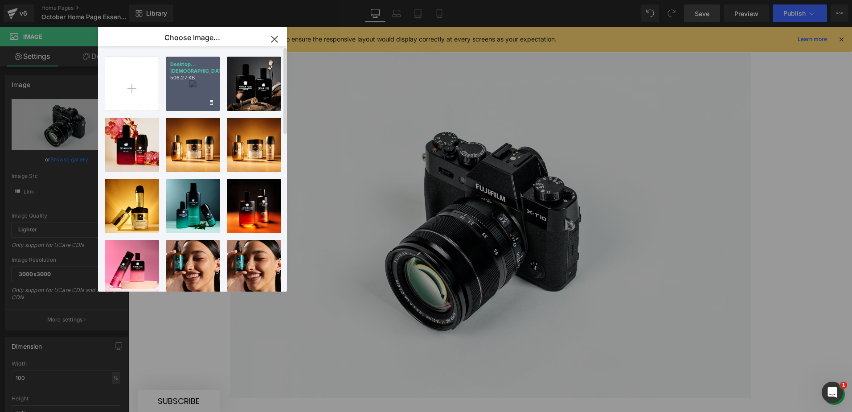
click at [190, 81] on div "Desktop...[DEMOGRAPHIC_DATA].png 506.27 KB" at bounding box center [193, 84] width 54 height 54
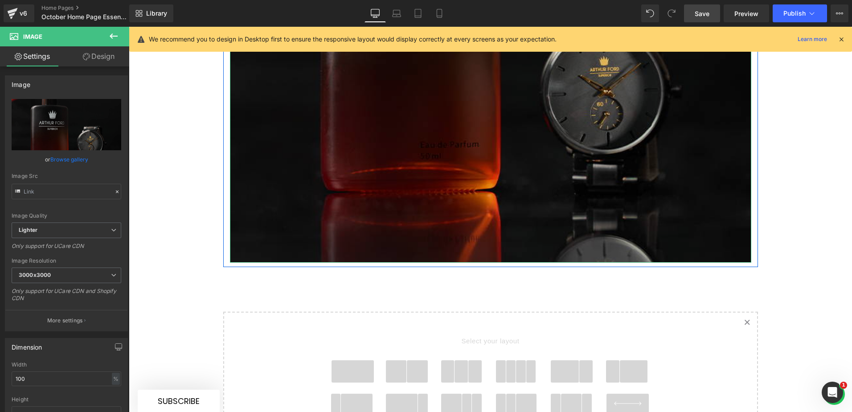
scroll to position [1973, 0]
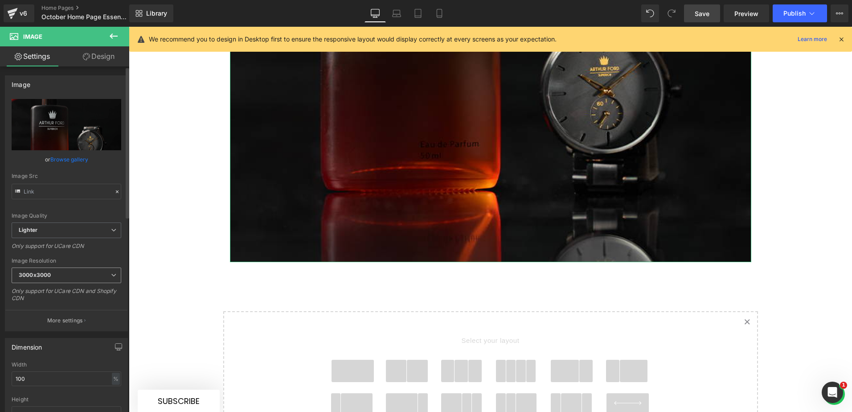
click at [101, 277] on span "3000x3000" at bounding box center [67, 276] width 110 height 16
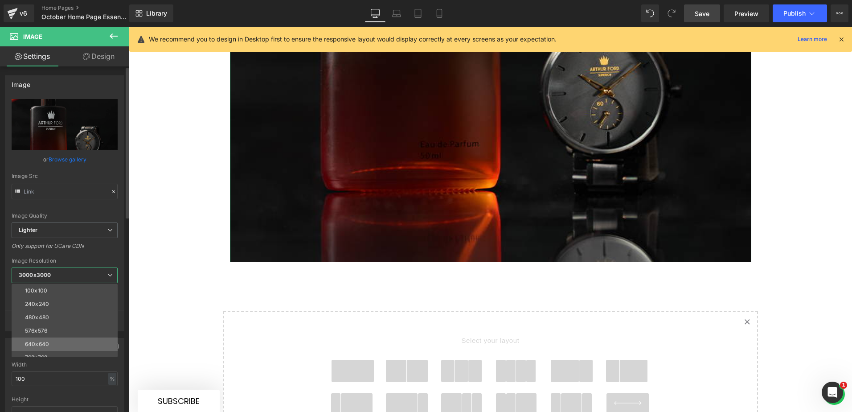
click at [60, 338] on li "640x640" at bounding box center [67, 344] width 110 height 13
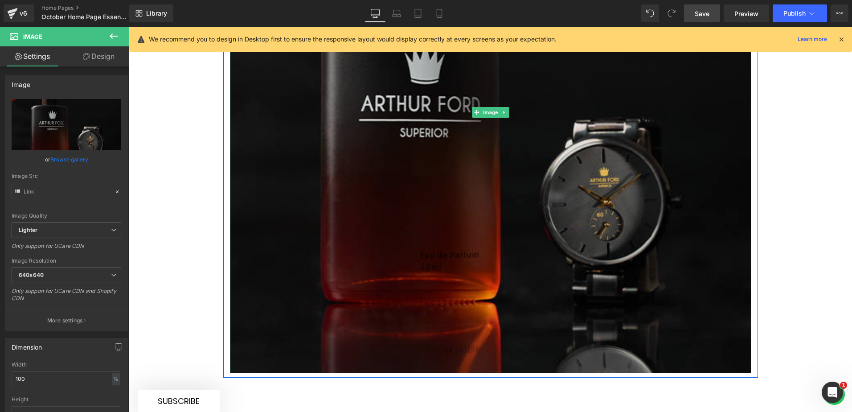
scroll to position [1840, 0]
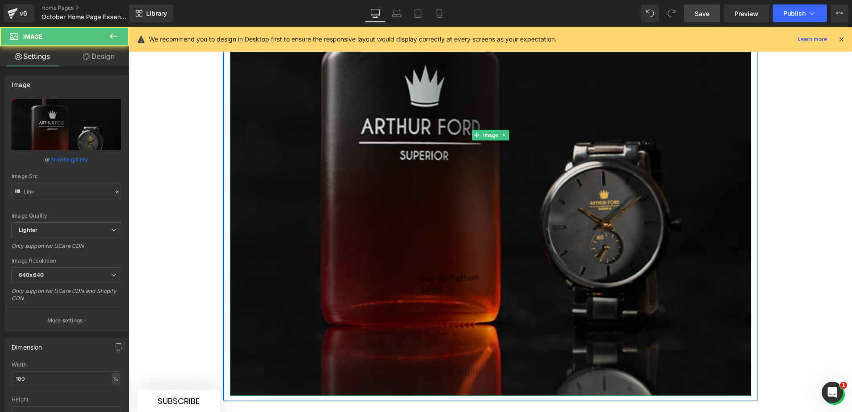
click at [372, 194] on img at bounding box center [491, 135] width 522 height 522
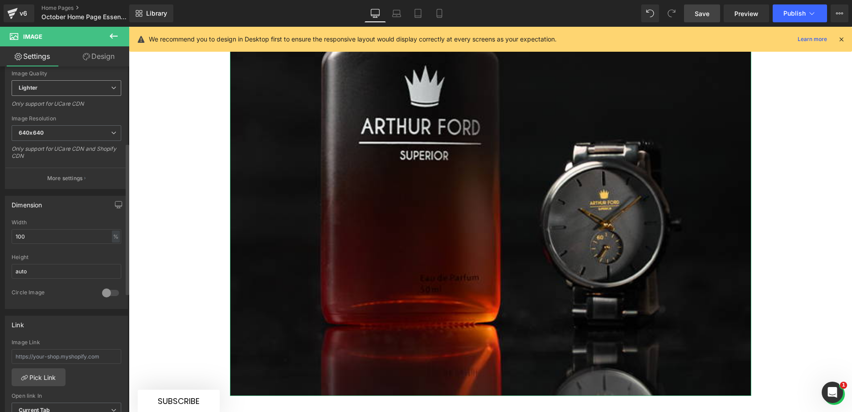
scroll to position [178, 0]
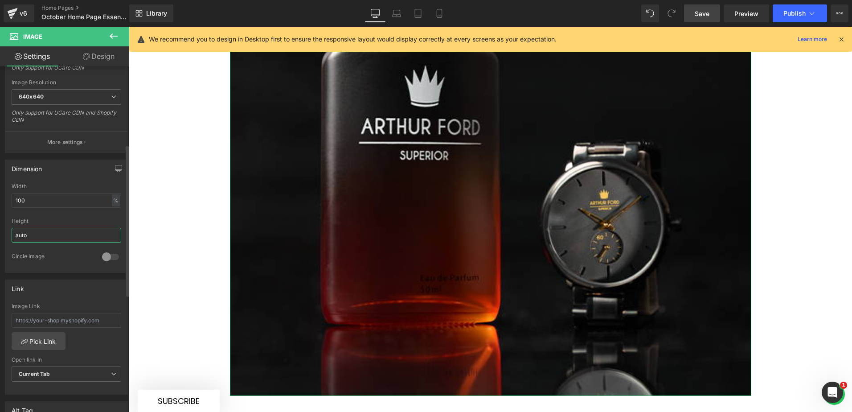
click at [27, 236] on input "auto" at bounding box center [67, 235] width 110 height 15
drag, startPoint x: 38, startPoint y: 237, endPoint x: 14, endPoint y: 237, distance: 24.1
click at [14, 237] on input "auto" at bounding box center [67, 235] width 110 height 15
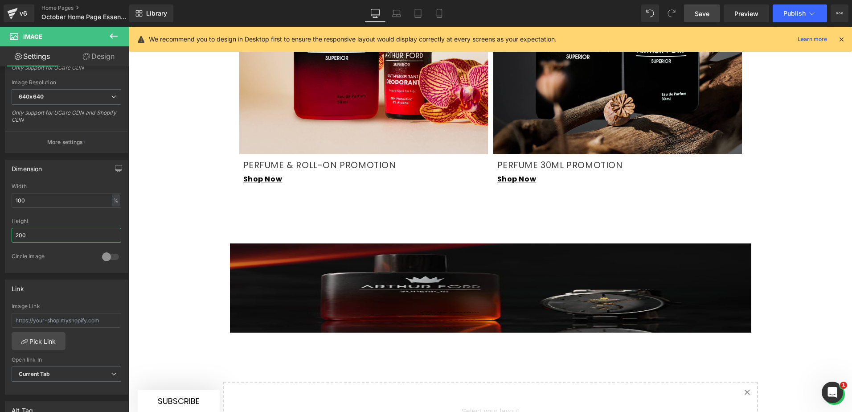
scroll to position [1515, 0]
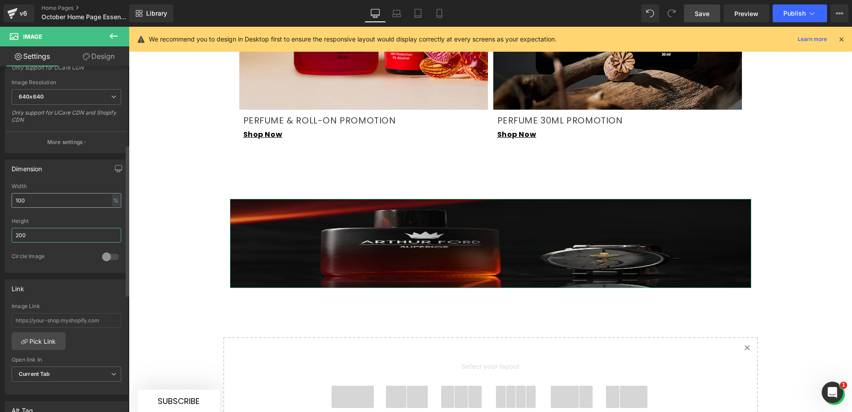
type input "200"
drag, startPoint x: 34, startPoint y: 201, endPoint x: 10, endPoint y: 203, distance: 24.6
click at [10, 203] on div "100% Width 100 % % px auto Height 200 0 Circle Image" at bounding box center [66, 227] width 122 height 89
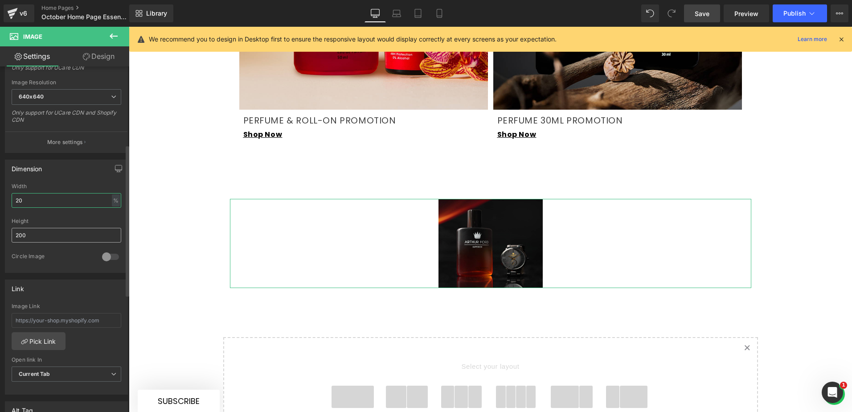
type input "20"
drag, startPoint x: 40, startPoint y: 239, endPoint x: -2, endPoint y: 237, distance: 41.5
click at [0, 237] on html "Image You are previewing how the will restyle your page. You can not edit Eleme…" at bounding box center [426, 206] width 852 height 412
type input "250"
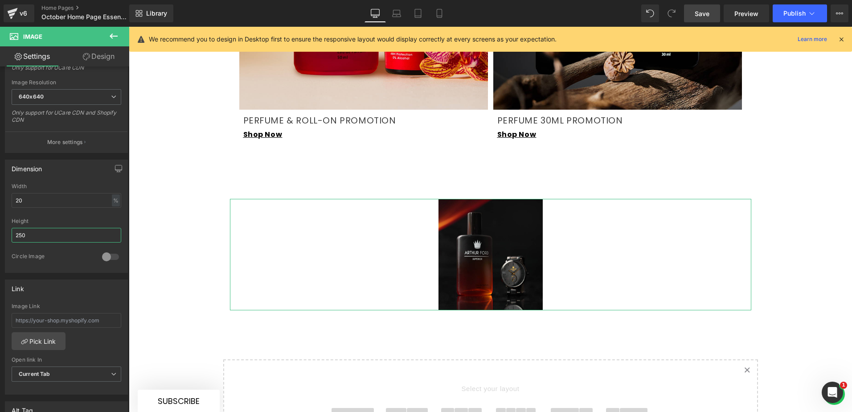
drag, startPoint x: 33, startPoint y: 234, endPoint x: -9, endPoint y: 244, distance: 43.1
click at [0, 244] on html "Image You are previewing how the will restyle your page. You can not edit Eleme…" at bounding box center [426, 206] width 852 height 412
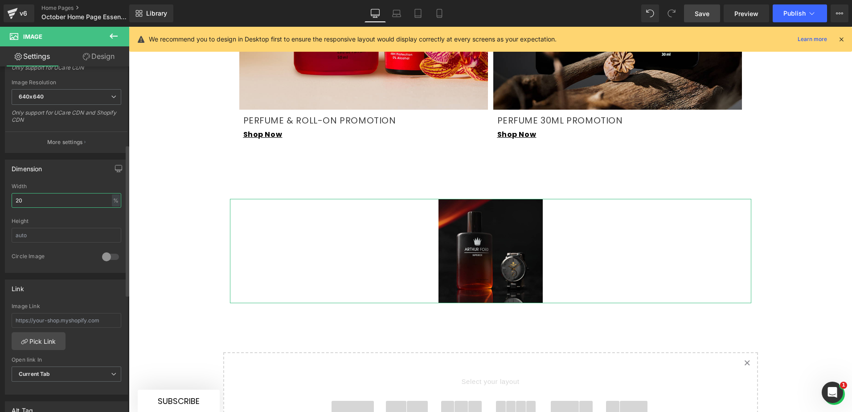
drag, startPoint x: 24, startPoint y: 202, endPoint x: 12, endPoint y: 202, distance: 12.0
click at [12, 202] on input "20" at bounding box center [67, 200] width 110 height 15
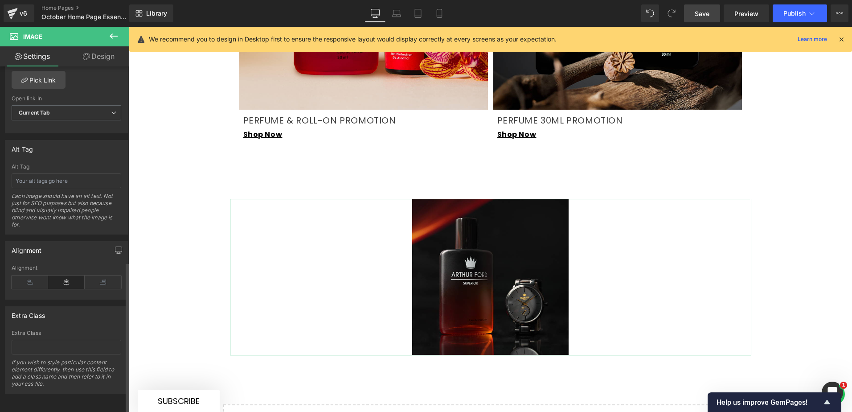
scroll to position [446, 0]
type input "30"
click at [35, 280] on icon at bounding box center [30, 282] width 37 height 13
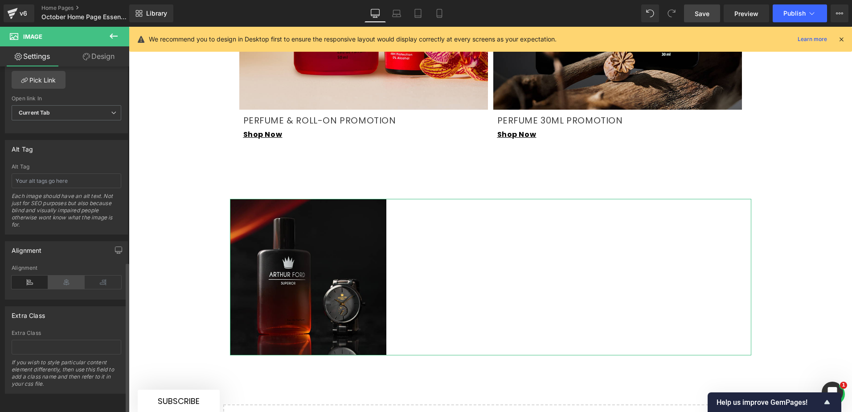
click at [74, 276] on icon at bounding box center [66, 282] width 37 height 13
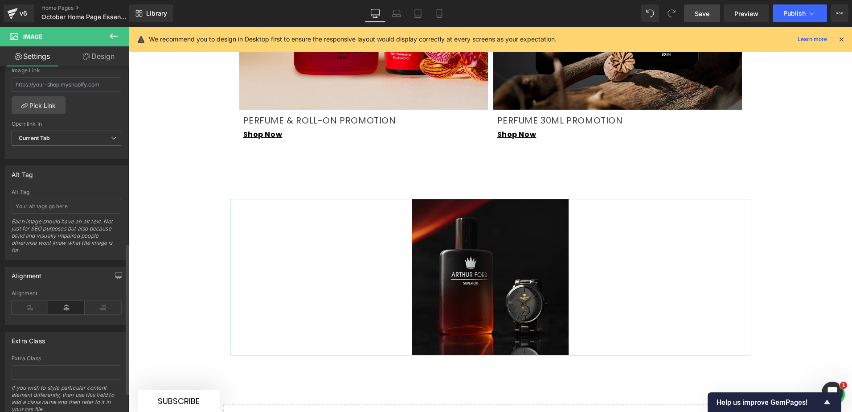
scroll to position [313, 0]
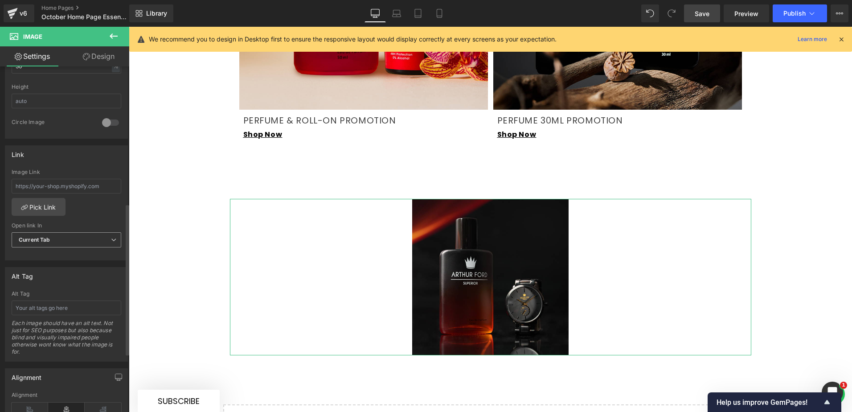
click at [62, 236] on span "Current Tab" at bounding box center [67, 240] width 110 height 16
click at [62, 236] on span "Current Tab" at bounding box center [65, 240] width 106 height 16
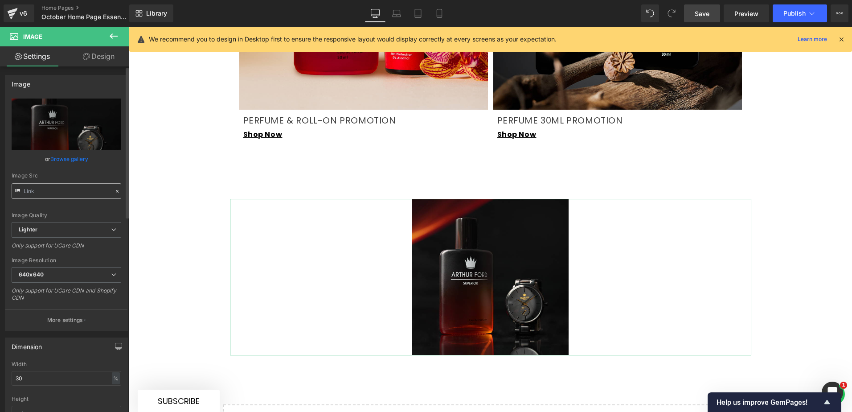
scroll to position [0, 0]
click at [91, 54] on link "Design" at bounding box center [98, 56] width 65 height 20
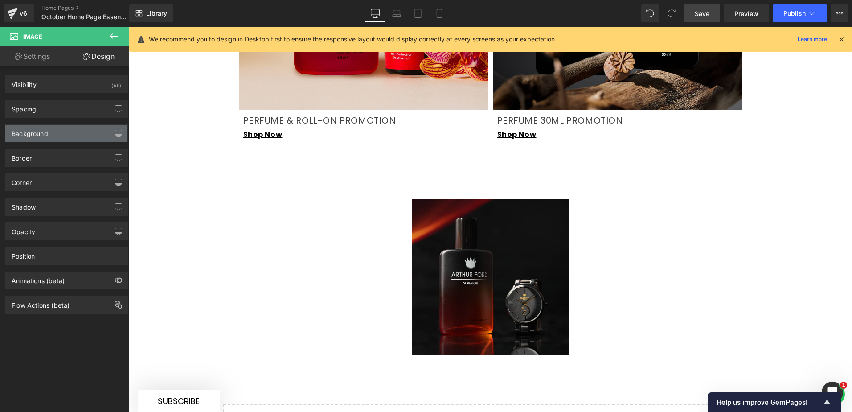
click at [45, 134] on div "Background" at bounding box center [30, 131] width 37 height 12
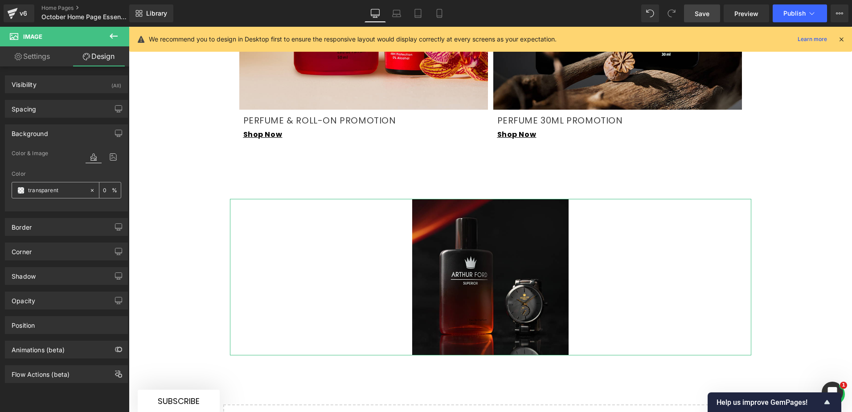
click at [89, 188] on icon at bounding box center [92, 190] width 6 height 6
click at [22, 192] on span at bounding box center [20, 190] width 7 height 7
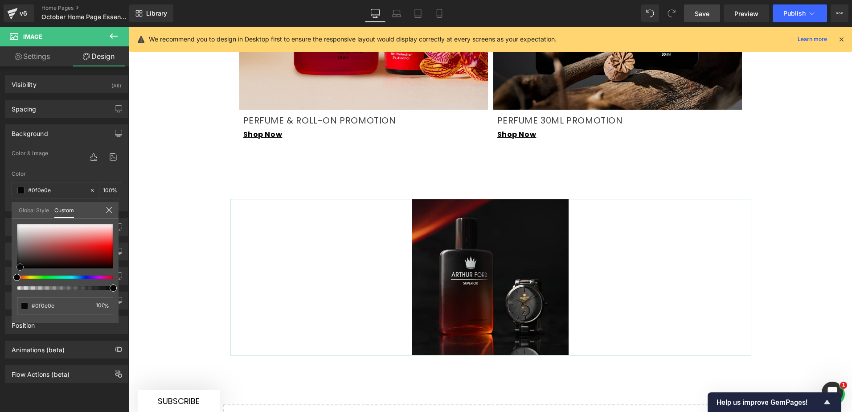
drag, startPoint x: 28, startPoint y: 258, endPoint x: 19, endPoint y: 269, distance: 14.3
click at [19, 268] on div at bounding box center [65, 246] width 96 height 45
click at [108, 208] on icon at bounding box center [109, 209] width 7 height 7
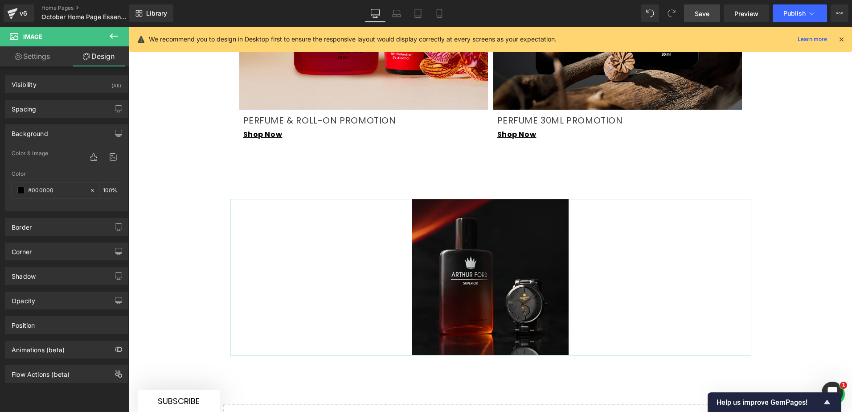
click at [33, 152] on span "Color & Image" at bounding box center [30, 153] width 37 height 6
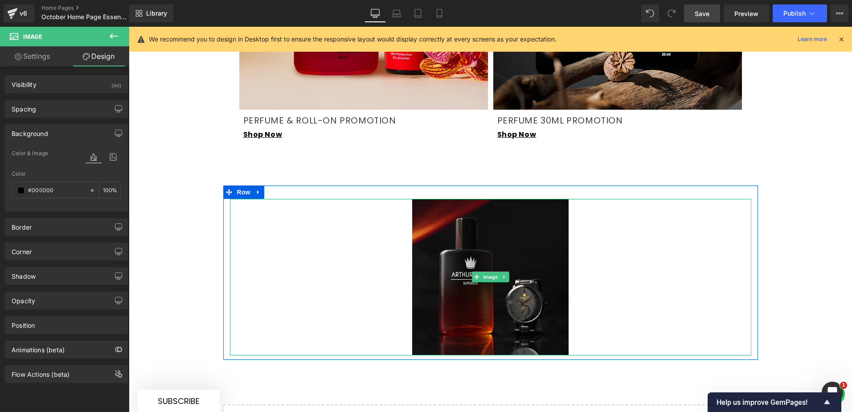
click at [349, 210] on div at bounding box center [491, 277] width 522 height 156
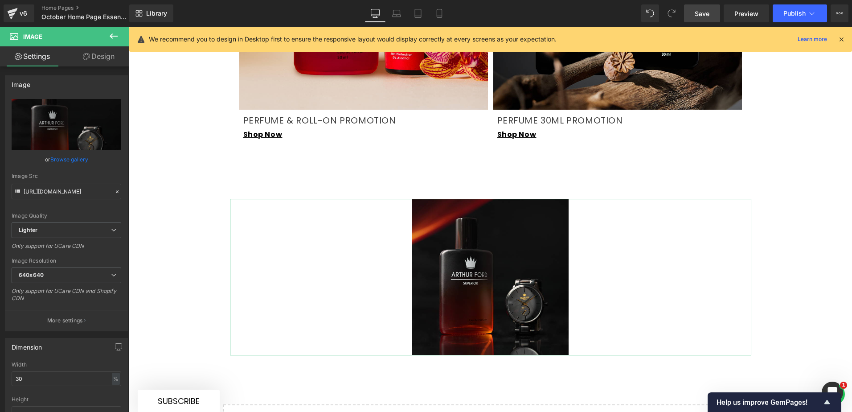
click at [102, 56] on link "Design" at bounding box center [98, 56] width 65 height 20
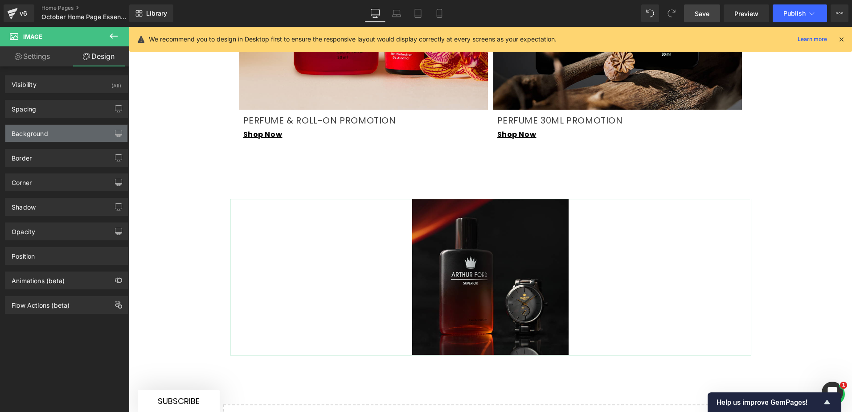
click at [57, 136] on div "Background" at bounding box center [66, 133] width 122 height 17
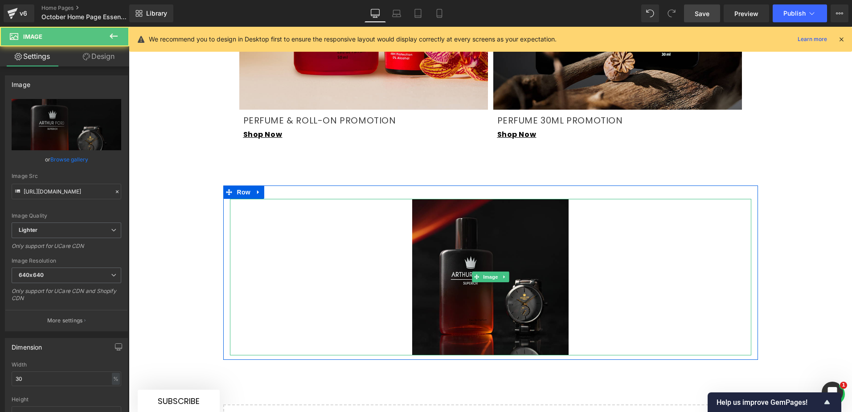
click at [292, 210] on div at bounding box center [491, 277] width 522 height 156
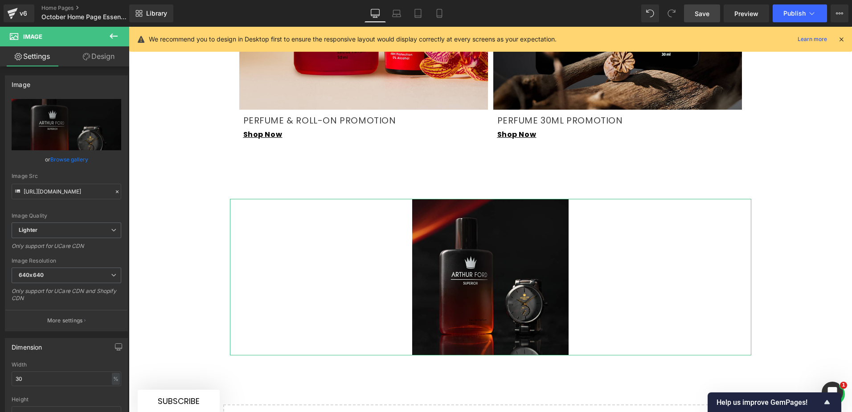
click at [104, 56] on link "Design" at bounding box center [98, 56] width 65 height 20
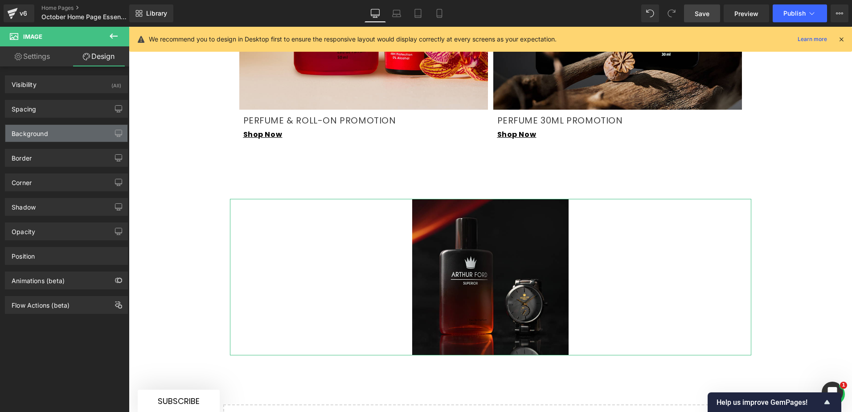
click at [50, 132] on div "Background" at bounding box center [66, 133] width 122 height 17
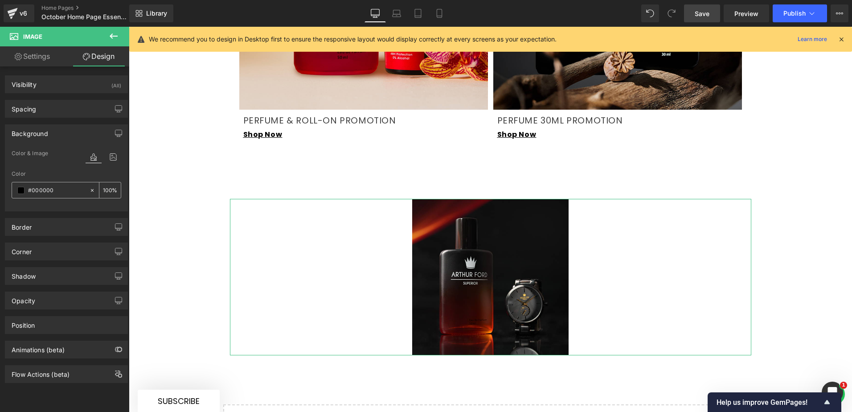
click at [106, 191] on input "100" at bounding box center [107, 190] width 9 height 10
click at [109, 156] on icon at bounding box center [113, 157] width 16 height 12
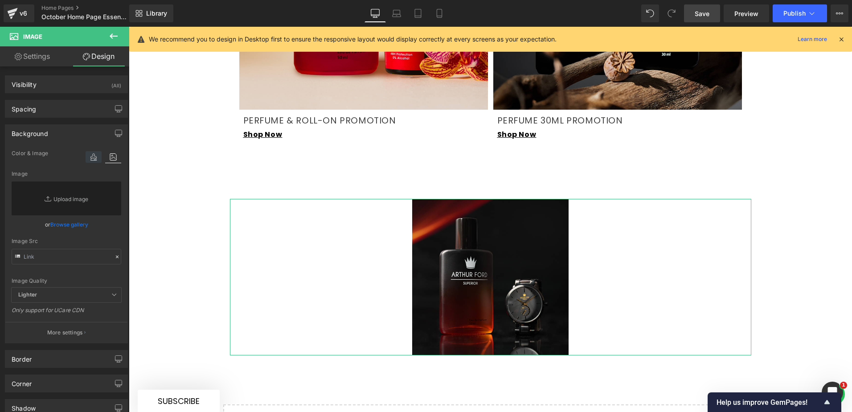
click at [86, 161] on icon at bounding box center [94, 157] width 16 height 12
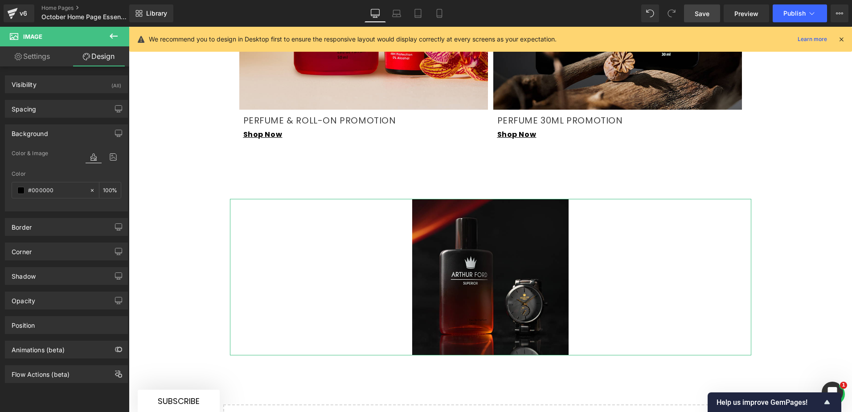
click at [56, 208] on div at bounding box center [67, 206] width 110 height 6
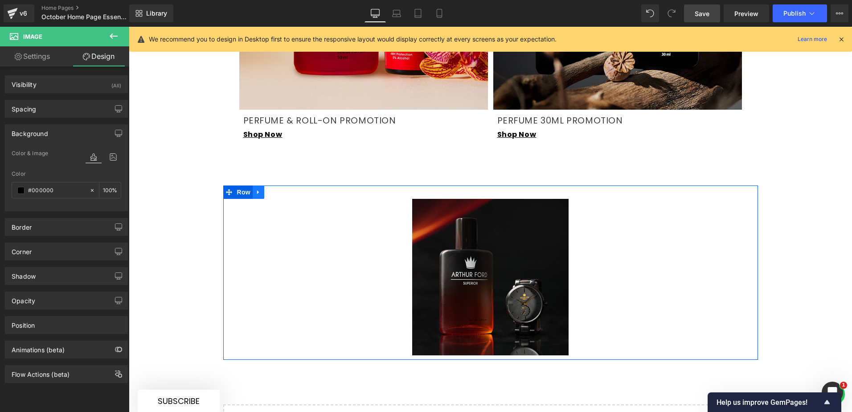
click at [257, 189] on icon at bounding box center [258, 192] width 6 height 7
click at [282, 185] on link at bounding box center [282, 191] width 12 height 13
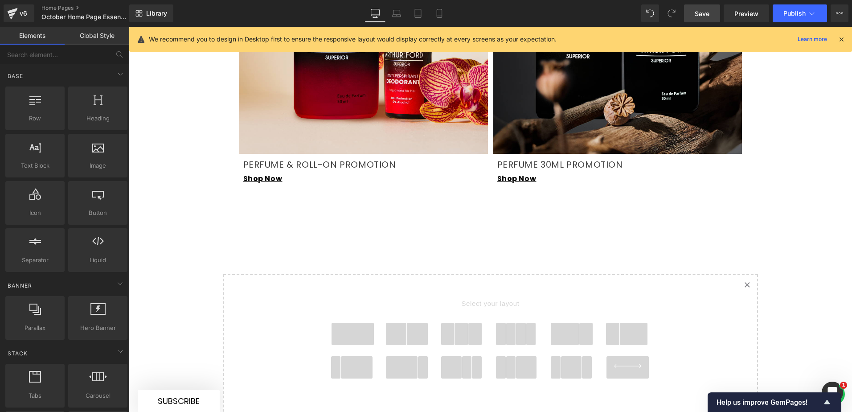
scroll to position [1470, 0]
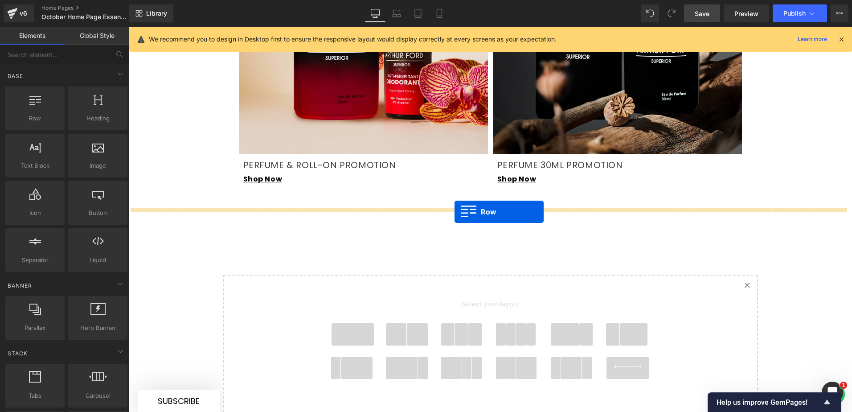
drag, startPoint x: 168, startPoint y: 142, endPoint x: 455, endPoint y: 212, distance: 295.0
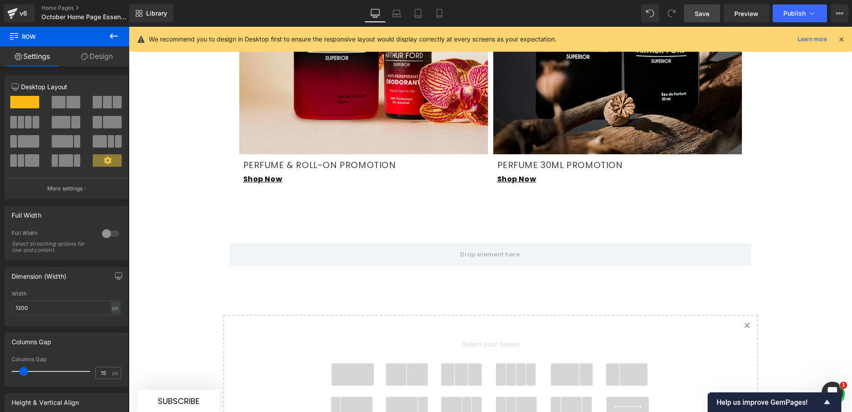
click at [110, 38] on icon at bounding box center [113, 36] width 11 height 11
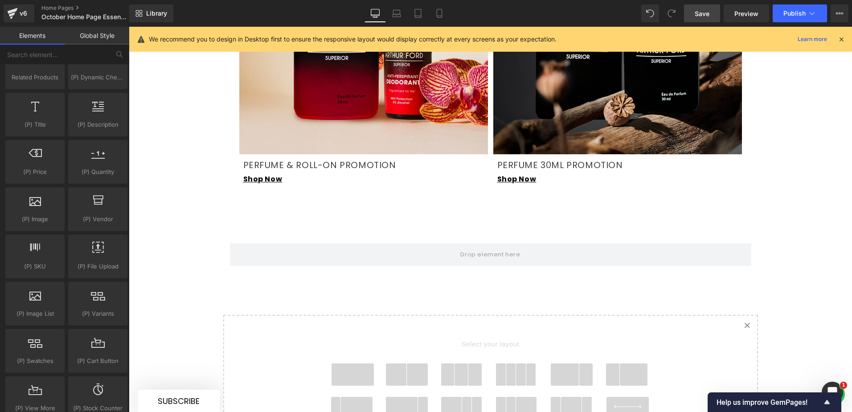
scroll to position [847, 0]
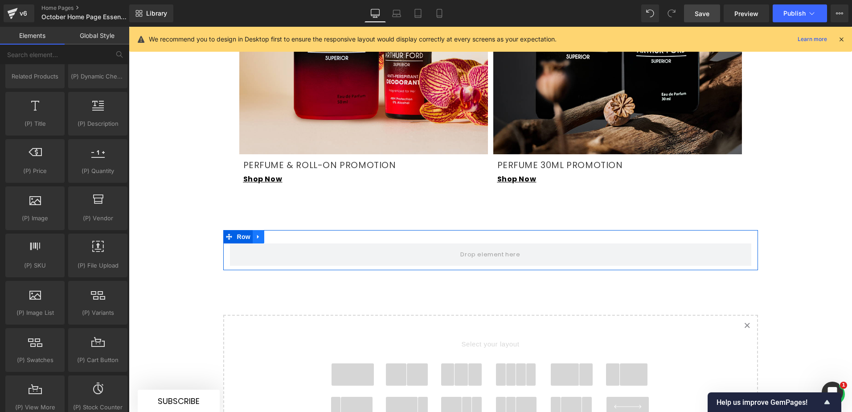
click at [255, 233] on icon at bounding box center [258, 236] width 6 height 7
click at [276, 230] on link at bounding box center [282, 236] width 12 height 13
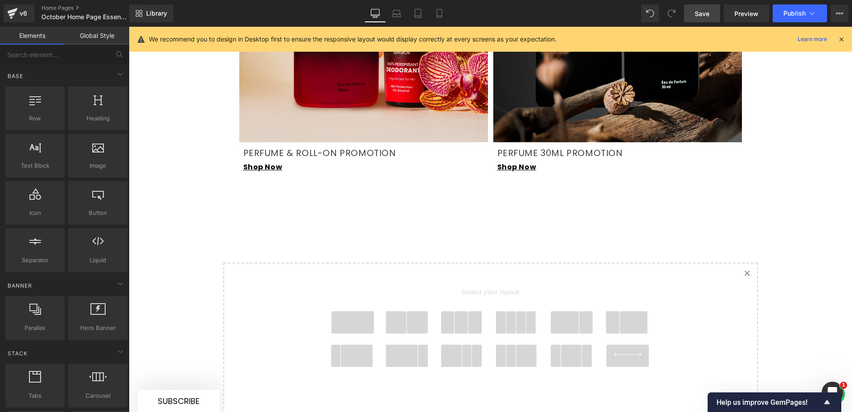
scroll to position [1560, 0]
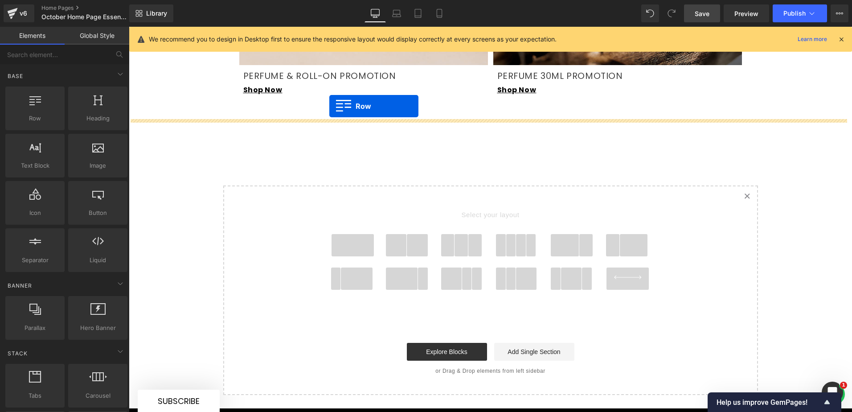
drag, startPoint x: 168, startPoint y: 133, endPoint x: 329, endPoint y: 106, distance: 163.7
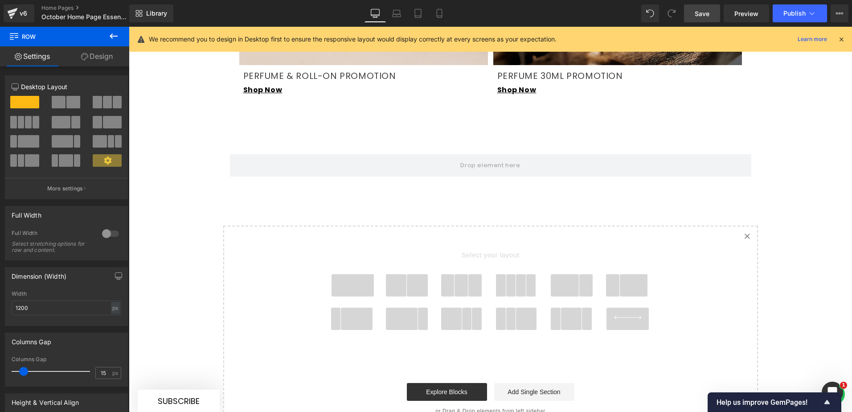
drag, startPoint x: 114, startPoint y: 34, endPoint x: 101, endPoint y: 43, distance: 15.8
click at [114, 35] on icon at bounding box center [113, 36] width 11 height 11
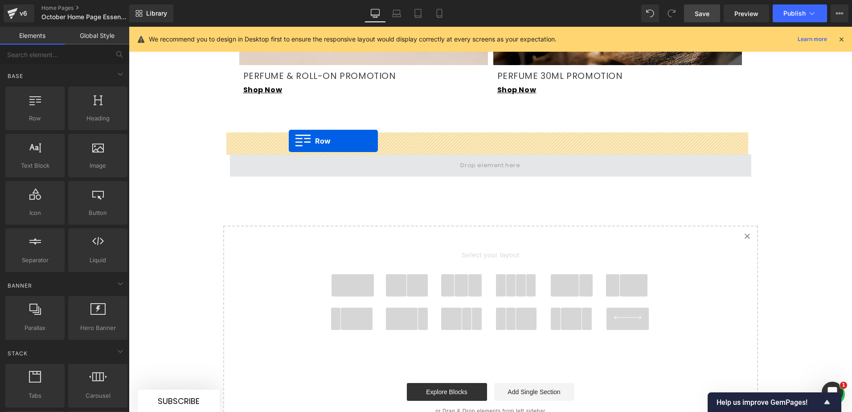
drag, startPoint x: 206, startPoint y: 141, endPoint x: 289, endPoint y: 141, distance: 83.4
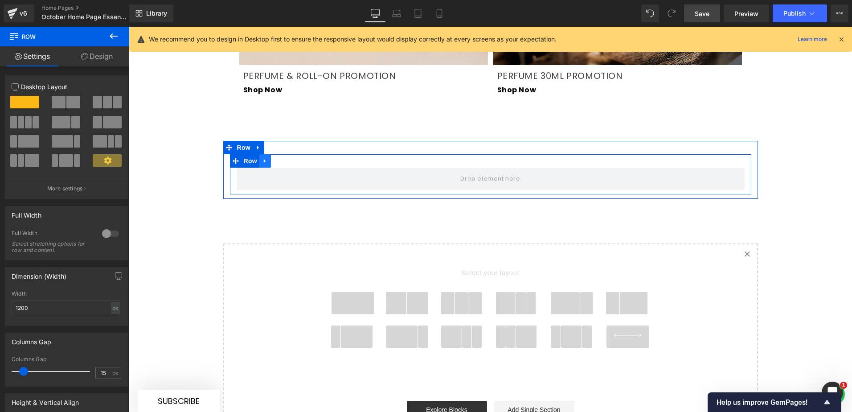
click at [264, 157] on icon at bounding box center [265, 160] width 6 height 7
click at [285, 158] on icon at bounding box center [288, 161] width 6 height 6
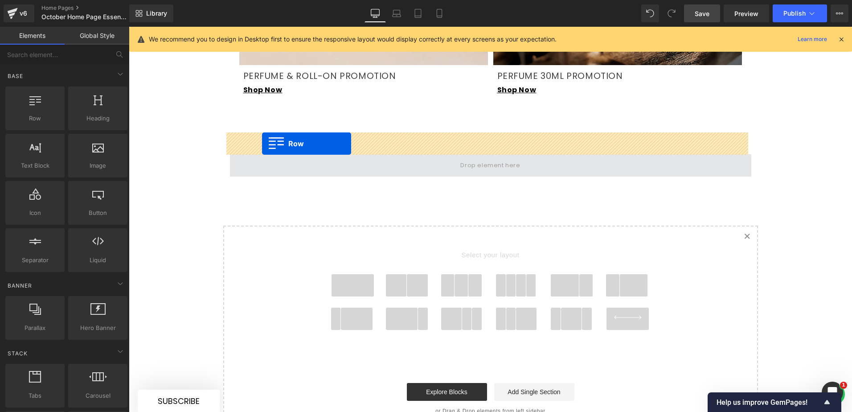
drag, startPoint x: 163, startPoint y: 148, endPoint x: 264, endPoint y: 143, distance: 100.9
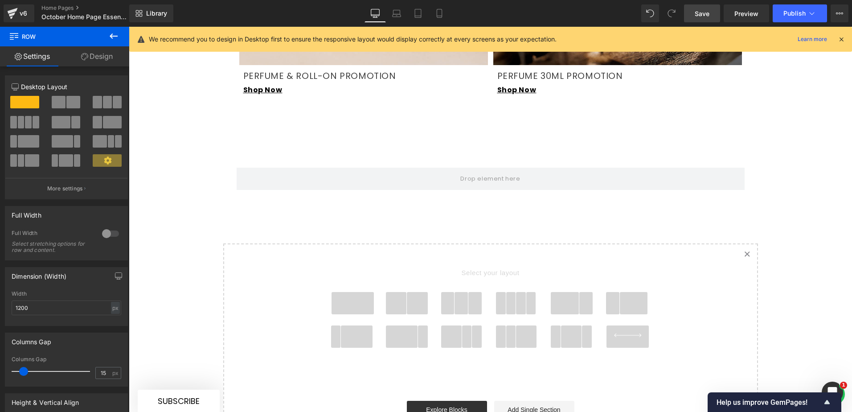
click at [112, 34] on icon at bounding box center [114, 35] width 8 height 5
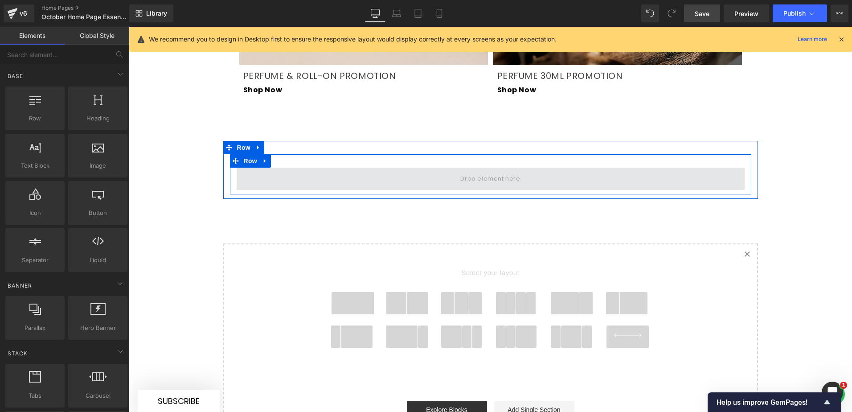
click at [371, 168] on span at bounding box center [491, 179] width 508 height 22
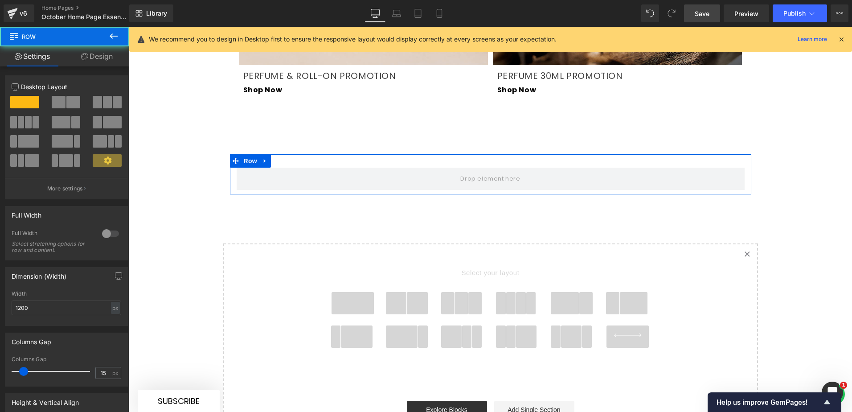
click at [63, 99] on span at bounding box center [59, 102] width 14 height 12
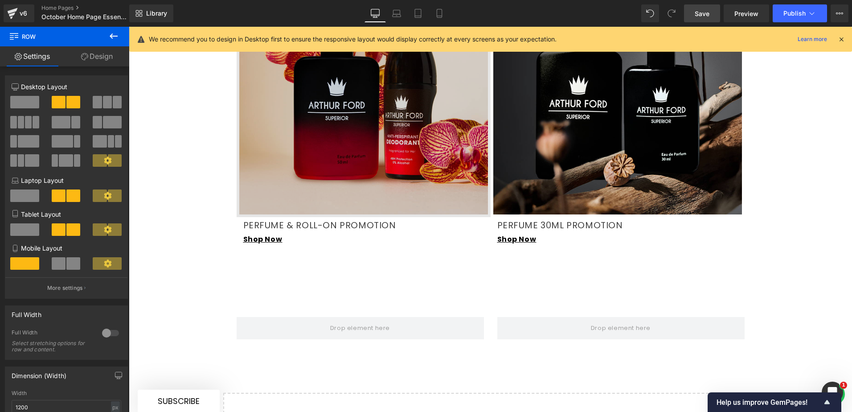
scroll to position [1426, 0]
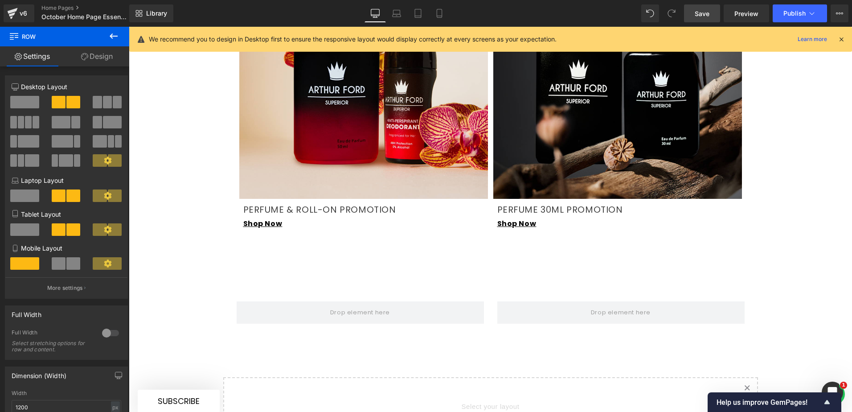
click at [108, 38] on icon at bounding box center [113, 36] width 11 height 11
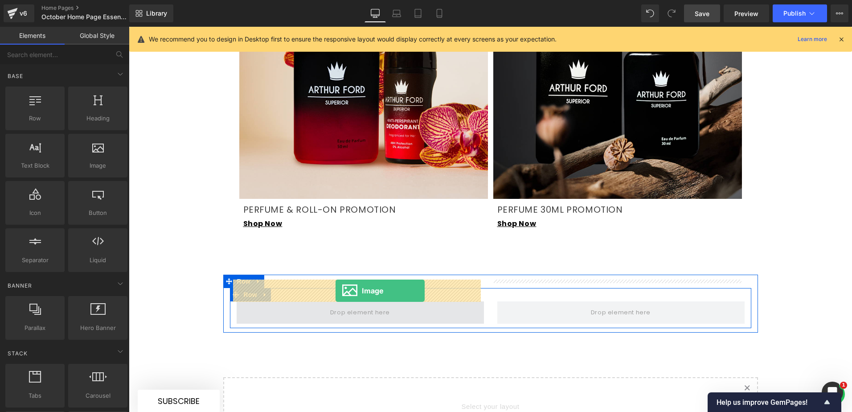
drag, startPoint x: 232, startPoint y: 185, endPoint x: 336, endPoint y: 291, distance: 148.2
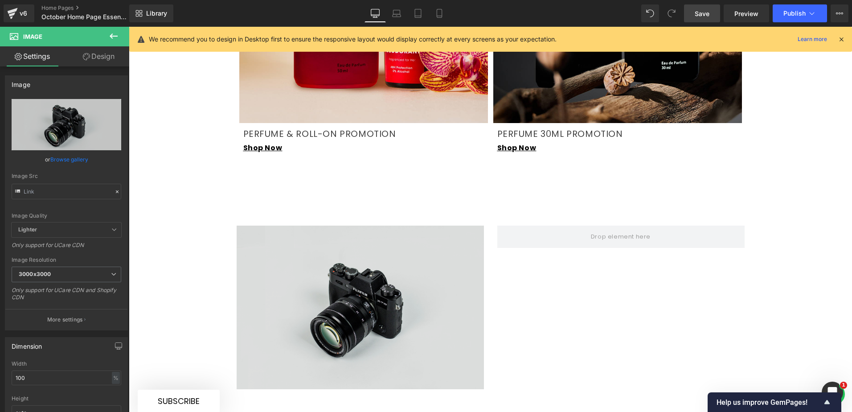
scroll to position [1515, 0]
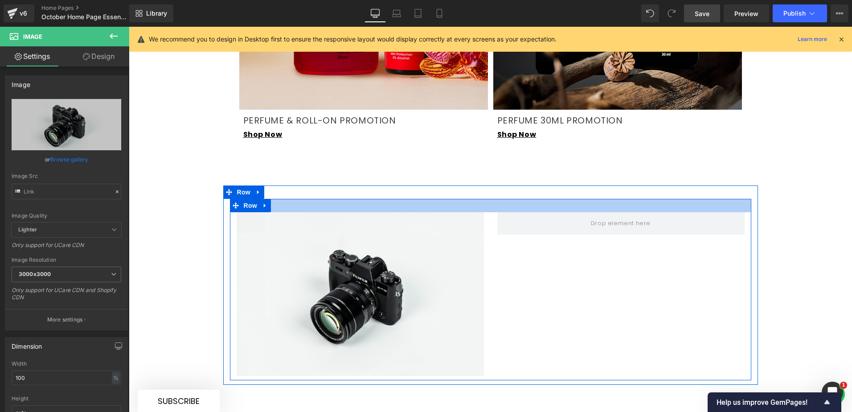
click at [382, 199] on div at bounding box center [491, 205] width 522 height 13
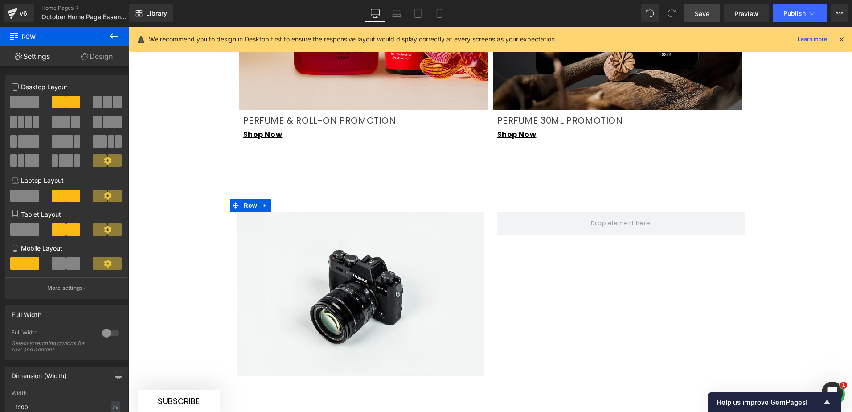
click at [92, 53] on link "Design" at bounding box center [97, 56] width 65 height 20
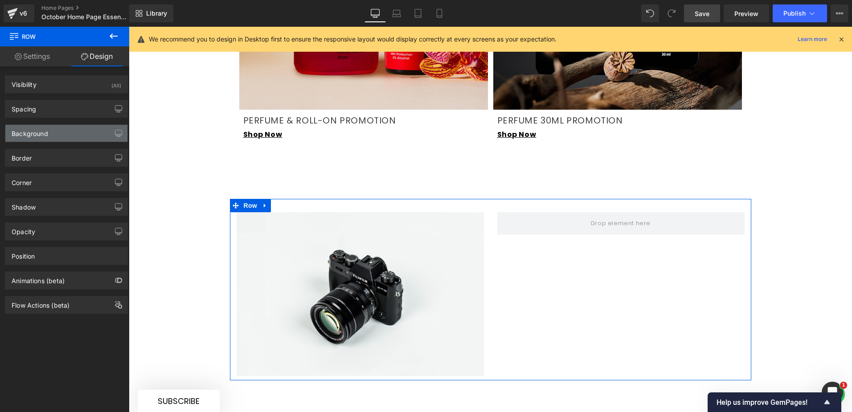
click at [44, 129] on div "Background" at bounding box center [30, 131] width 37 height 12
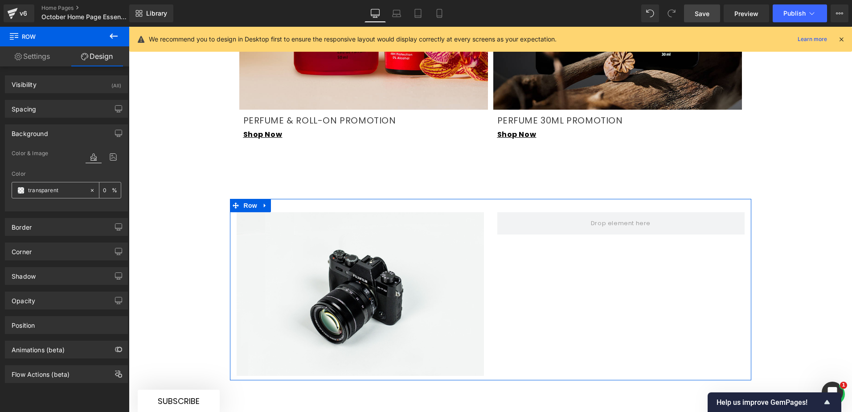
click at [22, 190] on span at bounding box center [20, 190] width 7 height 7
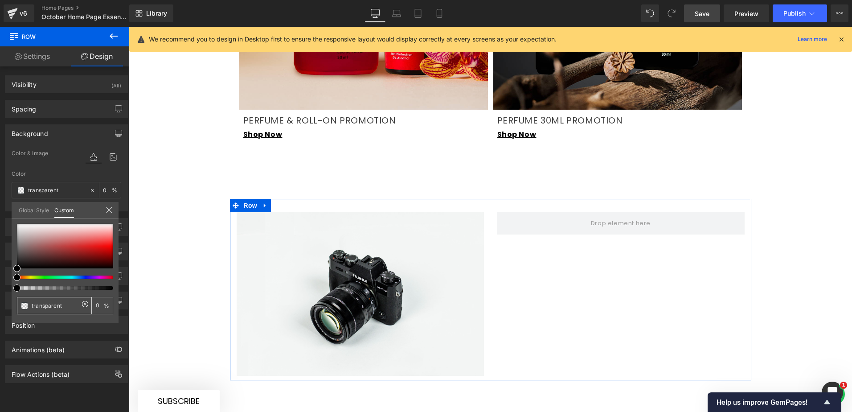
click at [36, 302] on input "transparent" at bounding box center [55, 305] width 47 height 9
click at [84, 305] on icon at bounding box center [85, 304] width 7 height 7
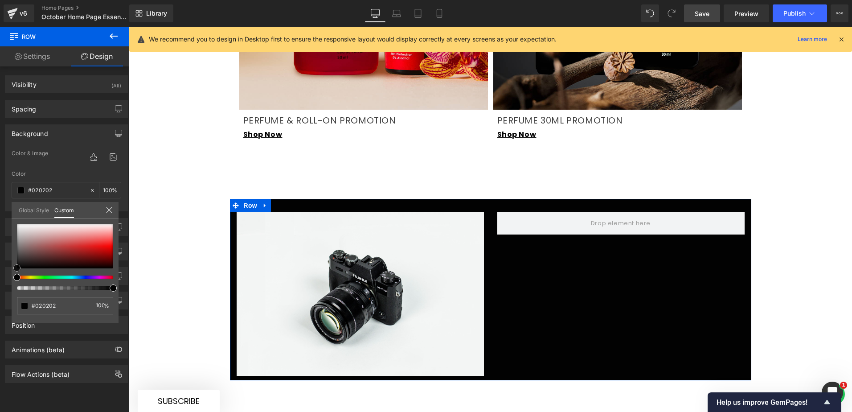
drag, startPoint x: 23, startPoint y: 262, endPoint x: 16, endPoint y: 268, distance: 8.5
click at [17, 268] on div at bounding box center [65, 246] width 96 height 45
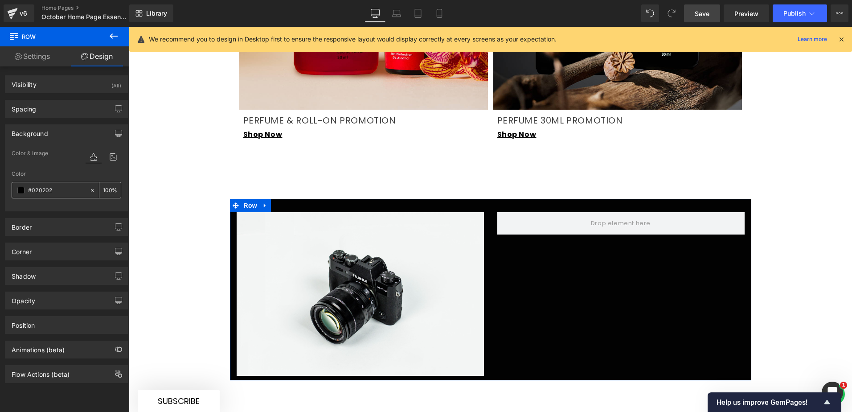
click at [51, 189] on input "transparent" at bounding box center [56, 190] width 57 height 10
type input "#000000"
click at [70, 173] on div "Color" at bounding box center [67, 174] width 110 height 6
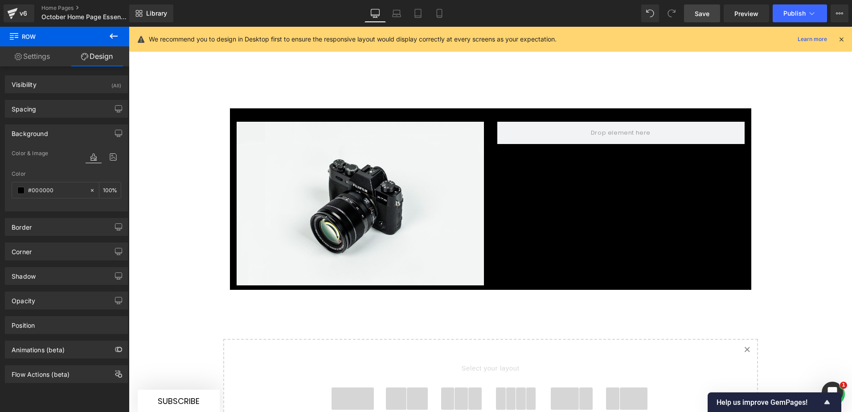
scroll to position [1605, 0]
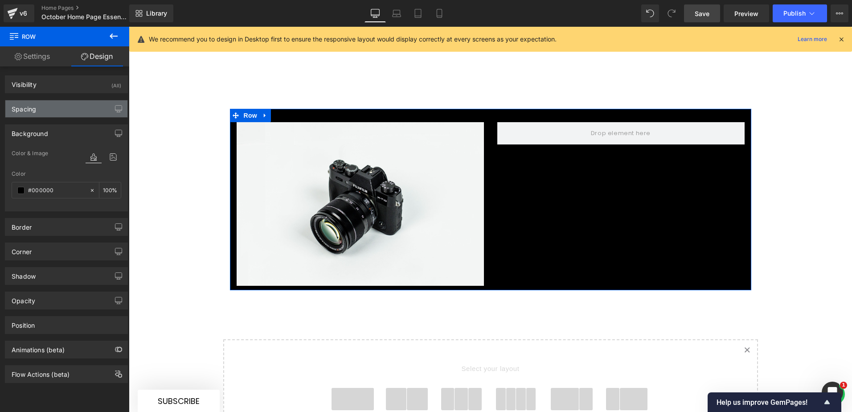
click at [60, 105] on div "Spacing" at bounding box center [66, 108] width 122 height 17
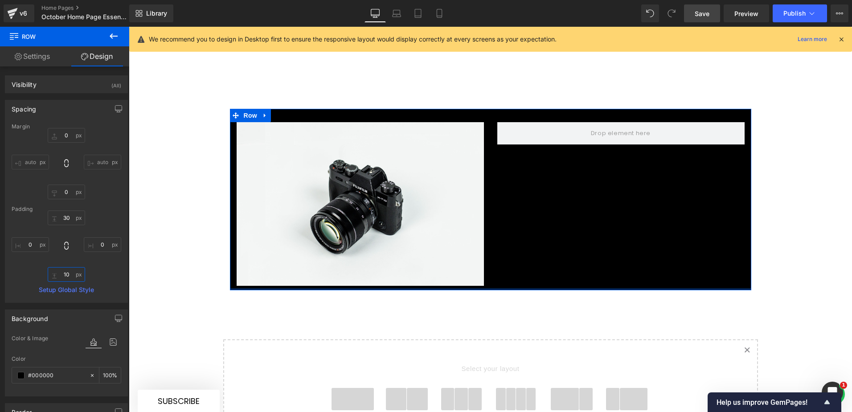
click at [67, 276] on input "10" at bounding box center [66, 274] width 37 height 15
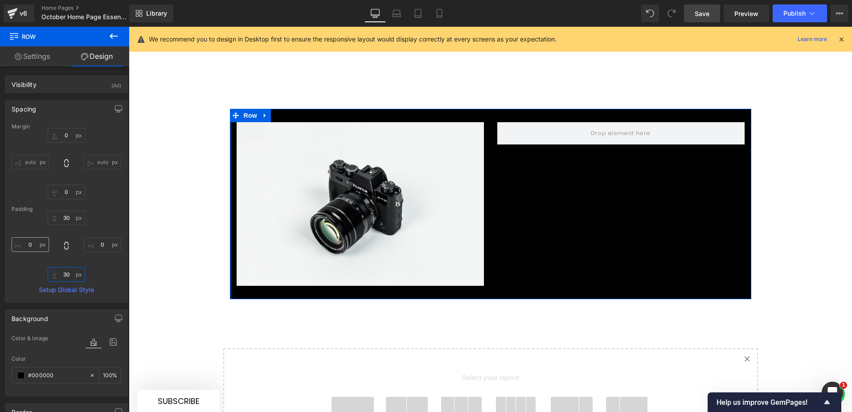
type input "30"
click at [32, 245] on input "0" at bounding box center [30, 244] width 37 height 15
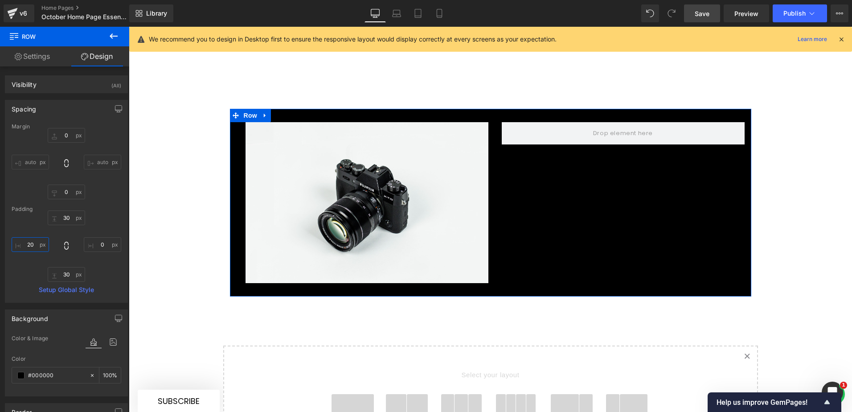
type input "2"
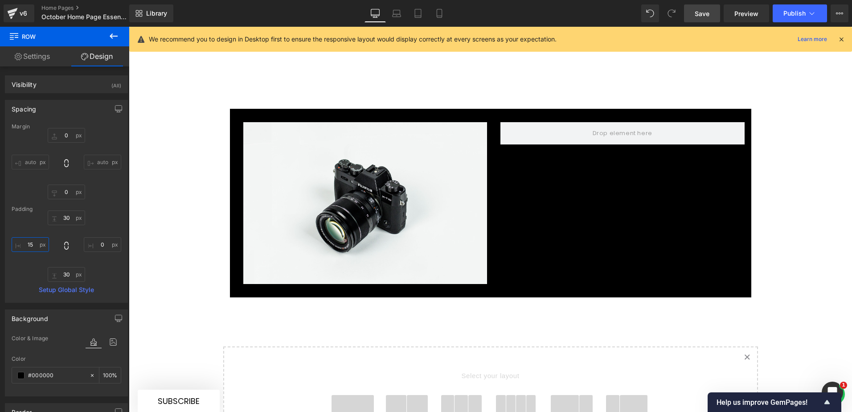
type input "15"
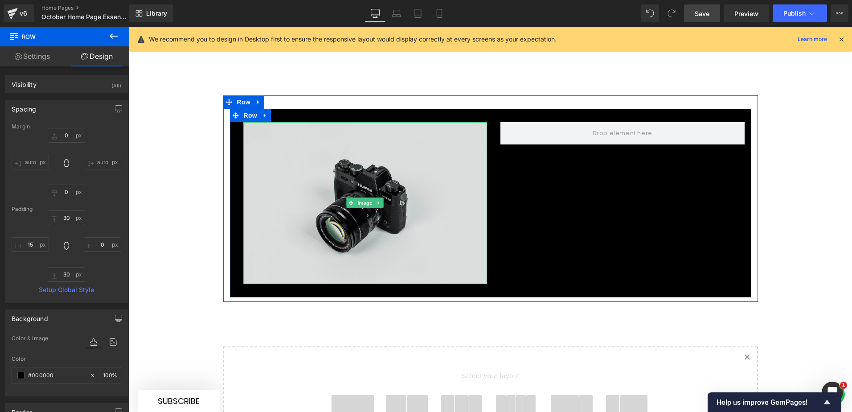
click at [370, 194] on img at bounding box center [365, 203] width 244 height 162
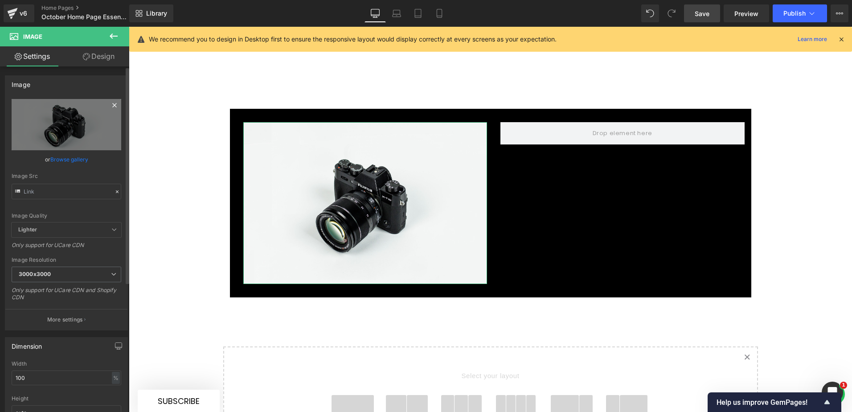
click at [111, 104] on icon at bounding box center [114, 105] width 11 height 11
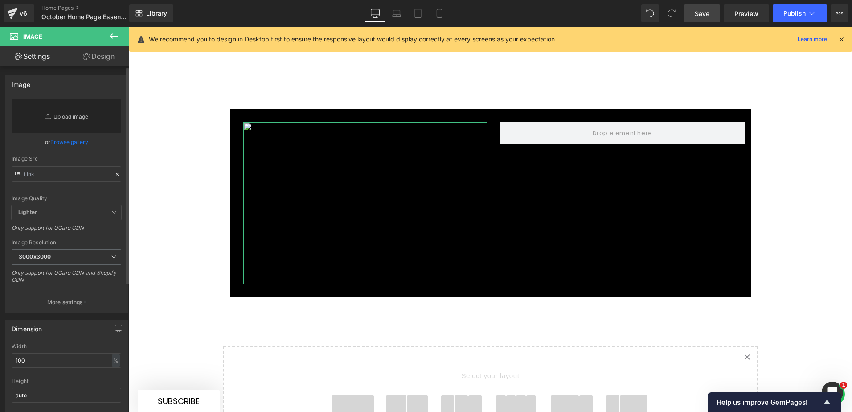
click at [72, 116] on link "Replace Image" at bounding box center [67, 116] width 110 height 34
type input "C:\fakepath\Orange Watch.png"
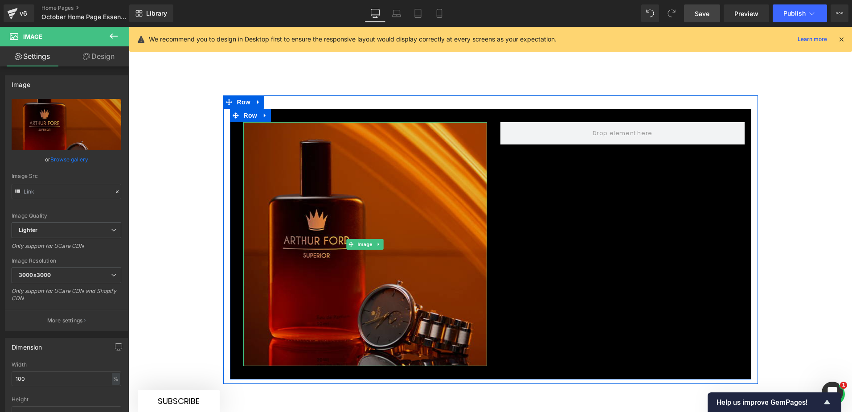
click at [343, 153] on img at bounding box center [365, 244] width 244 height 244
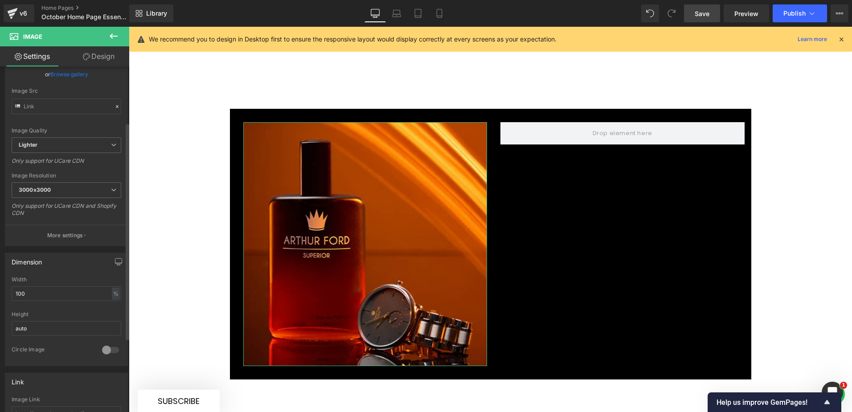
scroll to position [89, 0]
drag, startPoint x: 28, startPoint y: 290, endPoint x: 14, endPoint y: 291, distance: 13.8
click at [14, 291] on input "100" at bounding box center [67, 289] width 110 height 15
type input "50"
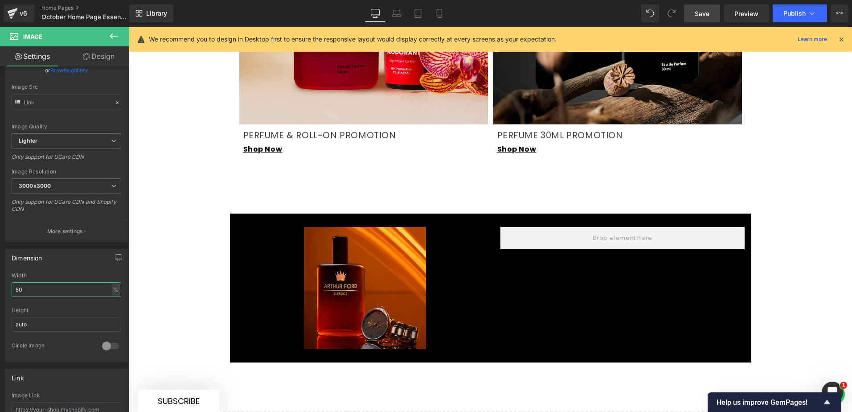
scroll to position [1516, 0]
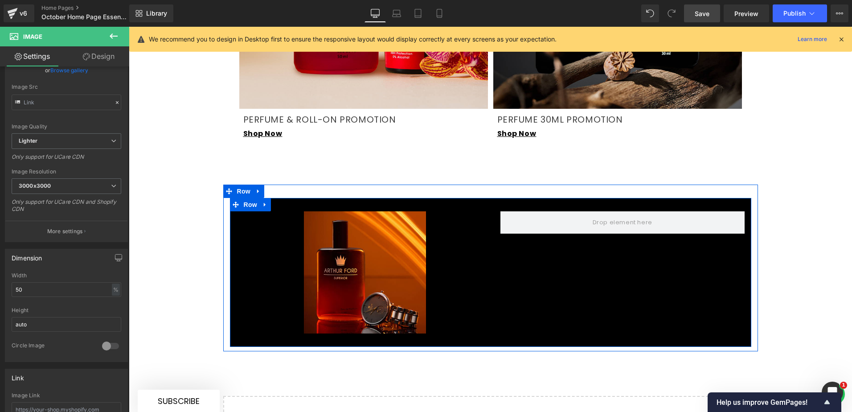
click at [507, 239] on div "Image Row" at bounding box center [491, 272] width 522 height 149
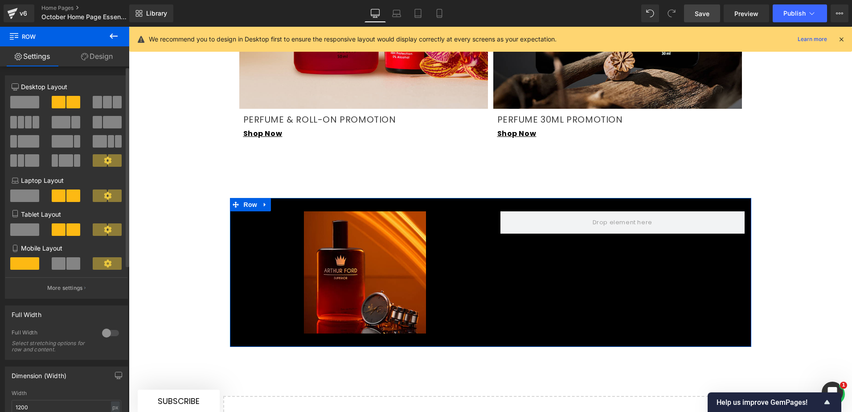
click at [98, 100] on span at bounding box center [97, 102] width 9 height 12
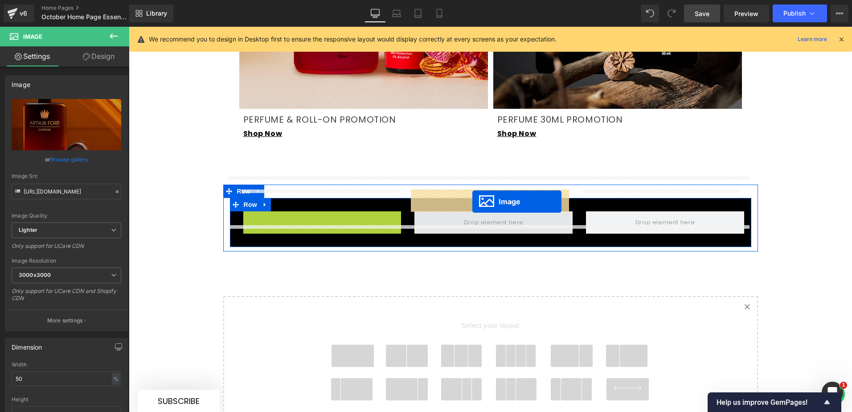
drag, startPoint x: 305, startPoint y: 231, endPoint x: 473, endPoint y: 202, distance: 169.7
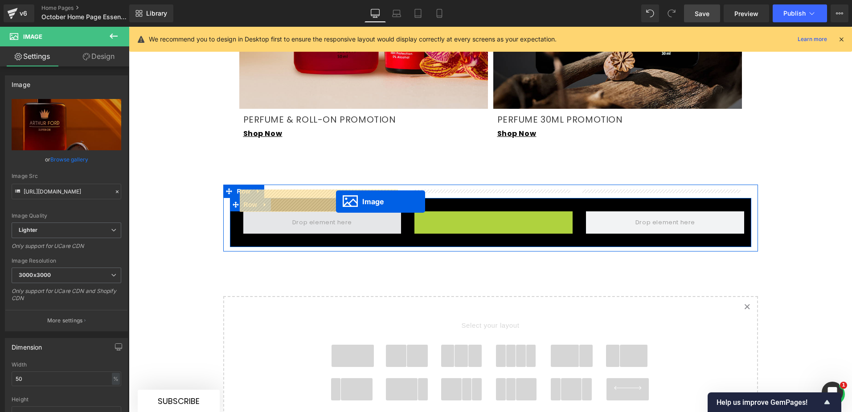
drag, startPoint x: 475, startPoint y: 227, endPoint x: 336, endPoint y: 202, distance: 141.0
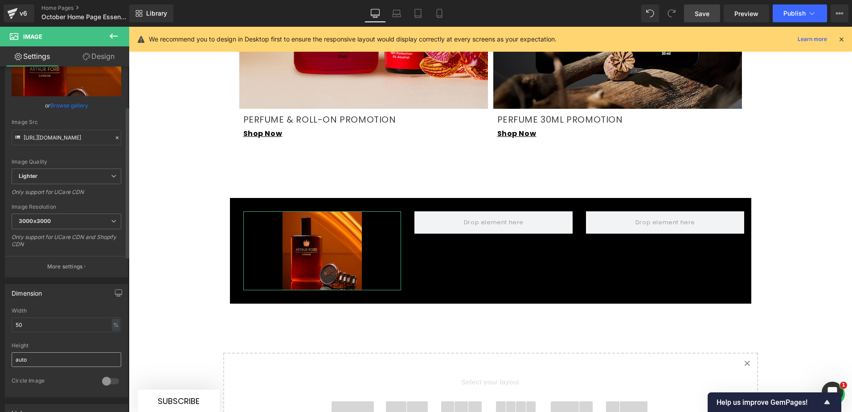
scroll to position [134, 0]
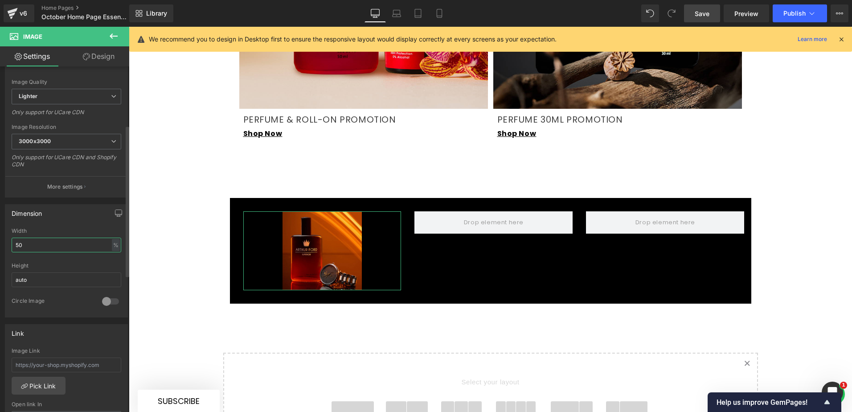
drag, startPoint x: 31, startPoint y: 243, endPoint x: 5, endPoint y: 243, distance: 25.4
click at [5, 243] on div "50% Width 50 % % px auto Height auto 0 Circle Image" at bounding box center [66, 272] width 122 height 89
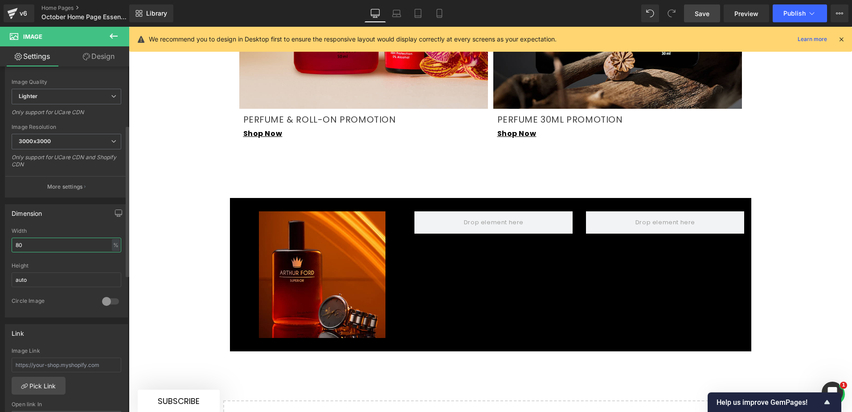
type input "80"
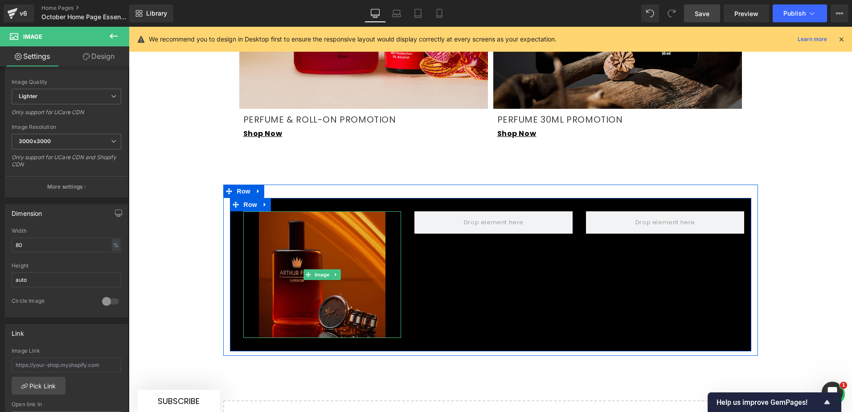
click at [311, 240] on img at bounding box center [322, 274] width 127 height 127
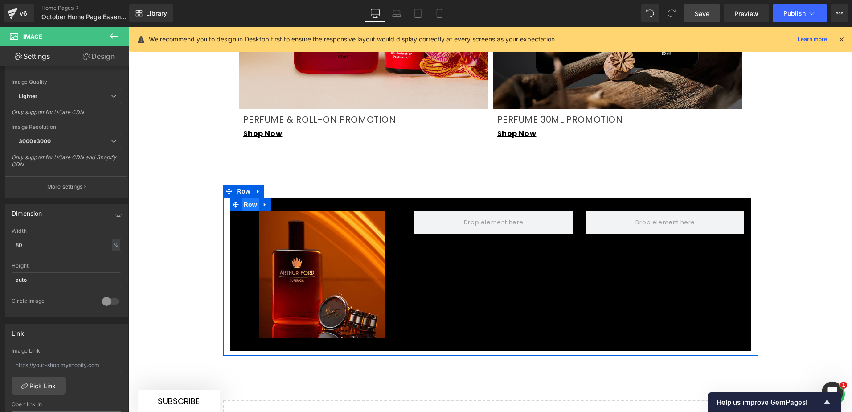
click at [243, 198] on span "Row" at bounding box center [251, 204] width 18 height 13
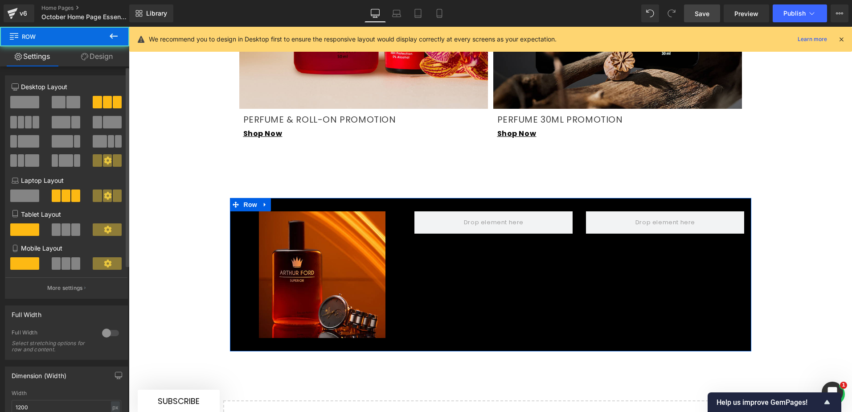
click at [66, 107] on span at bounding box center [73, 102] width 14 height 12
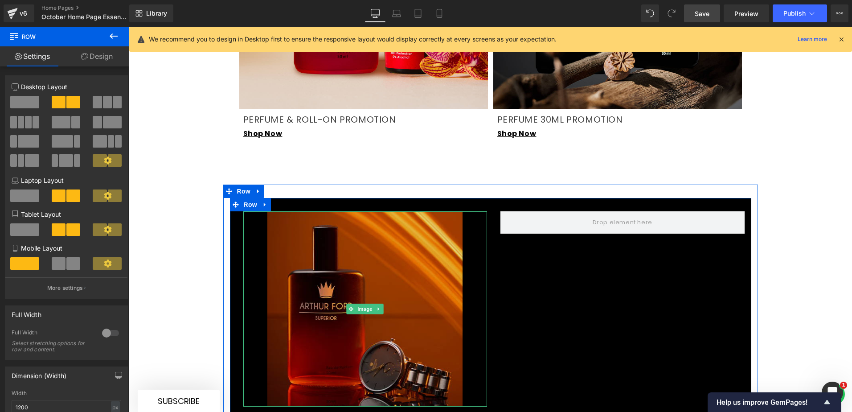
click at [350, 222] on img at bounding box center [365, 308] width 195 height 195
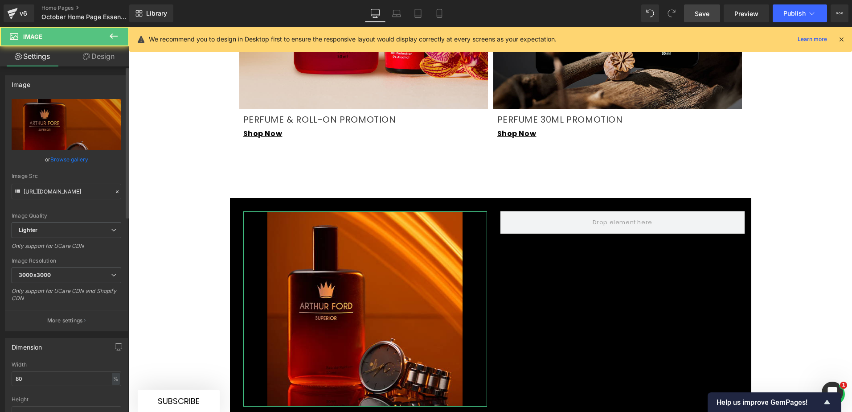
click at [66, 158] on link "Browse gallery" at bounding box center [69, 160] width 38 height 16
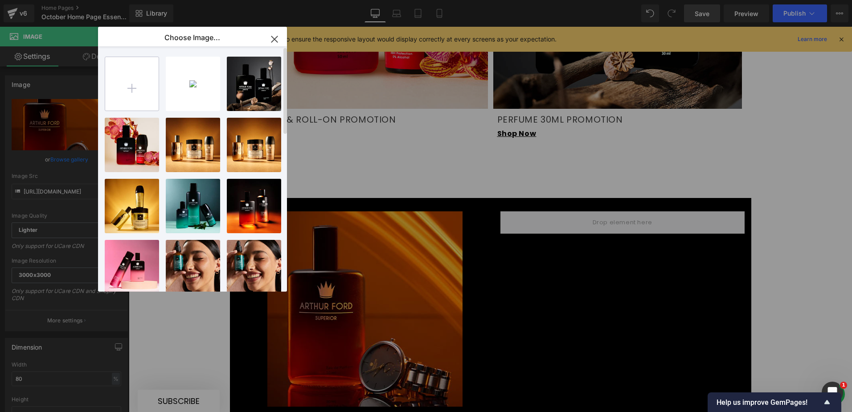
click at [137, 81] on input "file" at bounding box center [132, 84] width 54 height 54
type input "C:\fakepath\Orange Watch 1080 x 1080.png"
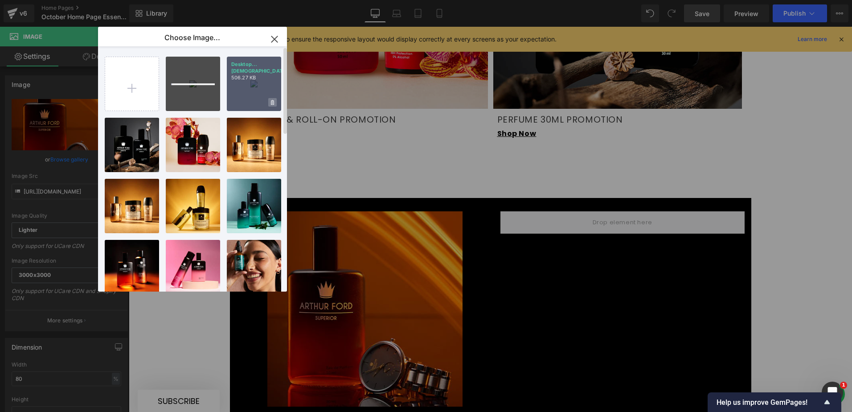
click at [273, 102] on icon at bounding box center [272, 102] width 3 height 5
click at [248, 99] on span "Yes" at bounding box center [242, 102] width 22 height 9
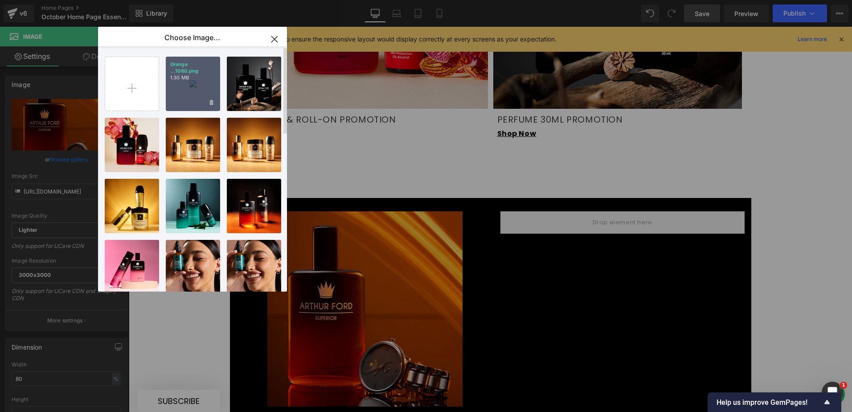
click at [192, 86] on div "Orange ...1080.png 1.30 MB" at bounding box center [193, 84] width 54 height 54
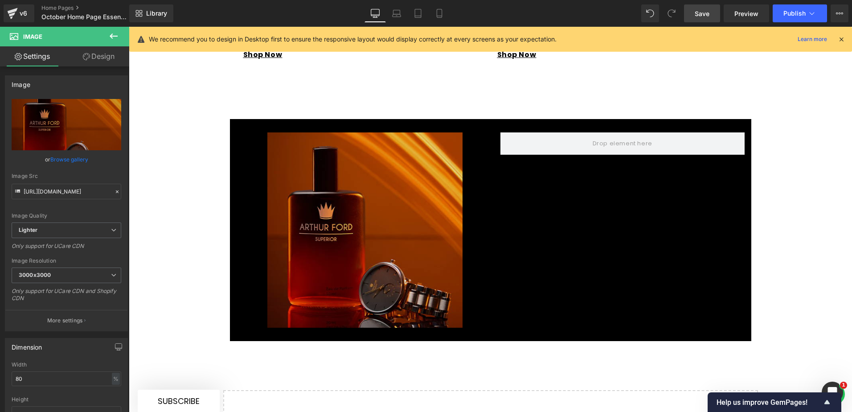
scroll to position [1605, 0]
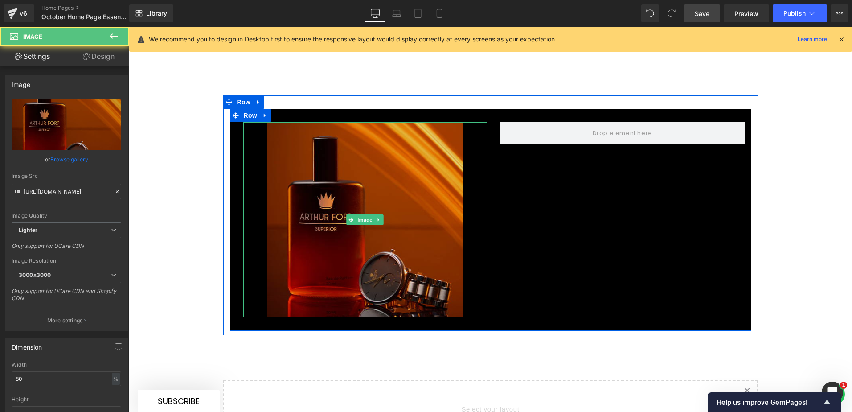
click at [341, 157] on img at bounding box center [365, 219] width 195 height 195
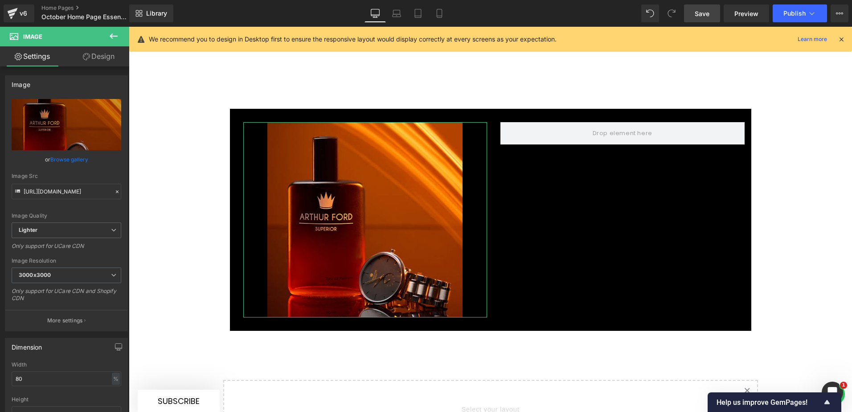
click at [66, 156] on link "Browse gallery" at bounding box center [69, 160] width 38 height 16
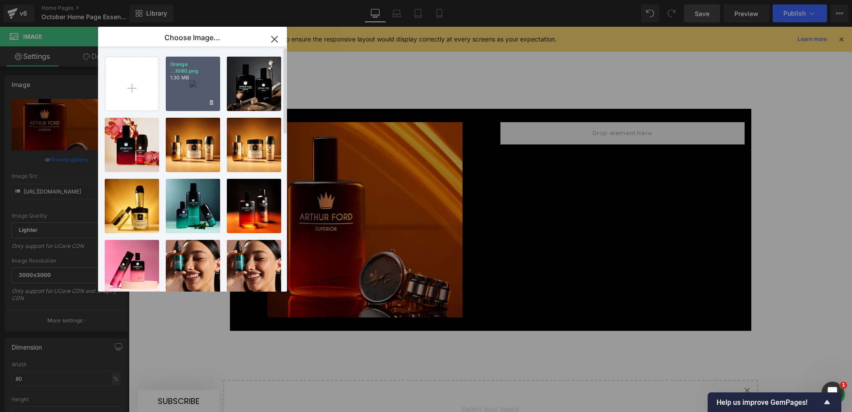
click at [202, 79] on p "1.30 MB" at bounding box center [192, 77] width 45 height 7
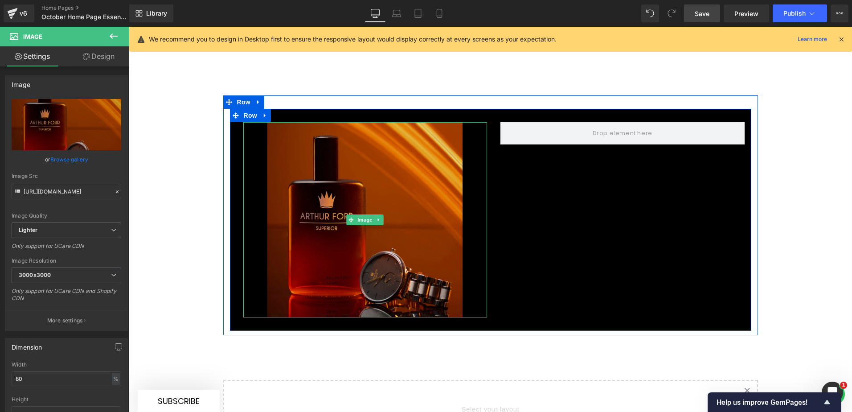
click at [395, 146] on img at bounding box center [365, 219] width 195 height 195
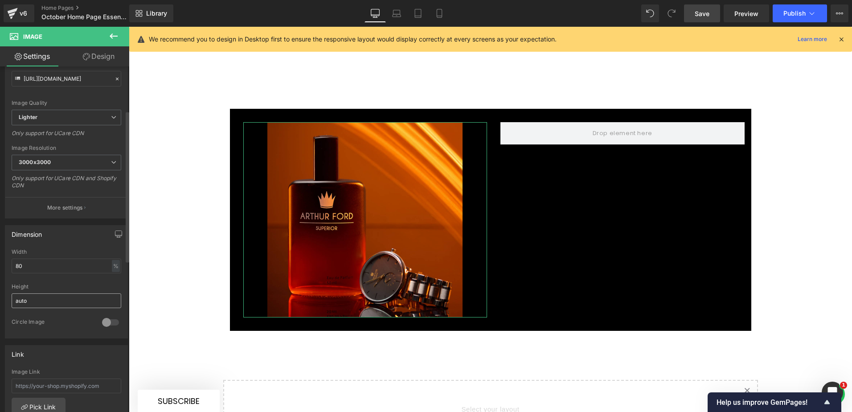
scroll to position [134, 0]
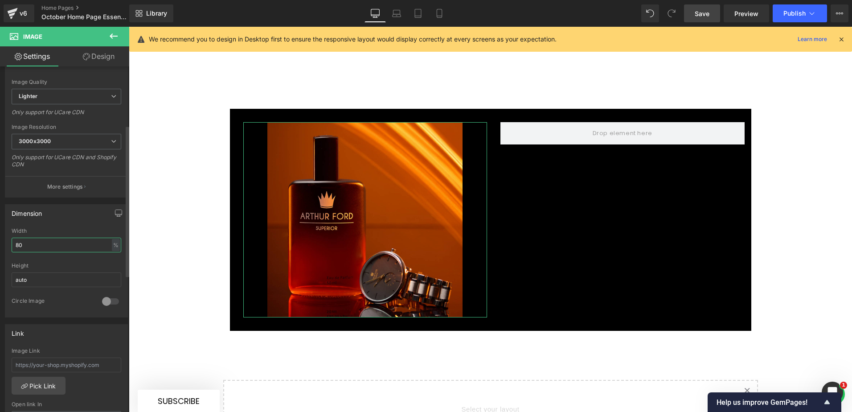
drag, startPoint x: 25, startPoint y: 244, endPoint x: 12, endPoint y: 244, distance: 12.0
click at [12, 244] on input "80" at bounding box center [67, 245] width 110 height 15
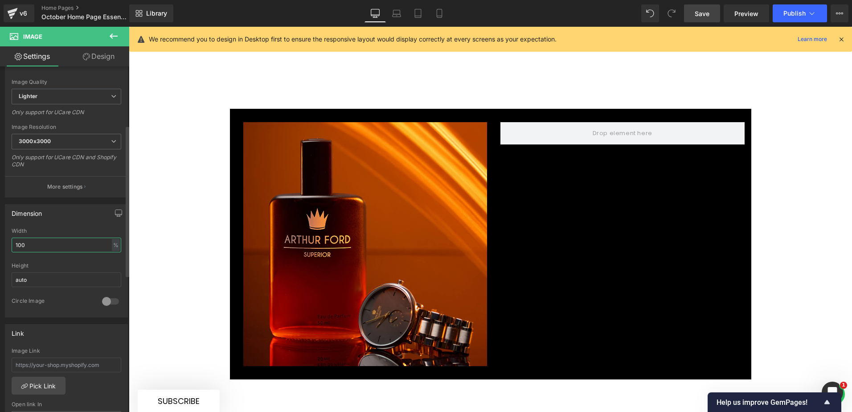
type input "100"
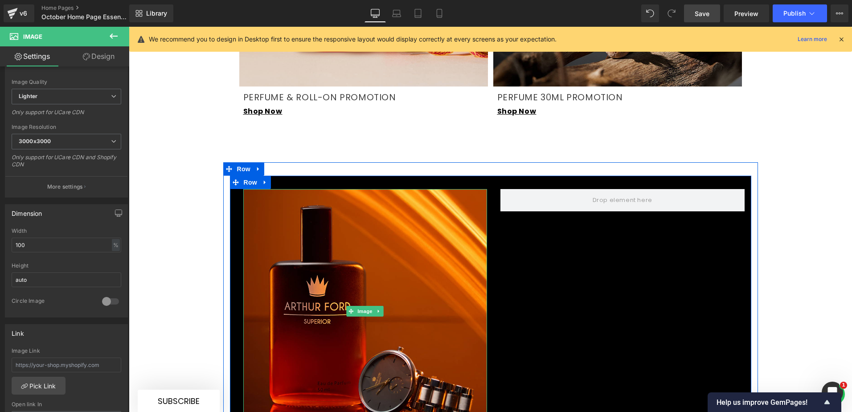
scroll to position [1427, 0]
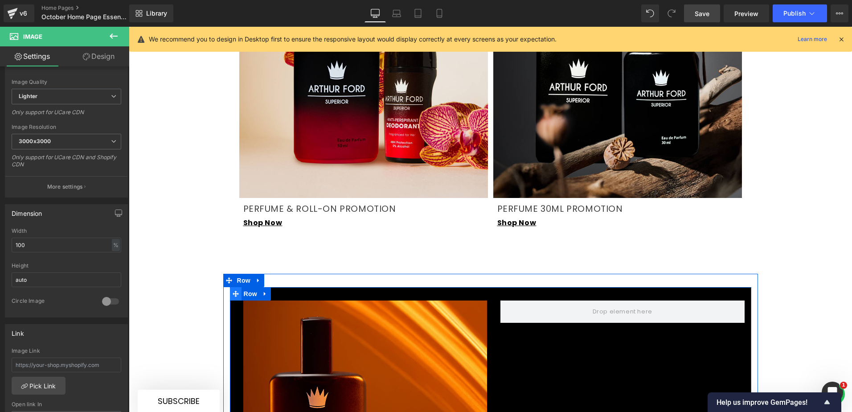
click at [233, 290] on icon at bounding box center [236, 293] width 6 height 7
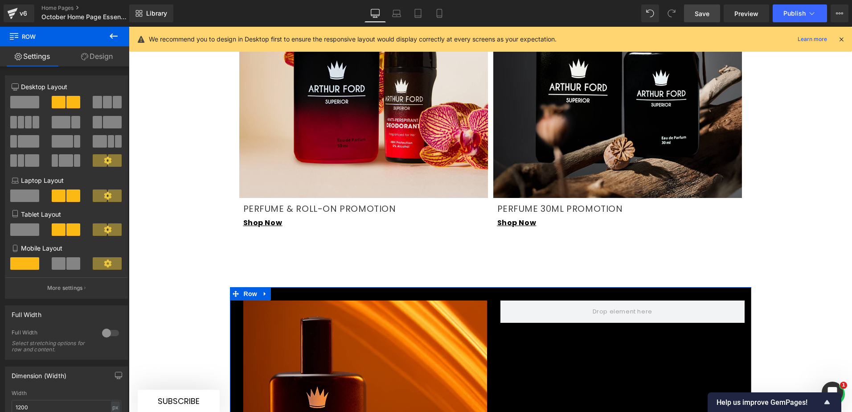
click at [97, 52] on link "Design" at bounding box center [97, 56] width 65 height 20
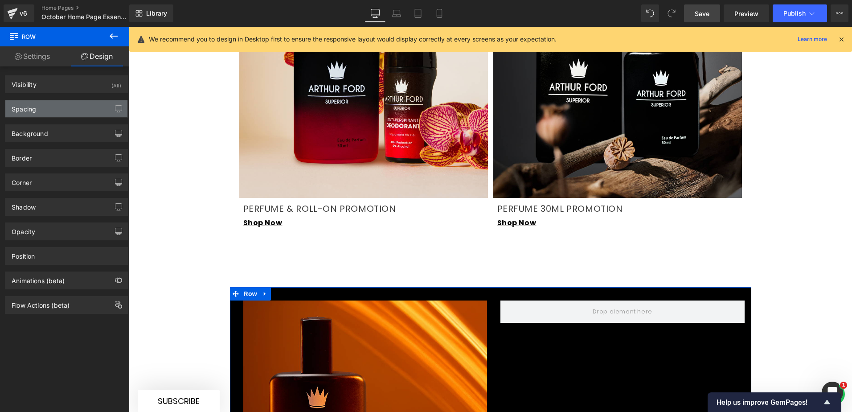
click at [62, 103] on div "Spacing" at bounding box center [66, 108] width 122 height 17
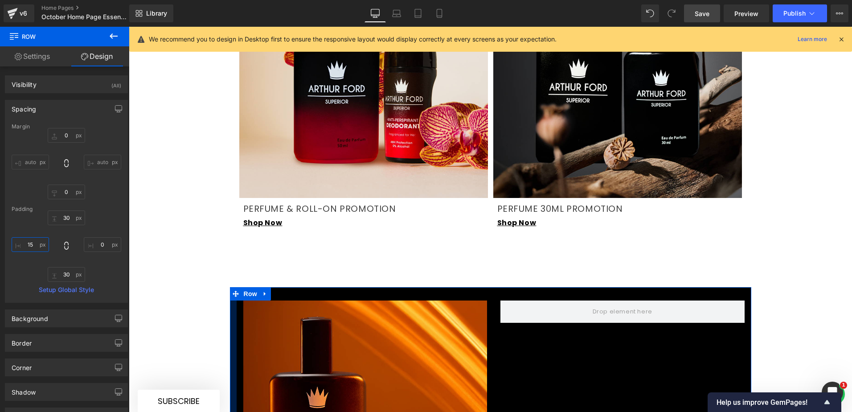
click at [30, 245] on input "15" at bounding box center [30, 244] width 37 height 15
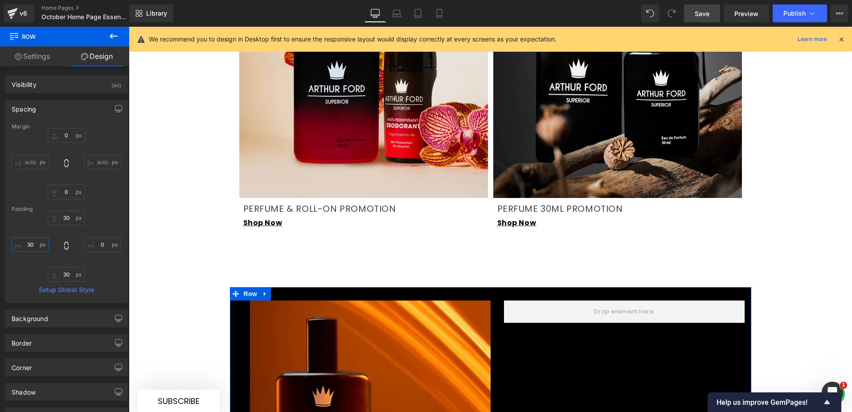
type input "3"
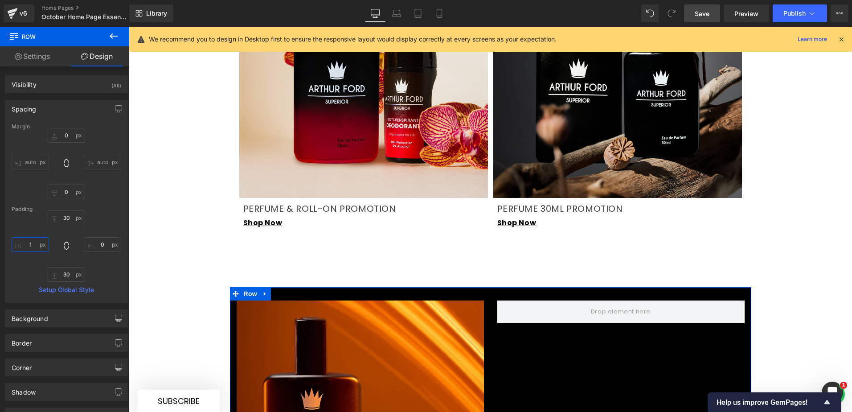
type input "15"
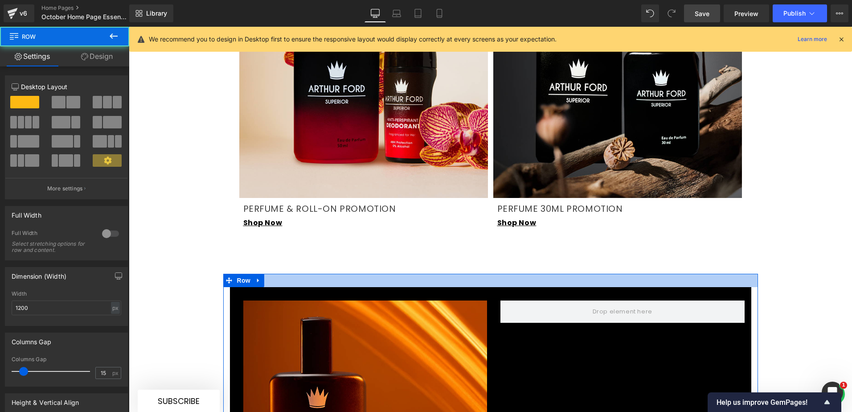
click at [269, 274] on div at bounding box center [490, 280] width 535 height 13
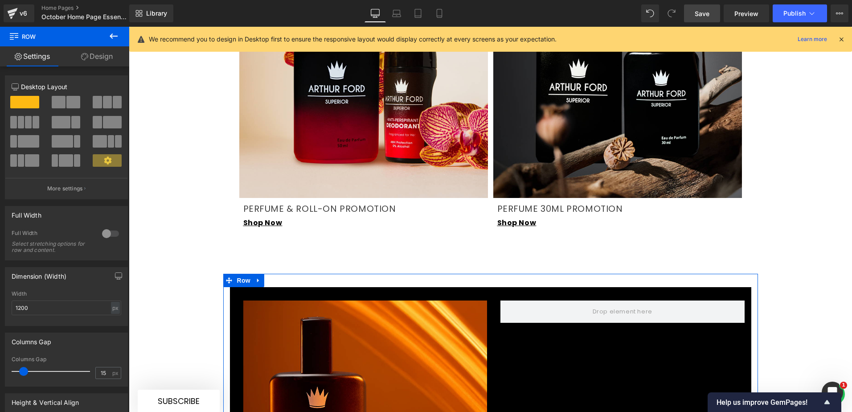
click at [85, 55] on icon at bounding box center [84, 56] width 7 height 7
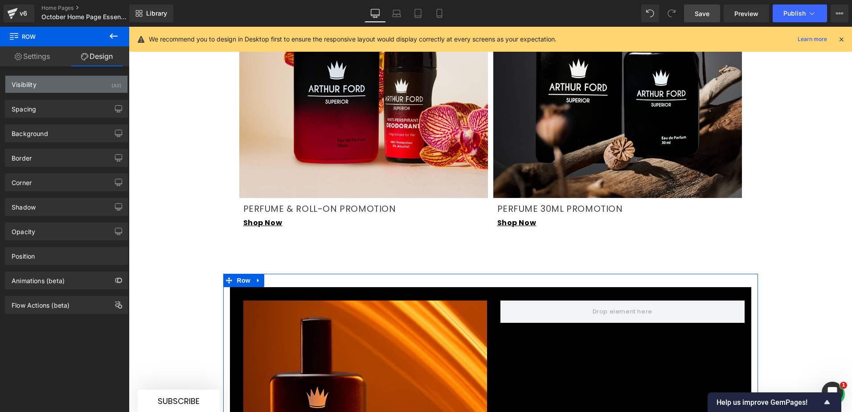
drag, startPoint x: 77, startPoint y: 85, endPoint x: 75, endPoint y: 91, distance: 6.6
click at [77, 85] on div "Visibility (All)" at bounding box center [66, 84] width 122 height 17
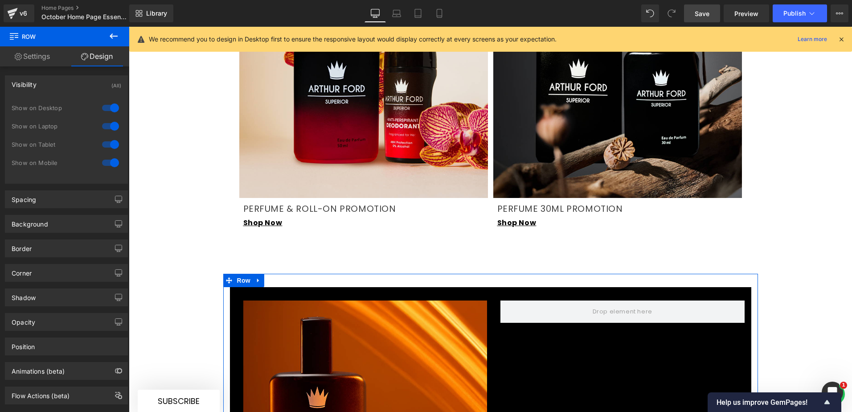
click at [71, 83] on div "Visibility (All)" at bounding box center [66, 84] width 122 height 17
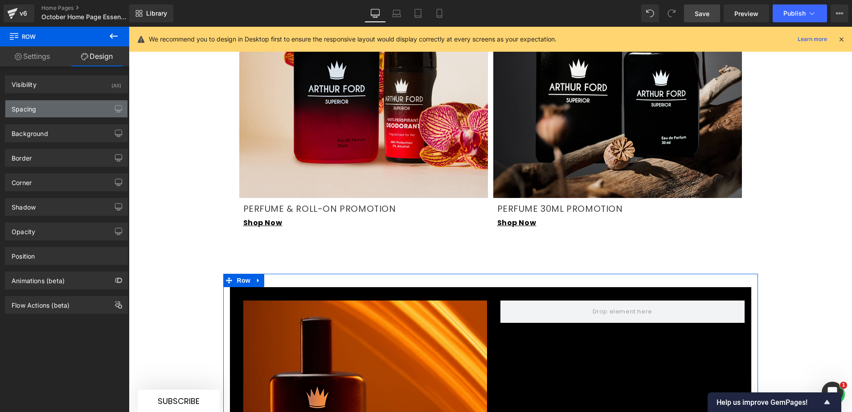
click at [66, 105] on div "Spacing" at bounding box center [66, 108] width 122 height 17
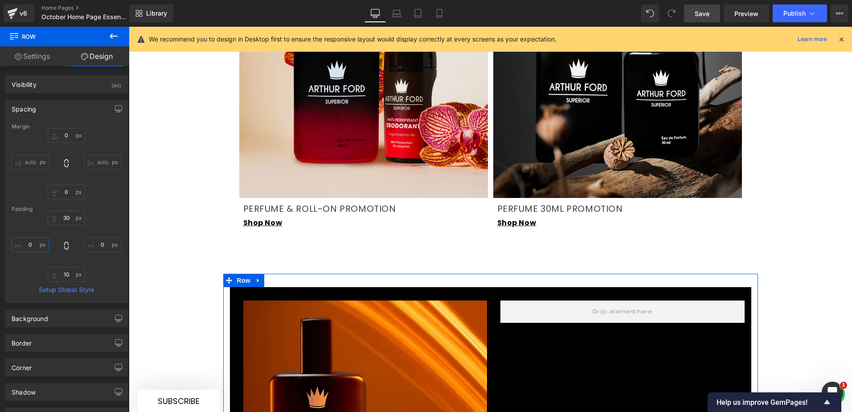
click at [32, 247] on input "0" at bounding box center [30, 244] width 37 height 15
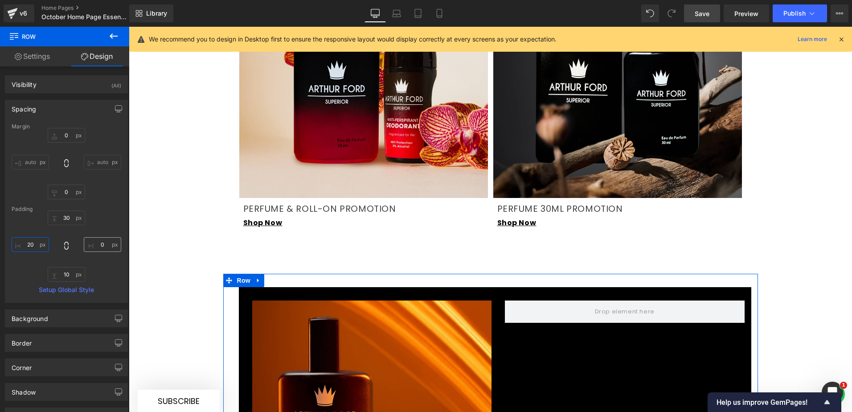
type input "20"
click at [98, 245] on input "0" at bounding box center [102, 244] width 37 height 15
type input "20"
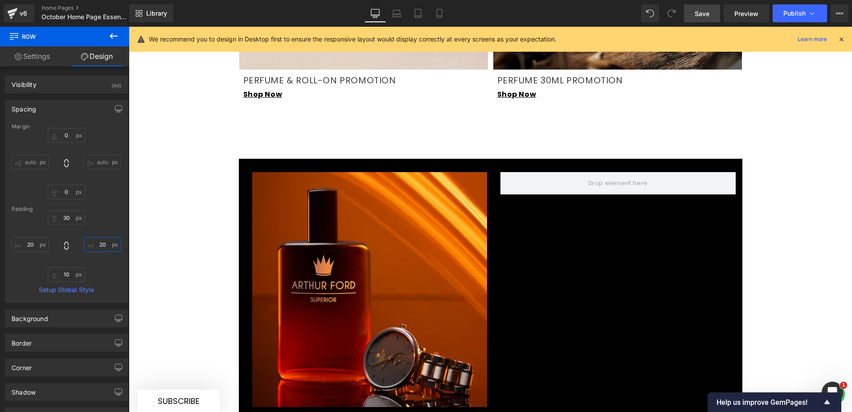
scroll to position [1561, 0]
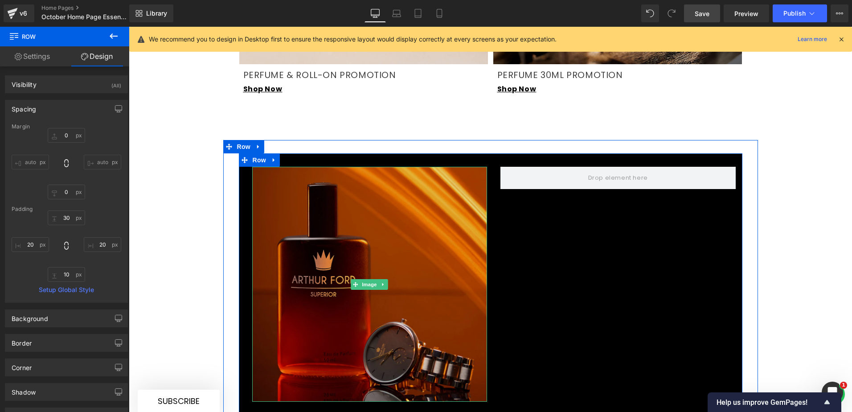
click at [383, 222] on img at bounding box center [369, 284] width 235 height 235
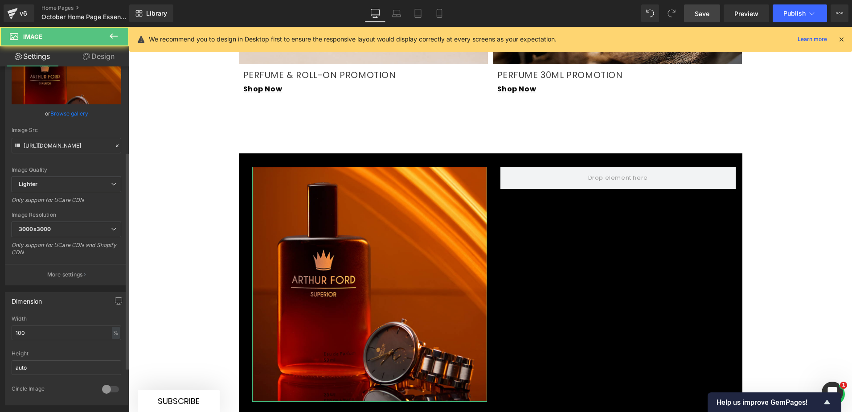
scroll to position [178, 0]
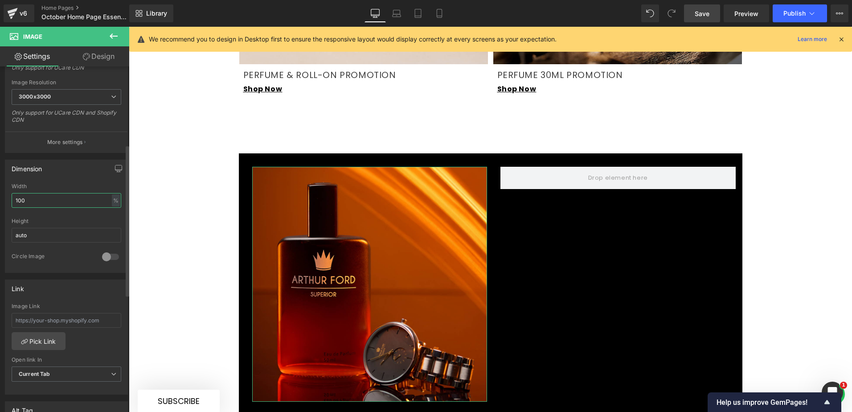
drag, startPoint x: 23, startPoint y: 202, endPoint x: 4, endPoint y: 201, distance: 19.2
click at [4, 201] on div "Dimension 100% Width 100 % % px auto Height auto 0 Circle Image" at bounding box center [66, 213] width 133 height 120
type input "90"
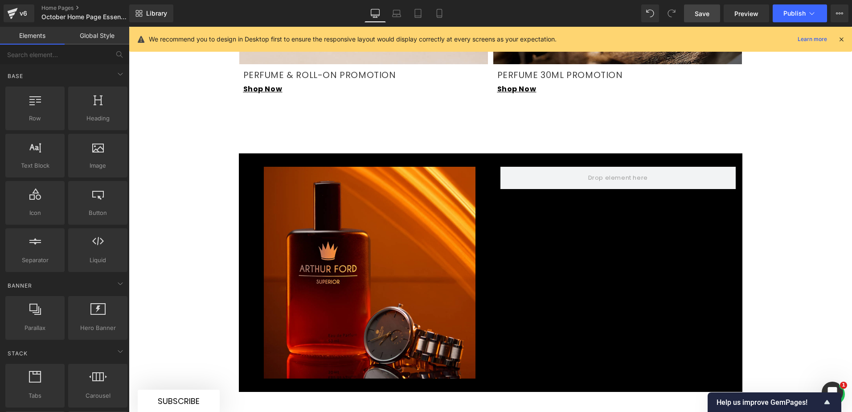
click at [252, 184] on div at bounding box center [369, 273] width 235 height 212
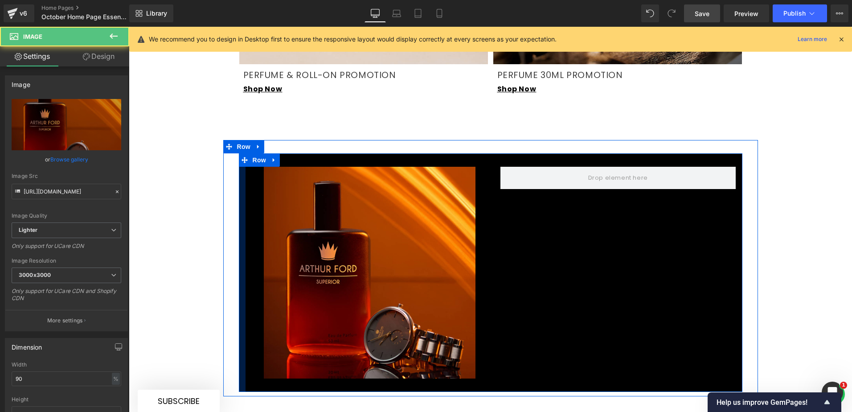
click at [240, 179] on div at bounding box center [242, 272] width 7 height 239
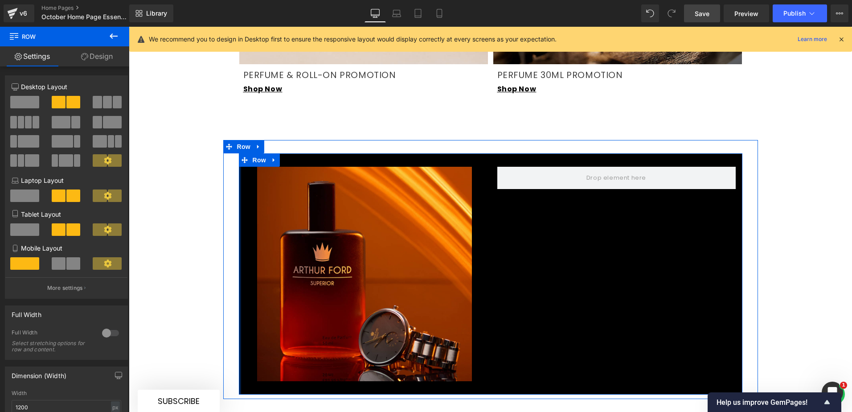
drag, startPoint x: 239, startPoint y: 171, endPoint x: 225, endPoint y: 175, distance: 14.8
click at [225, 175] on div "Image Row Row" at bounding box center [490, 269] width 535 height 259
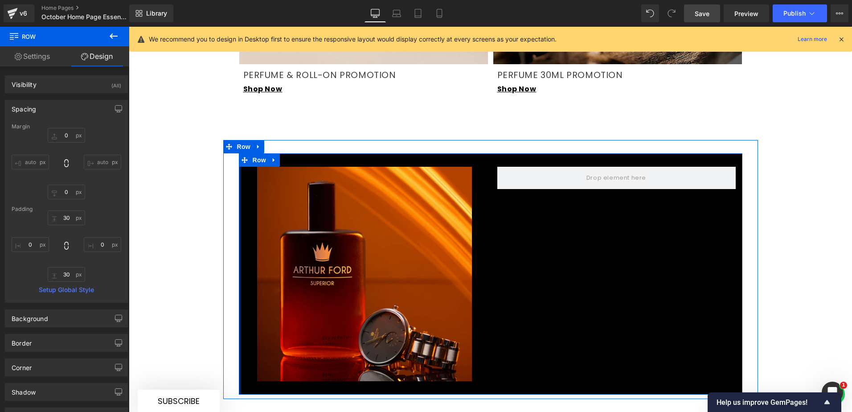
click at [233, 180] on div "Image Row" at bounding box center [490, 274] width 517 height 242
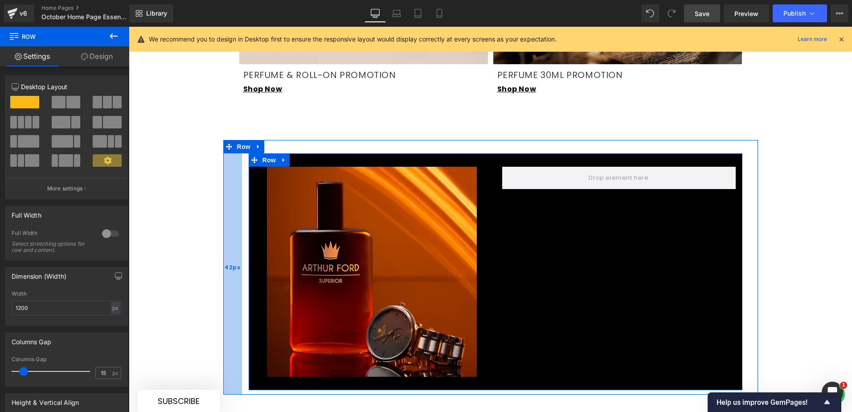
drag, startPoint x: 228, startPoint y: 176, endPoint x: 238, endPoint y: 173, distance: 10.2
click at [238, 173] on div "42px" at bounding box center [232, 267] width 19 height 255
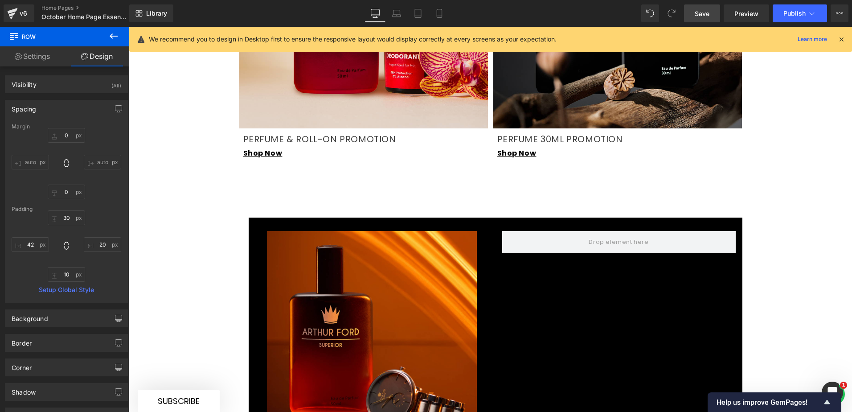
scroll to position [1516, 0]
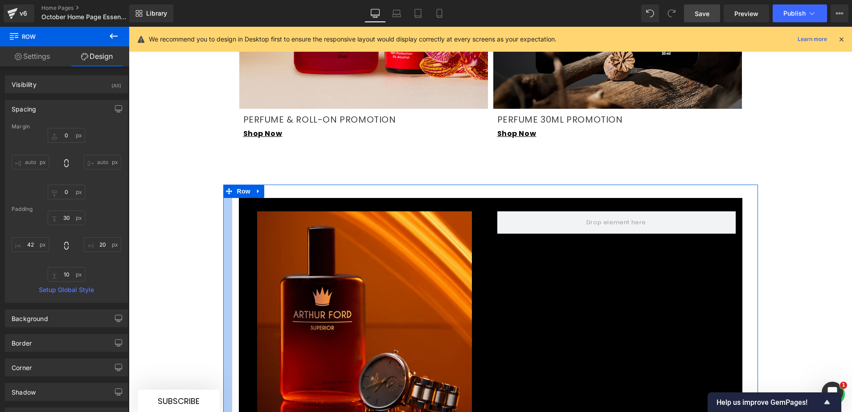
drag, startPoint x: 234, startPoint y: 240, endPoint x: 224, endPoint y: 240, distance: 9.8
click at [224, 240] on div at bounding box center [227, 314] width 9 height 259
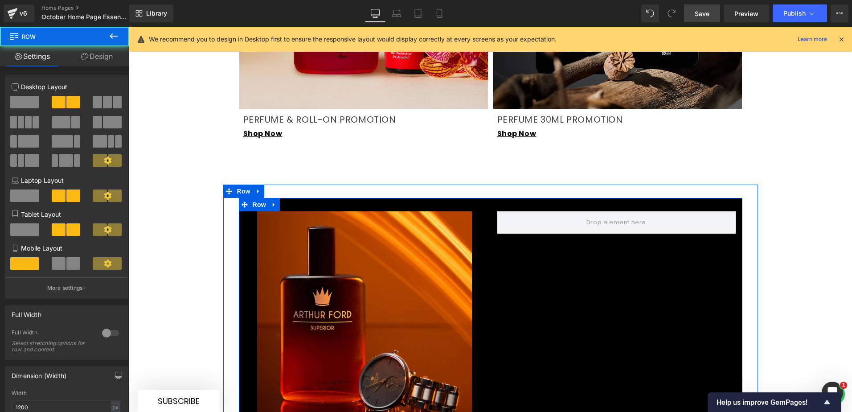
click at [482, 234] on div "Image" at bounding box center [365, 318] width 252 height 215
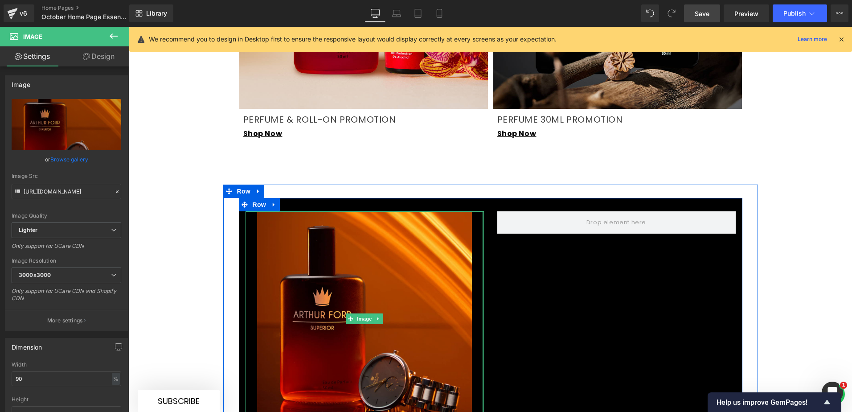
drag, startPoint x: 480, startPoint y: 233, endPoint x: 477, endPoint y: 239, distance: 6.8
click at [499, 240] on div "Image Row" at bounding box center [491, 319] width 504 height 242
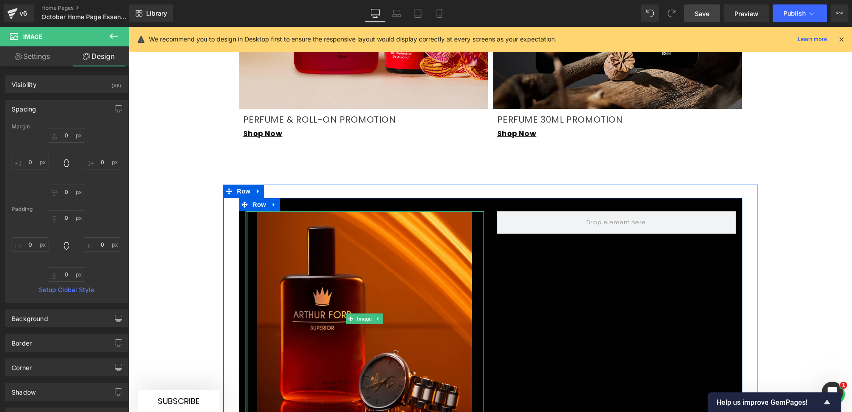
drag, startPoint x: 243, startPoint y: 253, endPoint x: 226, endPoint y: 255, distance: 17.6
click at [226, 255] on div "Image Row Row" at bounding box center [490, 314] width 535 height 259
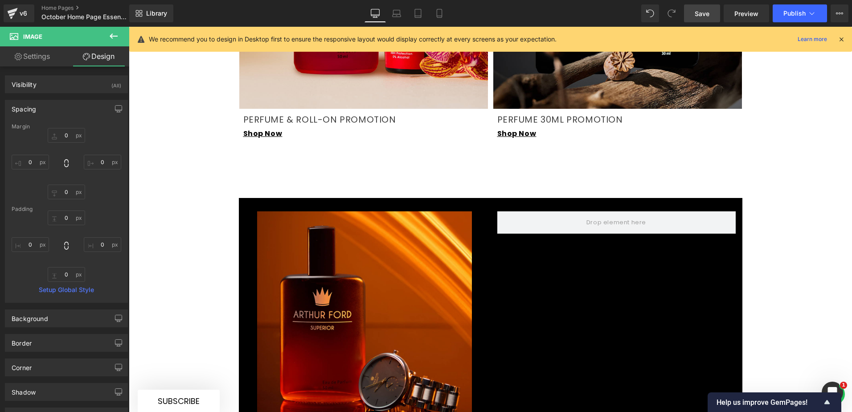
click at [120, 32] on button at bounding box center [113, 37] width 31 height 20
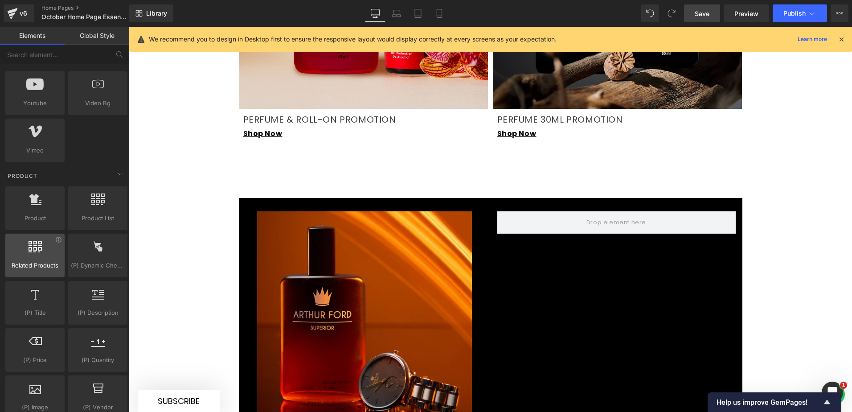
scroll to position [713, 0]
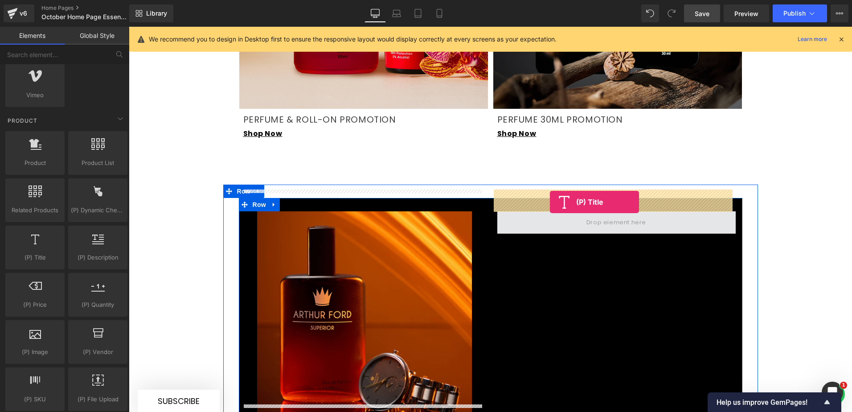
drag, startPoint x: 178, startPoint y: 264, endPoint x: 550, endPoint y: 202, distance: 377.1
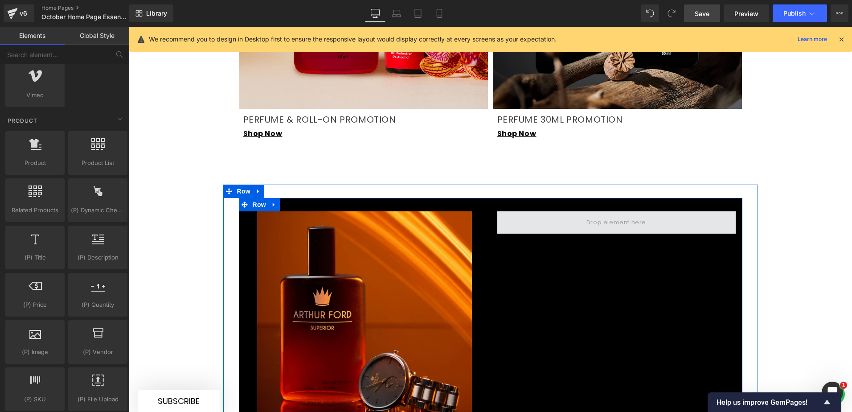
click at [589, 215] on span at bounding box center [617, 222] width 66 height 15
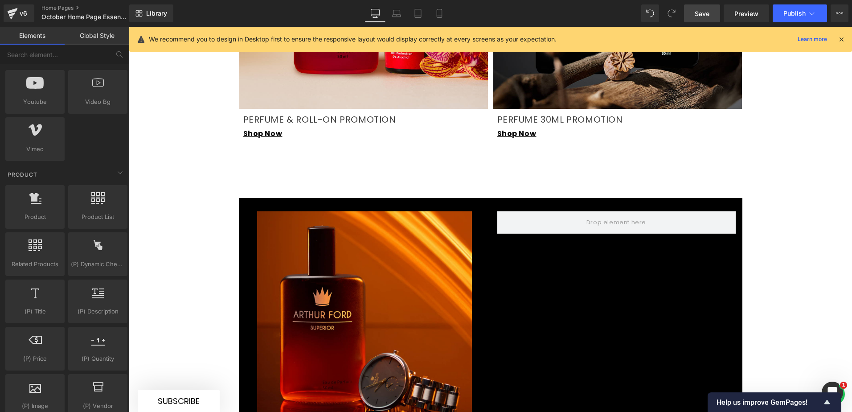
scroll to position [669, 0]
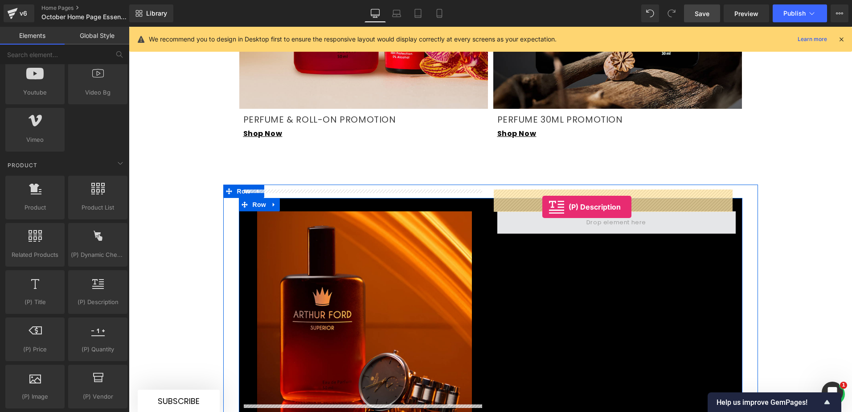
drag, startPoint x: 224, startPoint y: 314, endPoint x: 543, endPoint y: 207, distance: 335.8
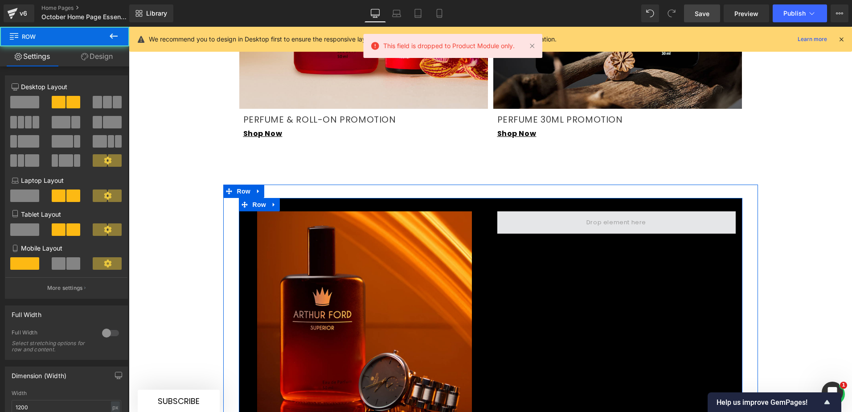
click at [547, 211] on span at bounding box center [617, 222] width 239 height 22
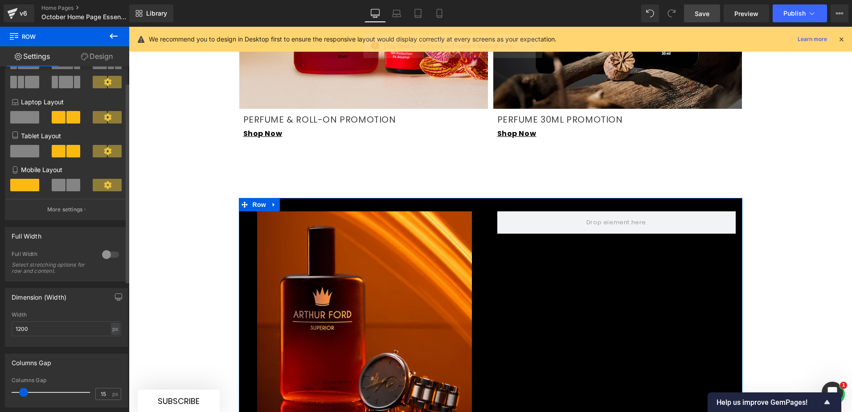
scroll to position [0, 0]
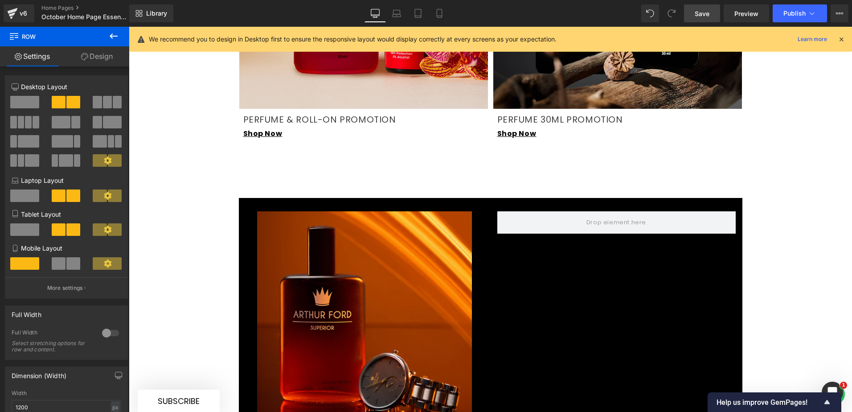
click at [116, 32] on icon at bounding box center [113, 36] width 11 height 11
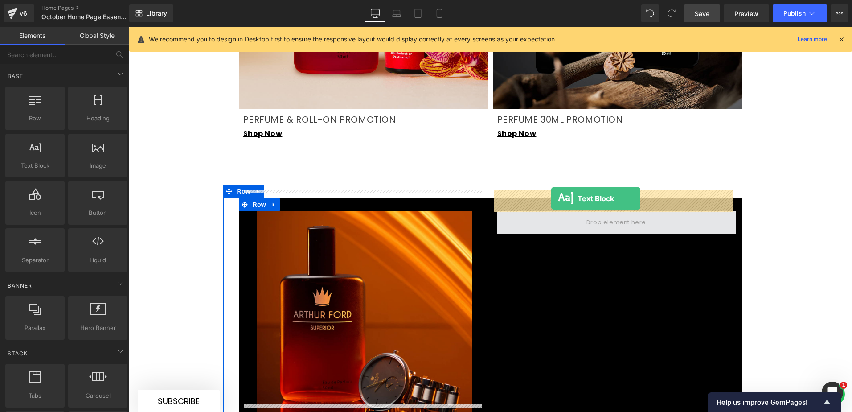
drag, startPoint x: 158, startPoint y: 181, endPoint x: 553, endPoint y: 202, distance: 396.0
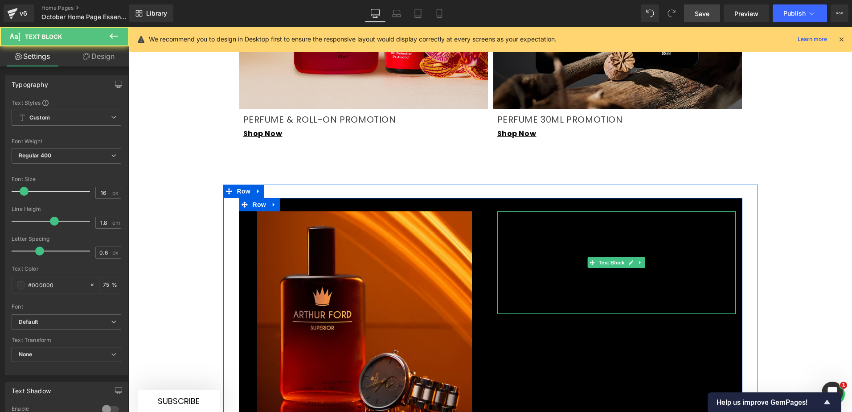
click at [566, 224] on p "Lorem ipsum dolor sit amet, consectetur adipiscing elit, sed do eiusmod tempor …" at bounding box center [617, 262] width 239 height 103
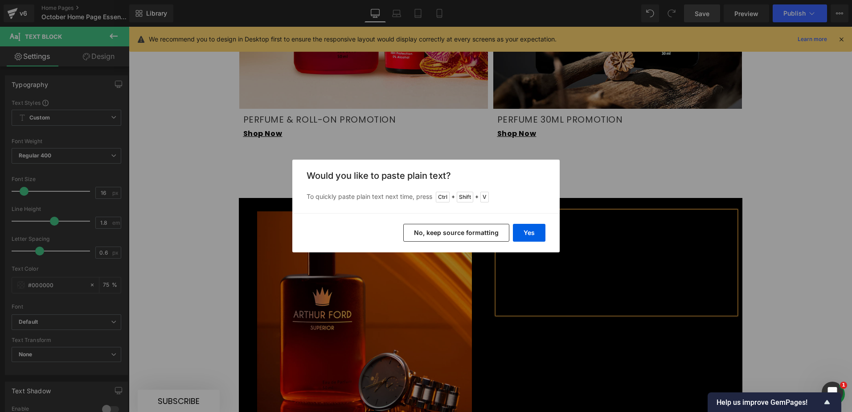
drag, startPoint x: 475, startPoint y: 234, endPoint x: 349, endPoint y: 207, distance: 129.4
click at [475, 234] on button "No, keep source formatting" at bounding box center [457, 233] width 106 height 18
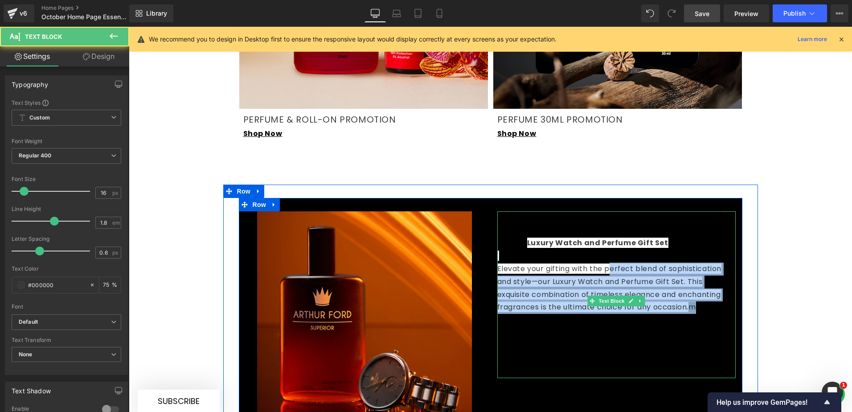
drag, startPoint x: 682, startPoint y: 284, endPoint x: 609, endPoint y: 244, distance: 83.4
click at [609, 263] on p "Elevate your gifting with the perfect blend of sophistication and style—our Lux…" at bounding box center [617, 320] width 239 height 115
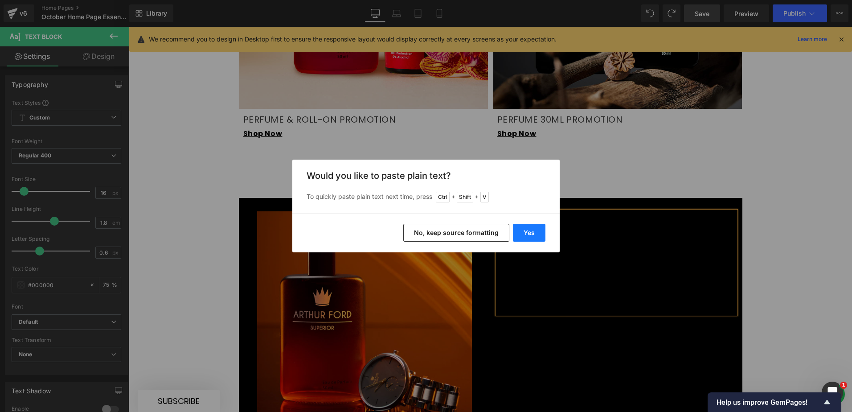
click at [529, 227] on button "Yes" at bounding box center [529, 233] width 33 height 18
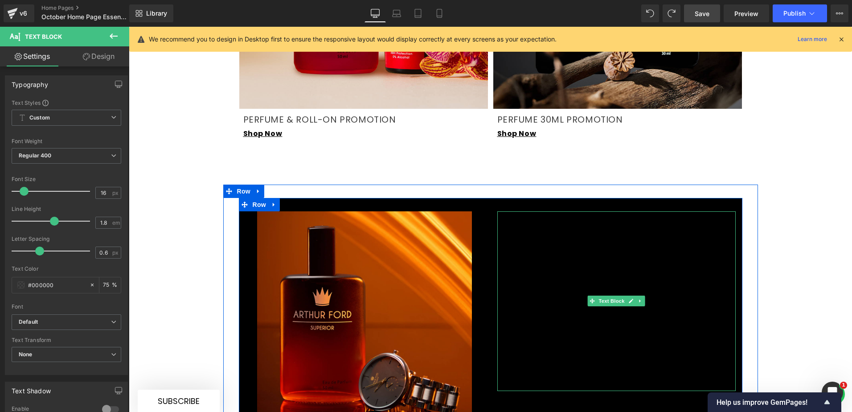
click at [539, 237] on p "Elevate your gifting with the perfect blend of sophistication and style—our Lux…" at bounding box center [617, 314] width 239 height 154
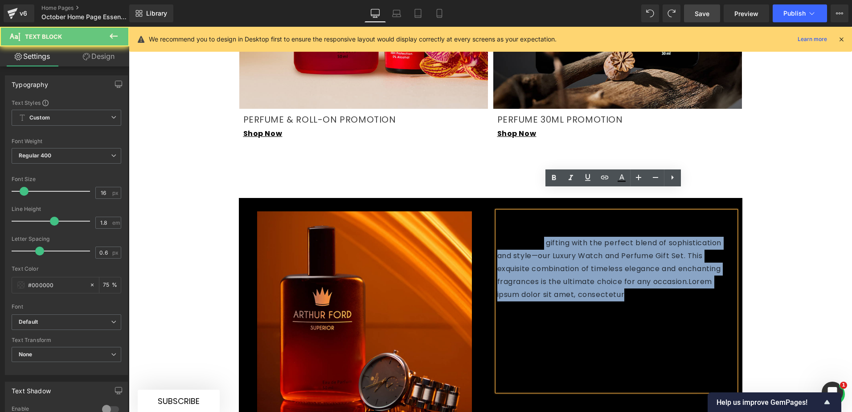
drag, startPoint x: 539, startPoint y: 222, endPoint x: 620, endPoint y: 275, distance: 96.0
click at [616, 275] on p "Elevate your gifting with the perfect blend of sophistication and style—our Lux…" at bounding box center [617, 314] width 239 height 154
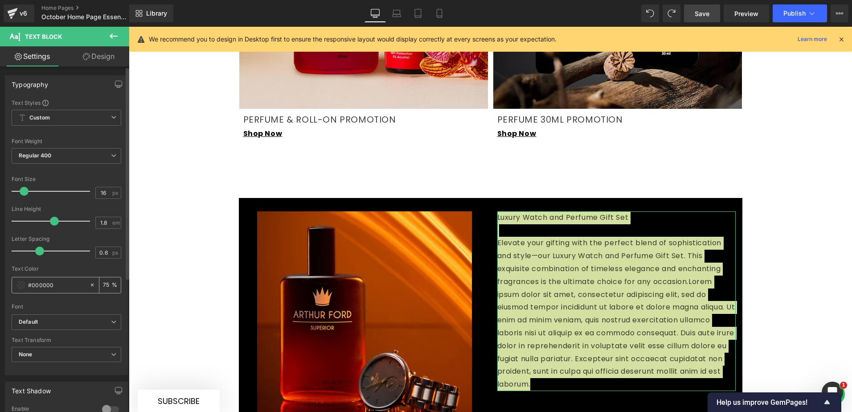
click at [19, 283] on span at bounding box center [20, 284] width 7 height 7
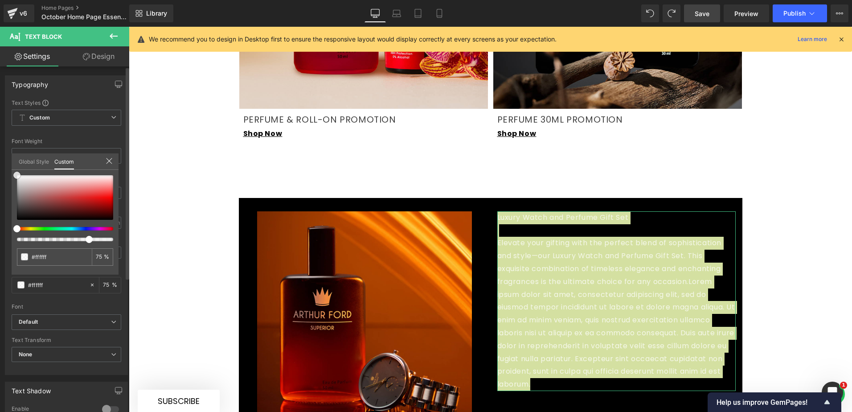
drag, startPoint x: 25, startPoint y: 181, endPoint x: 16, endPoint y: 173, distance: 12.3
click at [17, 175] on div at bounding box center [65, 197] width 96 height 45
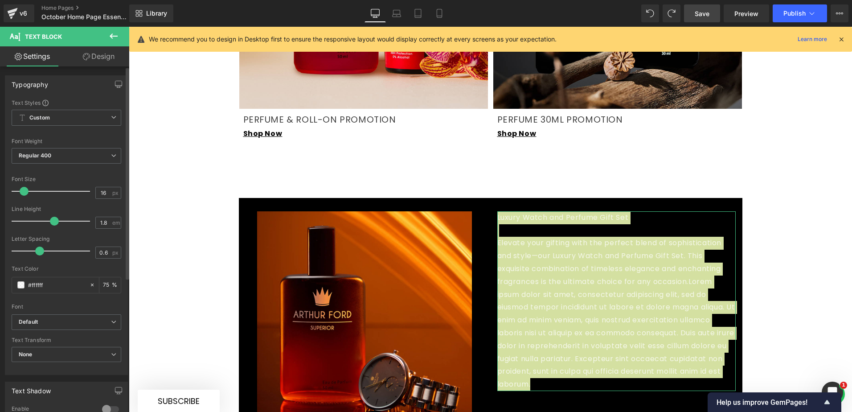
click at [103, 139] on div "Font Weight" at bounding box center [67, 141] width 110 height 6
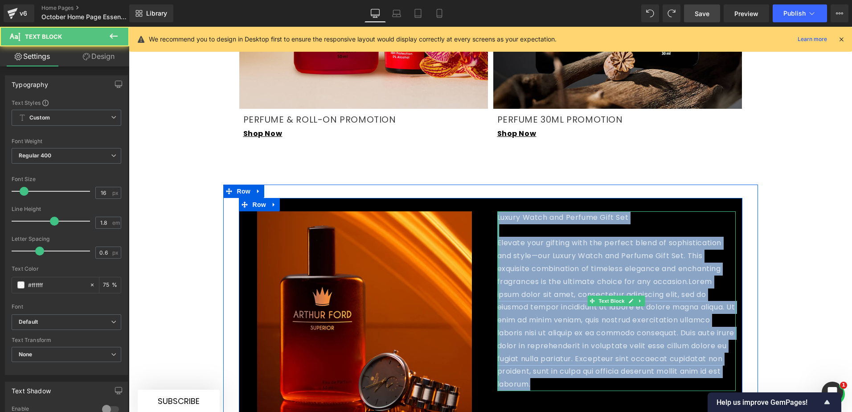
drag, startPoint x: 599, startPoint y: 364, endPoint x: 493, endPoint y: 194, distance: 200.2
click at [493, 211] on div "Luxury Watch and Perfume Gift Set Elevate your gifting with the perfect blend …" at bounding box center [617, 301] width 252 height 180
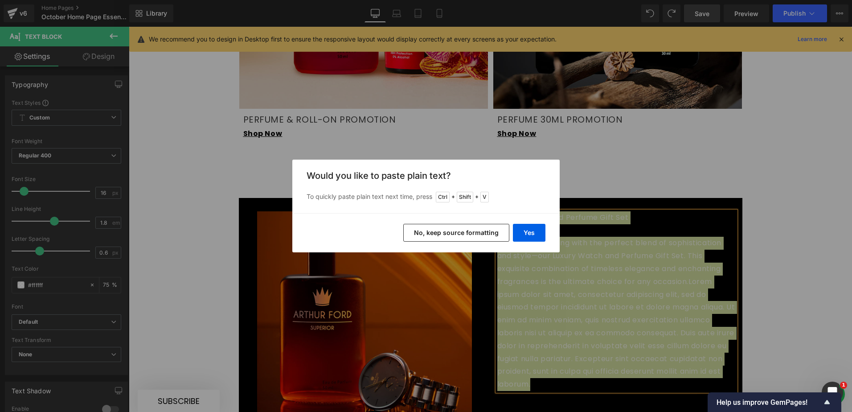
click at [490, 233] on button "No, keep source formatting" at bounding box center [457, 233] width 106 height 18
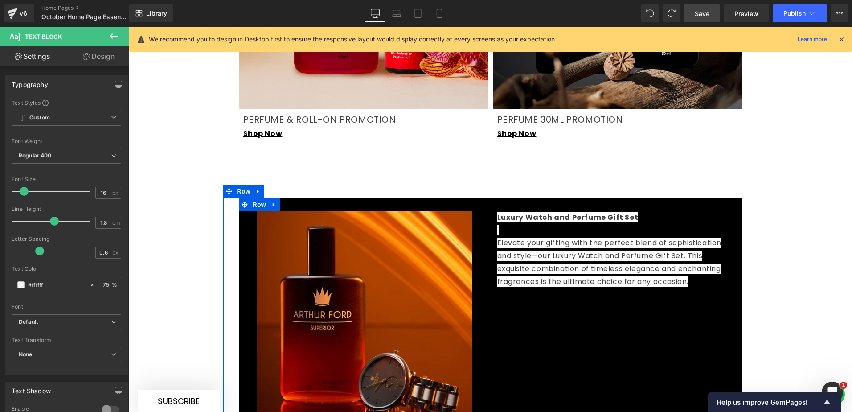
click at [664, 294] on div "Image Luxury Watch and Perfume Gift Set Elevate your gifting with the perfect b…" at bounding box center [491, 319] width 504 height 242
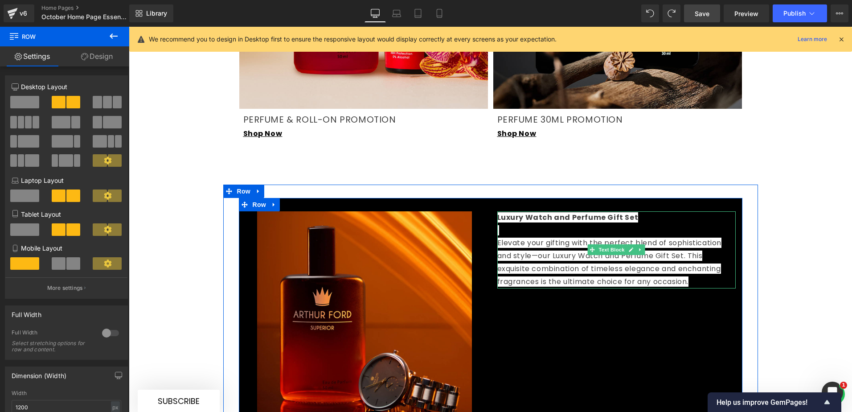
click at [593, 211] on p "Luxury Watch and Perfume Gift Set Elevate your gifting with the perfect blend o…" at bounding box center [617, 249] width 239 height 77
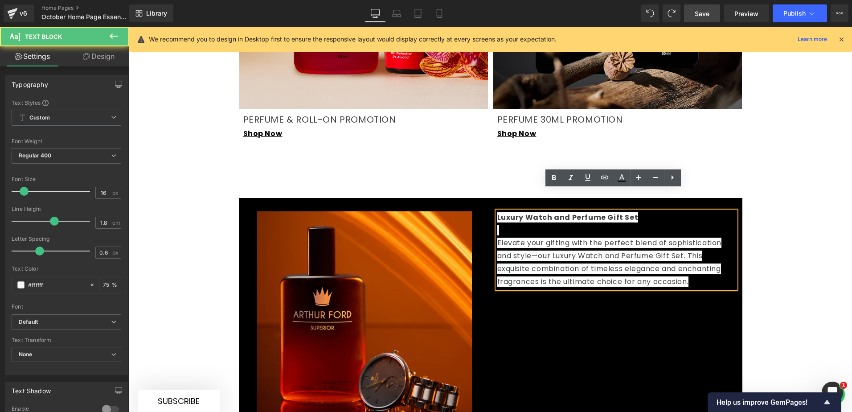
click at [624, 212] on strong "Luxury Watch and Perfume Gift Set" at bounding box center [568, 217] width 141 height 10
click at [636, 211] on p "Luxury Watch and Perfume Gift Set Elevate your gifting with the perfect blend o…" at bounding box center [617, 249] width 239 height 77
click at [618, 317] on div "Image Luxury Watch and Perfume Gift Set Elevate your gifting with the perfect b…" at bounding box center [491, 319] width 504 height 242
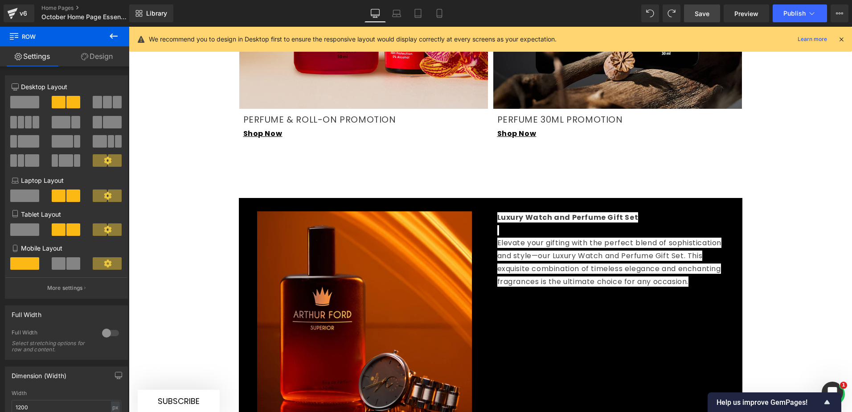
click at [590, 240] on p "Luxury Watch and Perfume Gift Set Elevate your gifting with the perfect blend o…" at bounding box center [617, 249] width 239 height 77
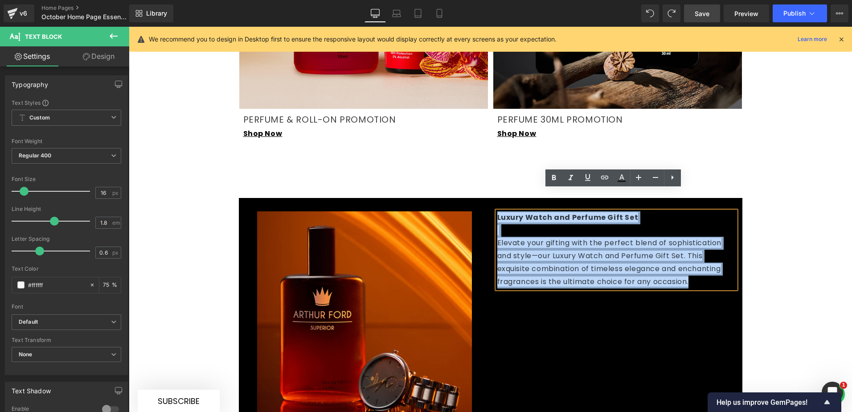
drag, startPoint x: 689, startPoint y: 260, endPoint x: 490, endPoint y: 192, distance: 210.9
click at [491, 211] on div "Luxury Watch and Perfume Gift Set Elevate your gifting with the perfect blend o…" at bounding box center [617, 249] width 252 height 77
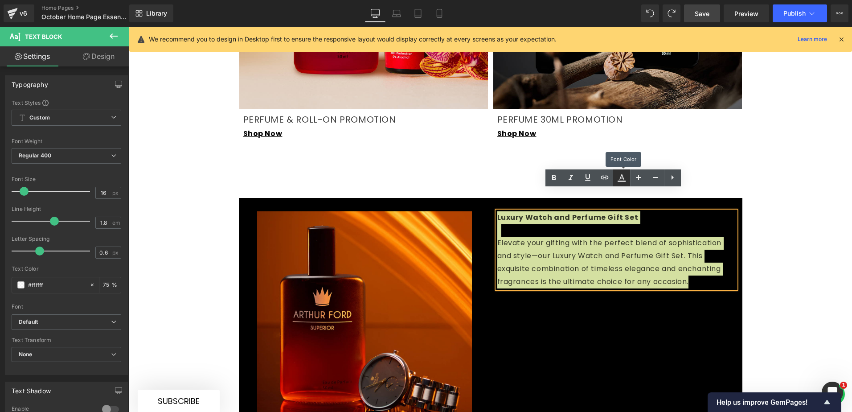
click at [624, 180] on icon at bounding box center [622, 178] width 11 height 11
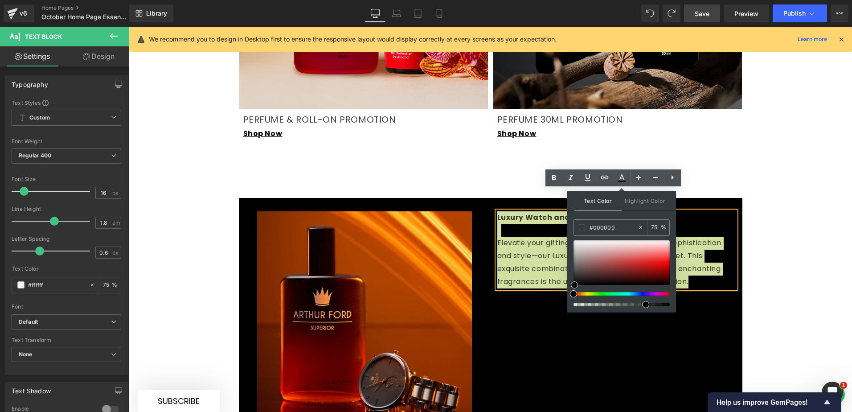
drag, startPoint x: 584, startPoint y: 275, endPoint x: 575, endPoint y: 291, distance: 19.0
click at [575, 291] on div at bounding box center [622, 273] width 96 height 66
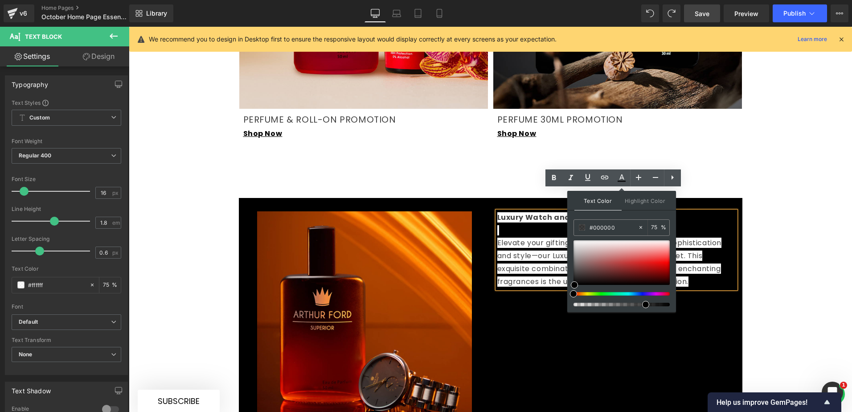
click at [546, 303] on div "Image Luxury Watch and Perfume Gift Set Elevate your gifting with the perfect b…" at bounding box center [491, 319] width 504 height 242
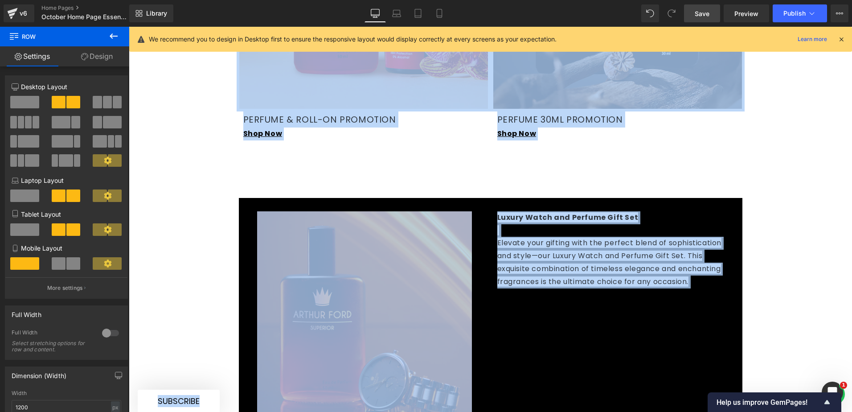
click at [668, 238] on span "Elevate your gifting with the perfect blend of sophistication and style—our Lux…" at bounding box center [610, 262] width 225 height 49
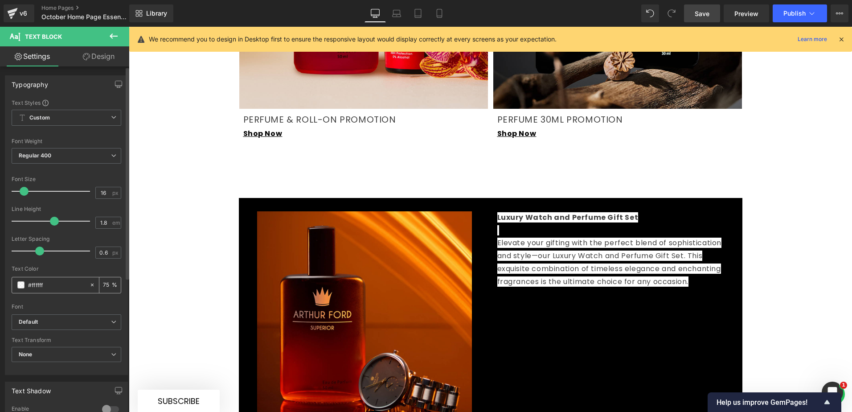
click at [91, 284] on icon at bounding box center [92, 285] width 3 height 3
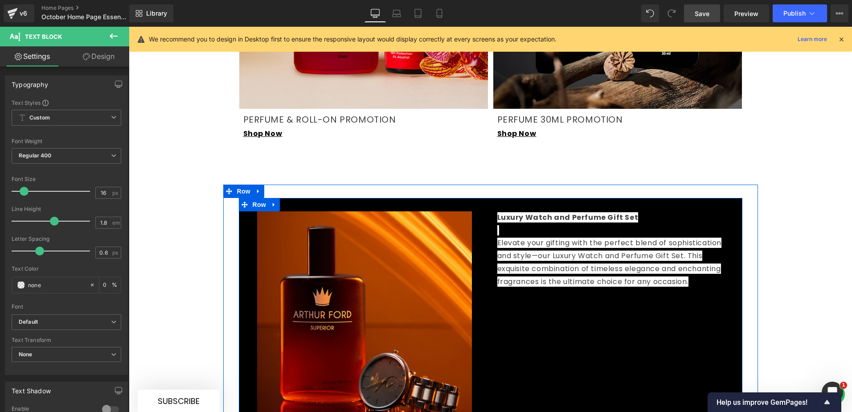
click at [581, 238] on span "Elevate your gifting with the perfect blend of sophistication and style—our Lux…" at bounding box center [610, 262] width 225 height 49
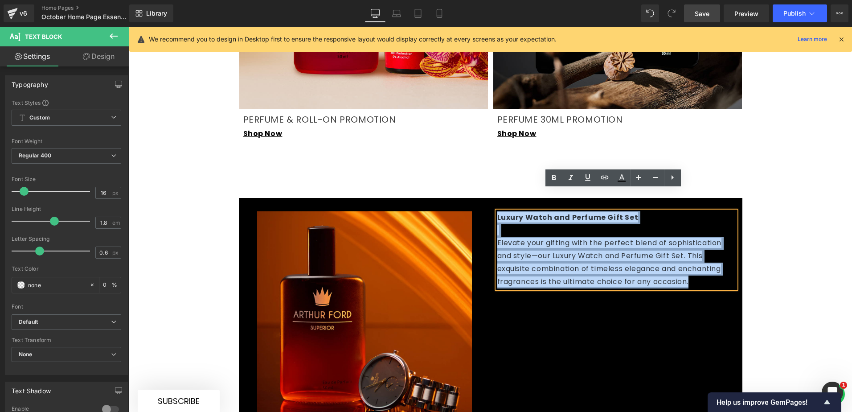
drag, startPoint x: 698, startPoint y: 261, endPoint x: 488, endPoint y: 196, distance: 219.6
click at [491, 211] on div "Luxury Watch and Perfume Gift Set Elevate your gifting with the perfect blend o…" at bounding box center [617, 249] width 252 height 77
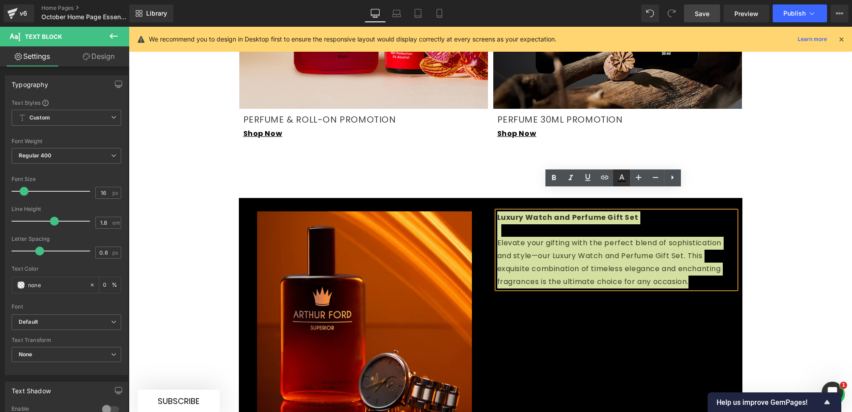
click at [623, 176] on icon at bounding box center [622, 176] width 5 height 5
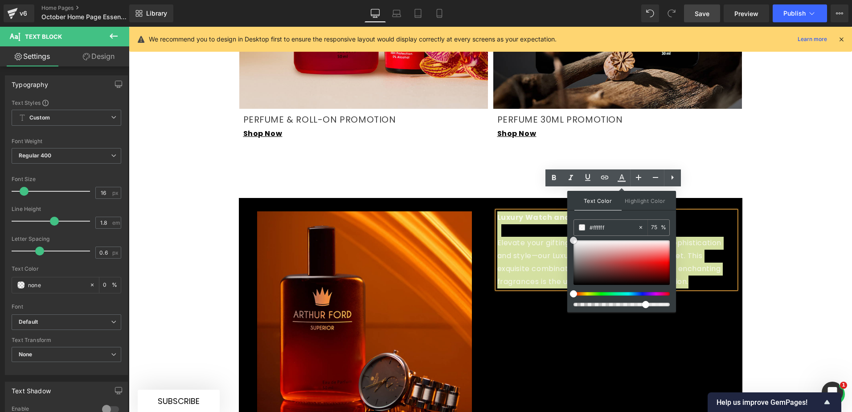
drag, startPoint x: 584, startPoint y: 256, endPoint x: 569, endPoint y: 235, distance: 26.0
click at [569, 235] on div "Text Color Highlight Color #333333 #ffffff 75 % transparent 0 %" at bounding box center [622, 251] width 109 height 121
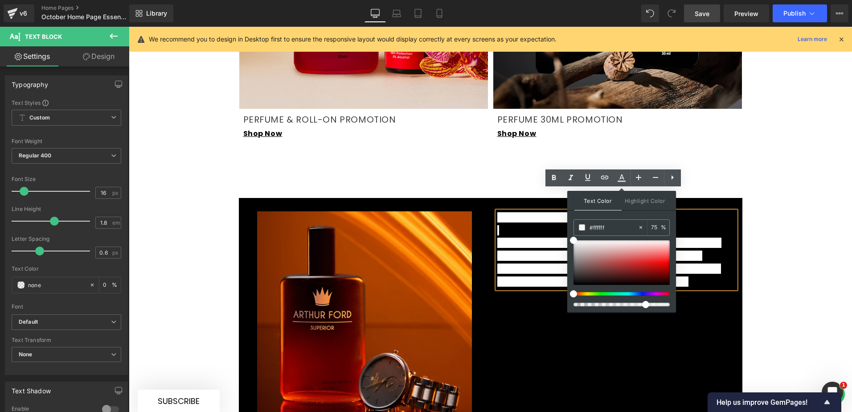
click at [540, 288] on div "Image Luxury Watch and Perfume Gift Set Elevate your gifting with the perfect b…" at bounding box center [491, 319] width 504 height 242
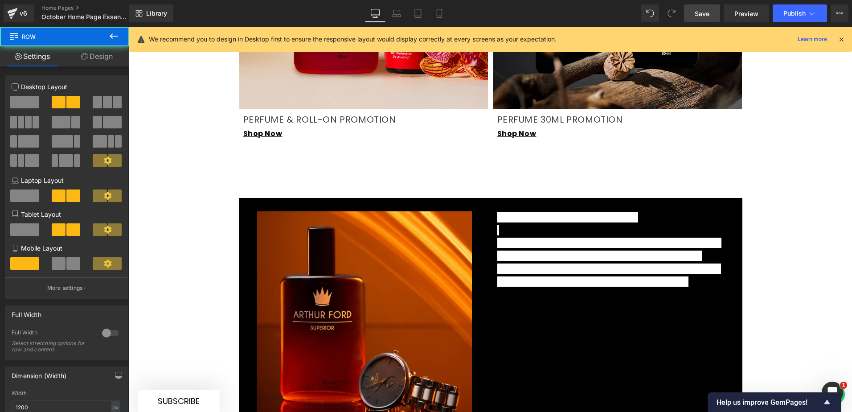
click at [570, 238] on span "Elevate your gifting with the perfect blend of sophistication and style—our Lux…" at bounding box center [610, 262] width 225 height 49
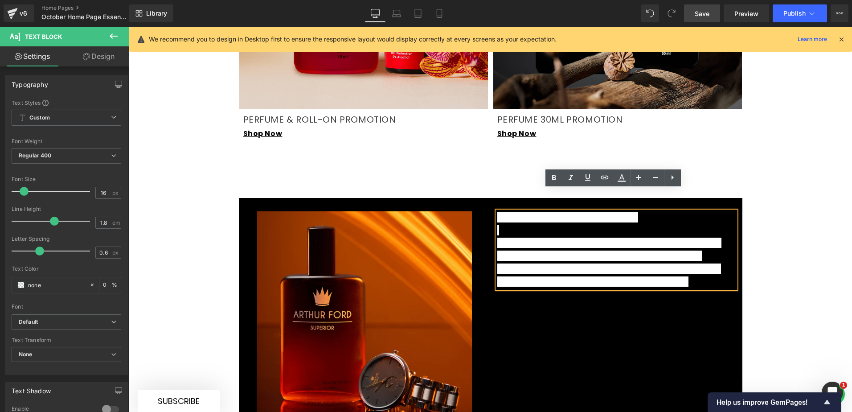
drag, startPoint x: 695, startPoint y: 261, endPoint x: 491, endPoint y: 196, distance: 213.9
click at [491, 211] on div "Luxury Watch and Perfume Gift Set Elevate your gifting with the perfect blend o…" at bounding box center [617, 249] width 252 height 77
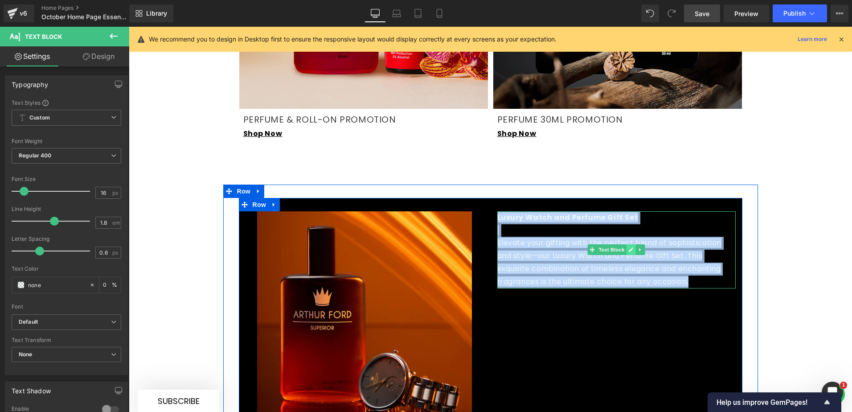
click at [627, 244] on link at bounding box center [631, 249] width 9 height 11
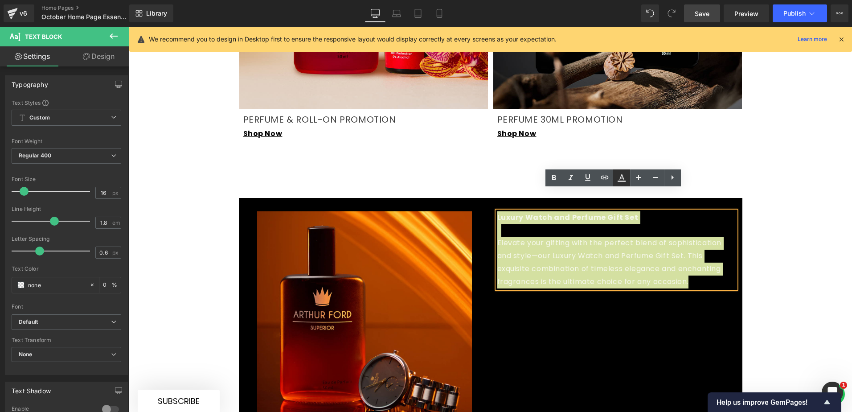
click at [620, 174] on icon at bounding box center [622, 178] width 11 height 11
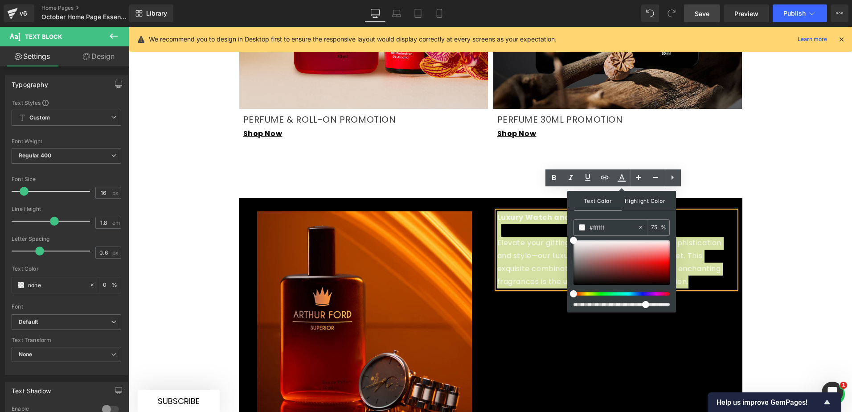
click at [649, 201] on span "Highlight Color" at bounding box center [645, 200] width 47 height 19
click at [601, 228] on input "transparent" at bounding box center [614, 227] width 48 height 10
drag, startPoint x: 580, startPoint y: 254, endPoint x: 568, endPoint y: 234, distance: 23.2
click at [568, 234] on div "Text Color Highlight Color #333333 #ffffff 75 % transparent 0 %" at bounding box center [622, 251] width 109 height 121
drag, startPoint x: 572, startPoint y: 238, endPoint x: 593, endPoint y: 275, distance: 42.4
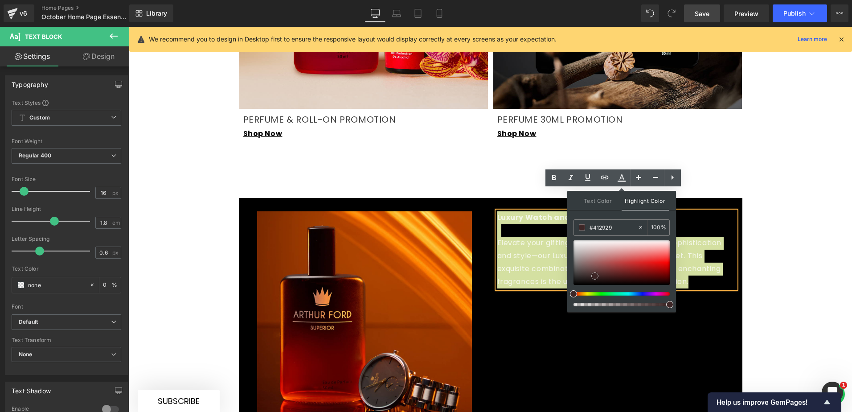
click at [593, 275] on span at bounding box center [595, 275] width 7 height 7
click at [640, 228] on icon at bounding box center [641, 227] width 6 height 6
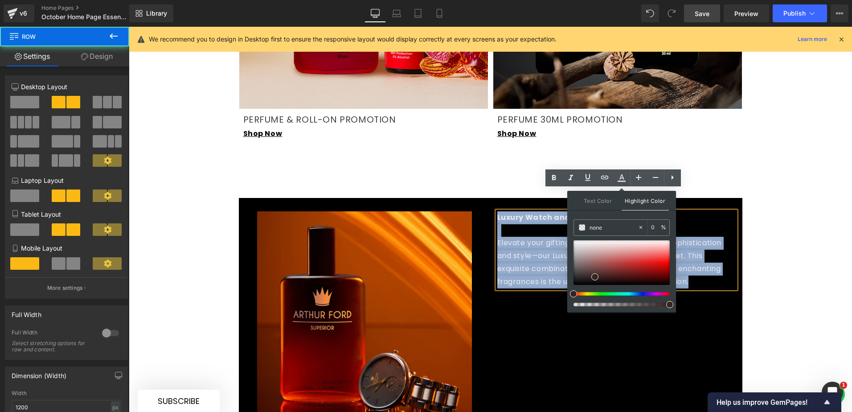
click at [693, 282] on div "Image Luxury Watch and Perfume Gift Set Elevate your gifting with the perfect b…" at bounding box center [491, 319] width 504 height 242
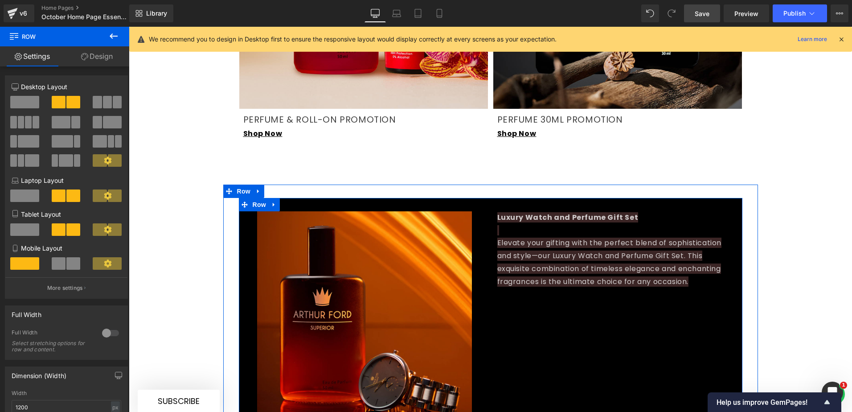
click at [684, 292] on div "Image Luxury Watch and Perfume Gift Set Elevate your gifting with the perfect b…" at bounding box center [491, 319] width 504 height 242
click at [671, 238] on span "Elevate your gifting with the perfect blend of sophistication and style—our Lux…" at bounding box center [610, 262] width 225 height 49
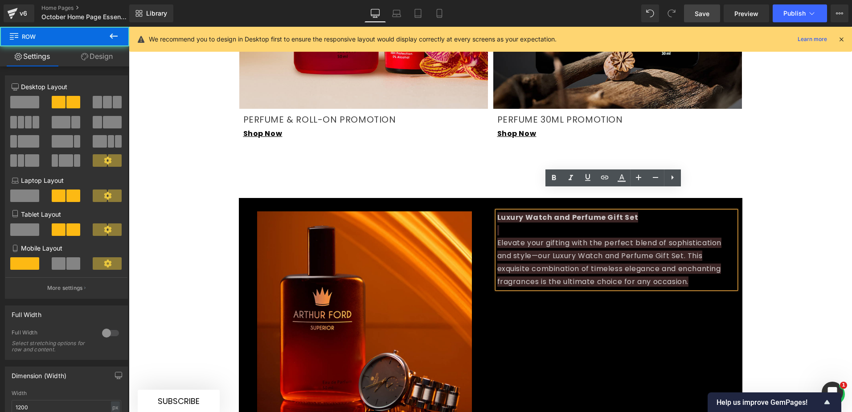
click at [566, 306] on div "Image Luxury Watch and Perfume Gift Set Elevate your gifting with the perfect b…" at bounding box center [491, 319] width 504 height 242
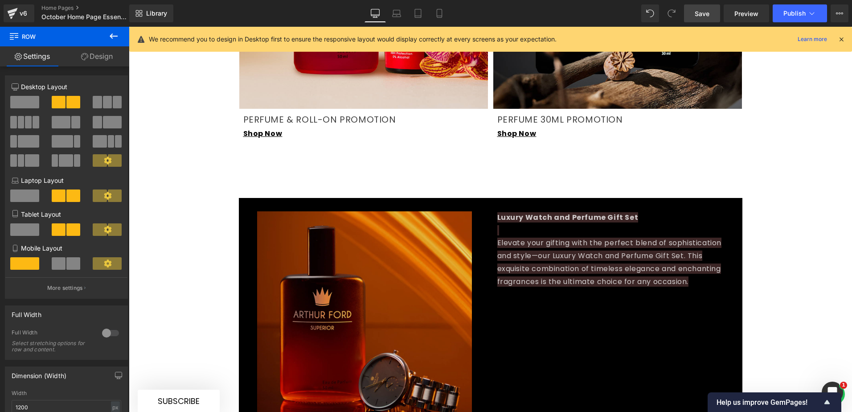
click at [420, 266] on img at bounding box center [364, 318] width 215 height 215
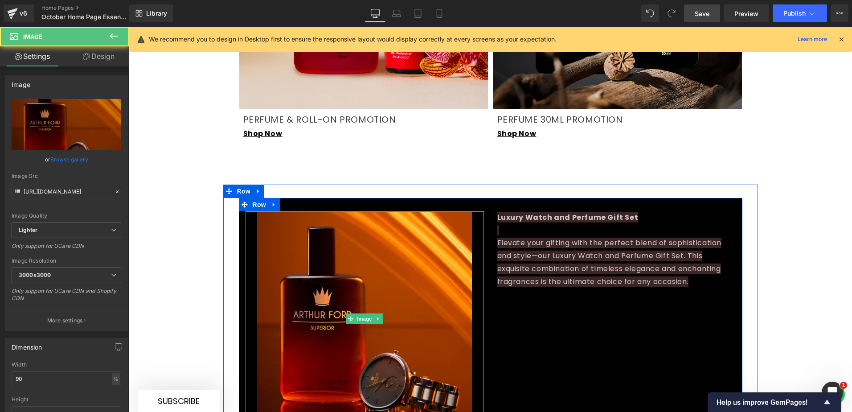
click at [502, 213] on p "Luxury Watch and Perfume Gift Set Elevate your gifting with the perfect blend o…" at bounding box center [617, 249] width 239 height 77
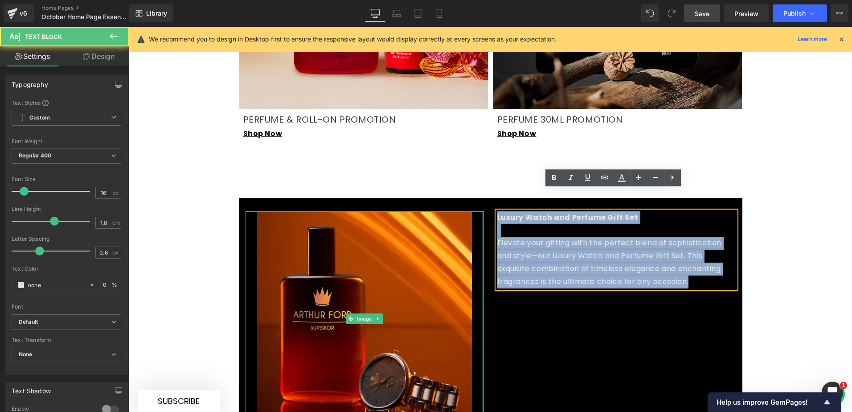
drag, startPoint x: 671, startPoint y: 254, endPoint x: 491, endPoint y: 193, distance: 190.3
click at [482, 198] on div "Image Luxury Watch and Perfume Gift Set Elevate your gifting with the perfect b…" at bounding box center [491, 319] width 504 height 242
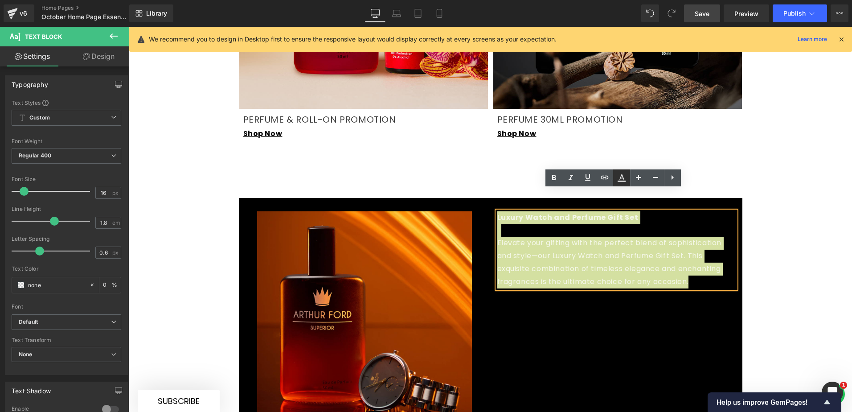
click at [624, 176] on icon at bounding box center [622, 178] width 11 height 11
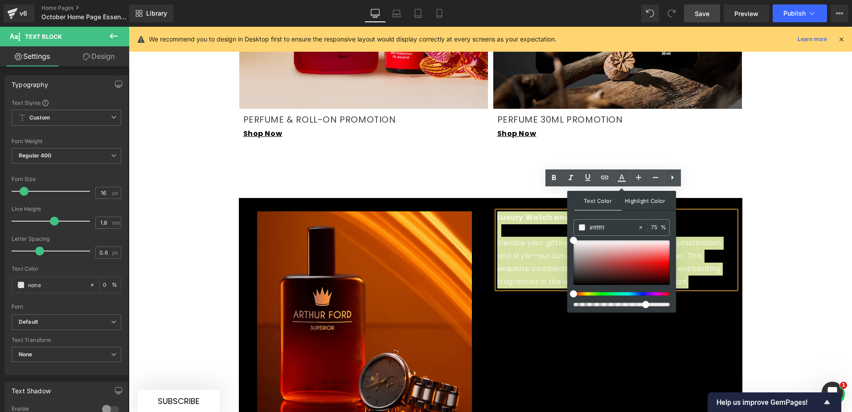
click at [637, 201] on span "Highlight Color" at bounding box center [645, 200] width 47 height 19
drag, startPoint x: 588, startPoint y: 269, endPoint x: 570, endPoint y: 300, distance: 35.9
click at [570, 300] on div "Text Color Highlight Color #333333 #ffffff 75 % transparent 0 %" at bounding box center [622, 251] width 109 height 121
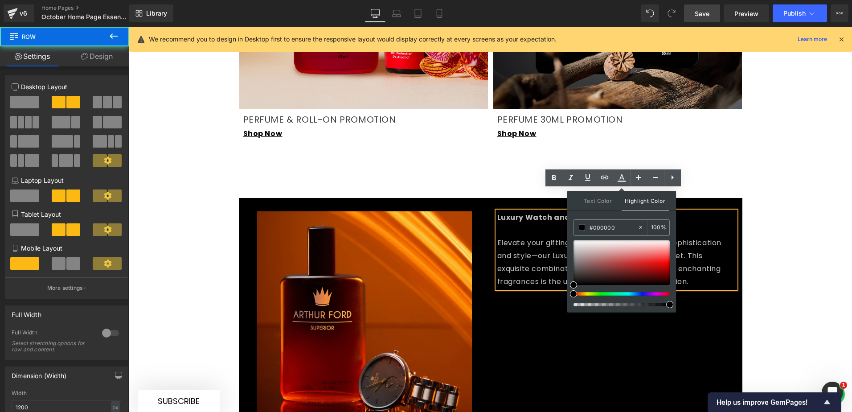
click at [516, 303] on div "Image Luxury Watch and Perfume Gift Set Elevate your gifting with the perfect b…" at bounding box center [491, 319] width 504 height 242
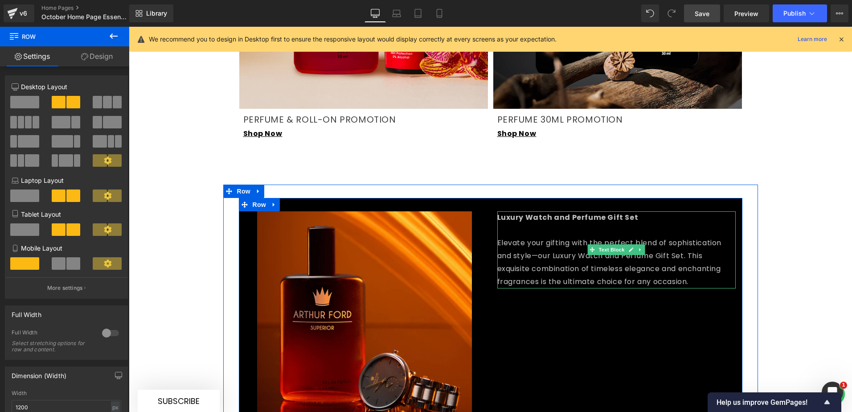
click at [531, 243] on span "Elevate your gifting with the perfect blend of sophistication and style—our Lux…" at bounding box center [610, 262] width 225 height 49
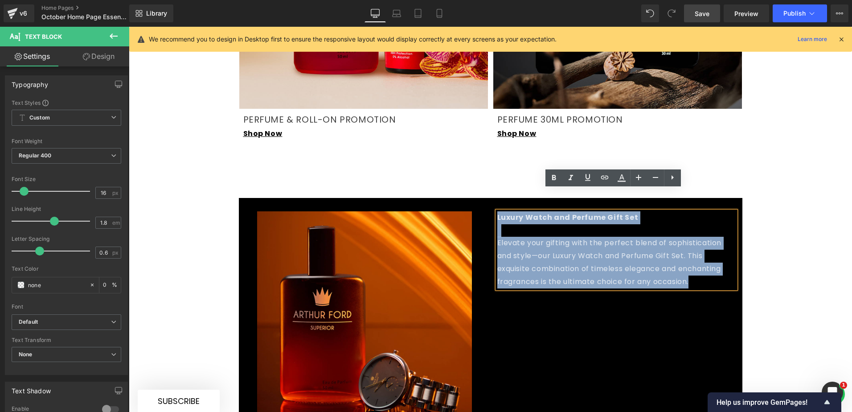
drag, startPoint x: 678, startPoint y: 258, endPoint x: 486, endPoint y: 192, distance: 203.2
click at [486, 198] on div "Image Luxury Watch and Perfume Gift Set Elevate your gifting with the perfect b…" at bounding box center [491, 319] width 504 height 242
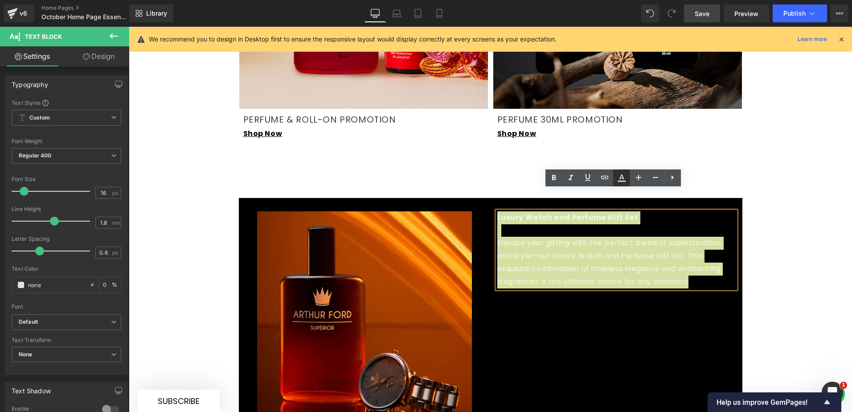
drag, startPoint x: 620, startPoint y: 175, endPoint x: 496, endPoint y: 180, distance: 124.1
click at [620, 175] on icon at bounding box center [622, 178] width 11 height 11
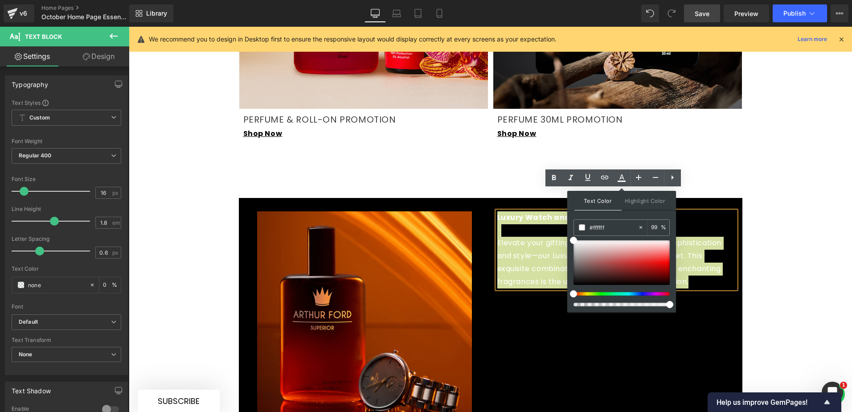
drag, startPoint x: 648, startPoint y: 304, endPoint x: 673, endPoint y: 304, distance: 25.0
click at [673, 304] on span at bounding box center [670, 304] width 7 height 7
drag, startPoint x: 805, startPoint y: 329, endPoint x: 684, endPoint y: 262, distance: 137.9
drag, startPoint x: 573, startPoint y: 242, endPoint x: 568, endPoint y: 232, distance: 11.4
click at [568, 232] on div "Text Color Highlight Color #333333 #ffffff 75 % transparent 0 %" at bounding box center [622, 251] width 109 height 121
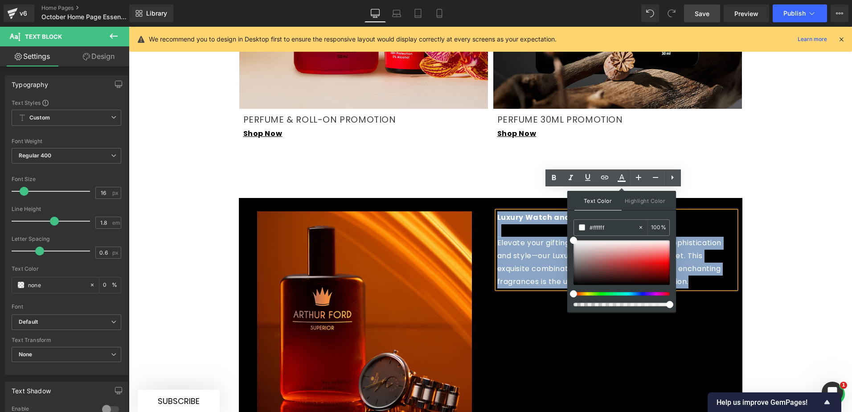
click at [529, 323] on div "Image Luxury Watch and Perfume Gift Set Elevate your gifting with the perfect b…" at bounding box center [491, 319] width 504 height 242
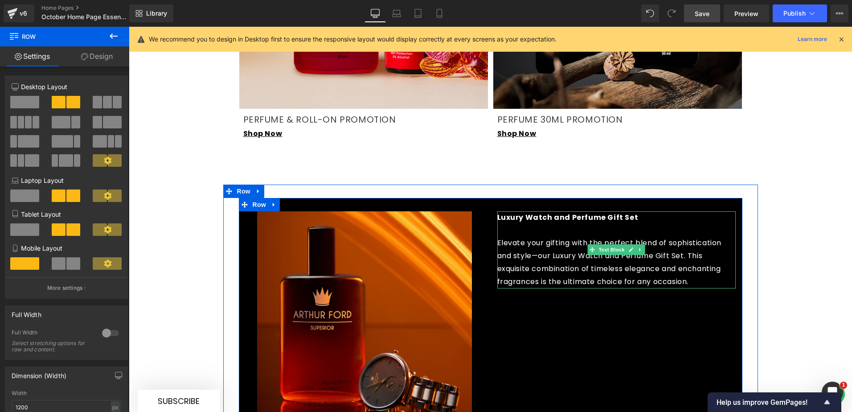
click at [612, 211] on p "Luxury Watch and Perfume Gift Set Elevate your gifting with the perfect blend o…" at bounding box center [617, 249] width 239 height 77
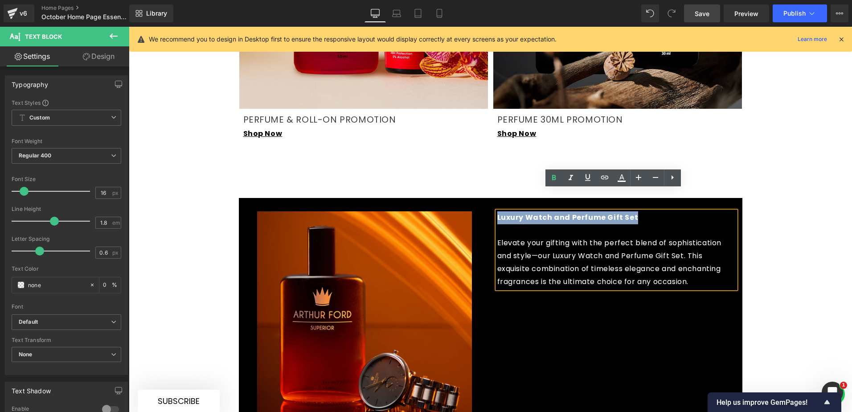
drag, startPoint x: 634, startPoint y: 195, endPoint x: 495, endPoint y: 195, distance: 138.2
click at [498, 211] on p "Luxury Watch and Perfume Gift Set Elevate your gifting with the perfect blend o…" at bounding box center [617, 249] width 239 height 77
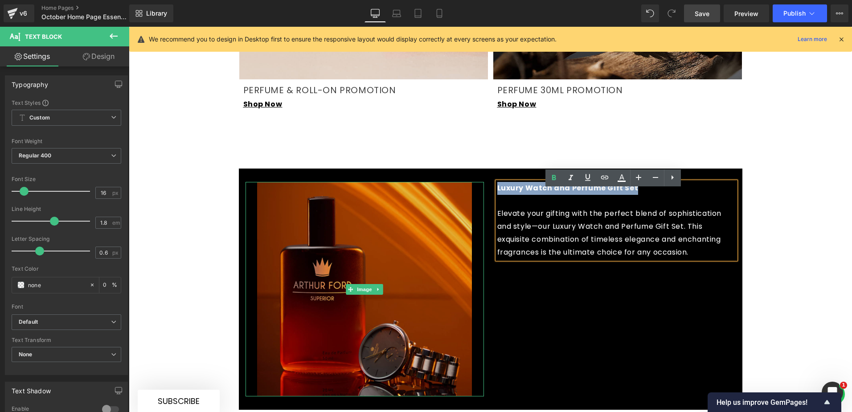
scroll to position [1561, 0]
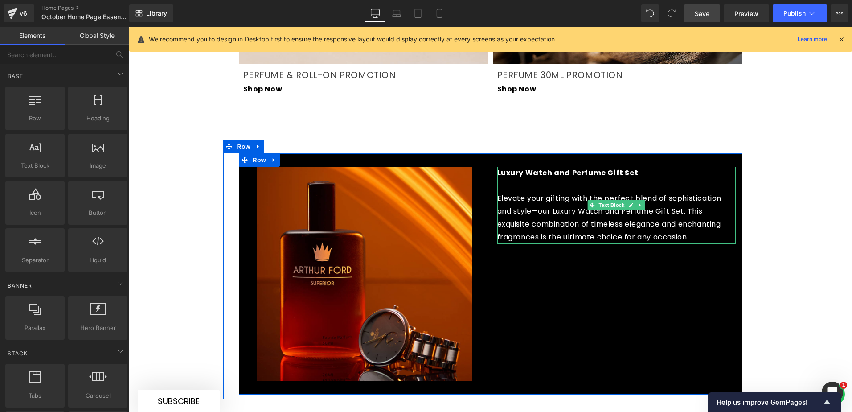
click at [539, 193] on span "Elevate your gifting with the perfect blend of sophistication and style—our Lux…" at bounding box center [610, 217] width 225 height 49
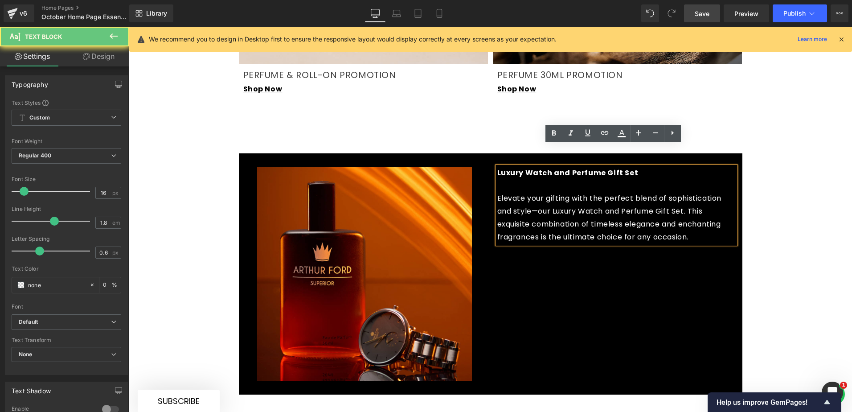
drag, startPoint x: 624, startPoint y: 160, endPoint x: 635, endPoint y: 153, distance: 13.6
click at [624, 167] on p "Luxury Watch and Perfume Gift Set Elevate your gifting with the perfect blend o…" at bounding box center [617, 205] width 239 height 77
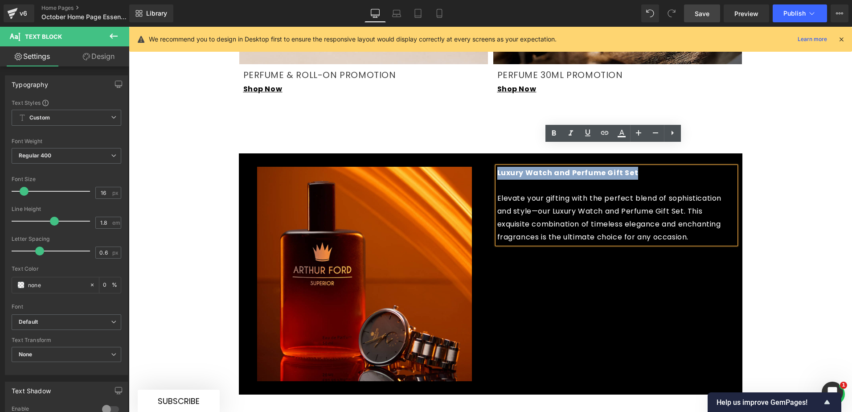
drag, startPoint x: 626, startPoint y: 148, endPoint x: 490, endPoint y: 149, distance: 136.4
click at [491, 167] on div "Luxury Watch and Perfume Gift Set Elevate your gifting with the perfect blend o…" at bounding box center [617, 205] width 252 height 77
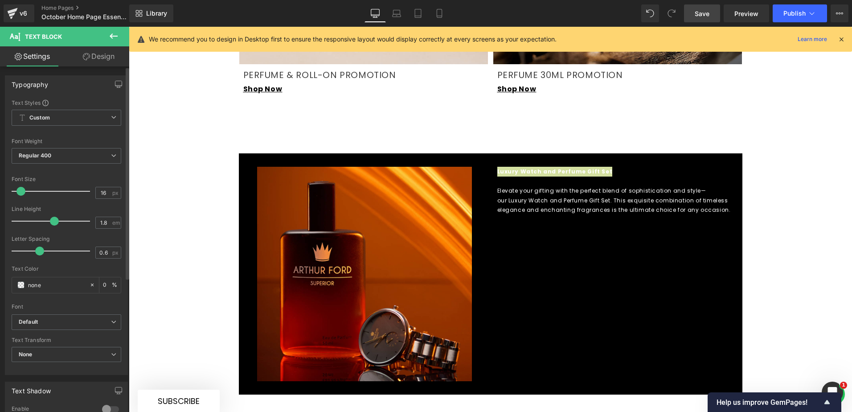
click at [23, 192] on span at bounding box center [20, 191] width 9 height 9
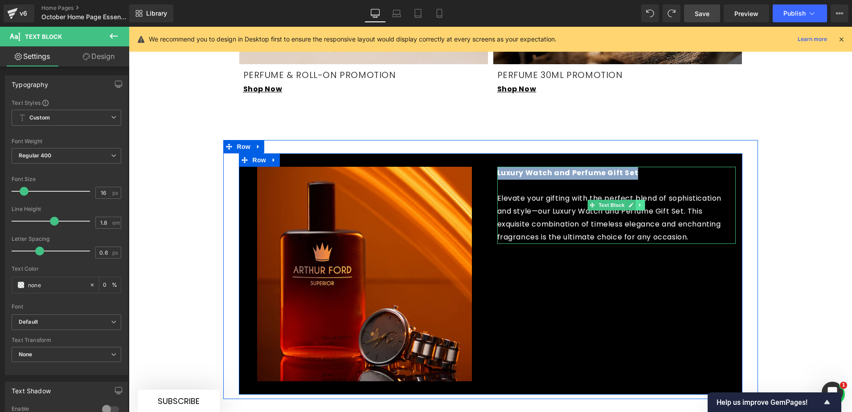
click at [638, 202] on icon at bounding box center [640, 204] width 5 height 5
click at [634, 203] on icon at bounding box center [636, 205] width 5 height 5
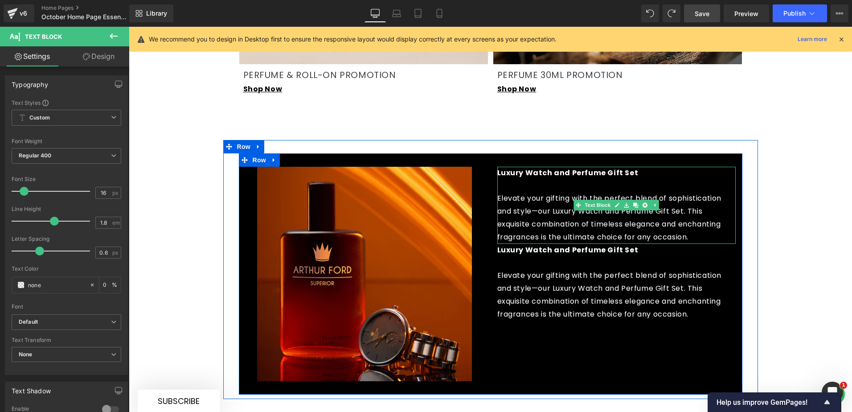
click at [535, 193] on span "Elevate your gifting with the perfect blend of sophistication and style—our Lux…" at bounding box center [610, 217] width 225 height 49
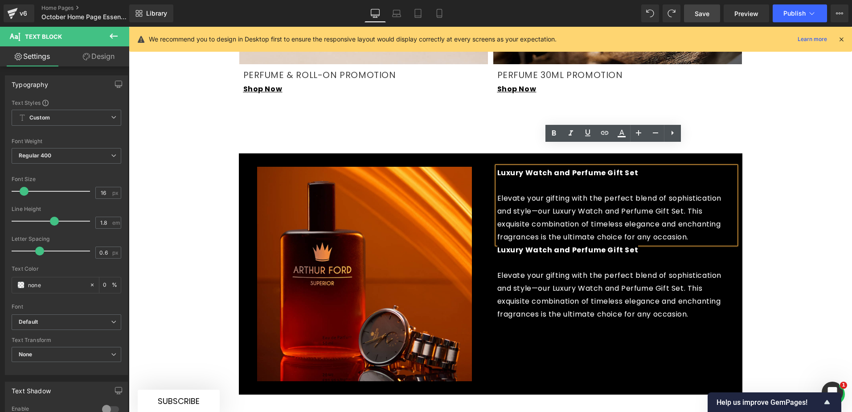
drag, startPoint x: 686, startPoint y: 215, endPoint x: 494, endPoint y: 172, distance: 197.0
click at [498, 172] on div "Luxury Watch and Perfume Gift Set Elevate your gifting with the perfect blend o…" at bounding box center [617, 205] width 239 height 77
click at [563, 193] on span "Elevate your gifting with the perfect blend of sophistication and style—our Lux…" at bounding box center [610, 217] width 225 height 49
click at [562, 193] on span "Elevate your gifting with the perfect blend of sophistication and style—our Lux…" at bounding box center [610, 217] width 225 height 49
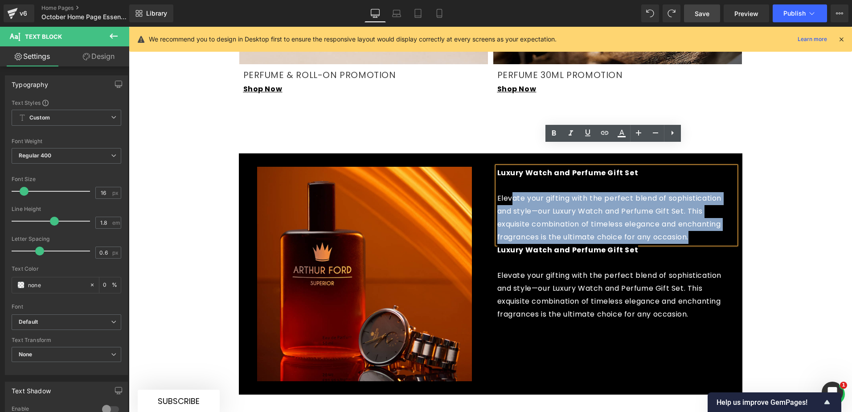
drag, startPoint x: 688, startPoint y: 216, endPoint x: 511, endPoint y: 181, distance: 180.1
click at [511, 181] on p "Luxury Watch and Perfume Gift Set Elevate your gifting with the perfect blend o…" at bounding box center [617, 205] width 239 height 77
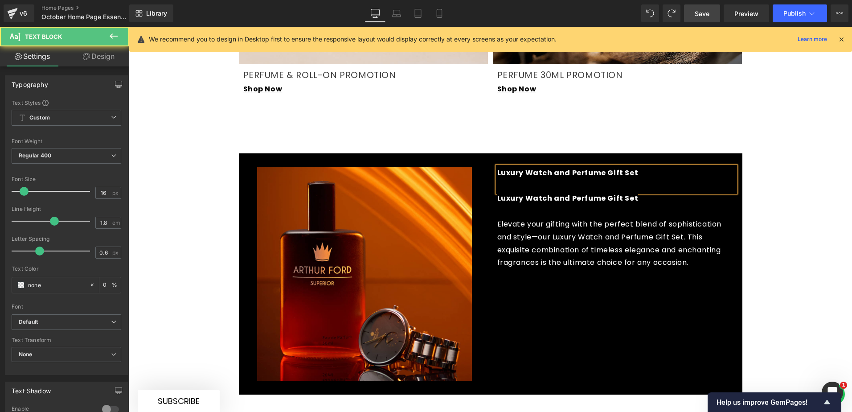
click at [646, 167] on p "Luxury Watch and Perfume Gift Set" at bounding box center [617, 180] width 239 height 26
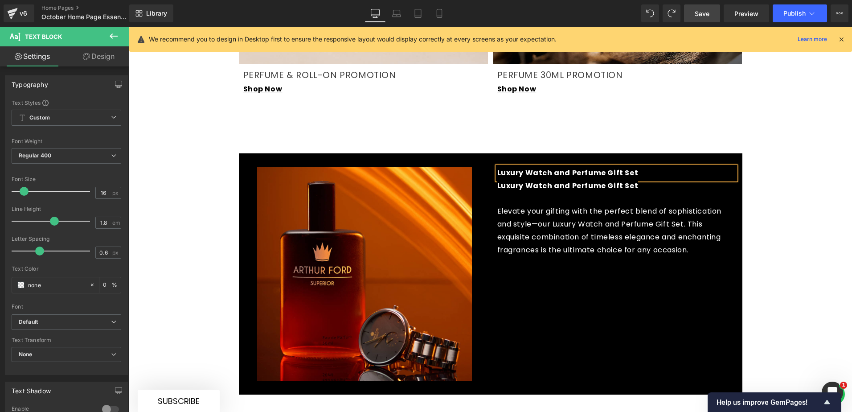
click at [644, 180] on p "Luxury Watch and Perfume Gift Set Elevate your gifting with the perfect blend o…" at bounding box center [617, 218] width 239 height 77
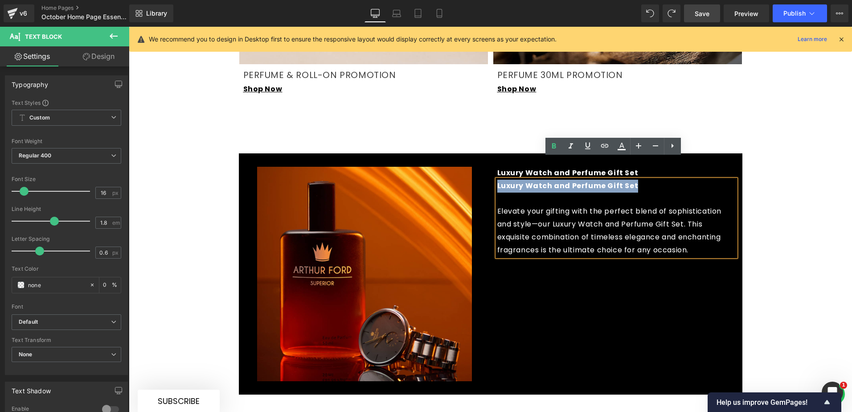
drag, startPoint x: 630, startPoint y: 164, endPoint x: 495, endPoint y: 164, distance: 135.5
click at [498, 180] on p "Luxury Watch and Perfume Gift Set Elevate your gifting with the perfect blend o…" at bounding box center [617, 218] width 239 height 77
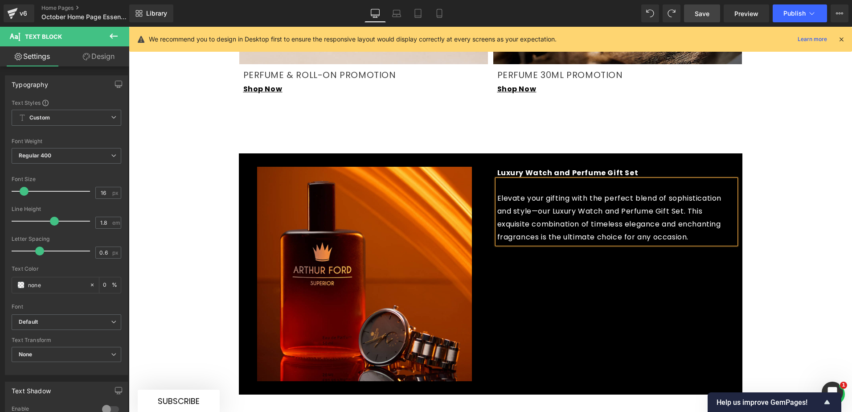
click at [586, 264] on div "Image Luxury Watch and Perfume Gift Set Text Block Elevate your gifting with th…" at bounding box center [491, 274] width 504 height 242
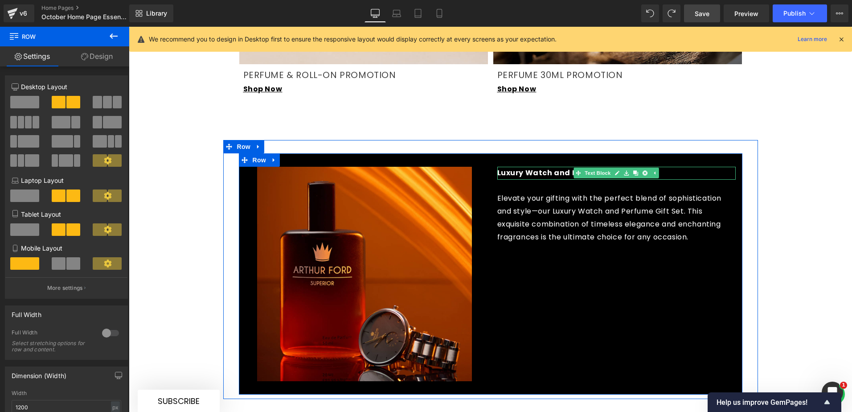
click at [670, 167] on p "Luxury Watch and Perfume Gift Set" at bounding box center [617, 173] width 239 height 13
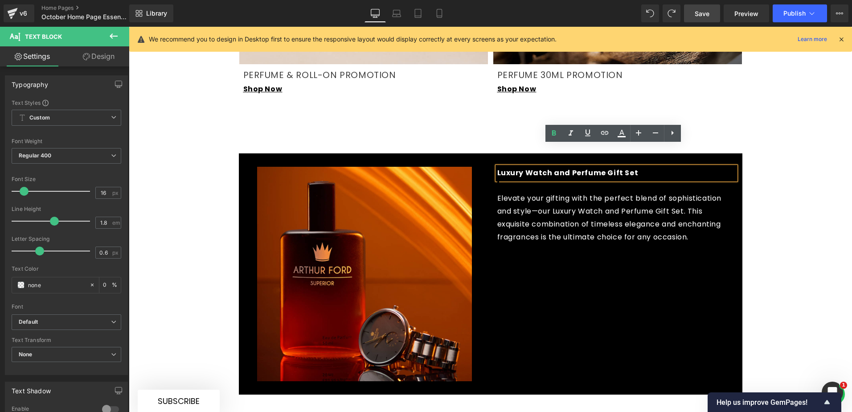
click at [643, 167] on p "Luxury Watch and Perfume Gift Set" at bounding box center [617, 173] width 239 height 13
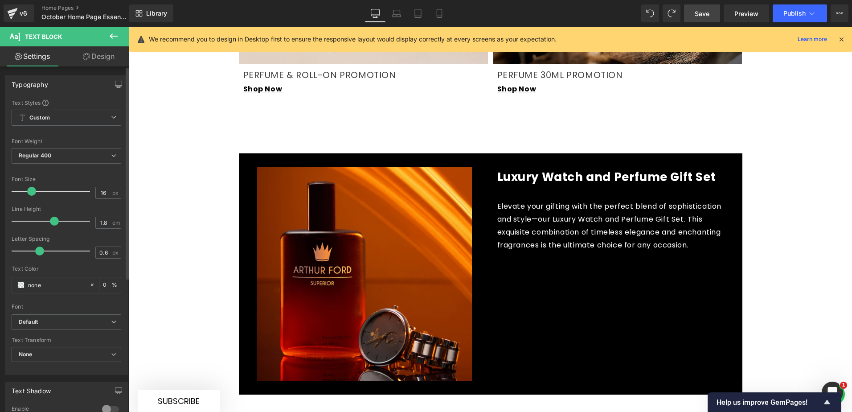
drag, startPoint x: 25, startPoint y: 191, endPoint x: 32, endPoint y: 192, distance: 7.6
click at [32, 192] on span at bounding box center [31, 191] width 9 height 9
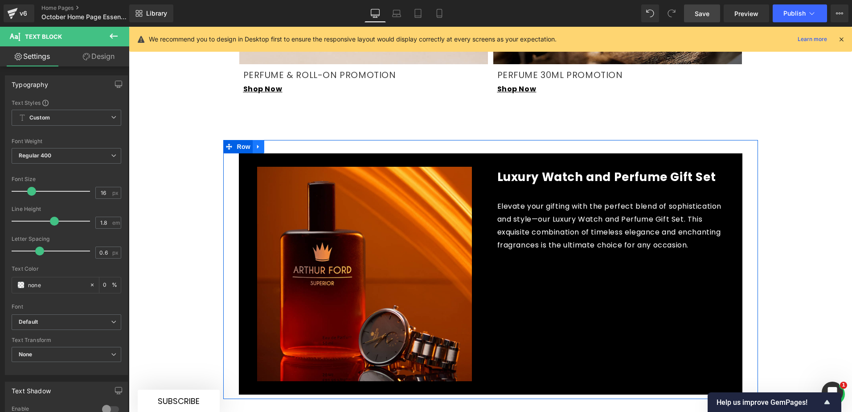
click at [255, 143] on icon at bounding box center [258, 146] width 6 height 7
click at [279, 144] on icon at bounding box center [282, 147] width 6 height 6
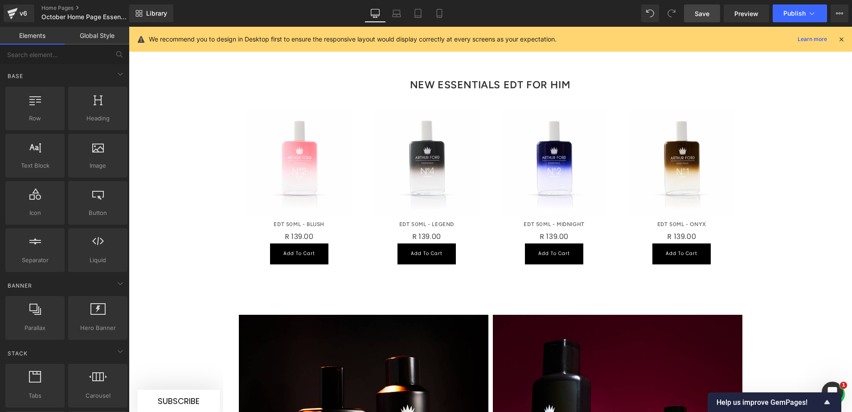
scroll to position [669, 0]
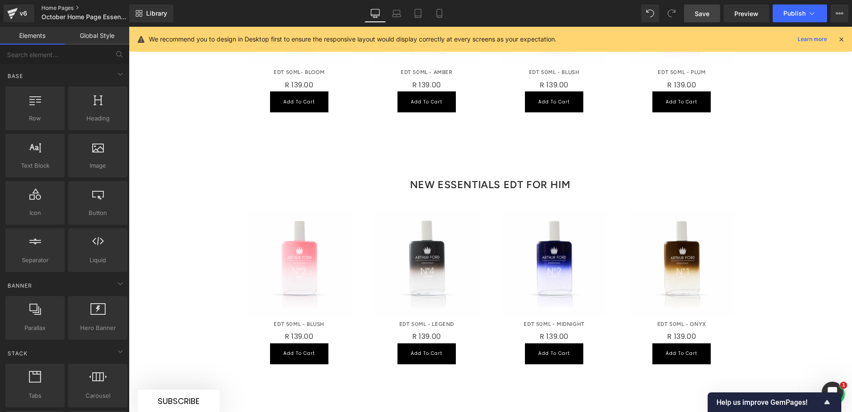
click at [56, 7] on link "Home Pages" at bounding box center [92, 7] width 103 height 7
